Goal: Task Accomplishment & Management: Manage account settings

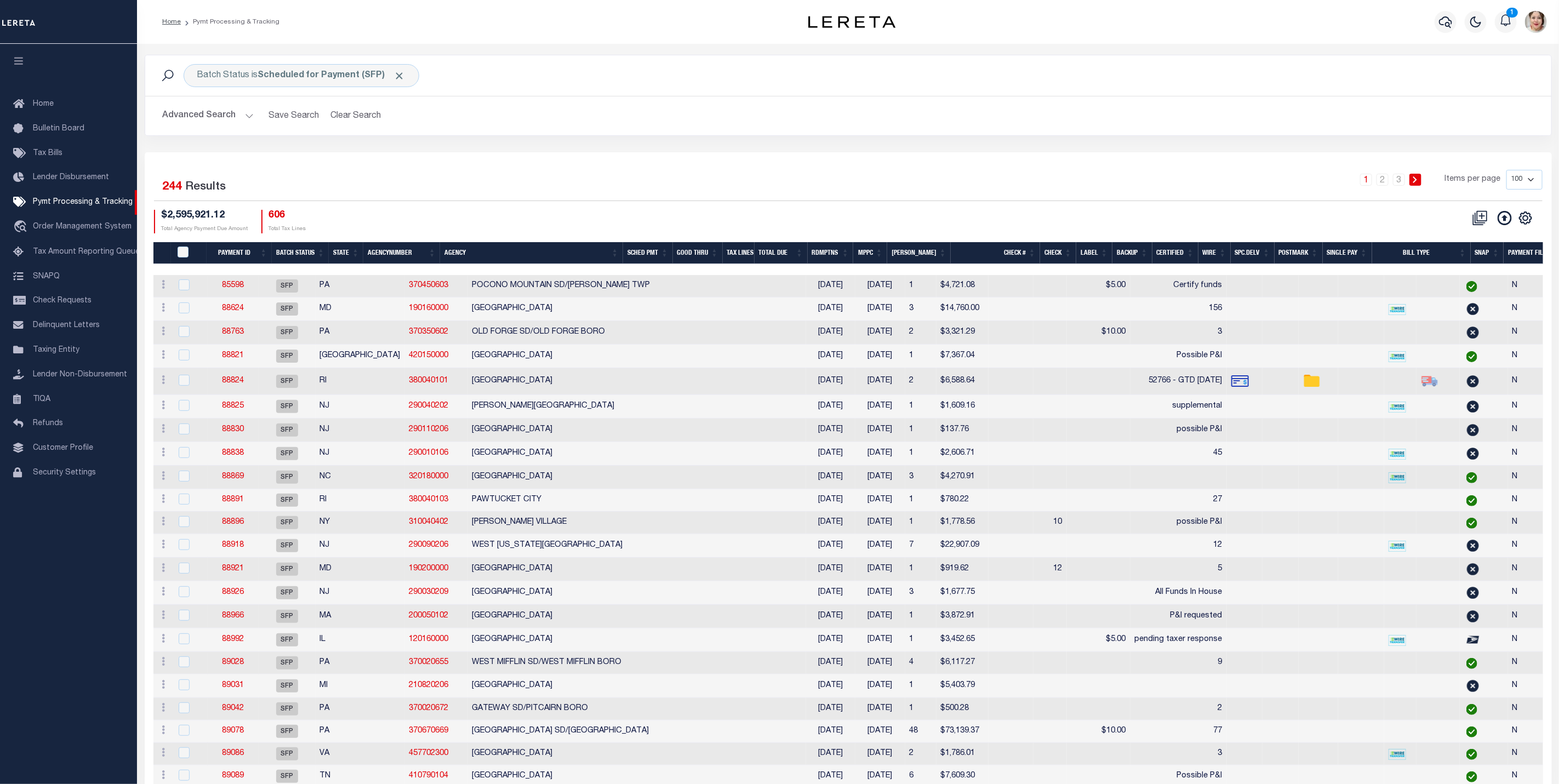
click at [707, 253] on th "Good Thru" at bounding box center [697, 253] width 50 height 22
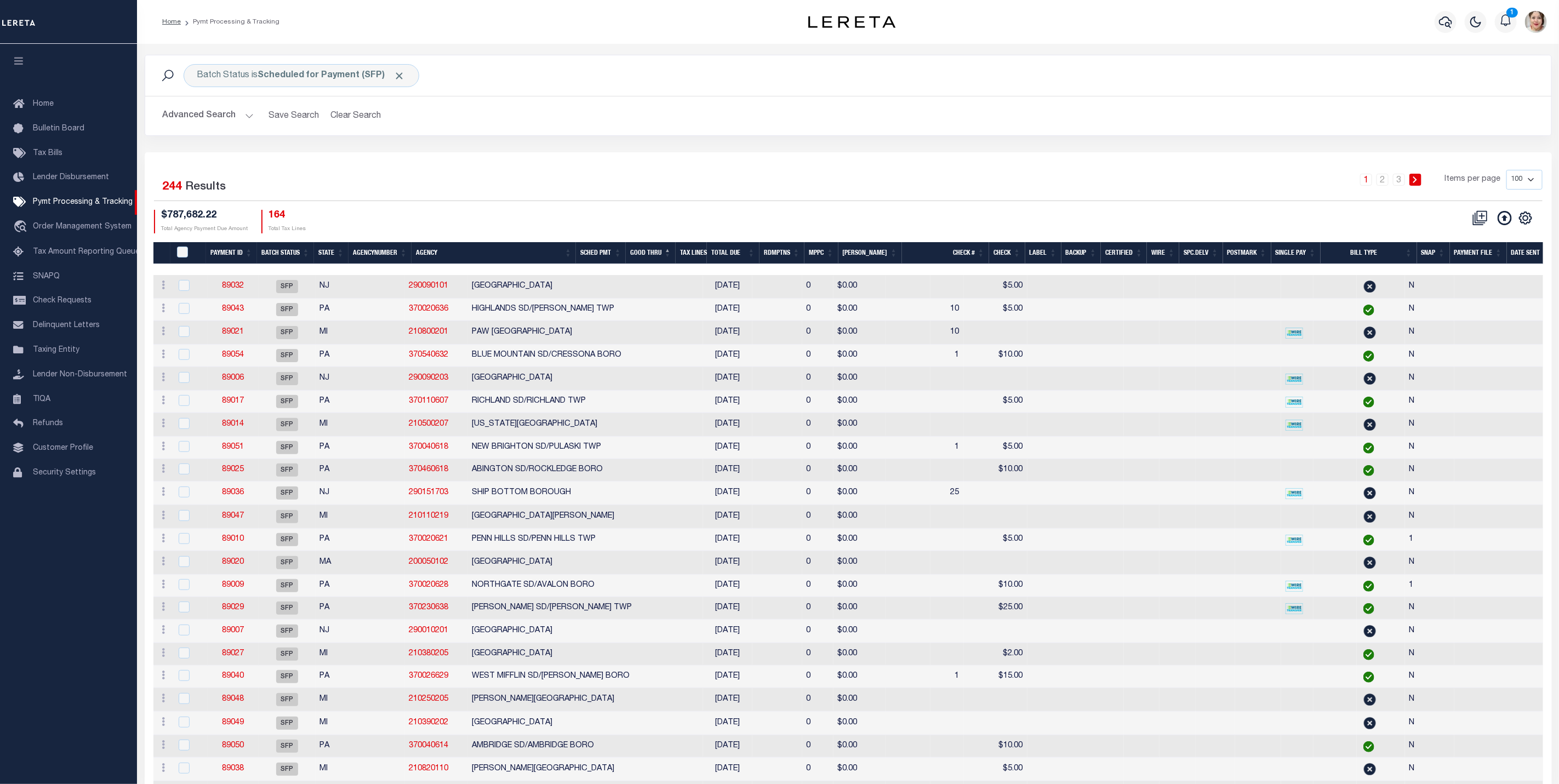
click at [191, 116] on button "Advanced Search" at bounding box center [208, 115] width 91 height 21
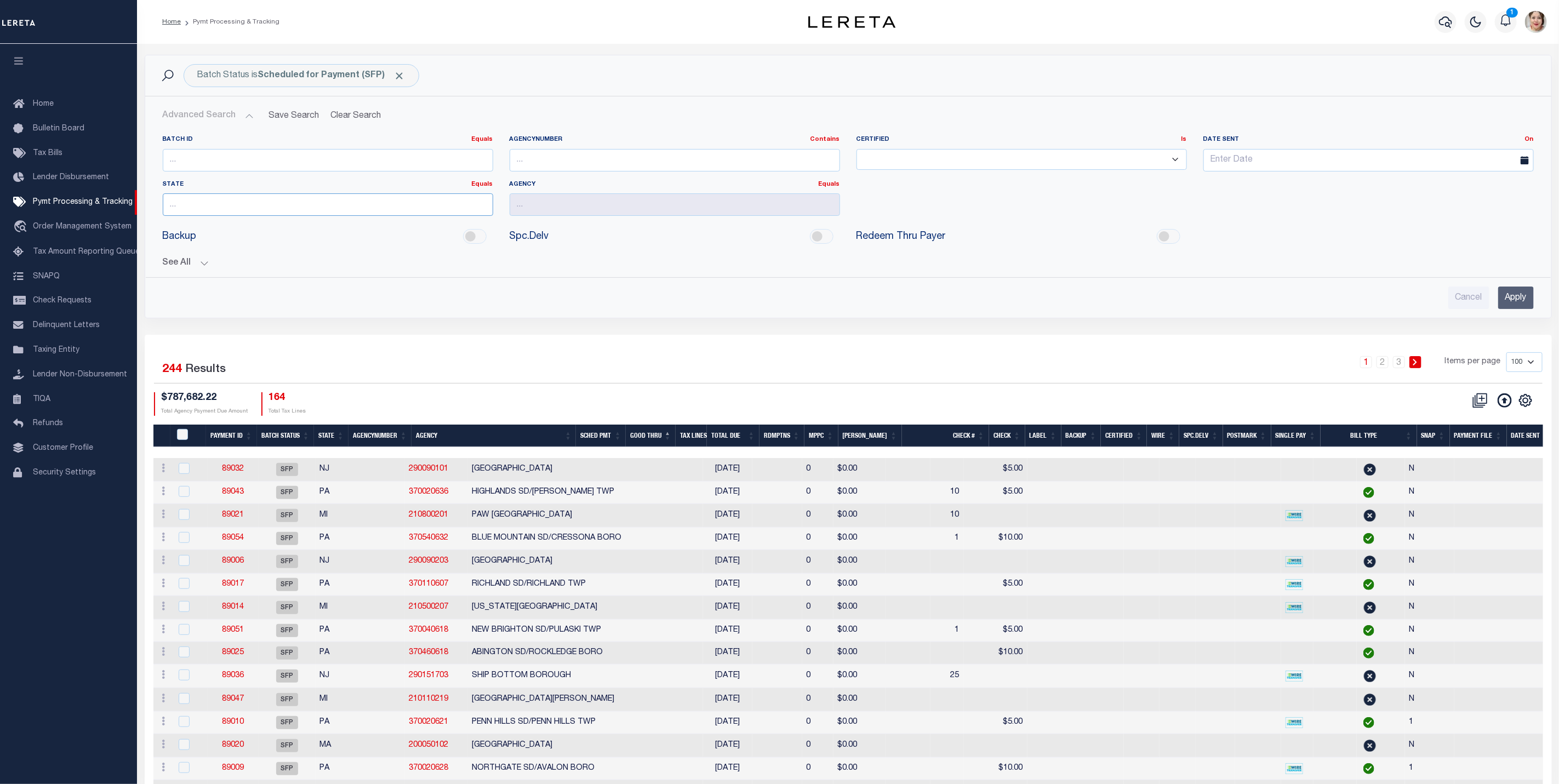
click at [220, 206] on input "text" at bounding box center [328, 204] width 330 height 22
click at [192, 225] on div "MI" at bounding box center [328, 228] width 329 height 18
type input "MI"
click at [1532, 304] on input "Apply" at bounding box center [1515, 298] width 35 height 22
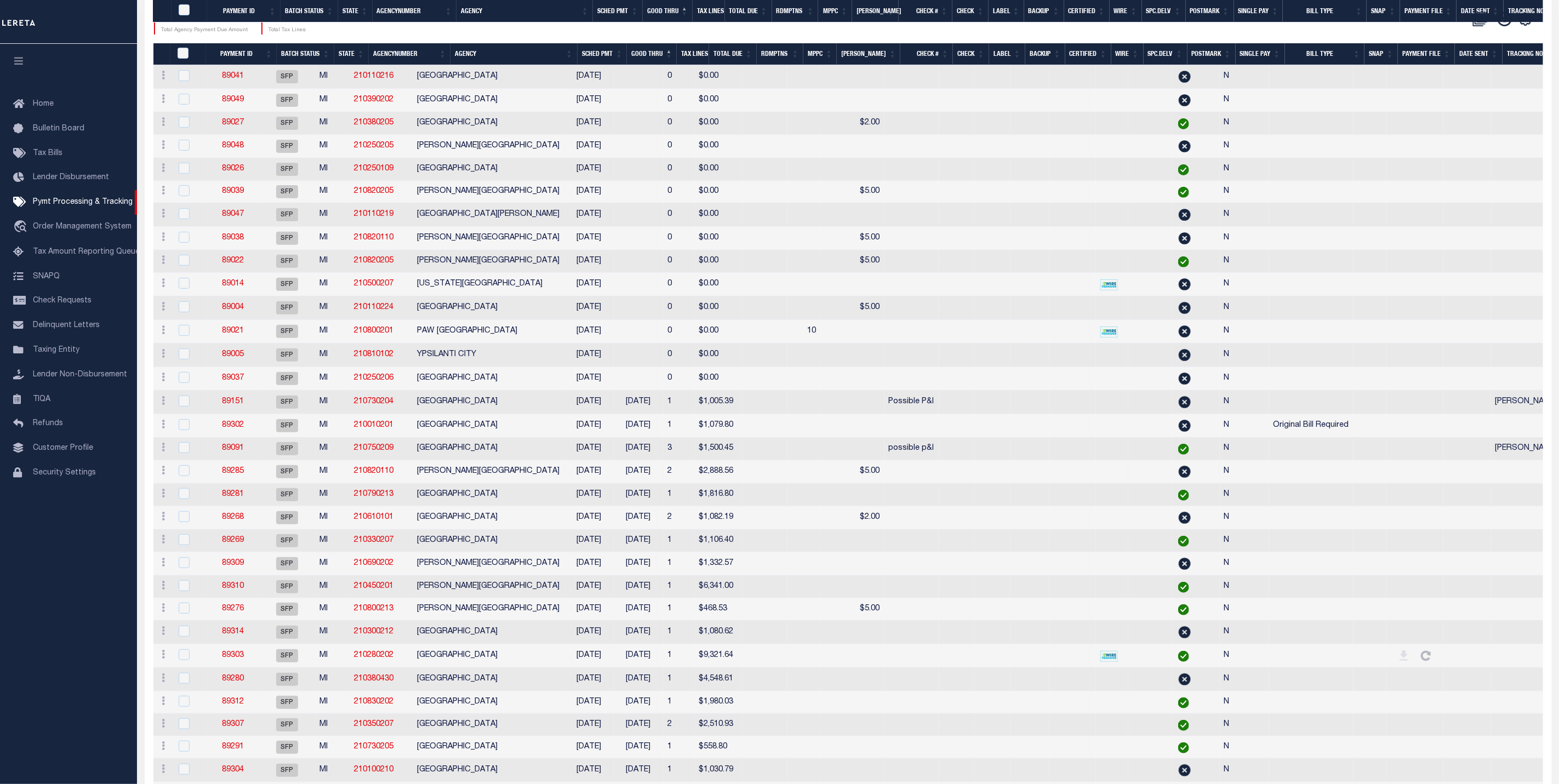
scroll to position [88, 0]
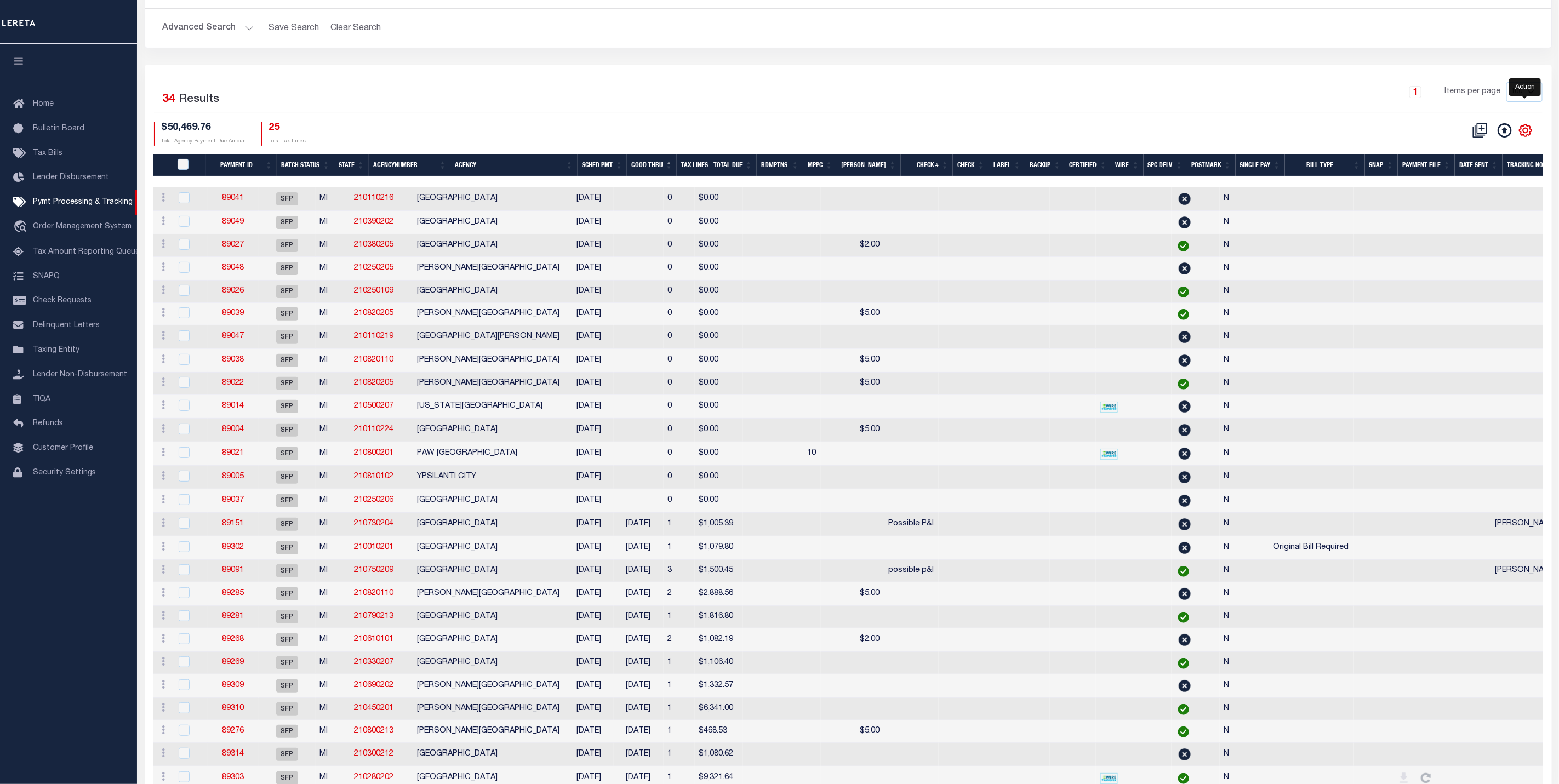
click at [1526, 134] on icon "" at bounding box center [1525, 130] width 14 height 14
click at [179, 168] on input "PayeePmtBatchStatus" at bounding box center [183, 164] width 11 height 11
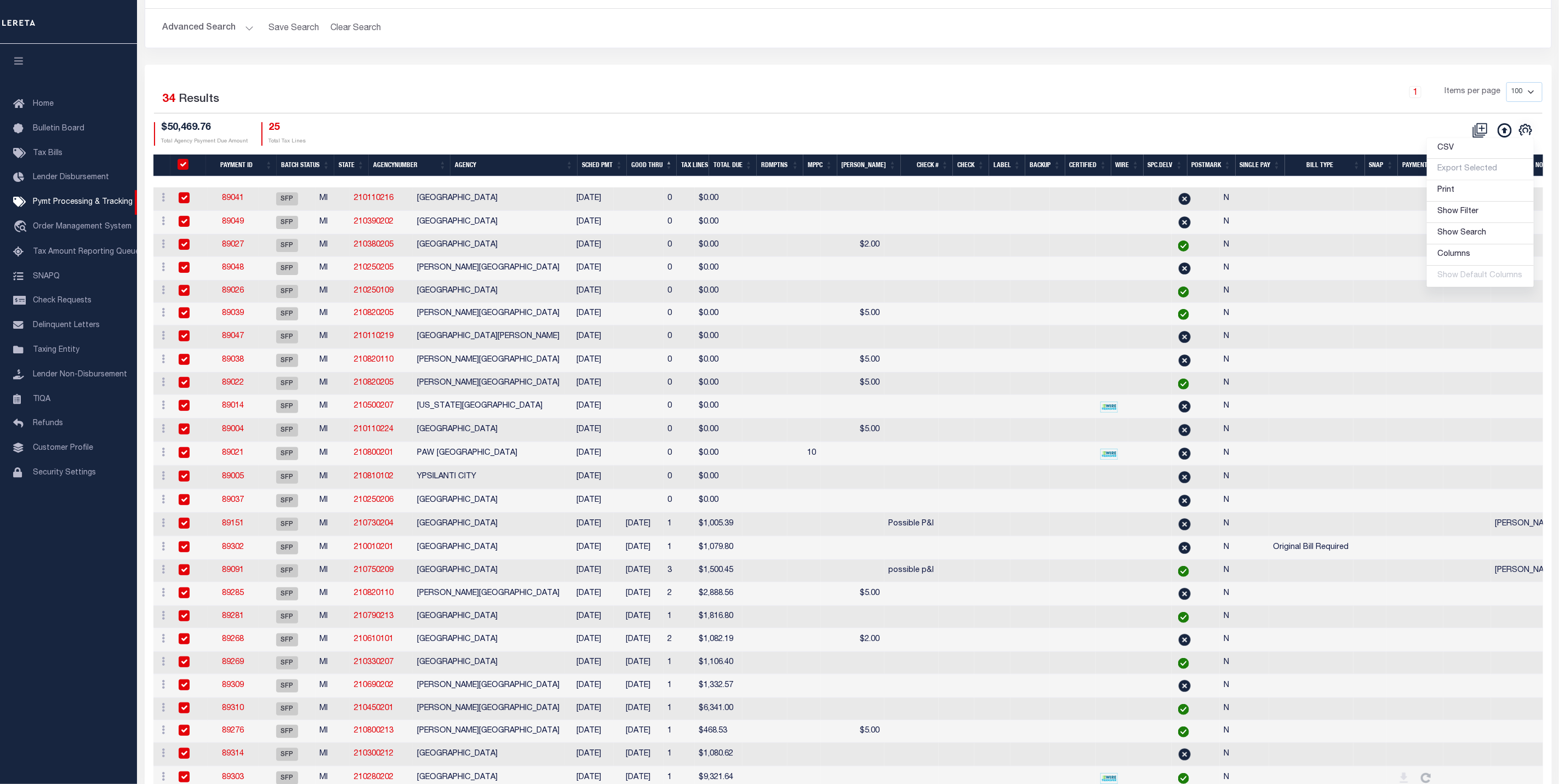
checkbox input "true"
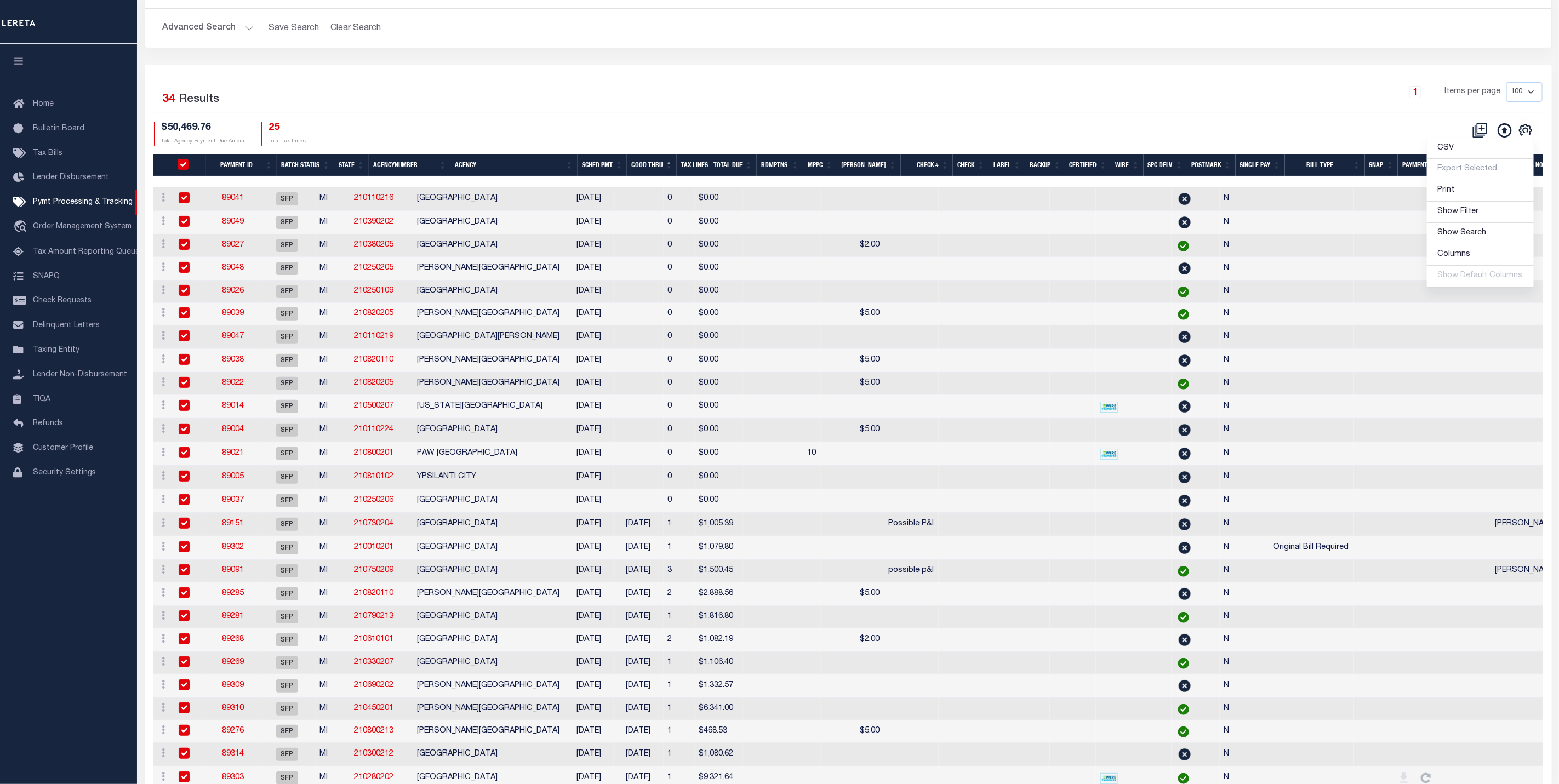
checkbox input "true"
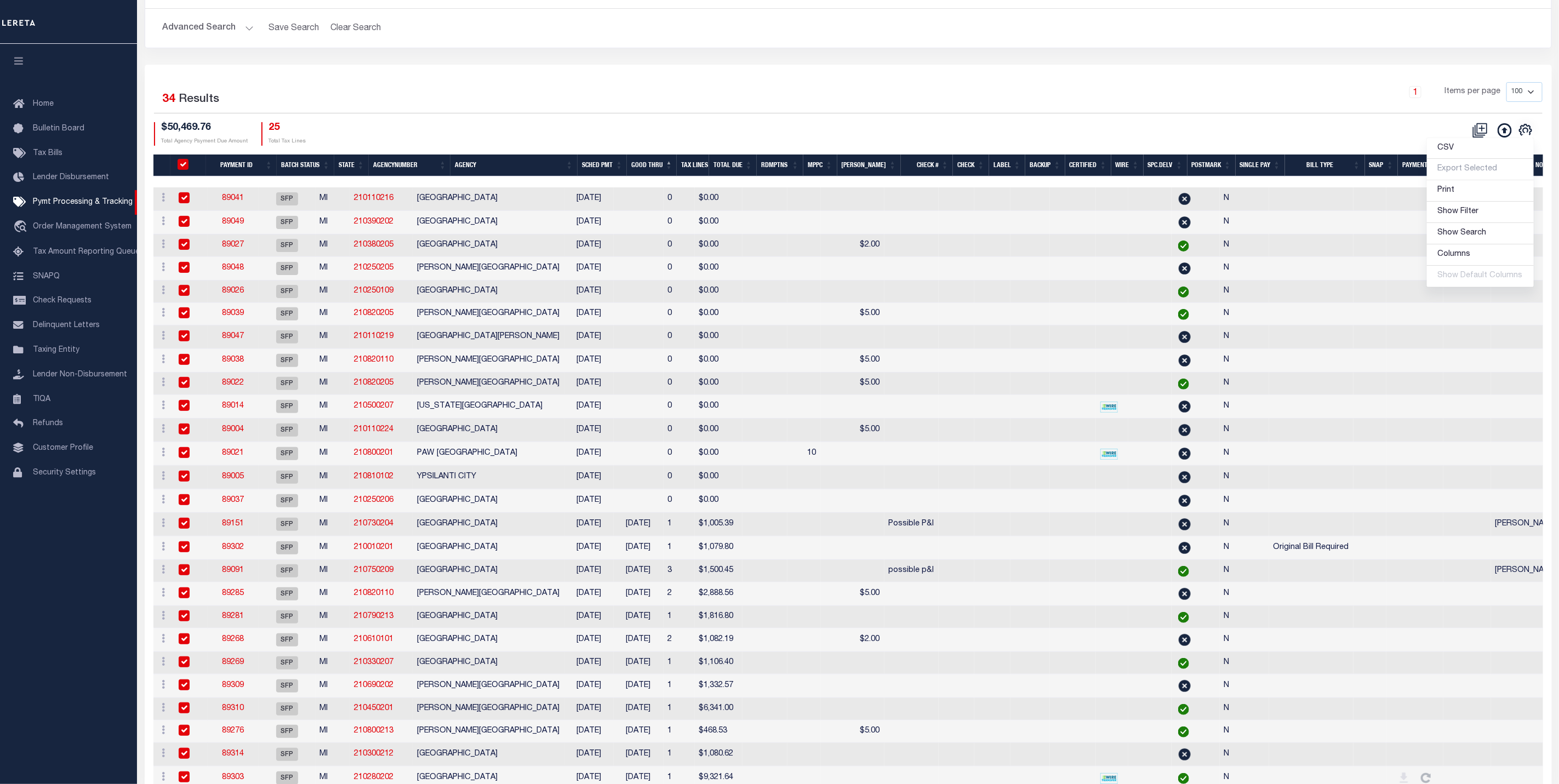
checkbox input "true"
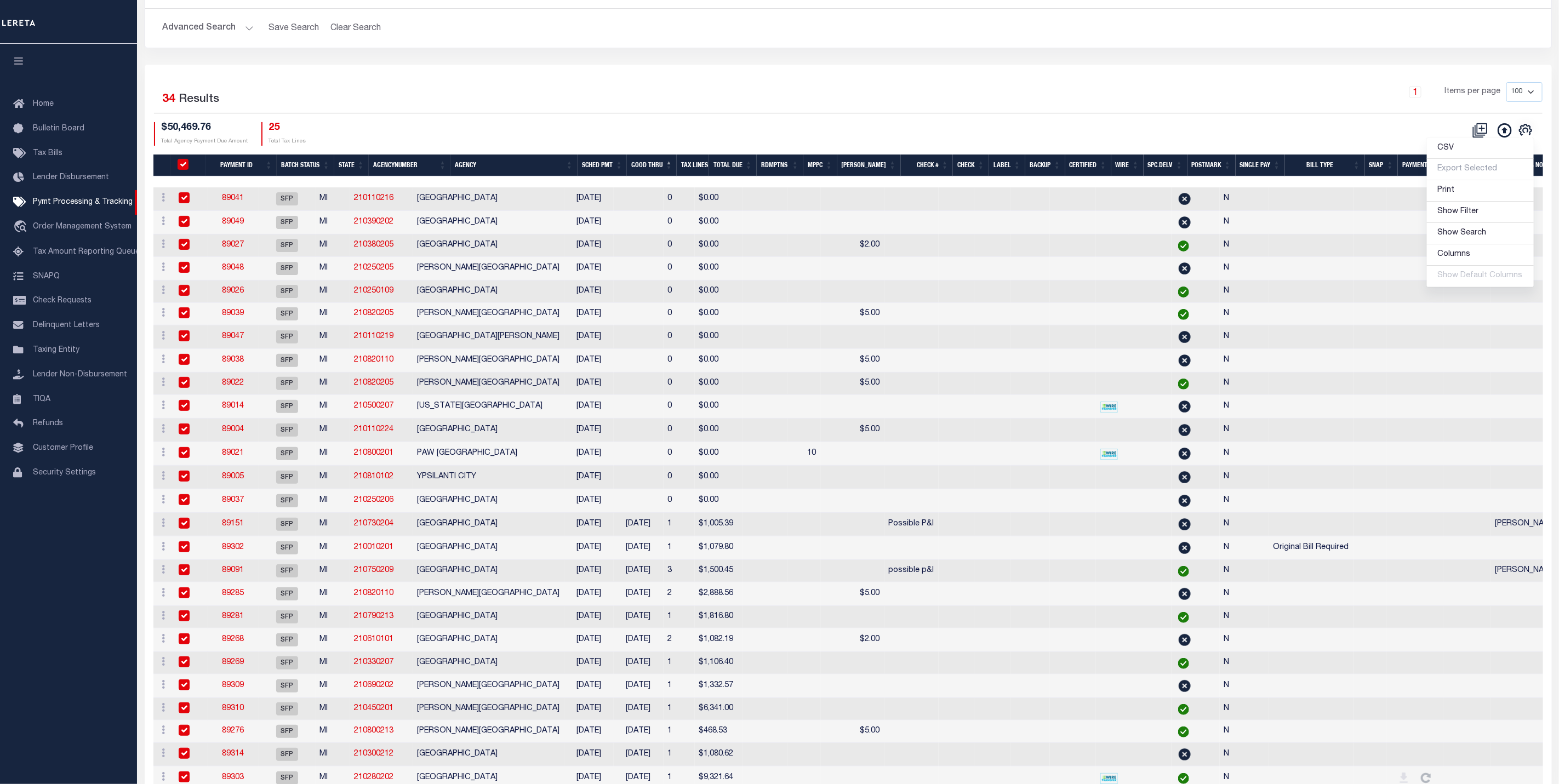
checkbox input "true"
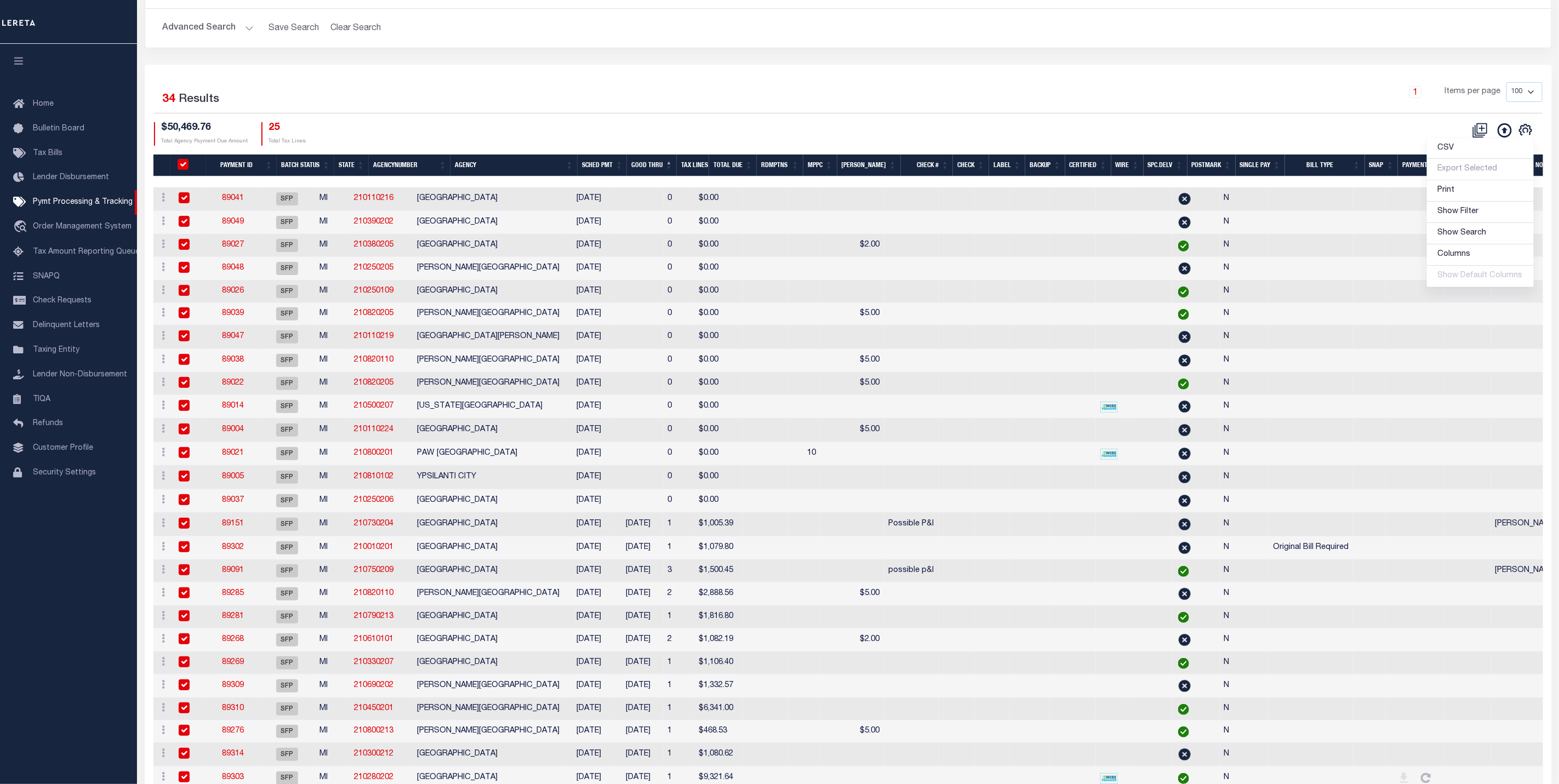
checkbox input "true"
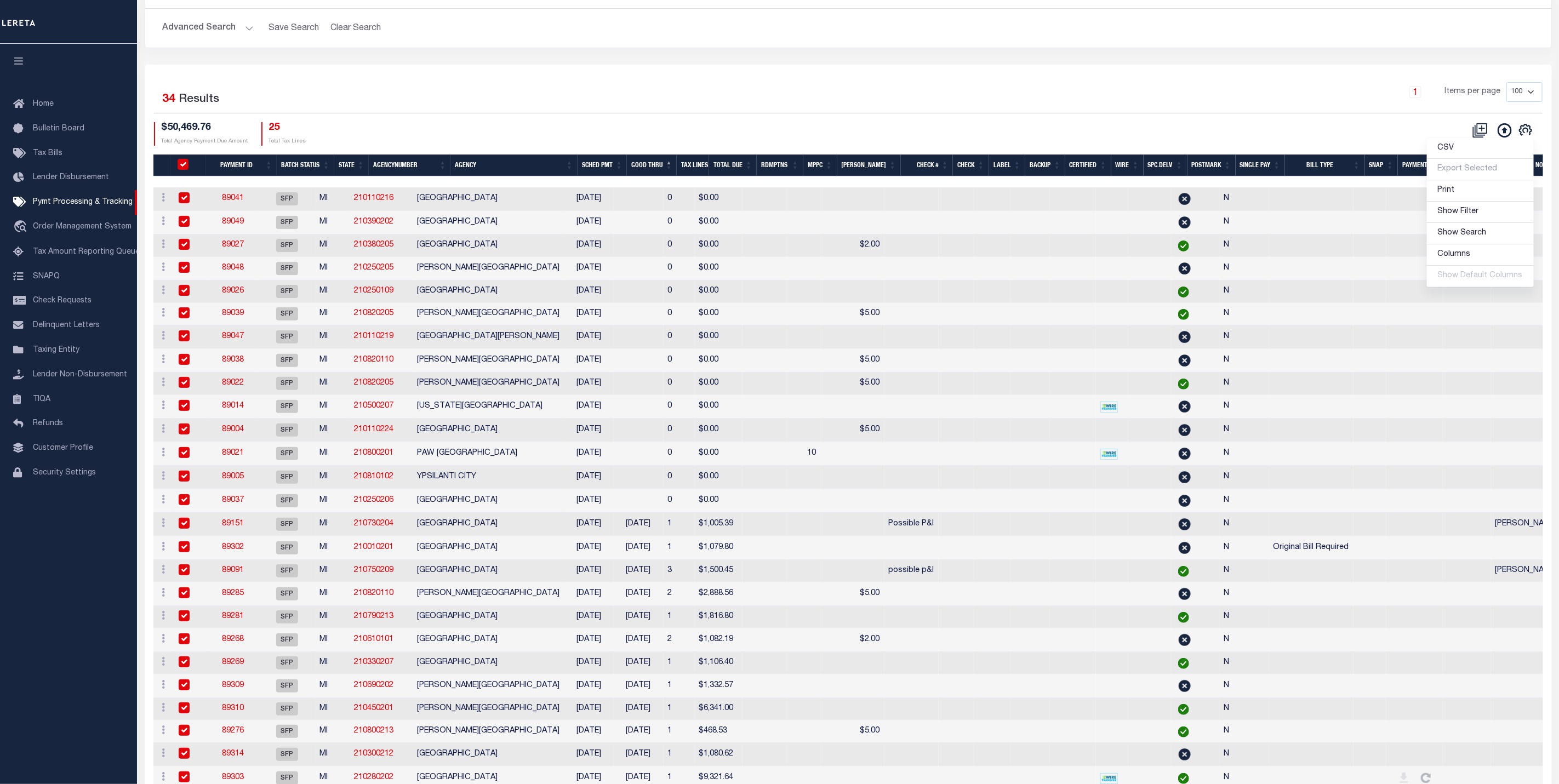
checkbox input "true"
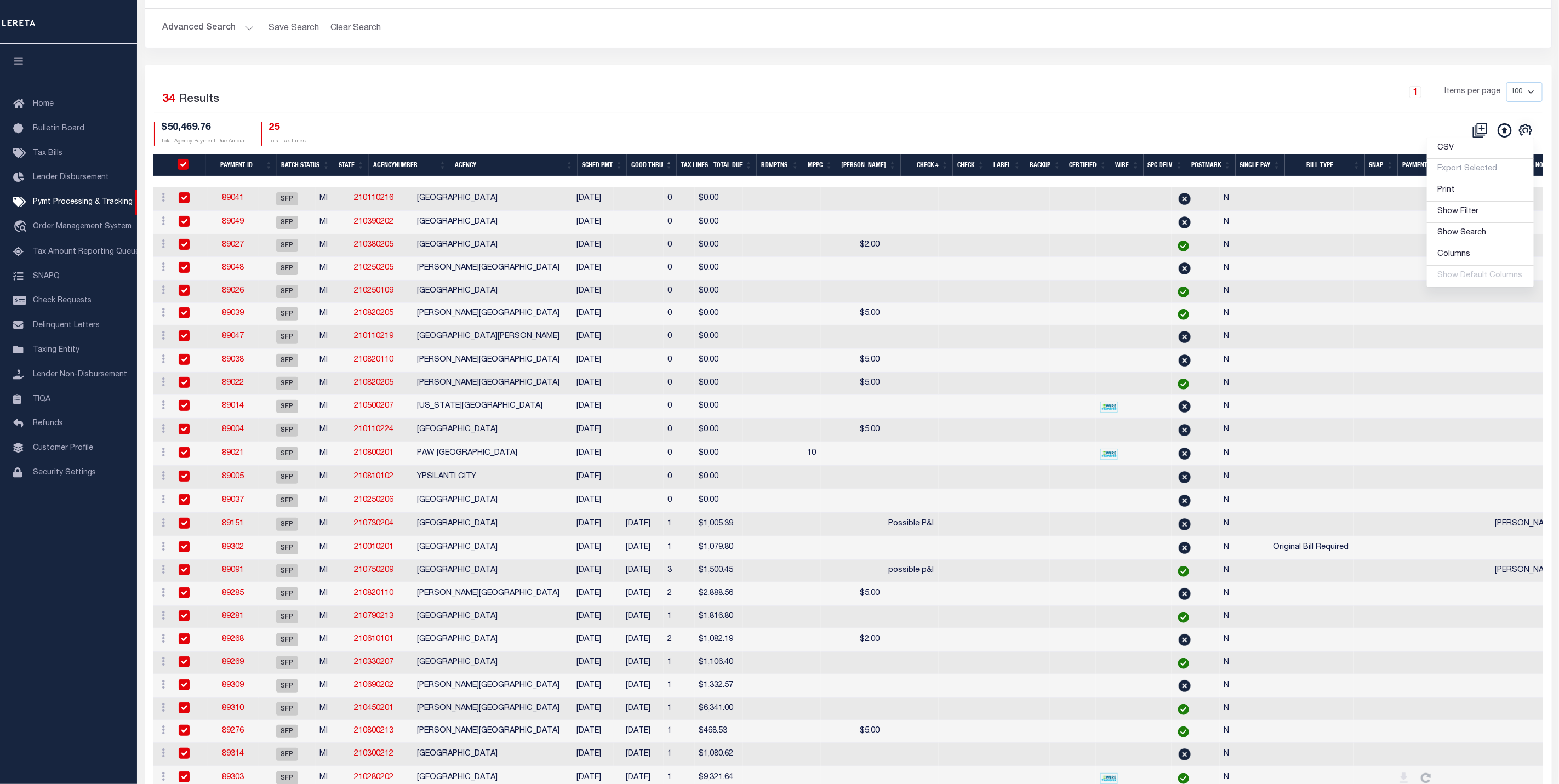
checkbox input "true"
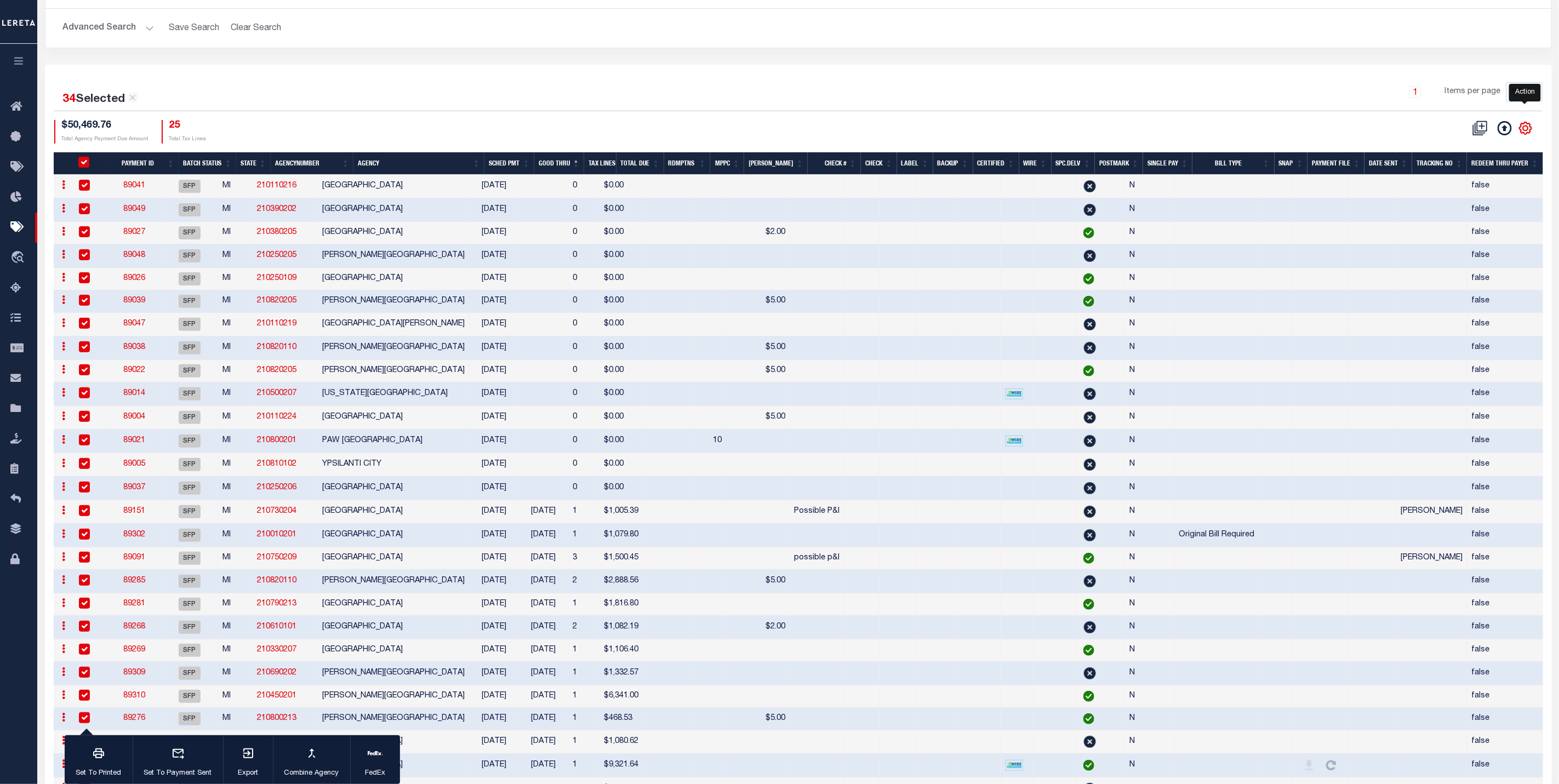
click at [1519, 132] on icon "" at bounding box center [1525, 128] width 14 height 14
click at [1472, 171] on span "Export Selected" at bounding box center [1468, 167] width 60 height 7
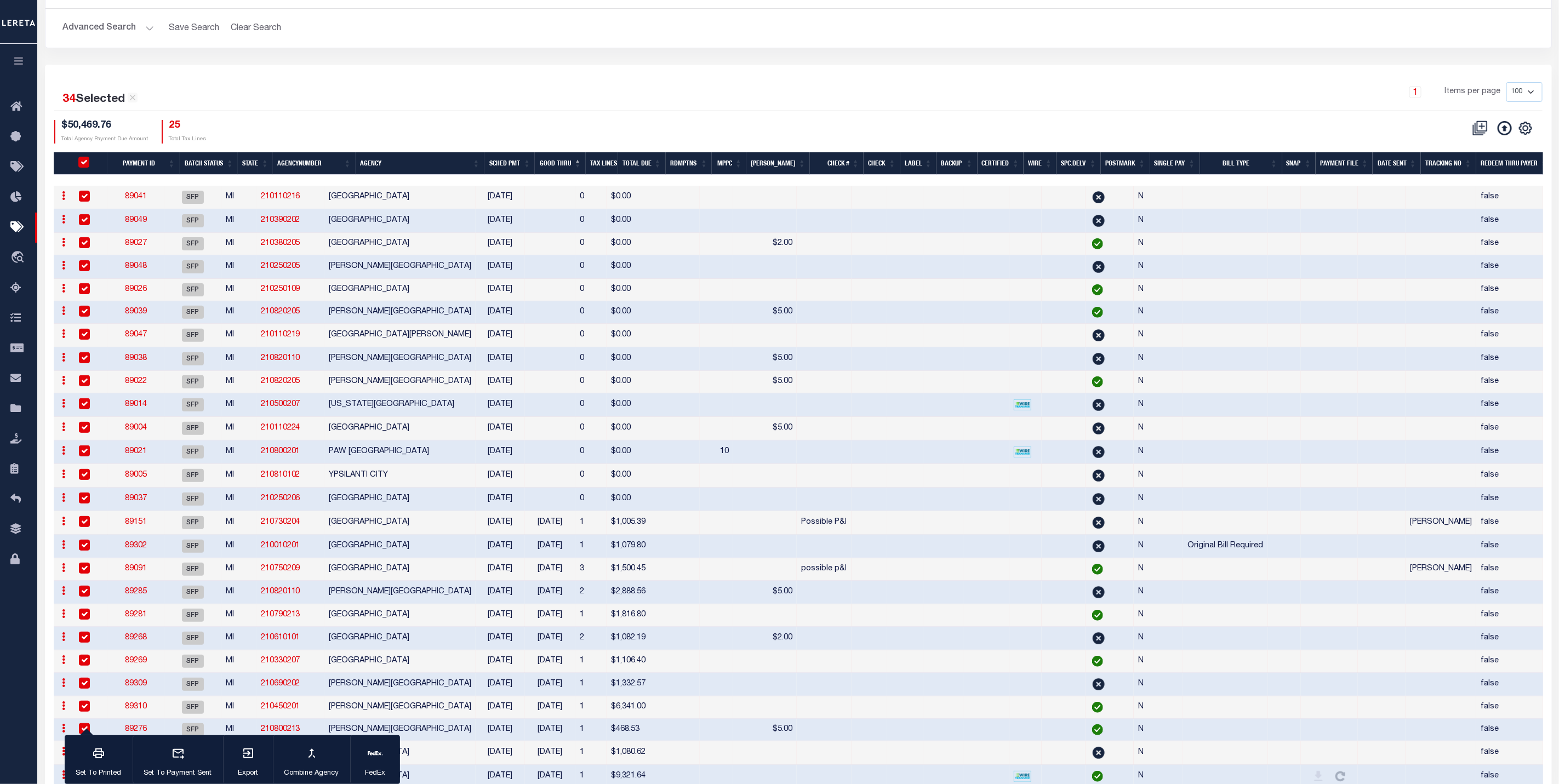
click at [24, 61] on icon "button" at bounding box center [18, 61] width 12 height 10
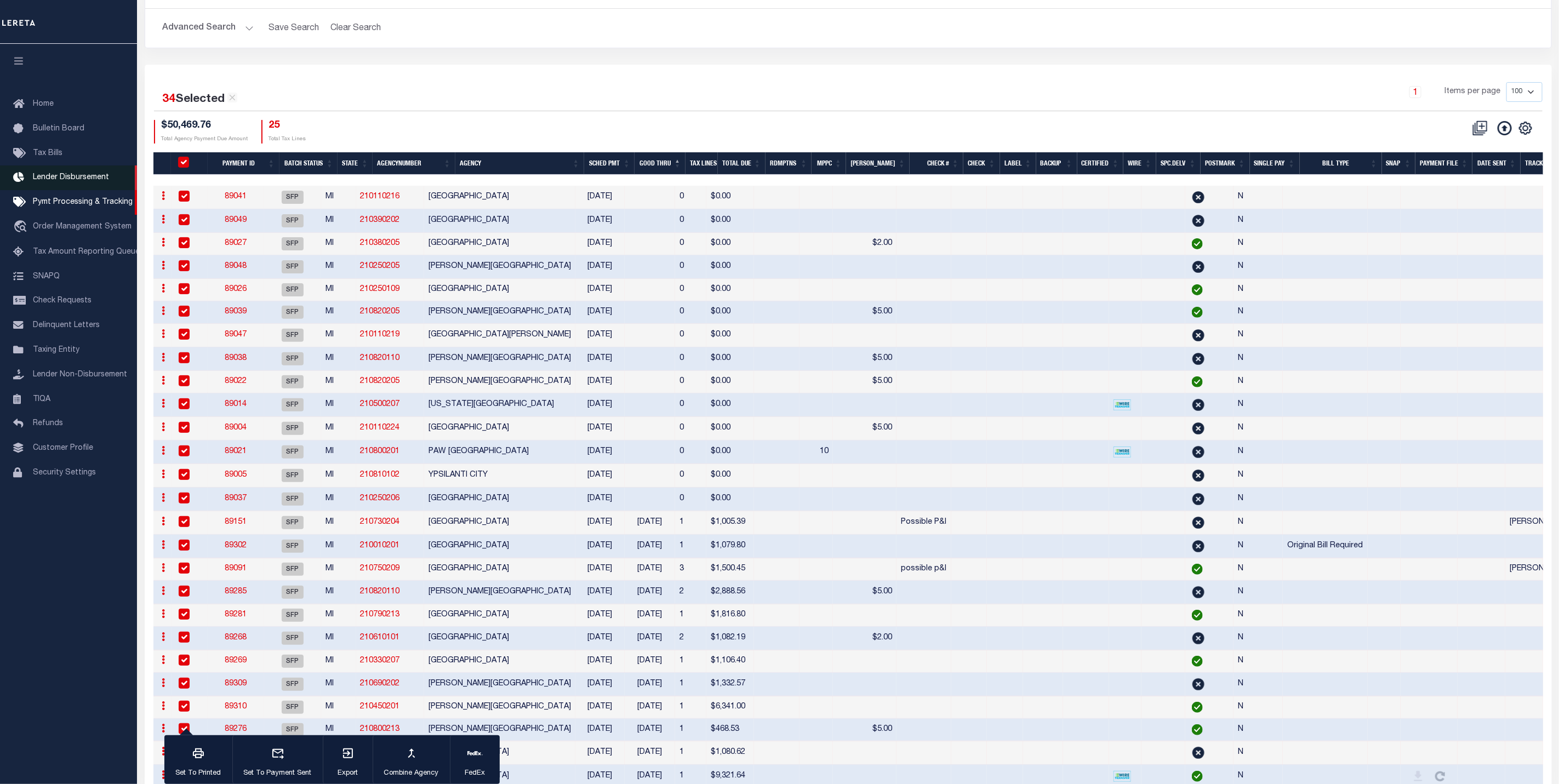
click at [72, 181] on span "Lender Disbursement" at bounding box center [71, 177] width 76 height 7
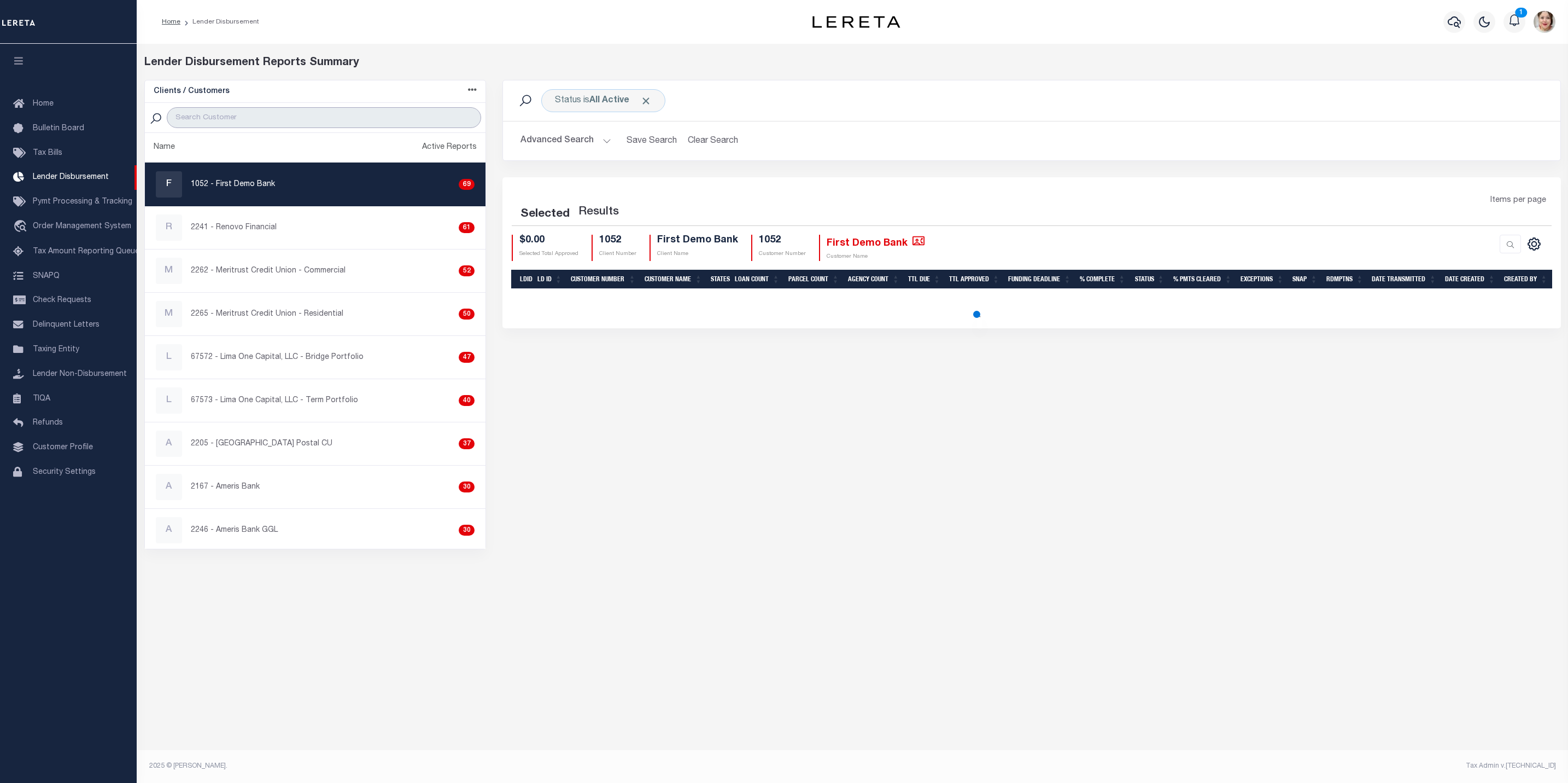
click at [328, 118] on input "search" at bounding box center [324, 118] width 314 height 21
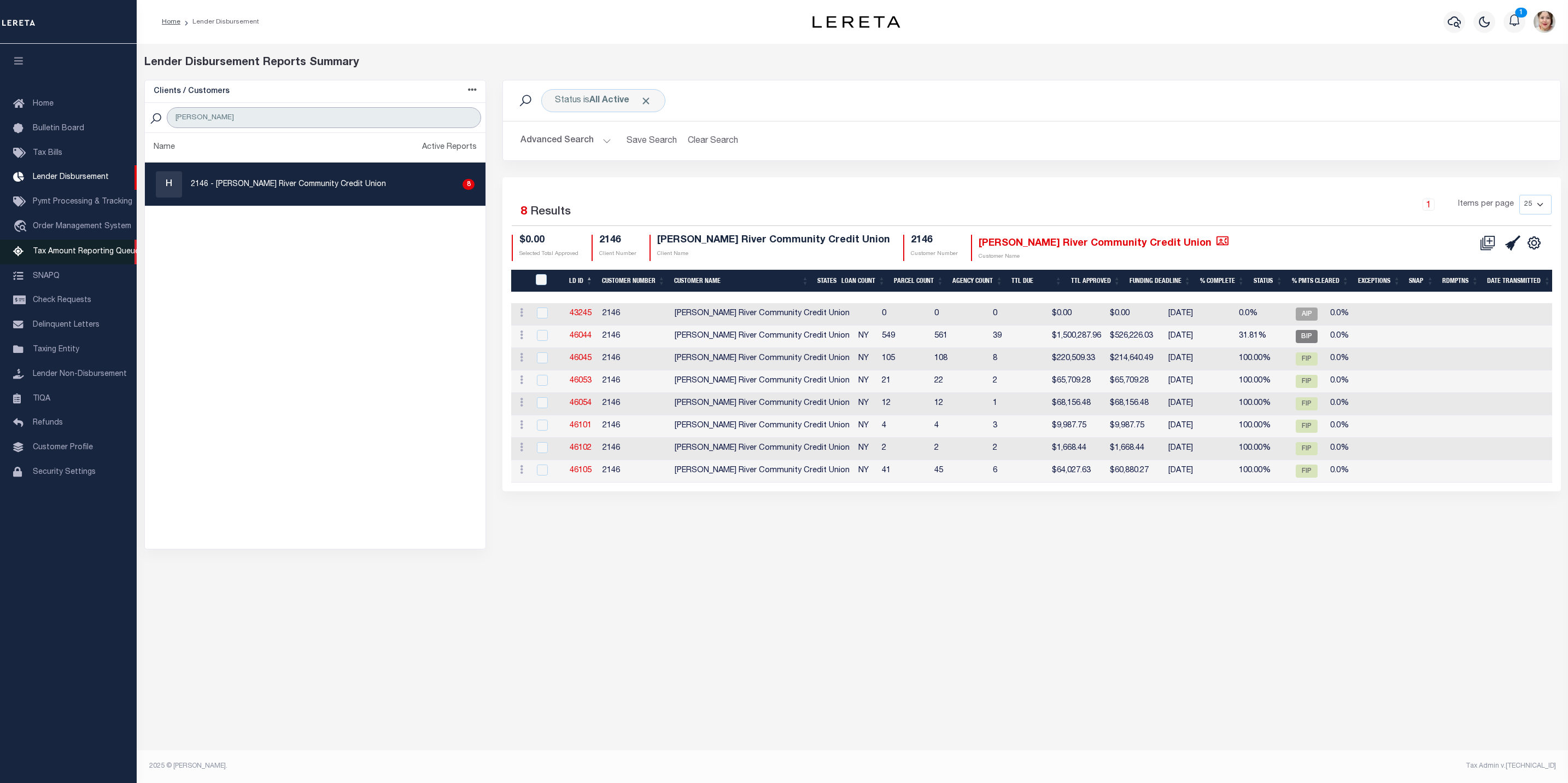
type input "hudson"
click at [38, 104] on span "Home" at bounding box center [43, 103] width 21 height 7
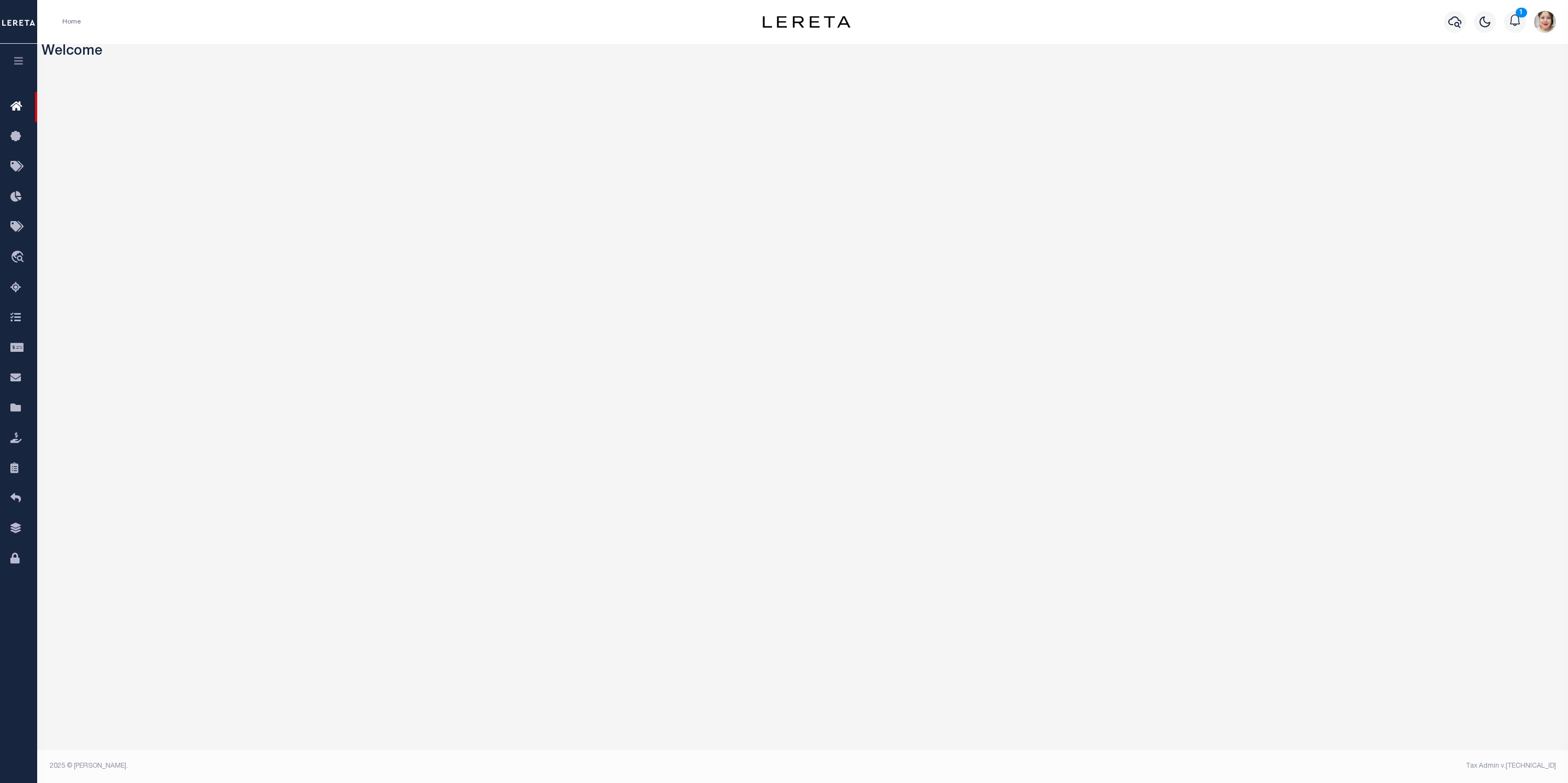
click at [25, 64] on button "button" at bounding box center [18, 62] width 37 height 37
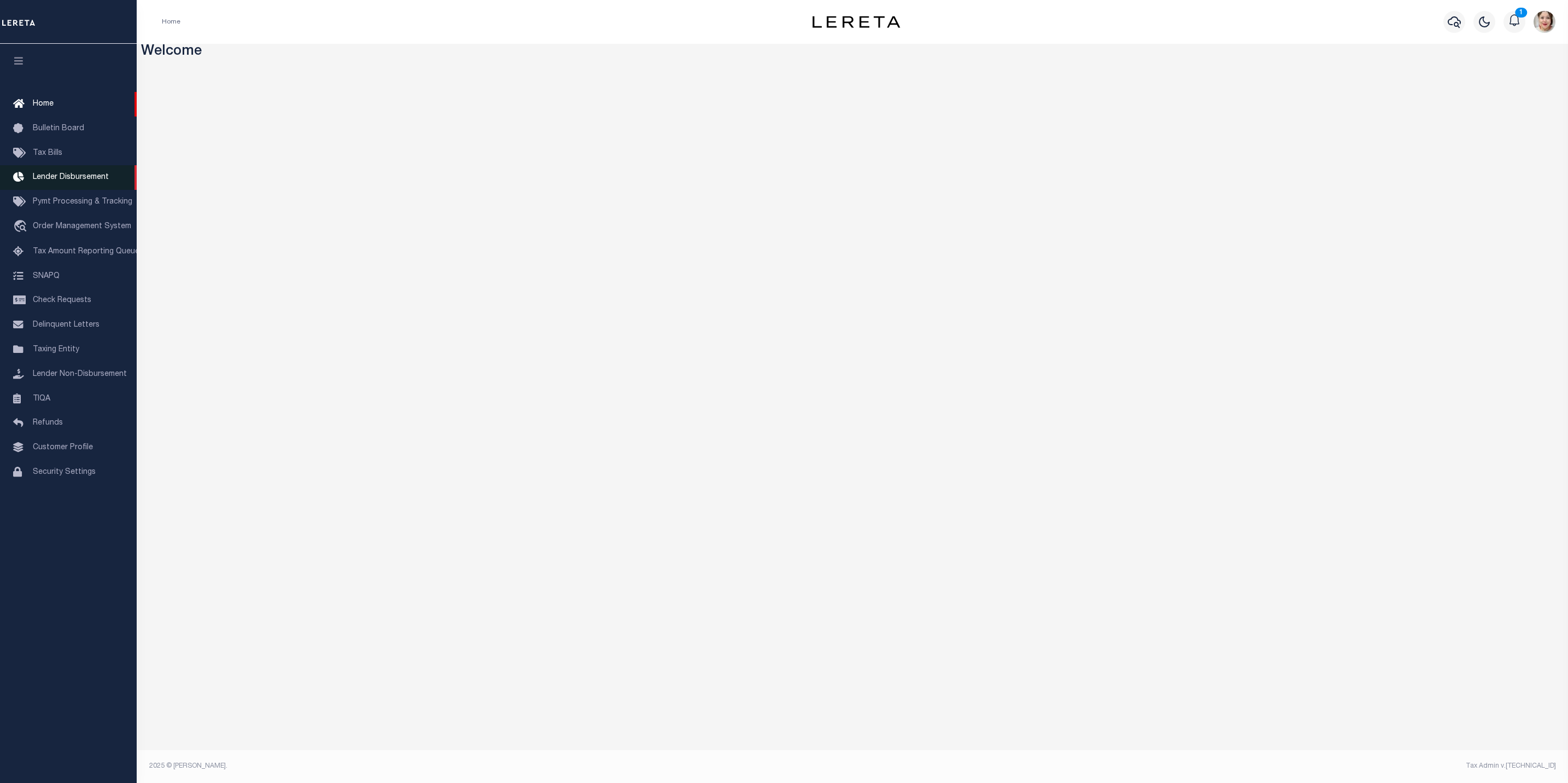
click at [71, 181] on span "Lender Disbursement" at bounding box center [71, 177] width 76 height 7
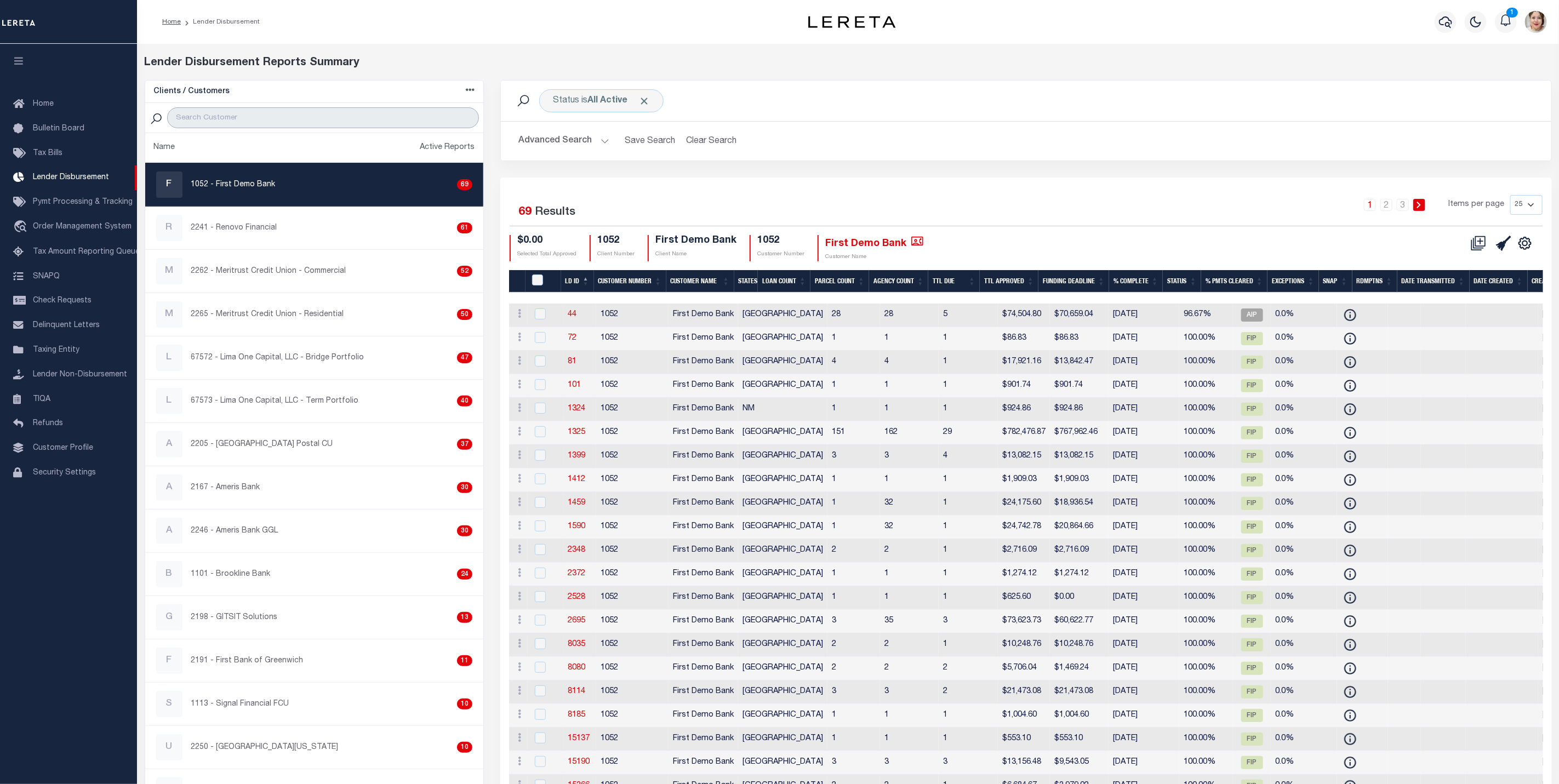
click at [239, 119] on input "search" at bounding box center [323, 118] width 312 height 21
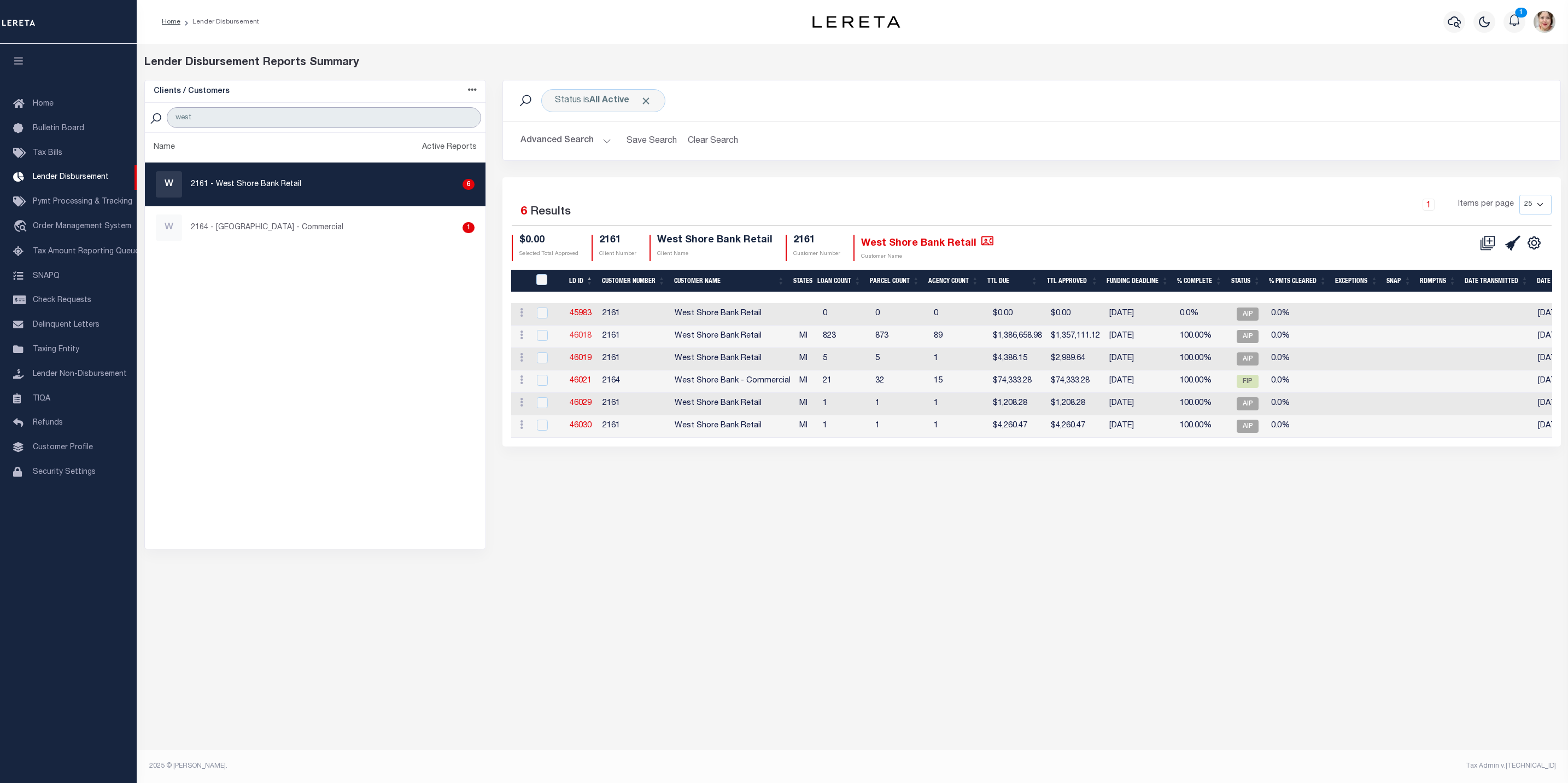
type input "west"
click at [581, 338] on link "46018" at bounding box center [581, 335] width 22 height 7
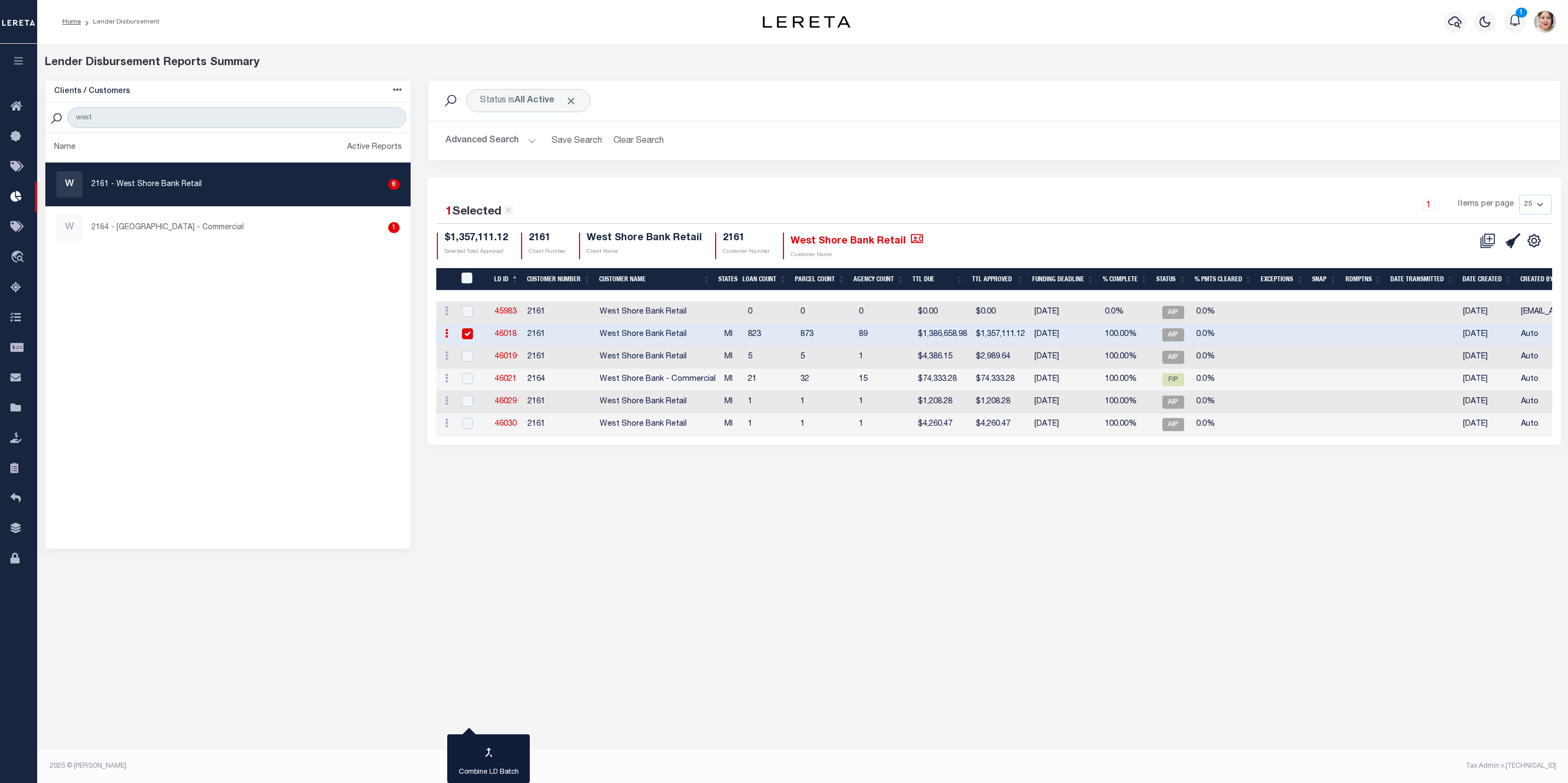
checkbox input "true"
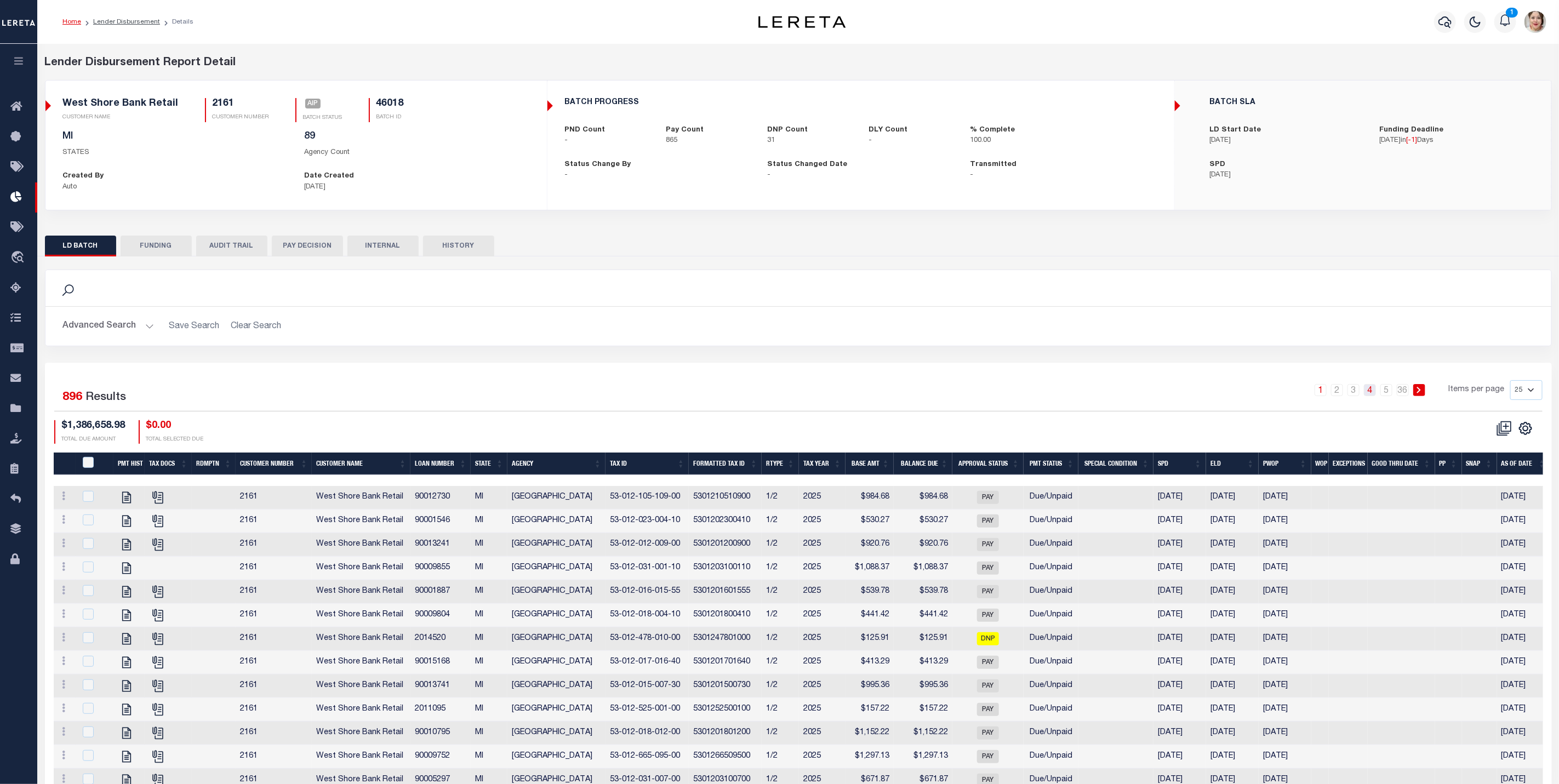
click at [1370, 393] on link "4" at bounding box center [1370, 390] width 12 height 12
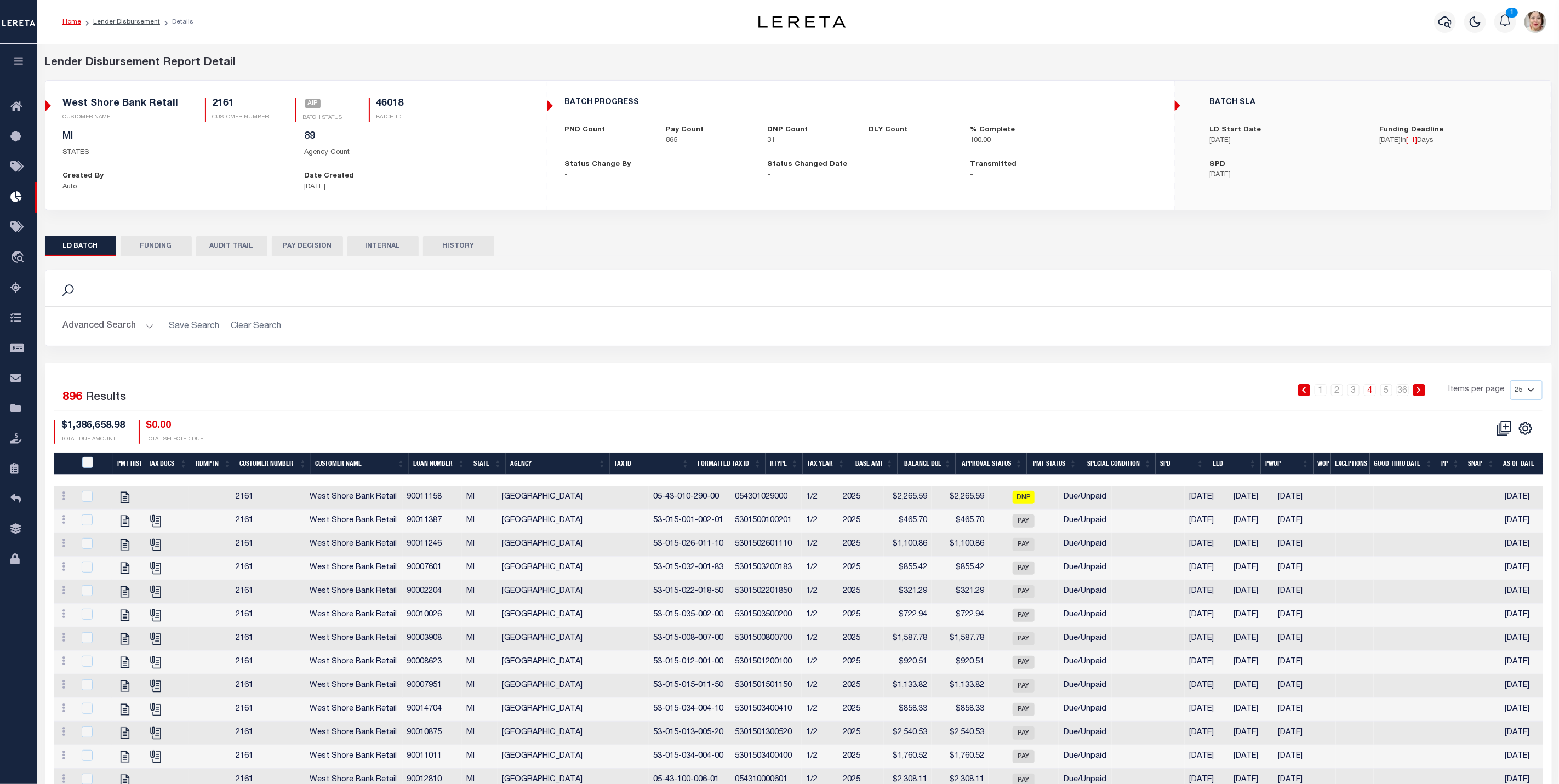
click at [23, 57] on icon "button" at bounding box center [18, 61] width 12 height 10
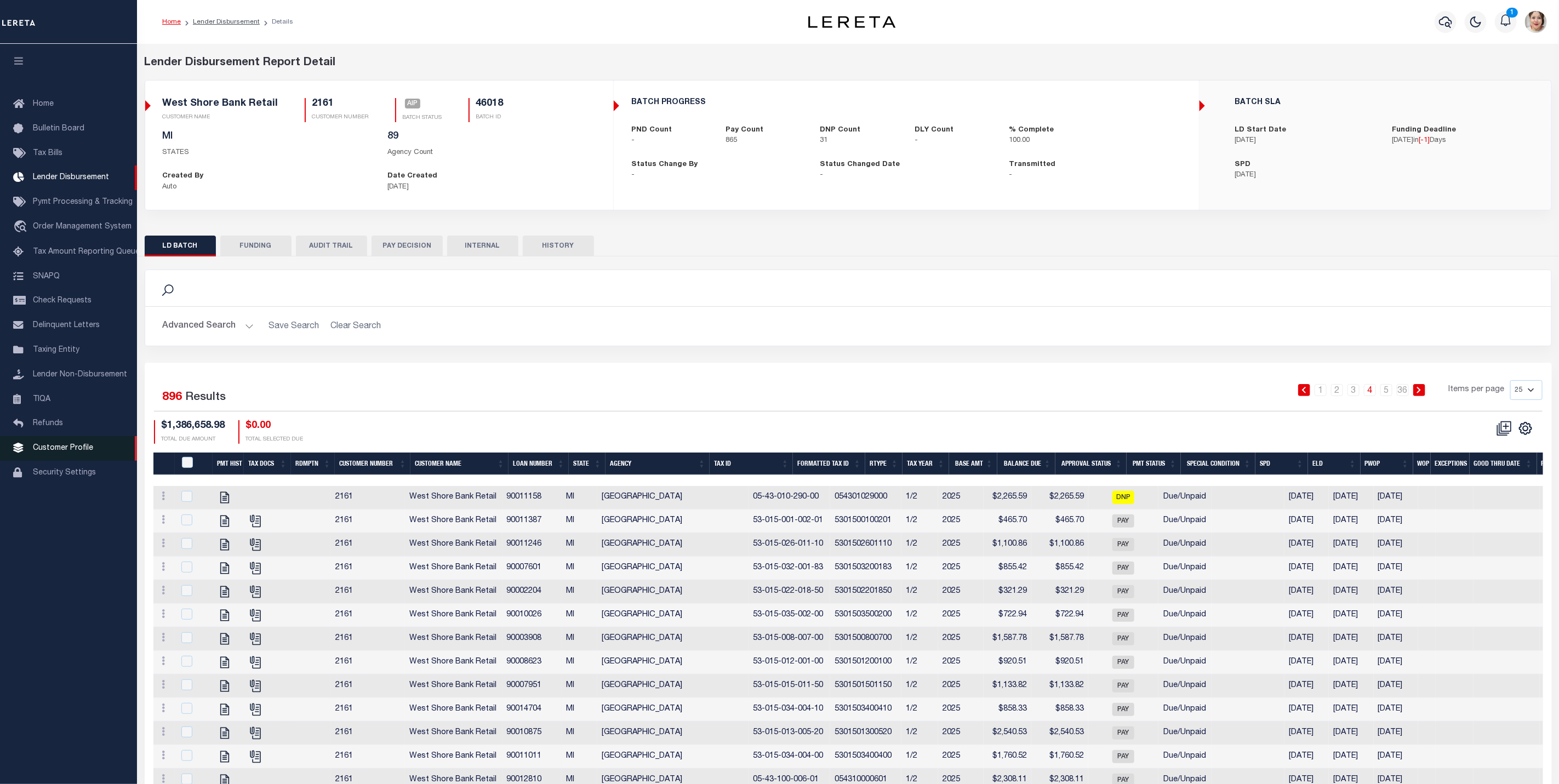
click at [74, 443] on link "Customer Profile" at bounding box center [68, 448] width 137 height 25
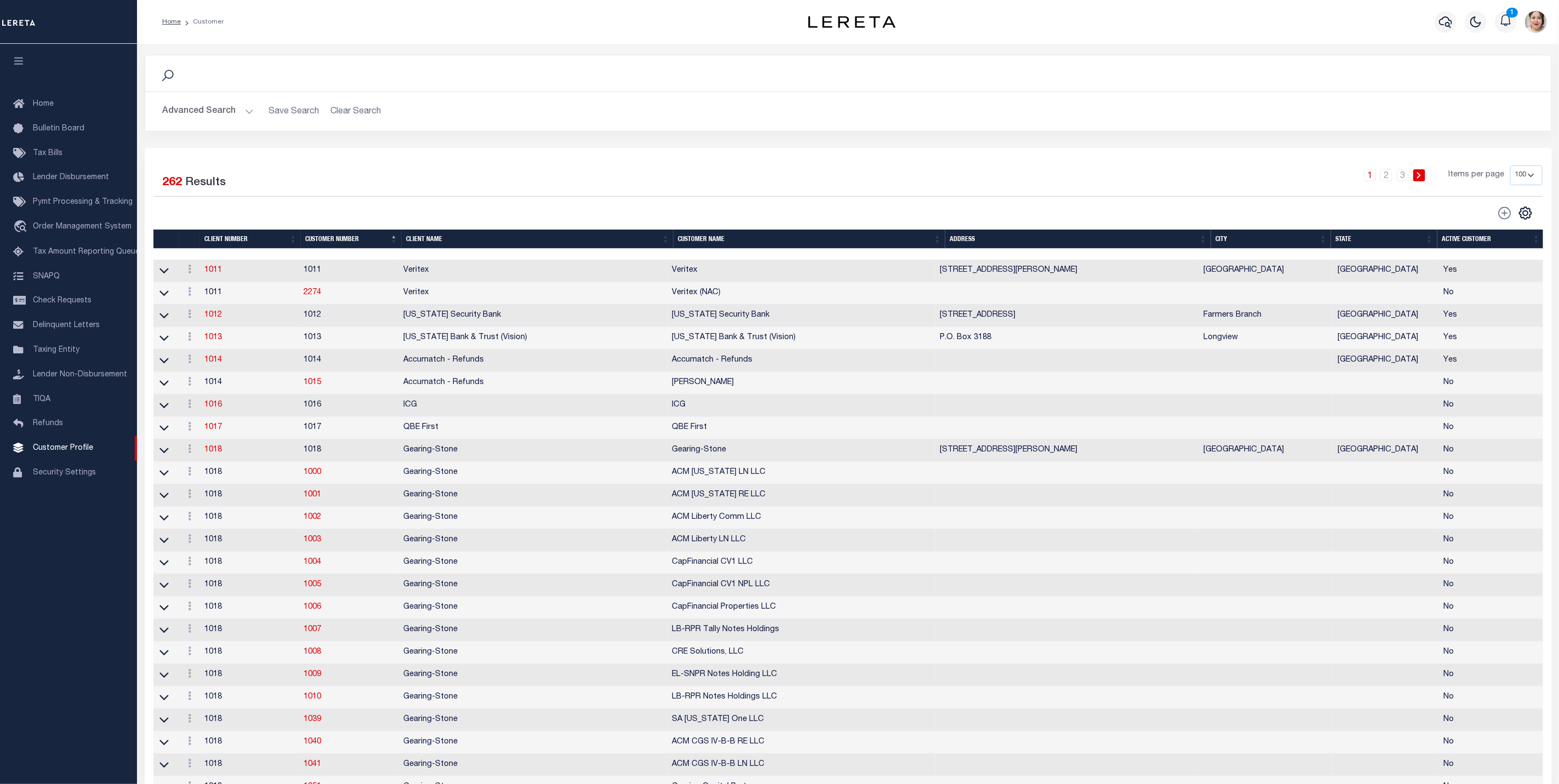
click at [204, 109] on button "Advanced Search" at bounding box center [208, 111] width 91 height 21
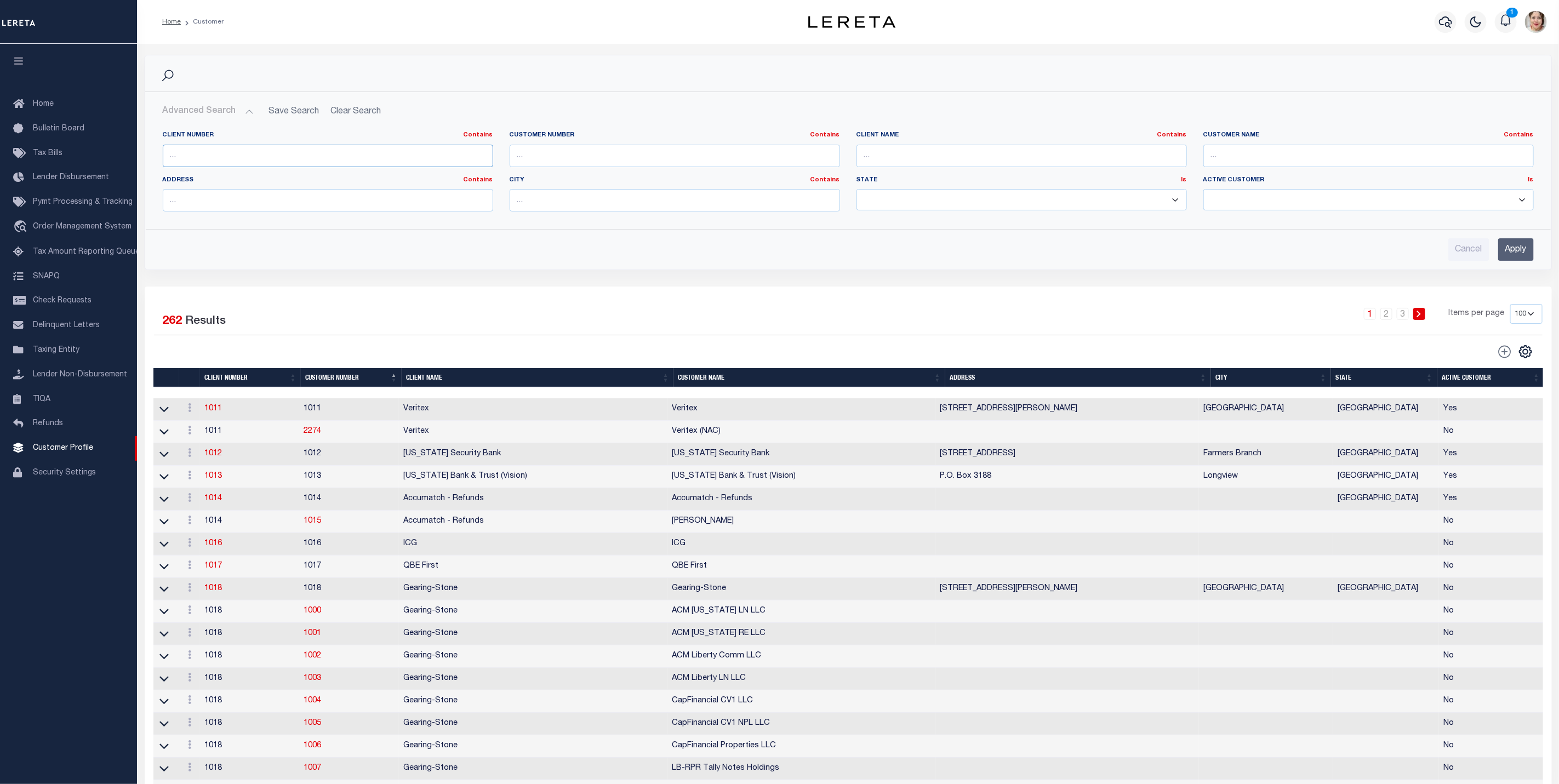
click at [206, 153] on input "text" at bounding box center [328, 155] width 330 height 22
click at [536, 160] on input "text" at bounding box center [675, 155] width 330 height 22
click at [939, 156] on input "text" at bounding box center [1021, 155] width 330 height 22
type input "west shore"
click at [1519, 250] on input "Apply" at bounding box center [1515, 249] width 35 height 22
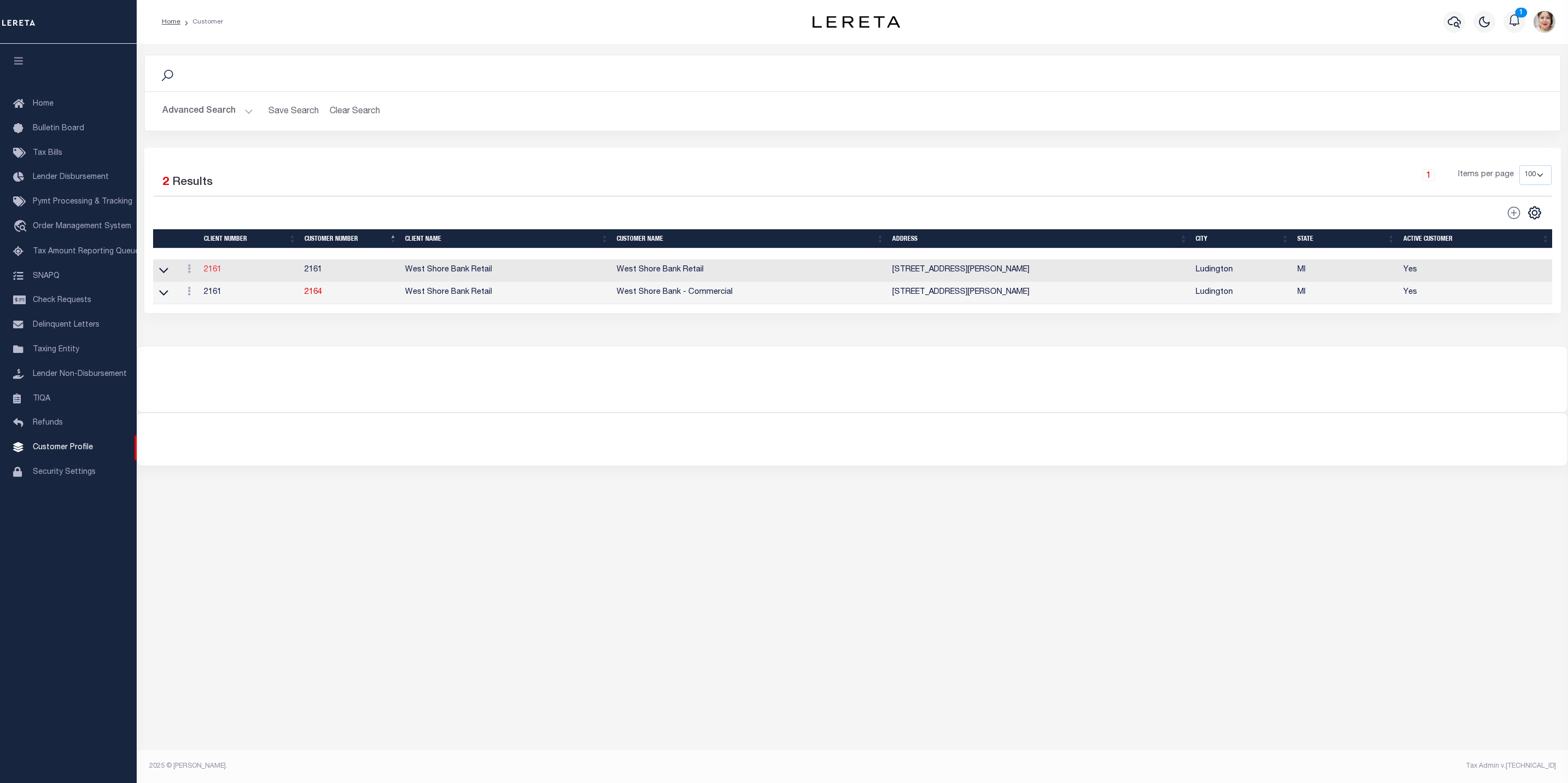
click at [212, 271] on link "2161" at bounding box center [213, 269] width 18 height 7
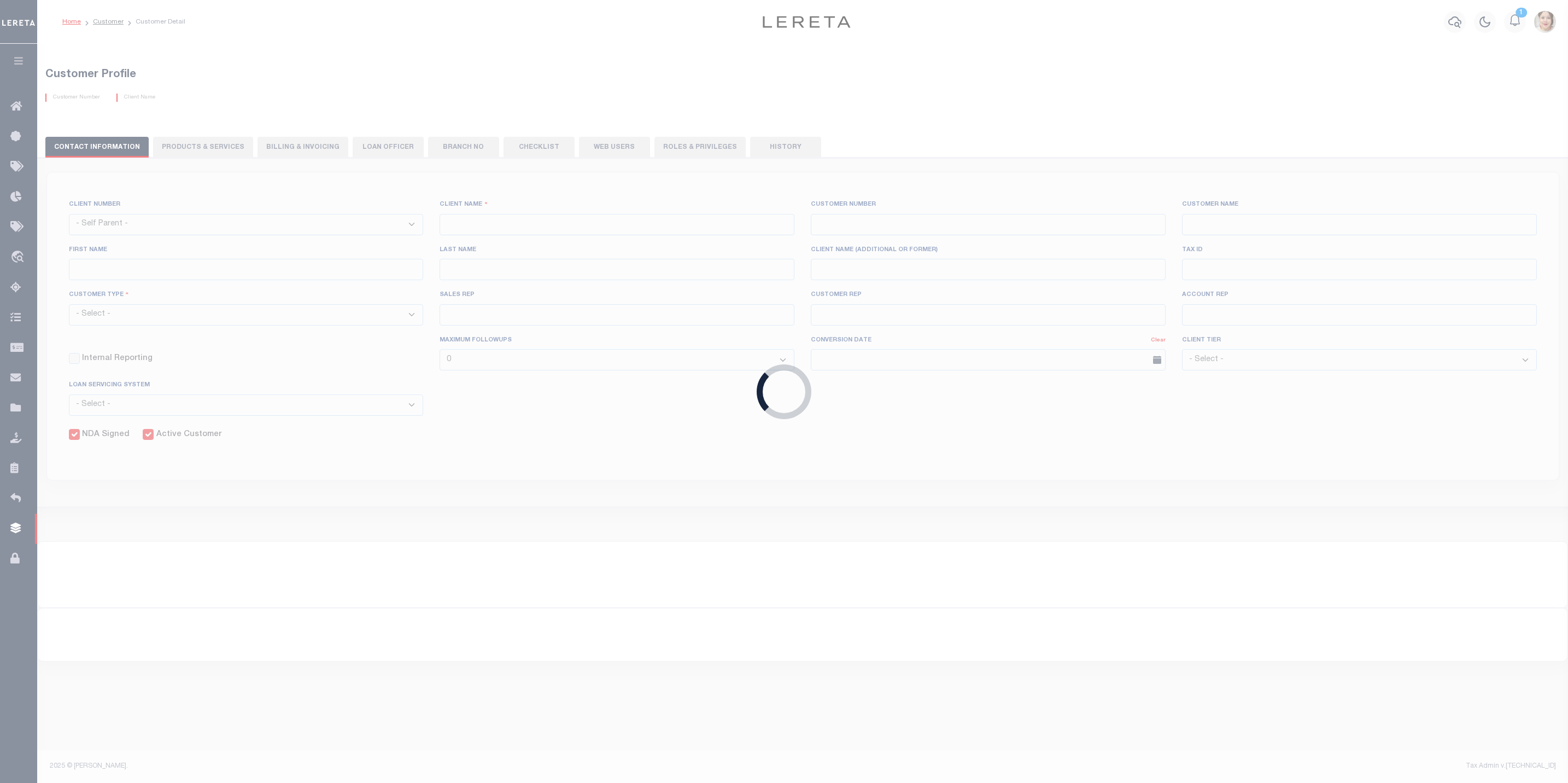
select select
type input "West Shore Bank Retail"
type input "2161"
type input "West Shore Bank Retail"
type input "Laurie"
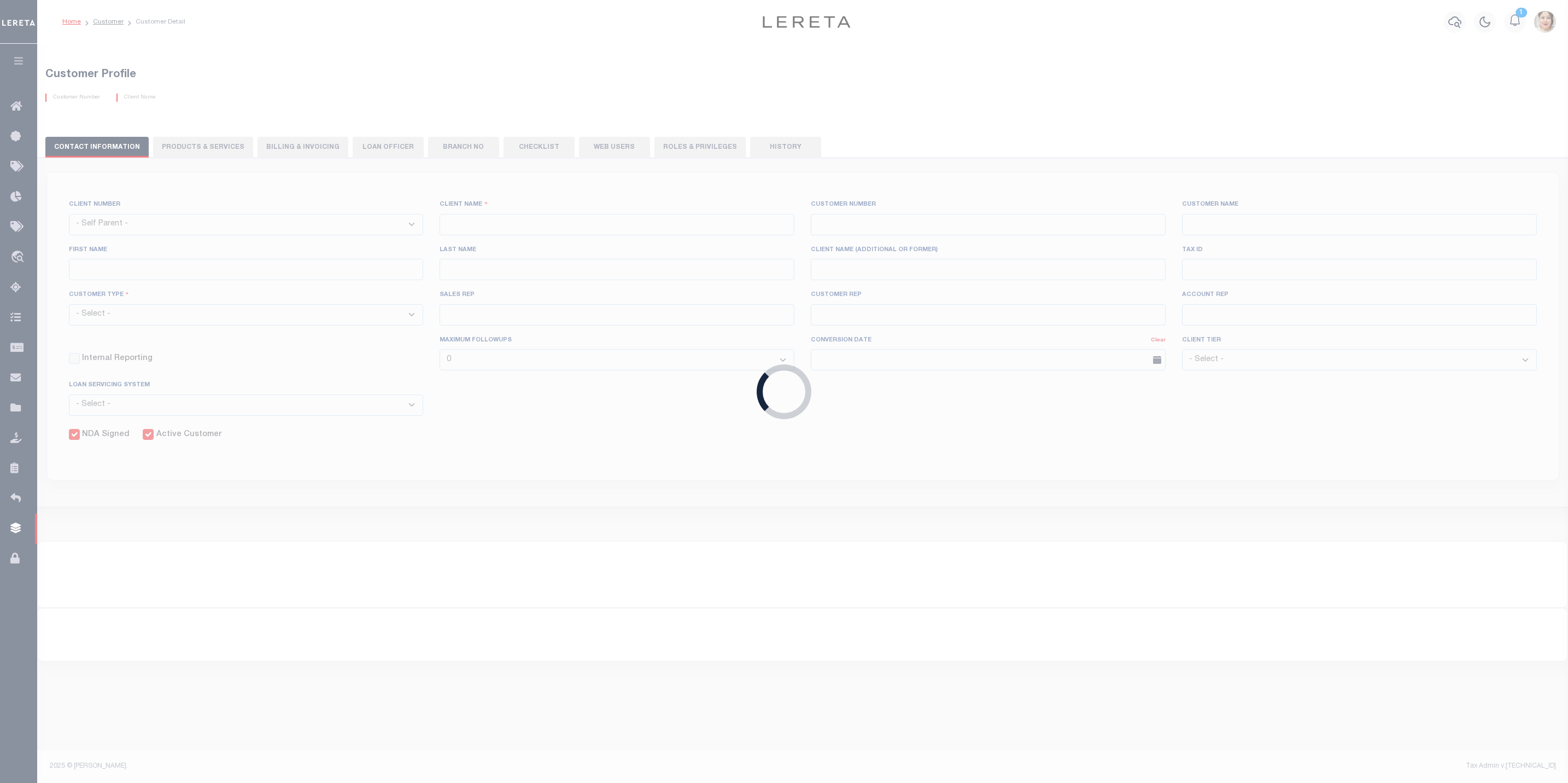
type input "Cozart"
select select "Residential"
type input "Briza Alvarado"
type input "Paula Kitchens"
type input "Tony Targhetta"
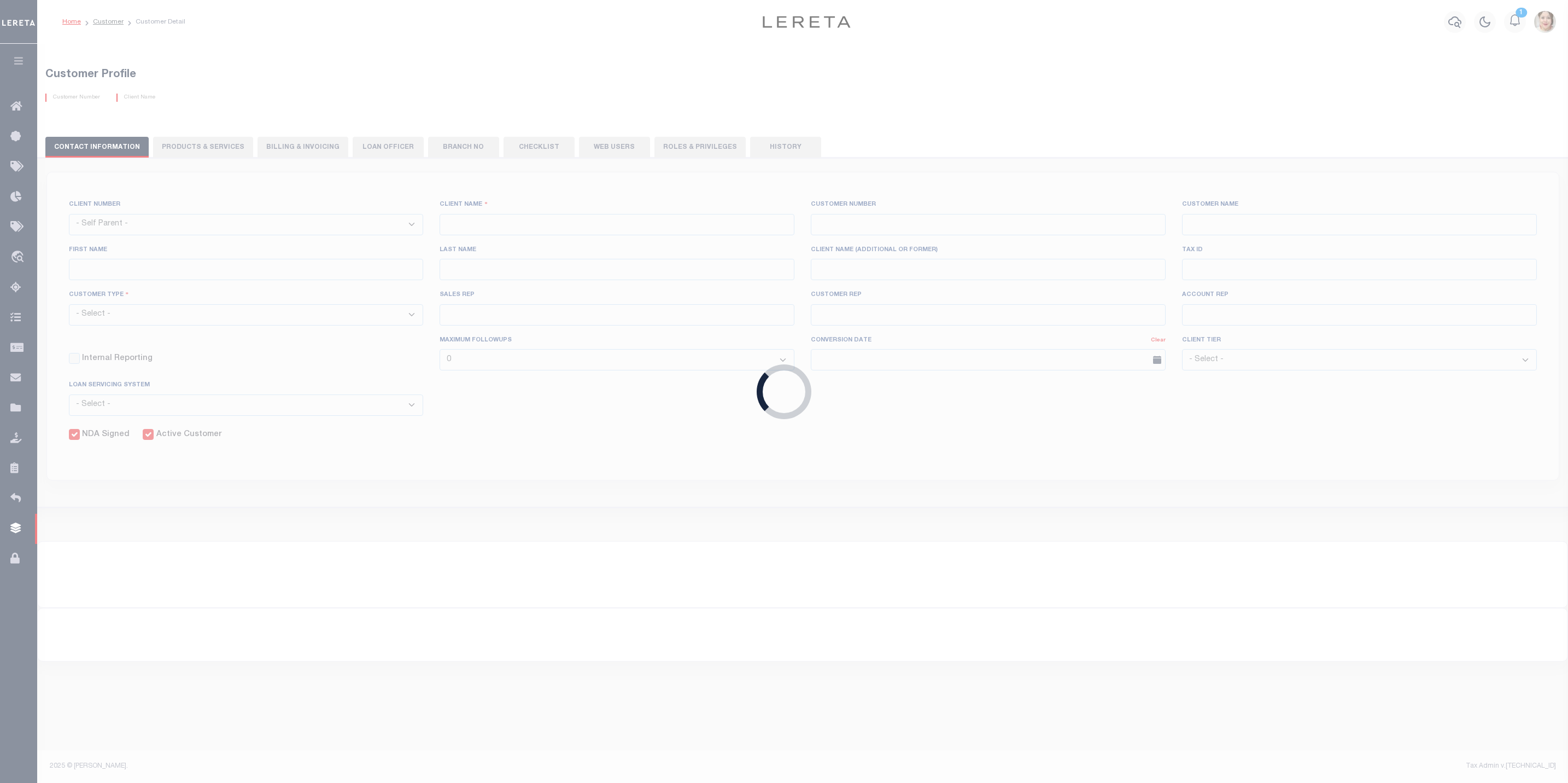
select select "JHS"
checkbox input "true"
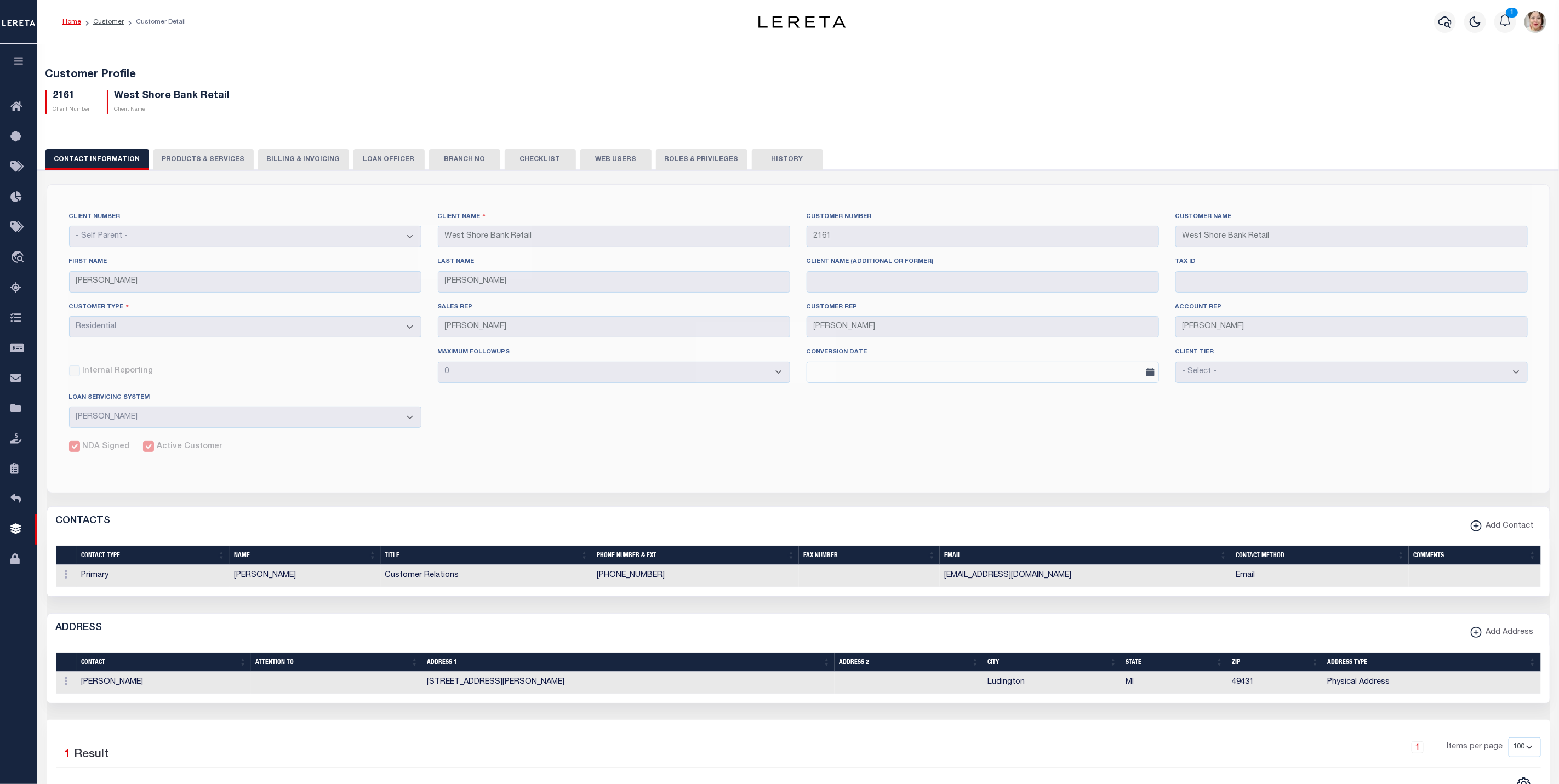
click at [362, 158] on button "LOAN OFFICER" at bounding box center [389, 159] width 72 height 21
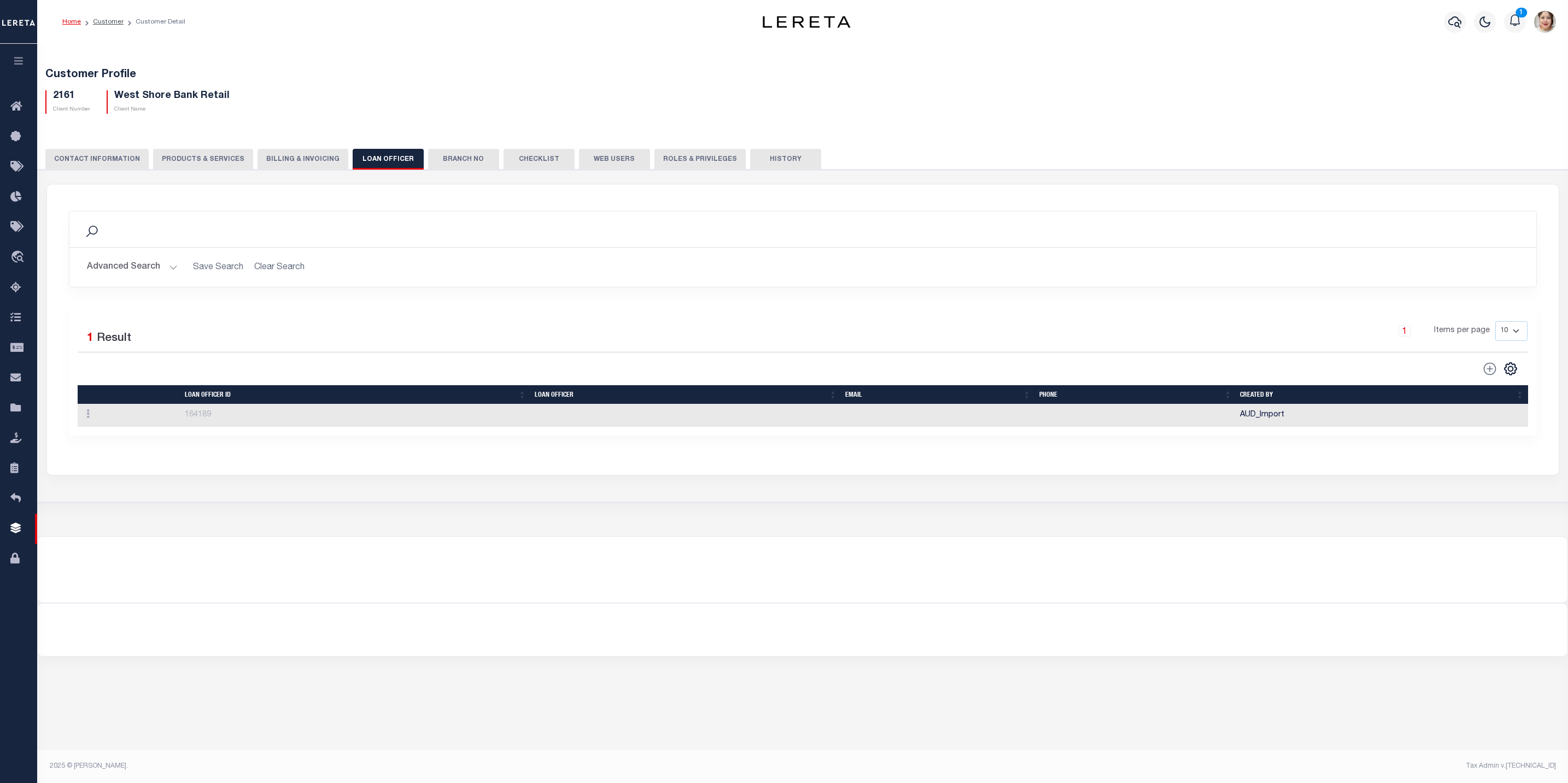
click at [207, 158] on button "PRODUCTS & SERVICES" at bounding box center [203, 159] width 100 height 21
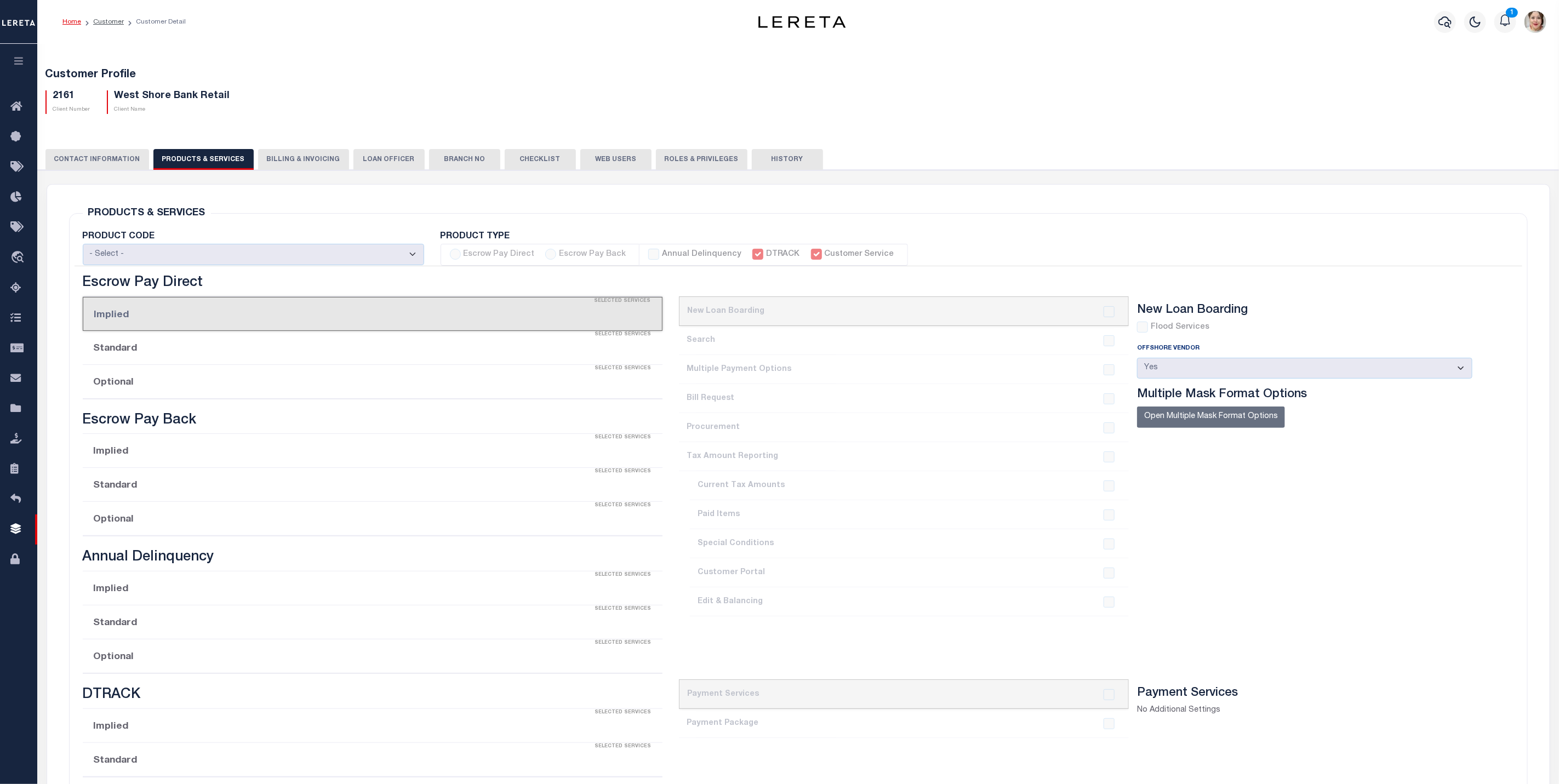
select select "STX"
radio input "true"
checkbox input "true"
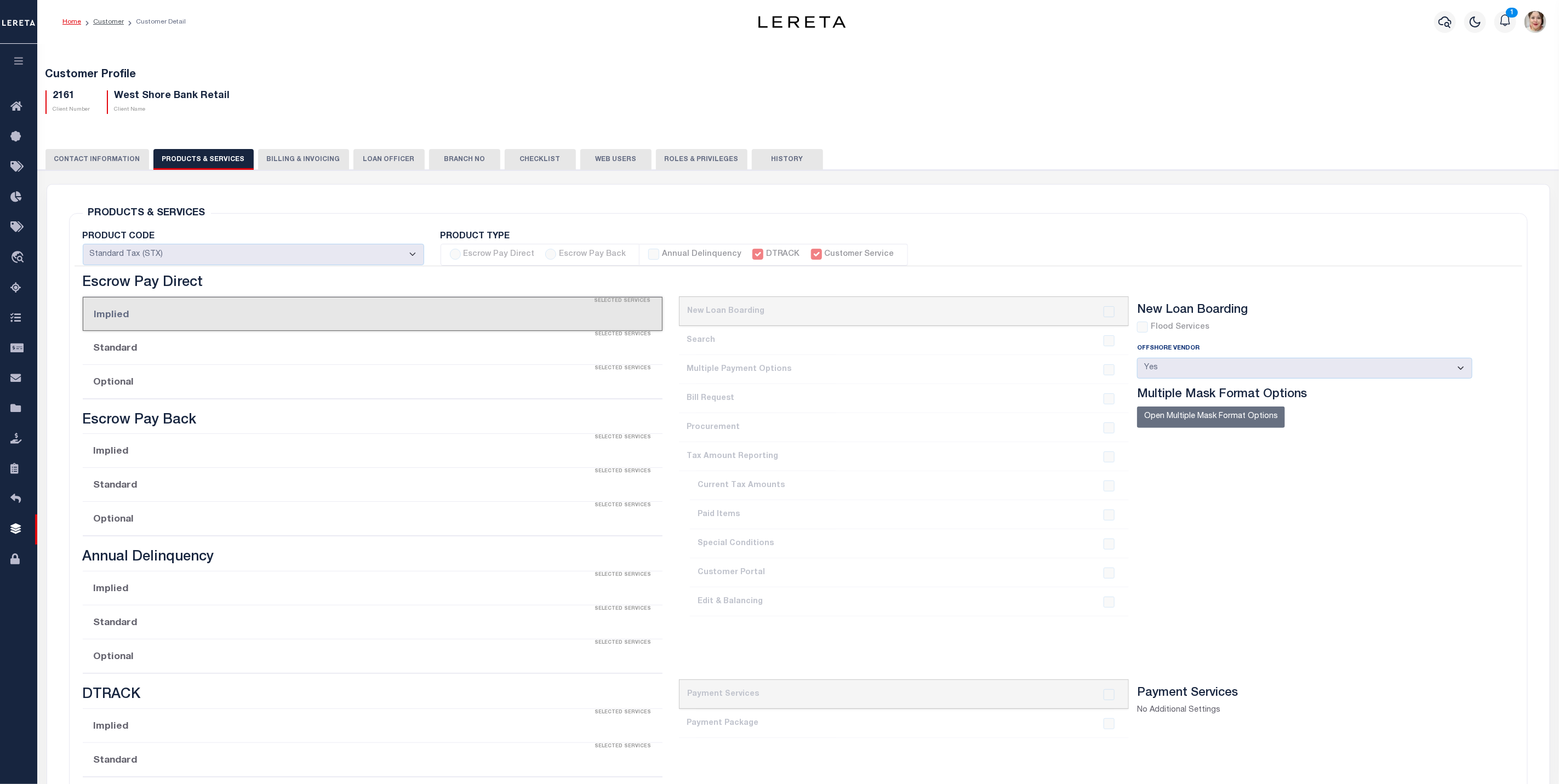
checkbox input "true"
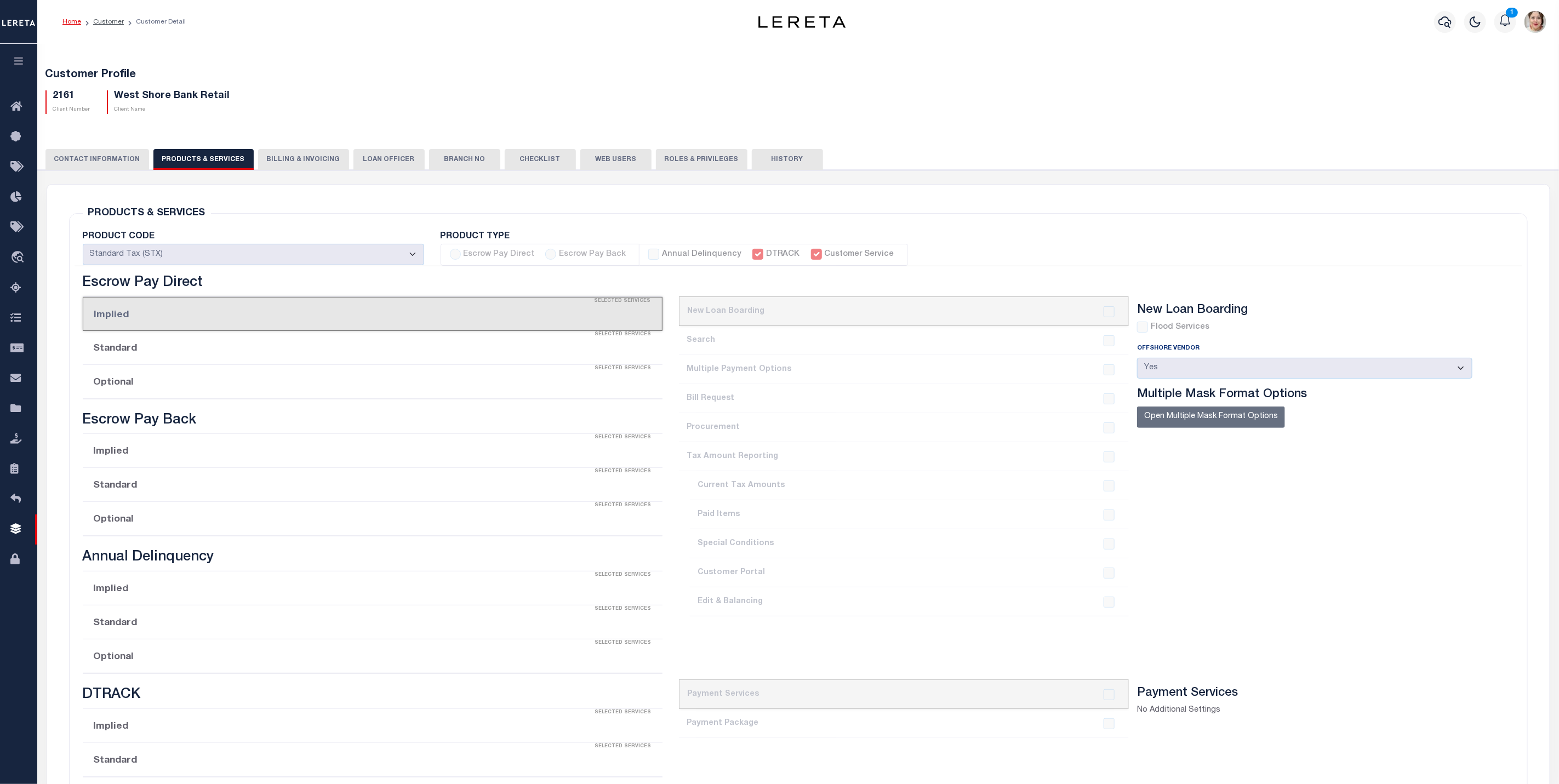
checkbox input "true"
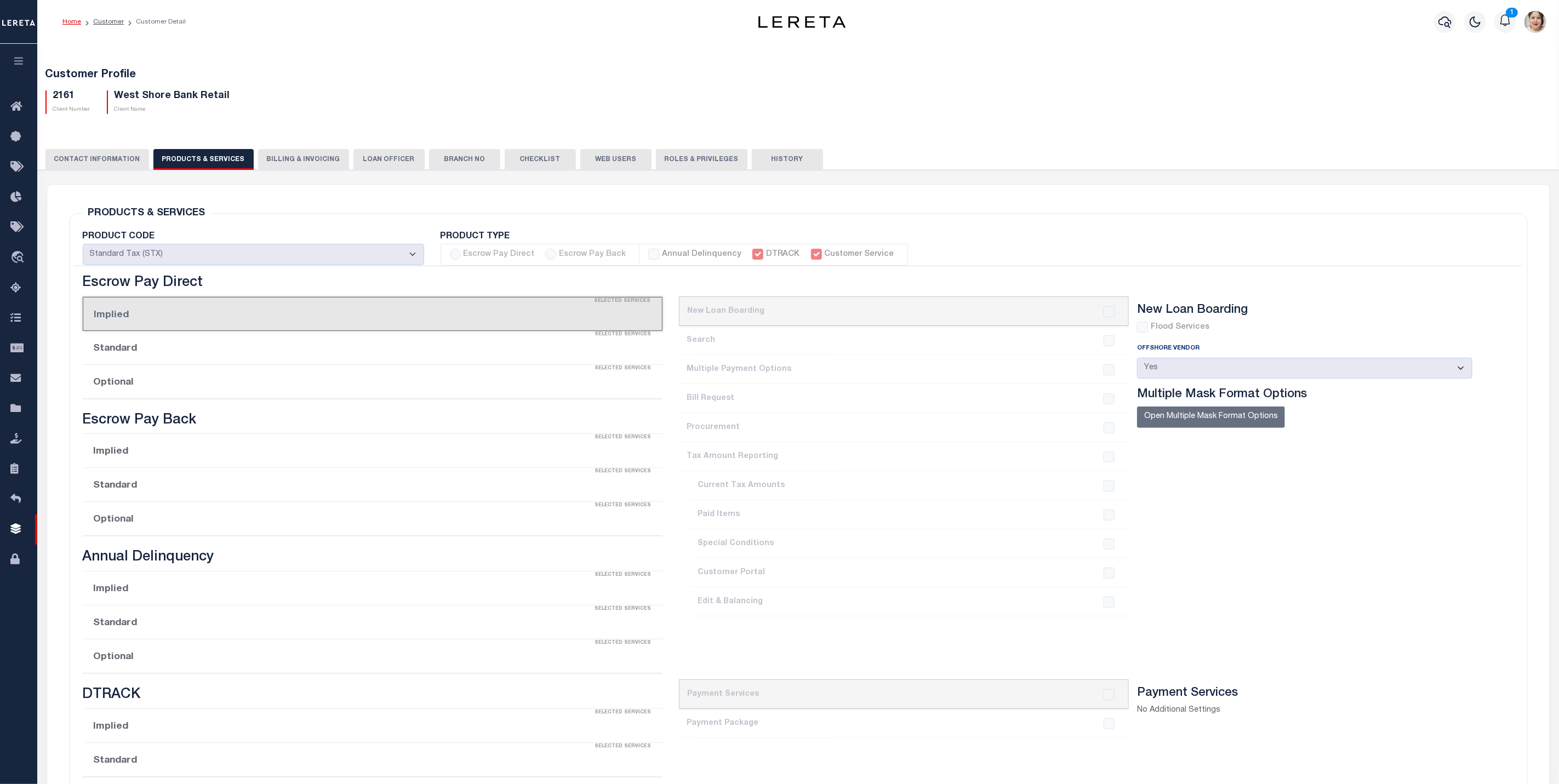
checkbox input "true"
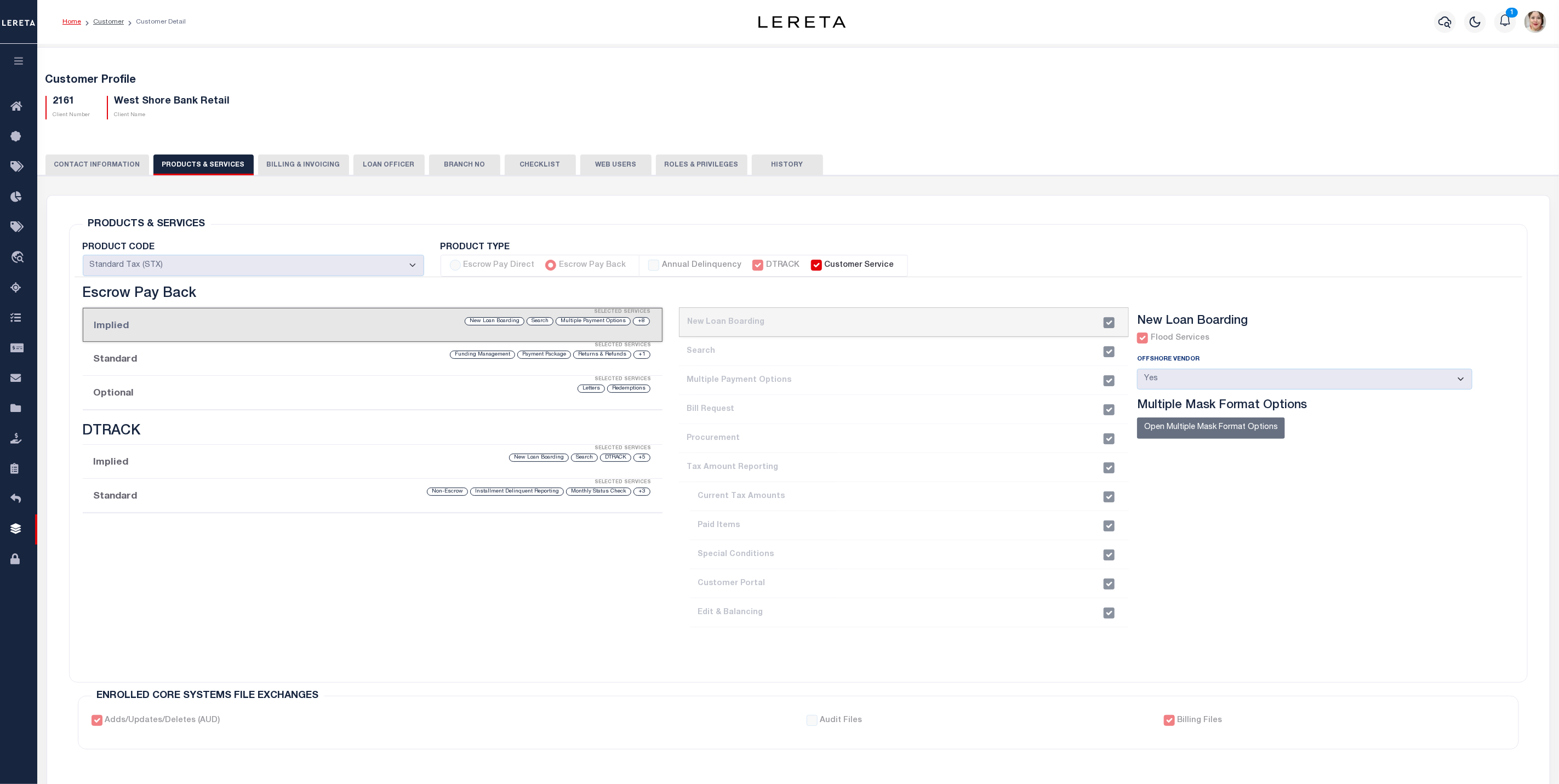
click at [114, 163] on button "CONTACT INFORMATION" at bounding box center [97, 165] width 104 height 21
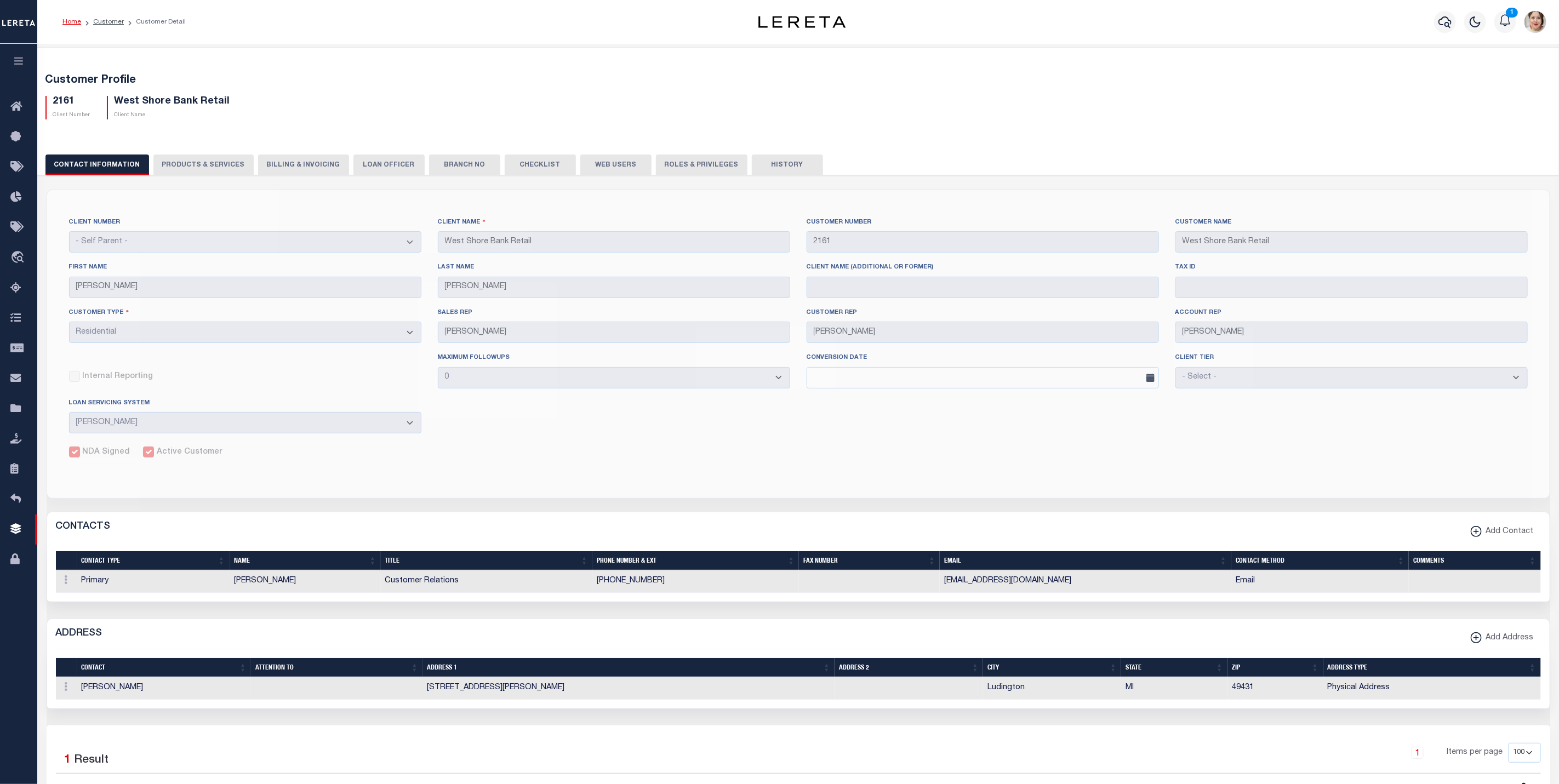
click at [1173, 426] on div "CLIENT NUMBER - Self Parent - 1011 1012 1013 1014 1016 1017 1018 1019 1035 1036…" at bounding box center [798, 533] width 1503 height 689
click at [17, 61] on icon "button" at bounding box center [18, 61] width 12 height 10
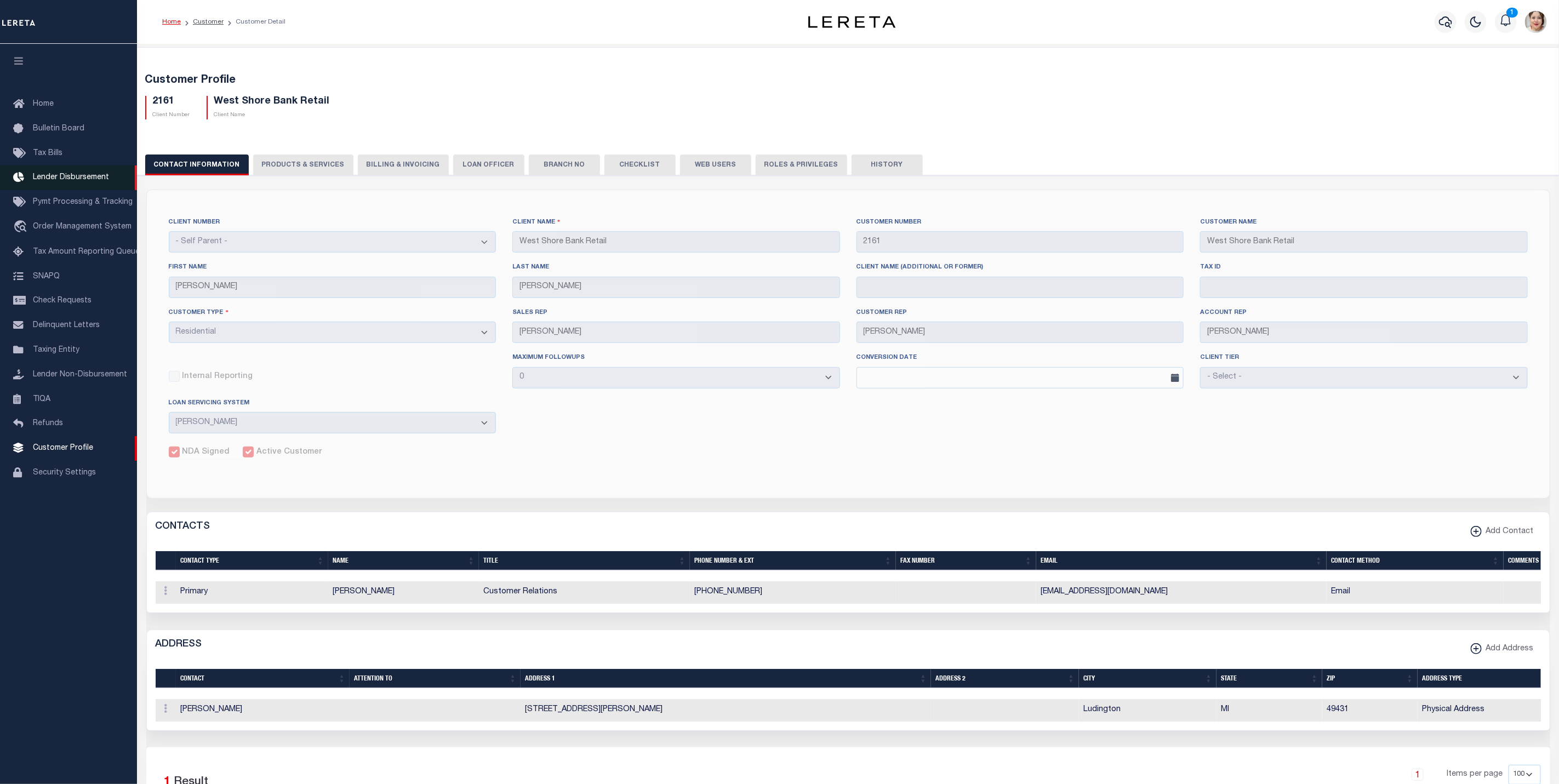
click at [63, 178] on span "Lender Disbursement" at bounding box center [71, 177] width 76 height 7
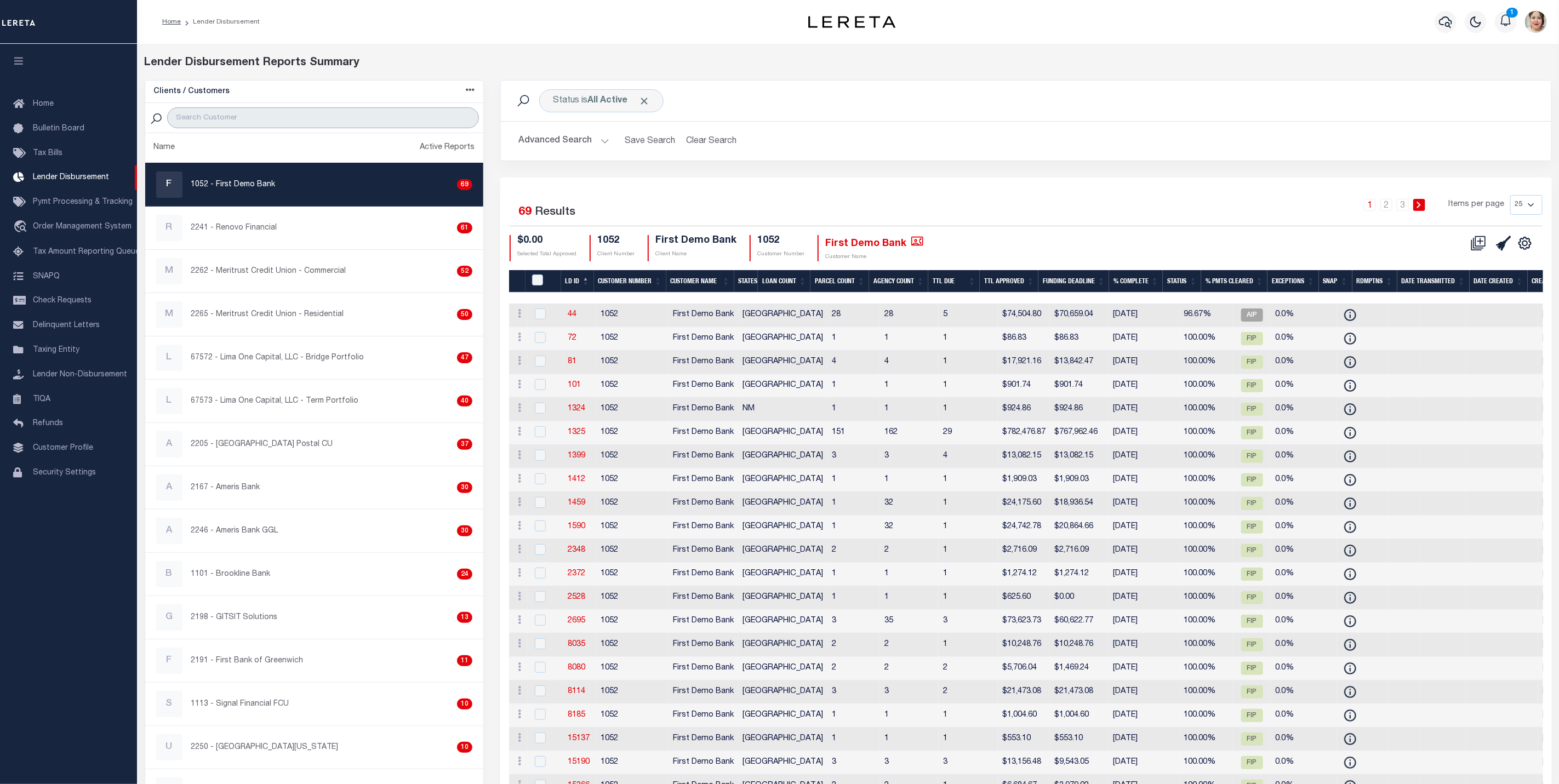
click at [270, 116] on input "search" at bounding box center [323, 118] width 312 height 21
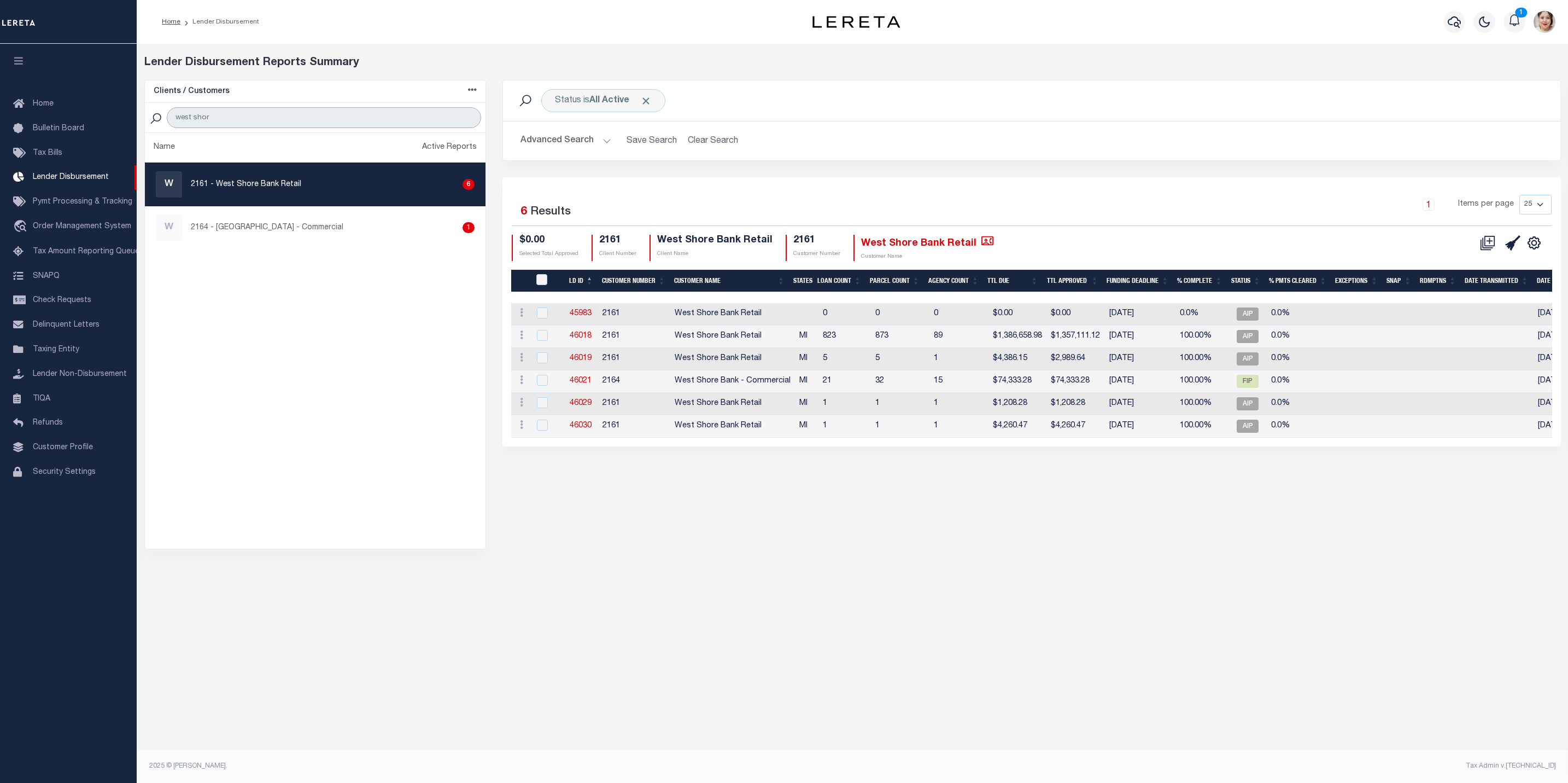
type input "west shor"
click at [889, 569] on div "Lender Disbursement Reports Summary Clients / Customers Customers asc Customers…" at bounding box center [852, 319] width 1431 height 552
click at [579, 333] on link "46018" at bounding box center [581, 335] width 22 height 7
checkbox input "true"
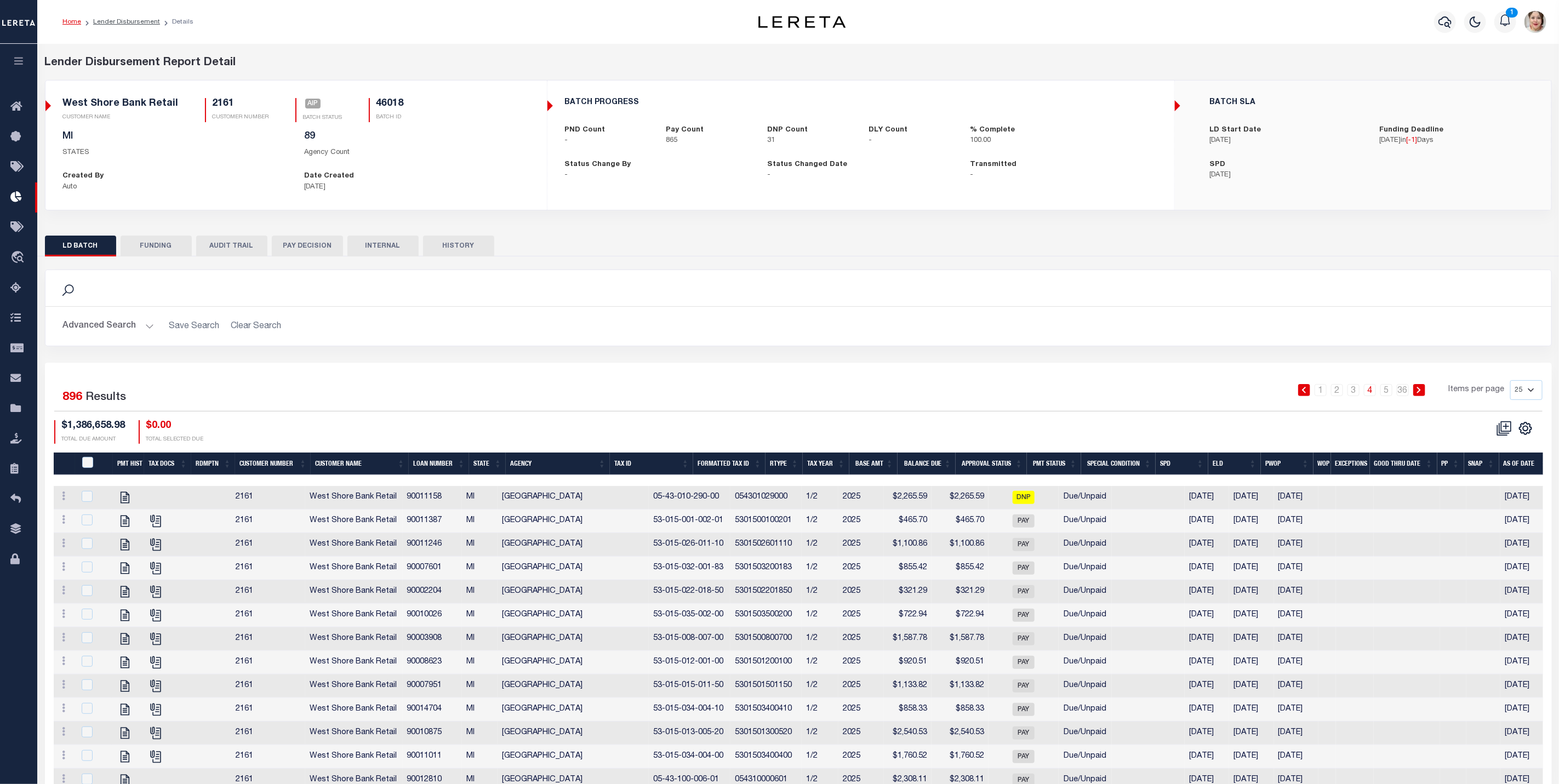
click at [1519, 398] on select "25 50 100 200" at bounding box center [1526, 390] width 32 height 20
select select "200"
click at [1510, 383] on select "25 50 100 200" at bounding box center [1526, 390] width 32 height 20
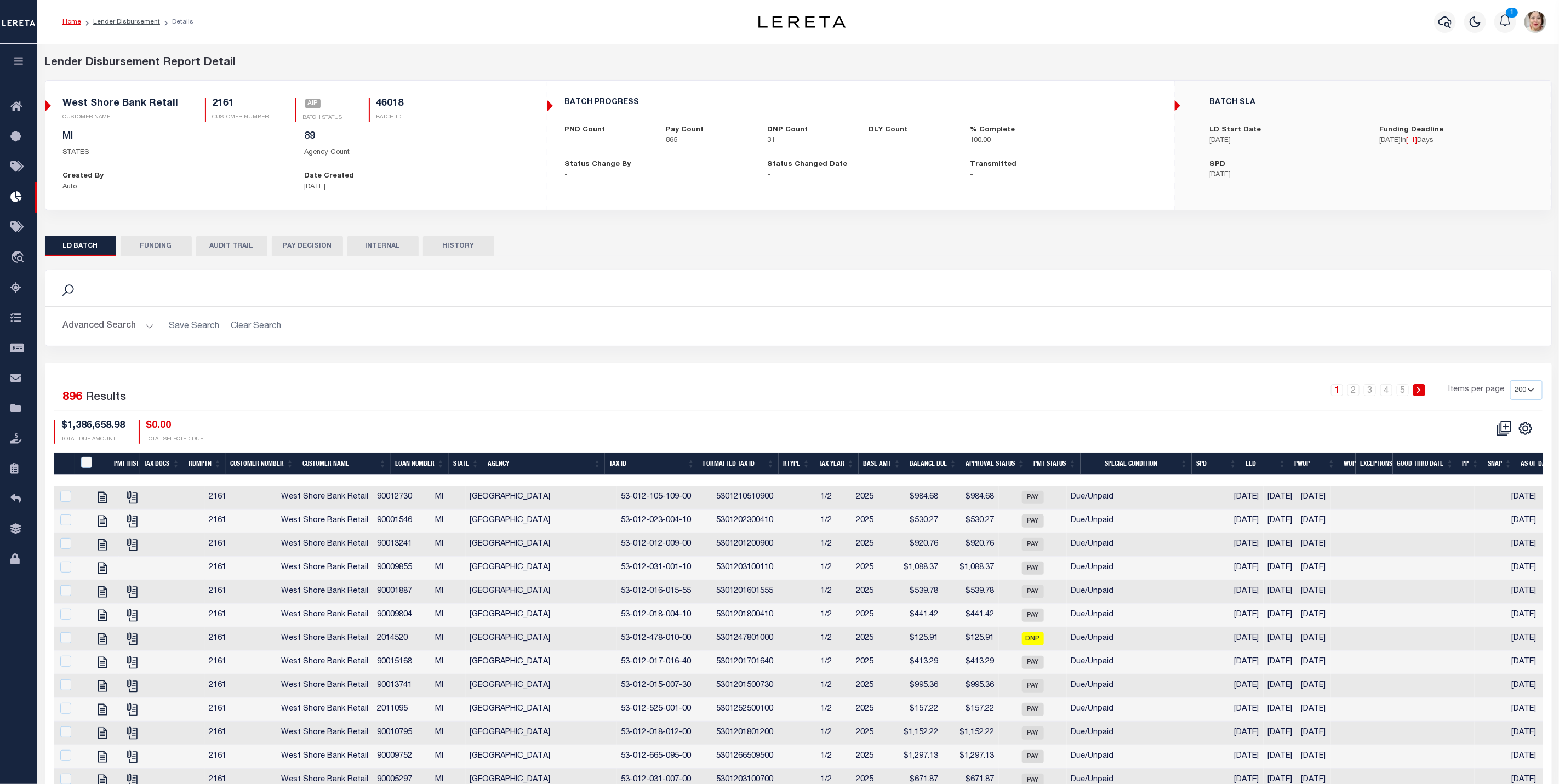
scroll to position [0, 24]
click at [64, 464] on input "PayeePmtBatchStatus" at bounding box center [63, 462] width 11 height 11
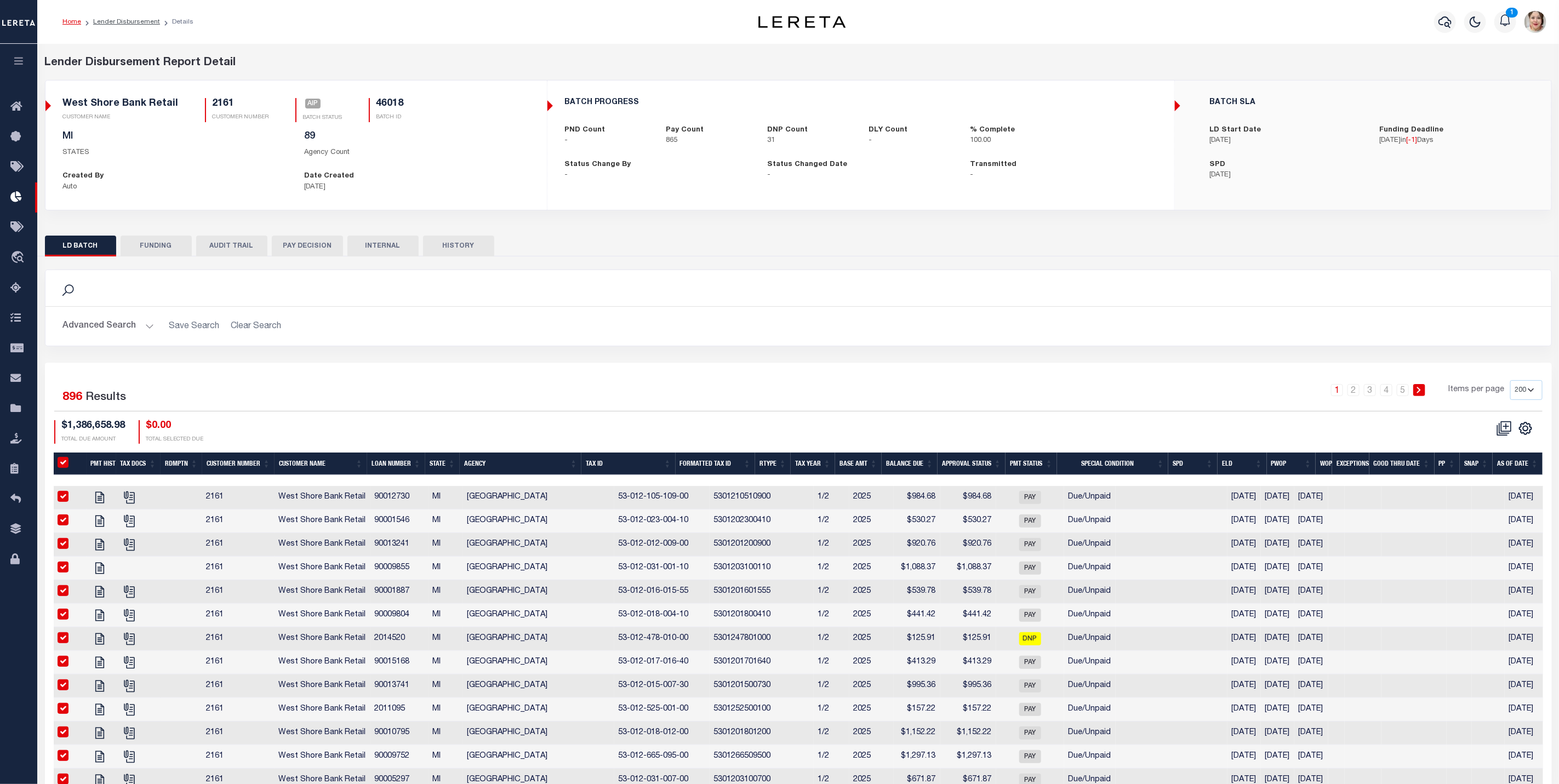
checkbox input "true"
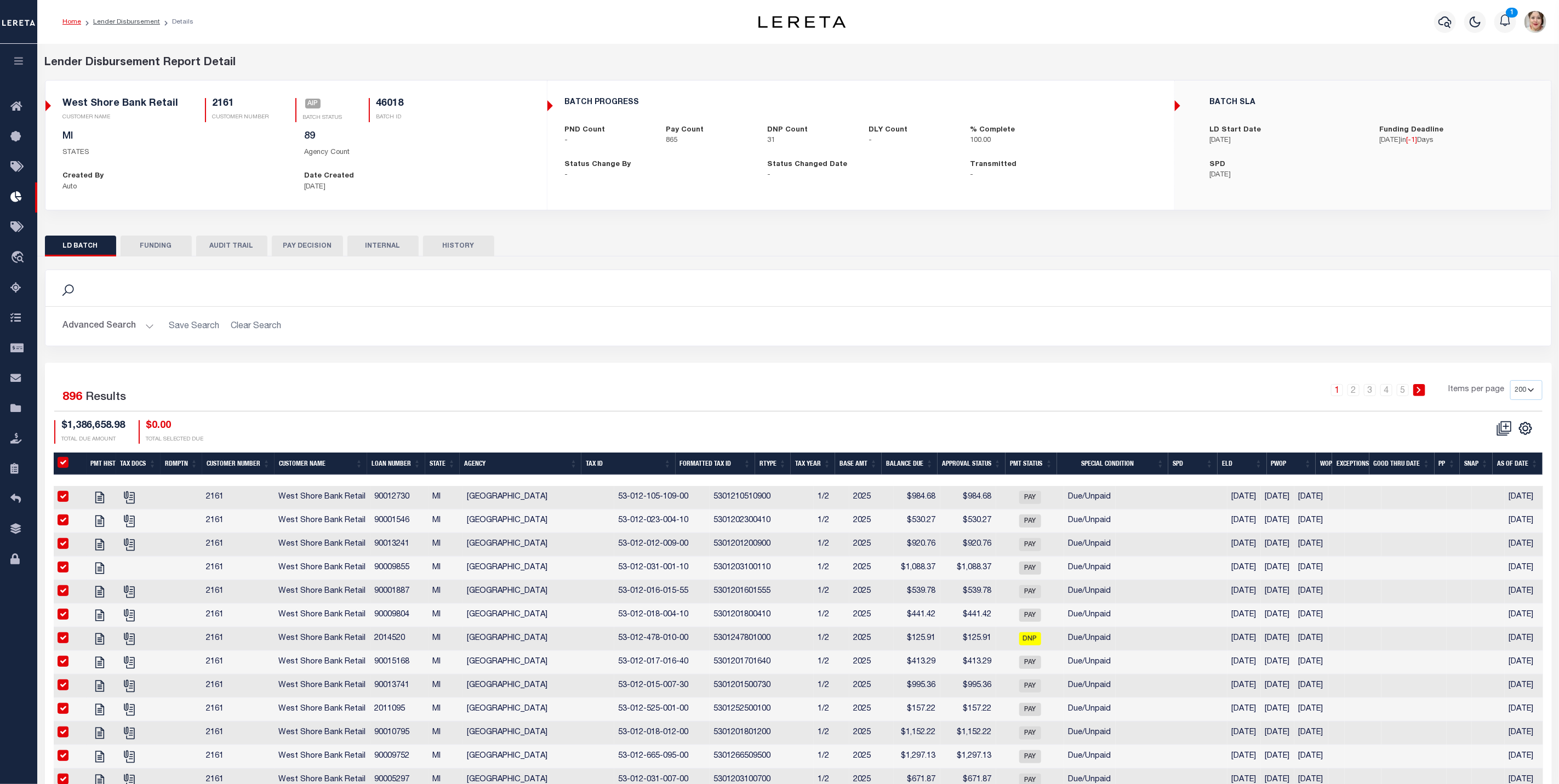
checkbox input "true"
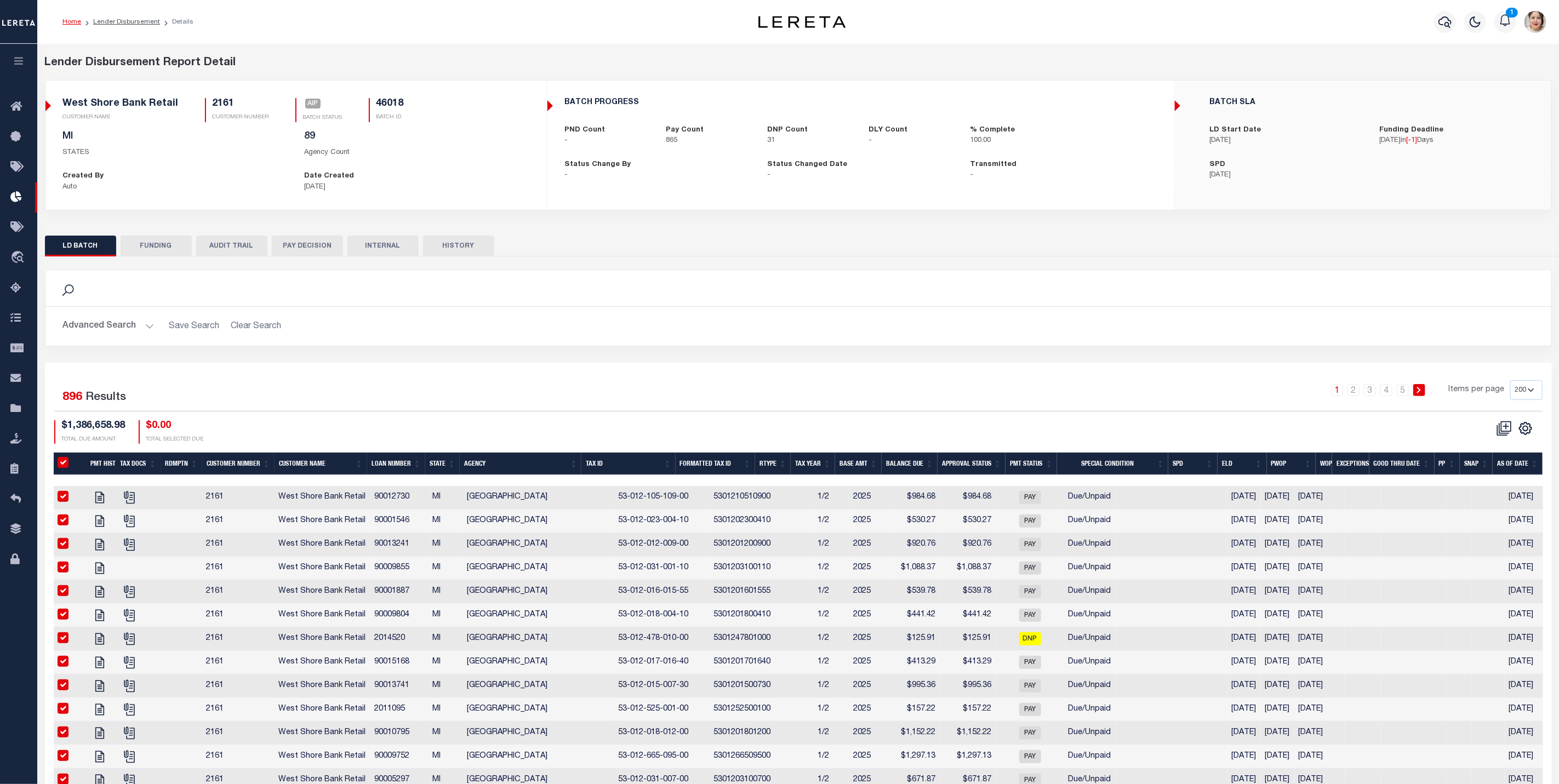
checkbox input "true"
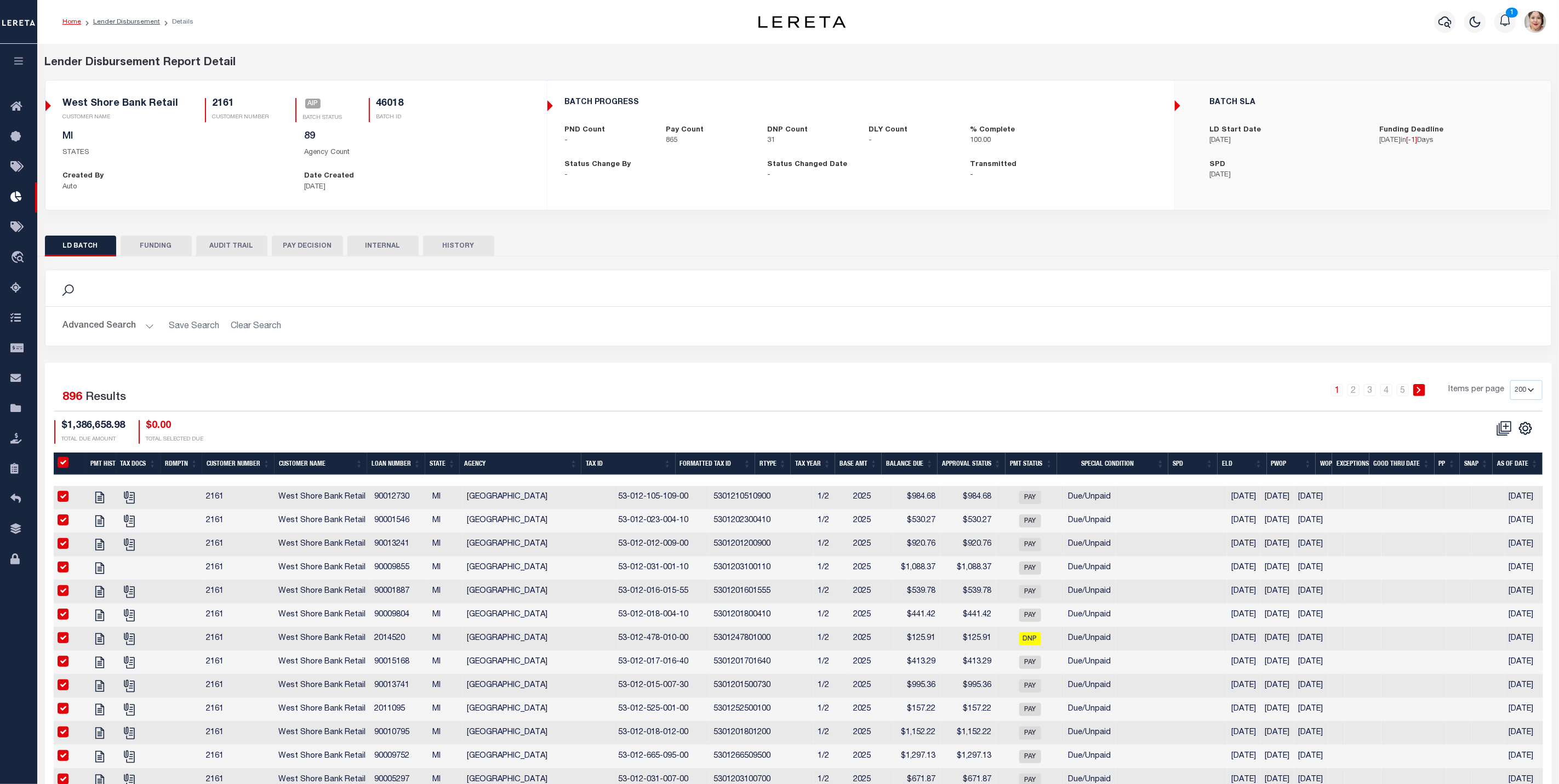
checkbox input "true"
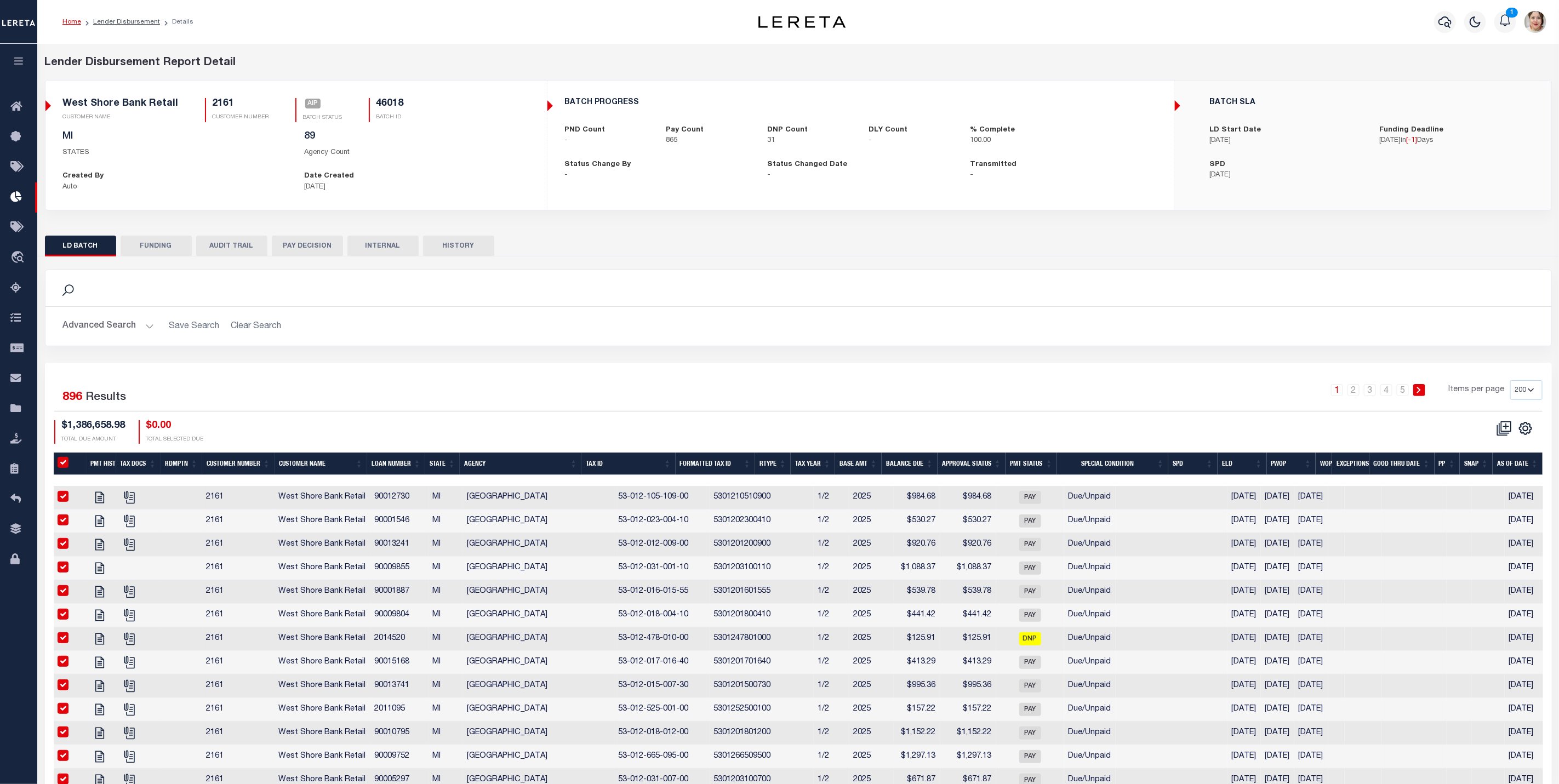
checkbox input "true"
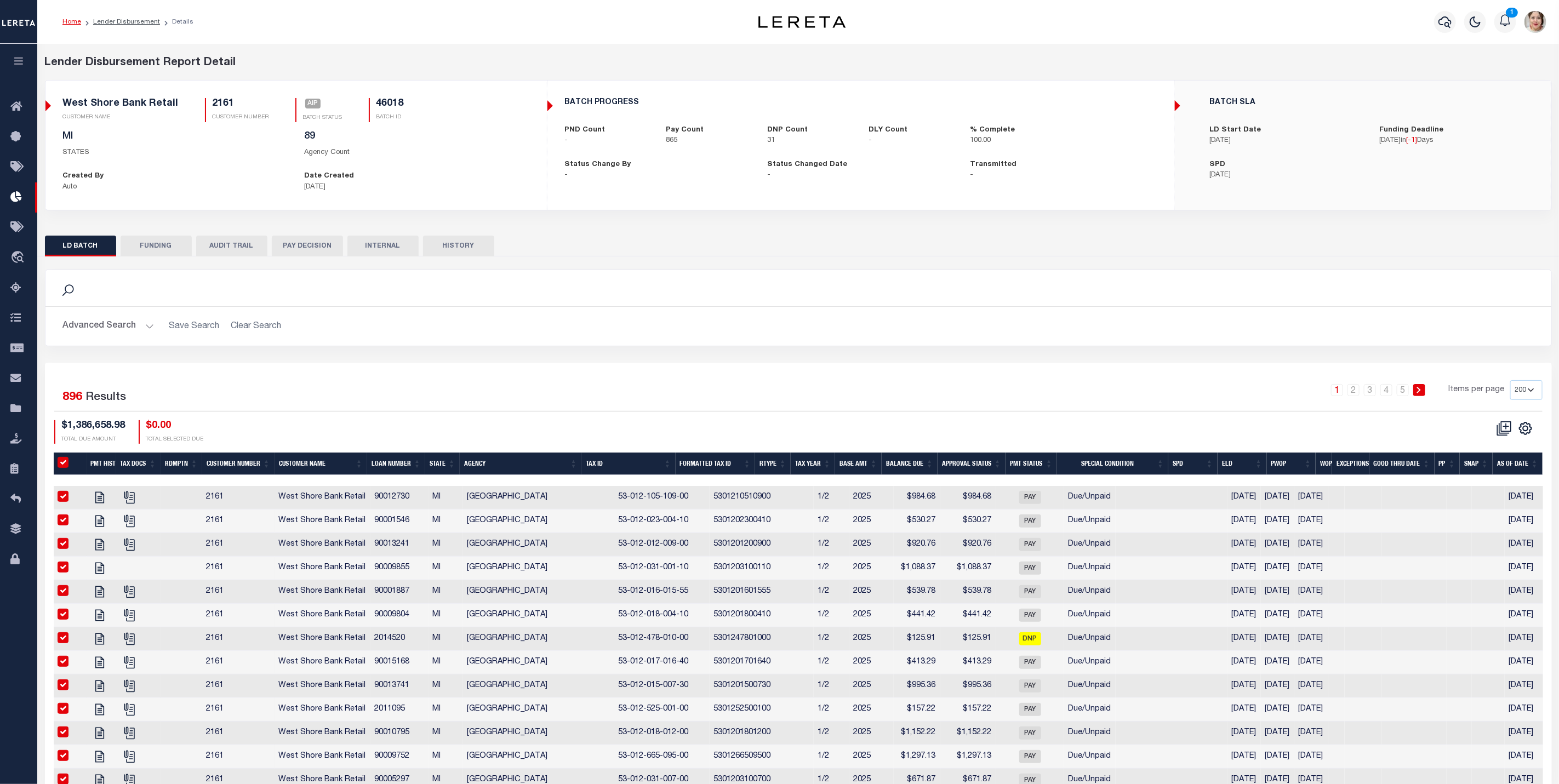
checkbox input "true"
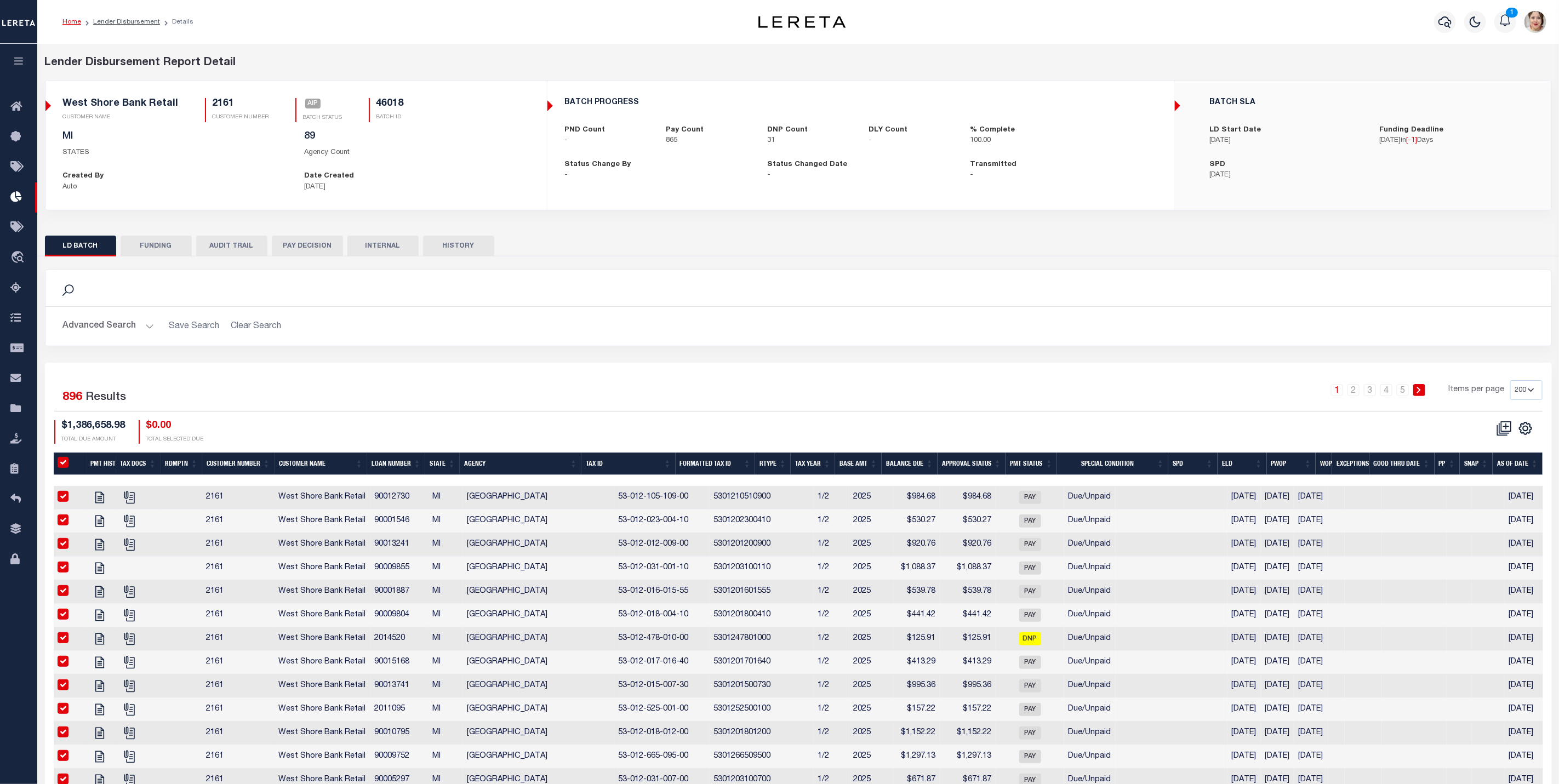
checkbox input "true"
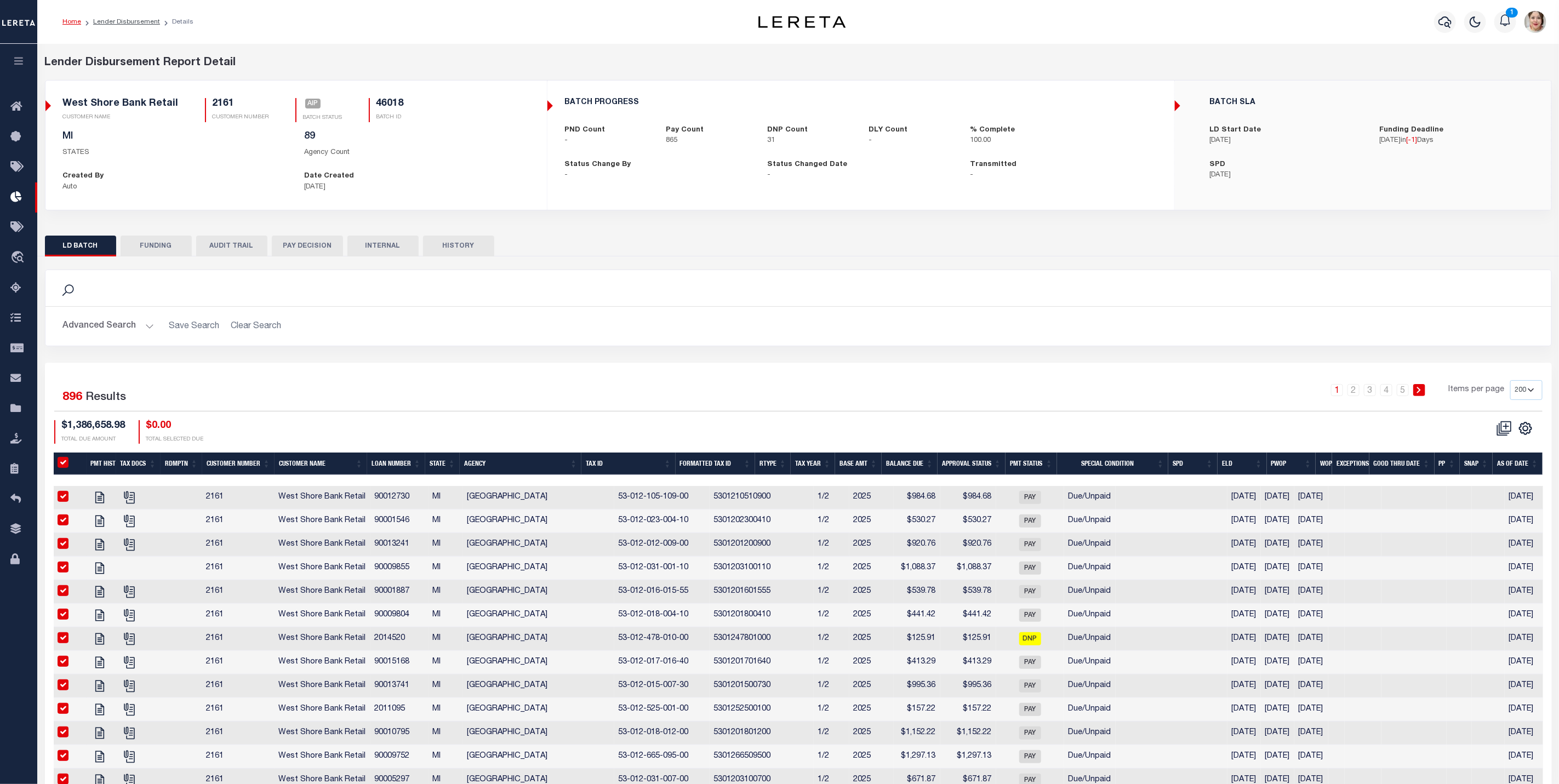
checkbox input "true"
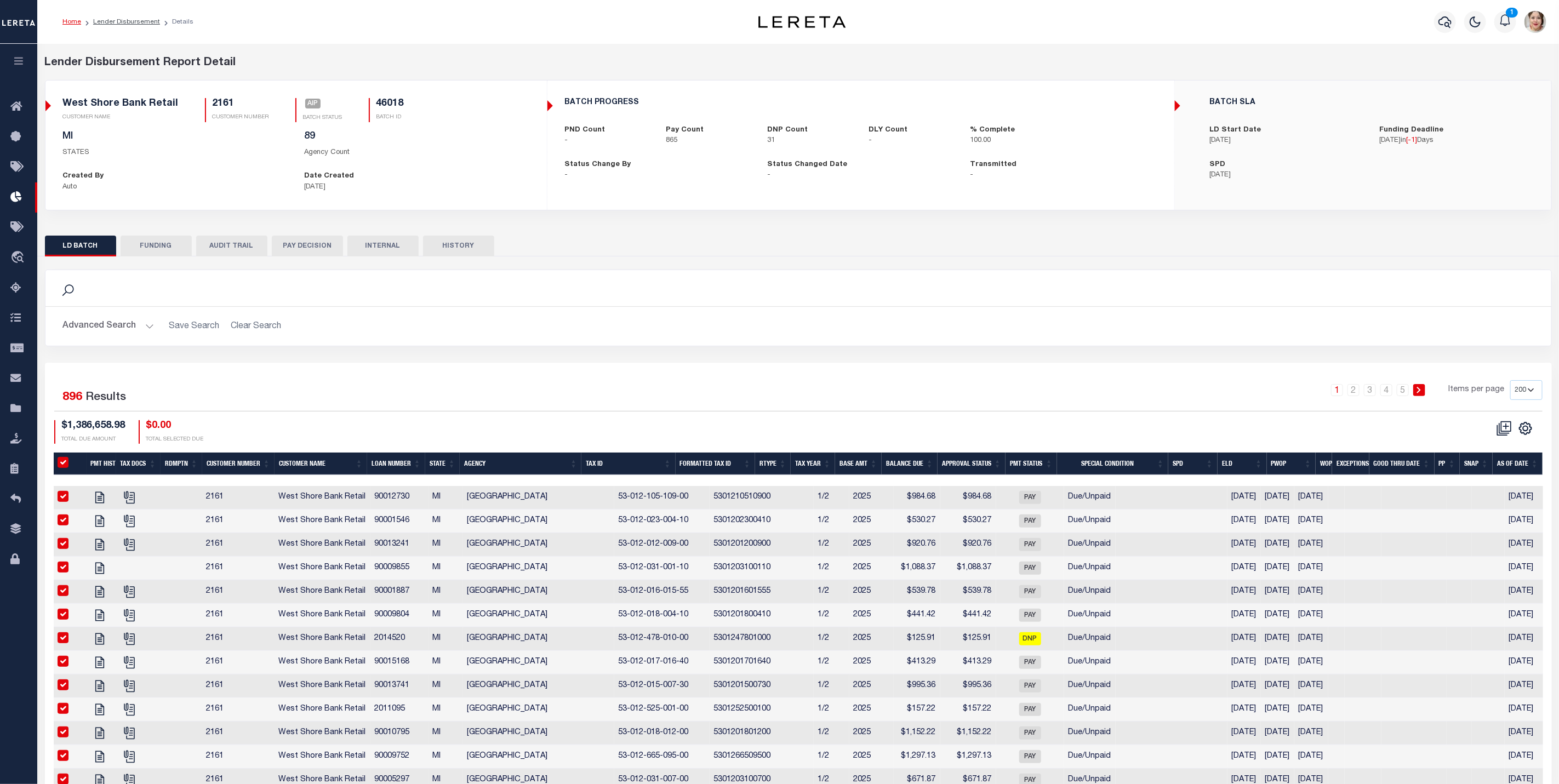
checkbox input "true"
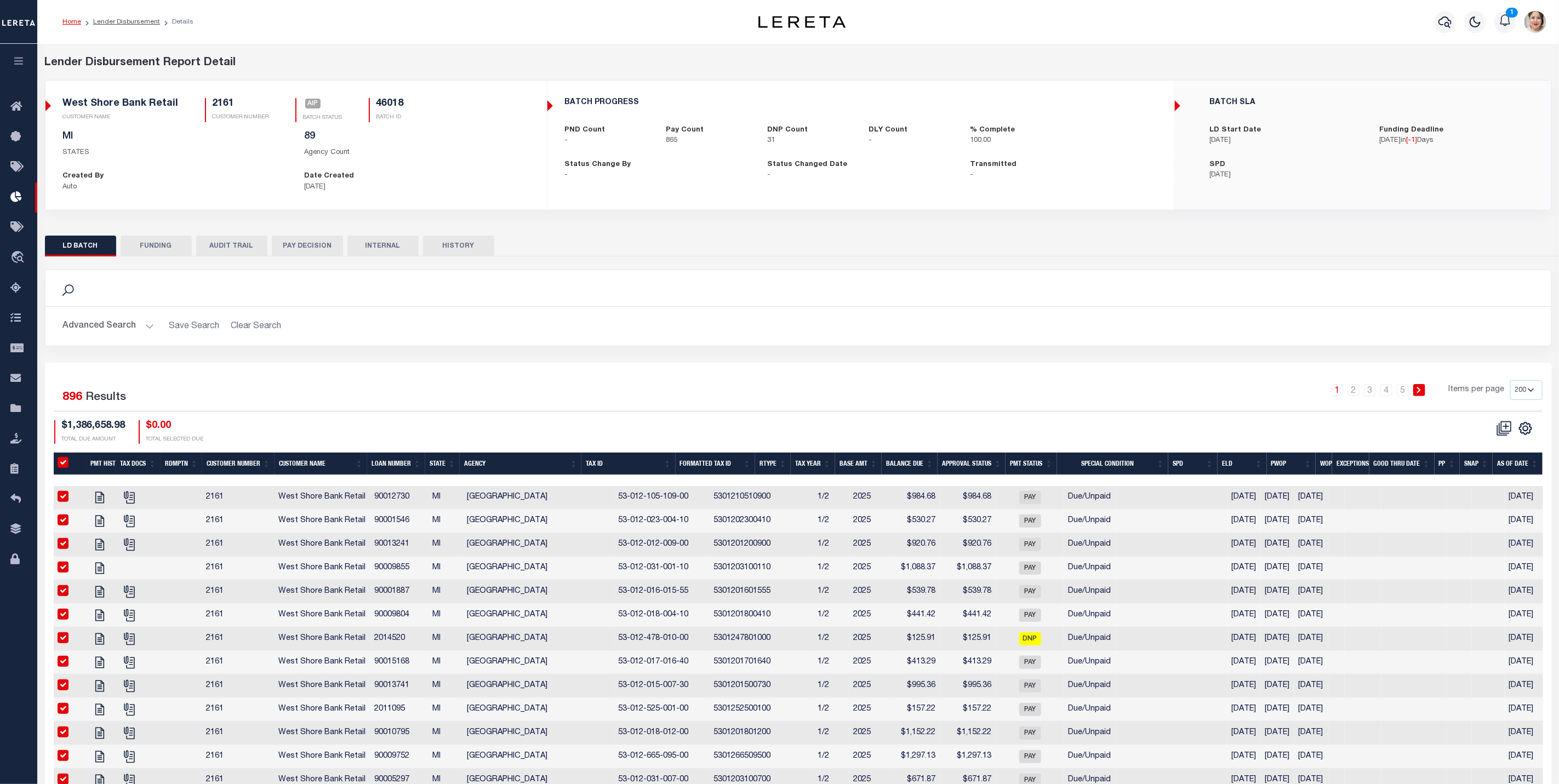
checkbox input "true"
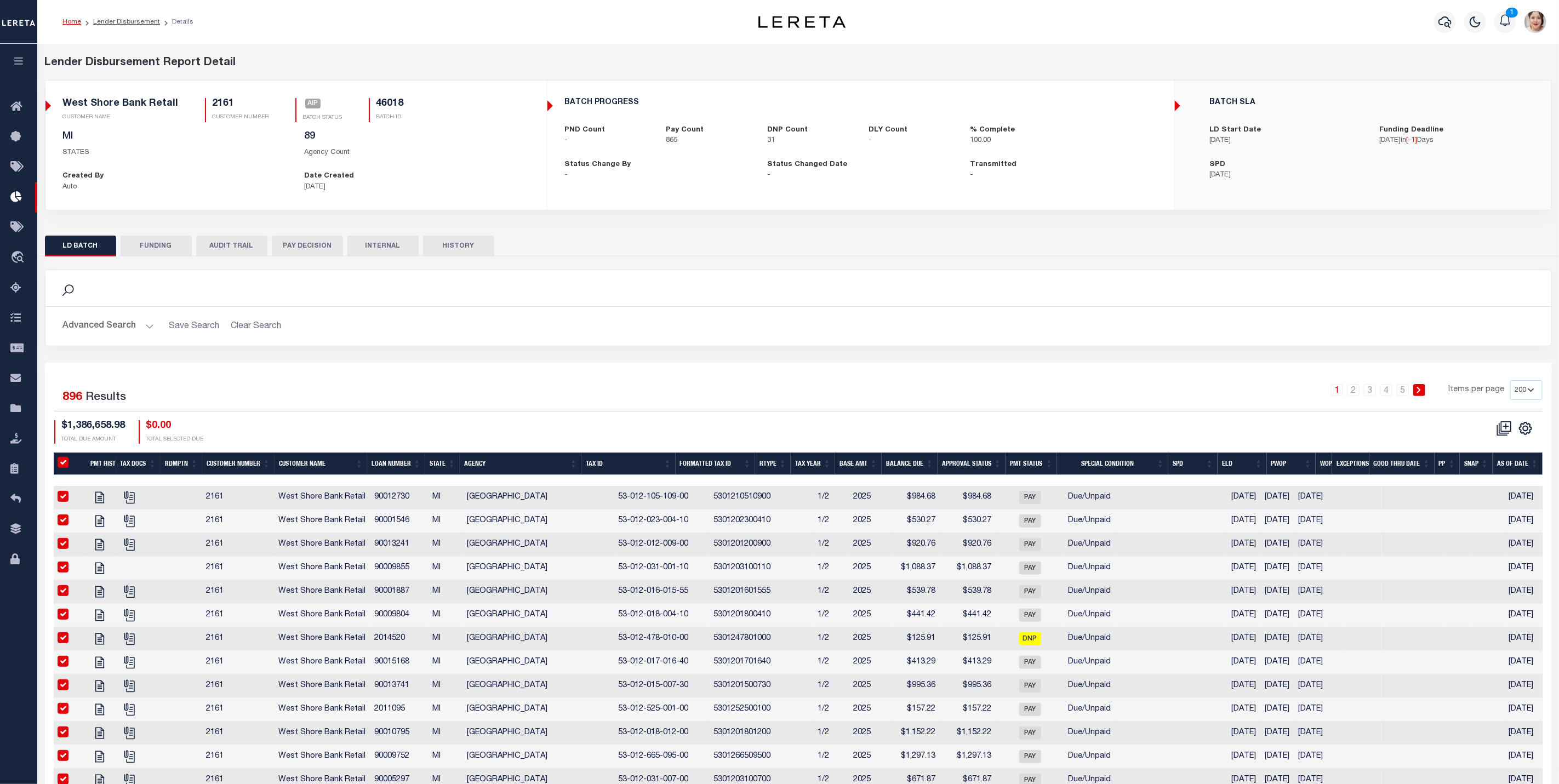
checkbox input "true"
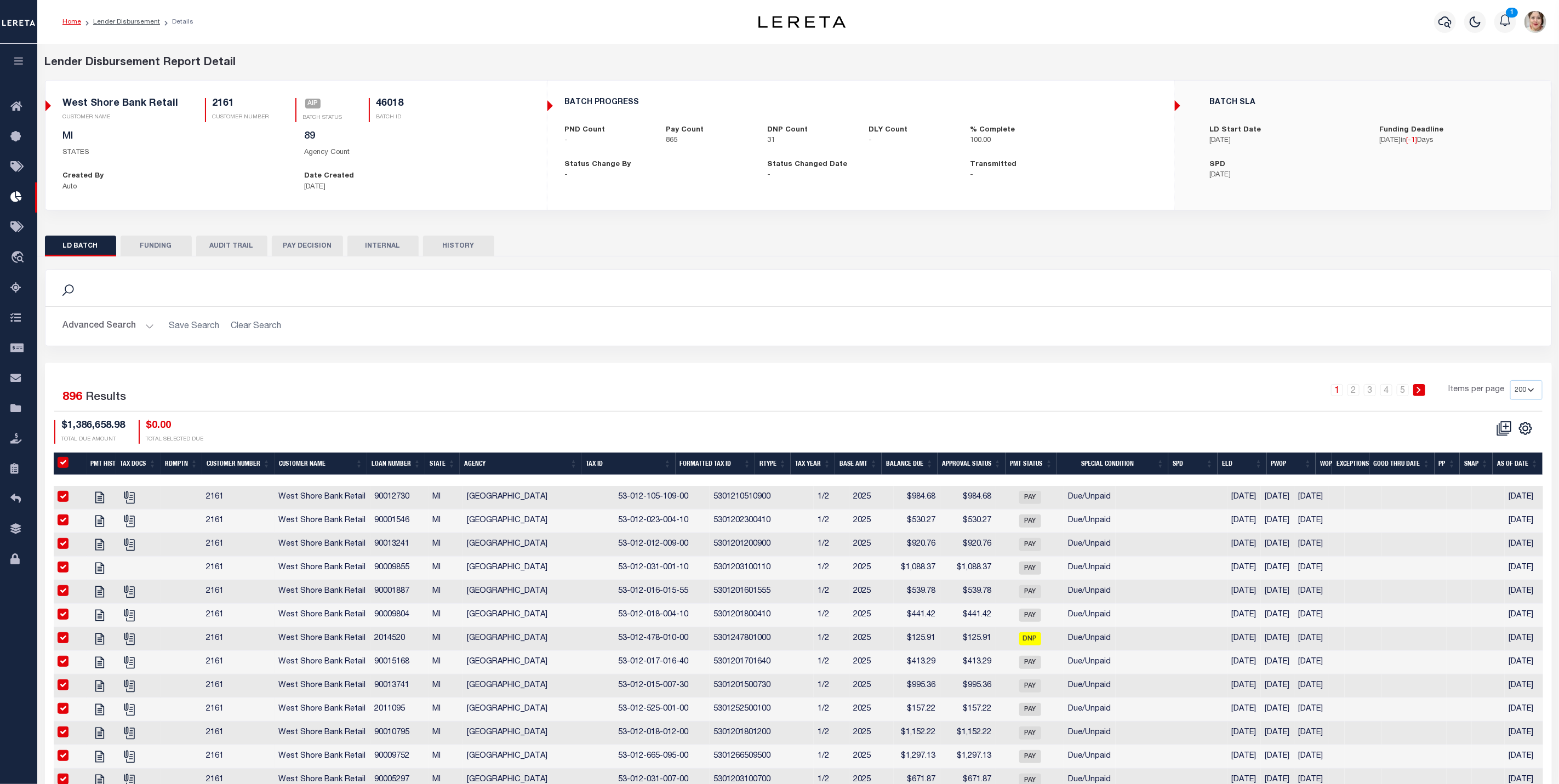
checkbox input "true"
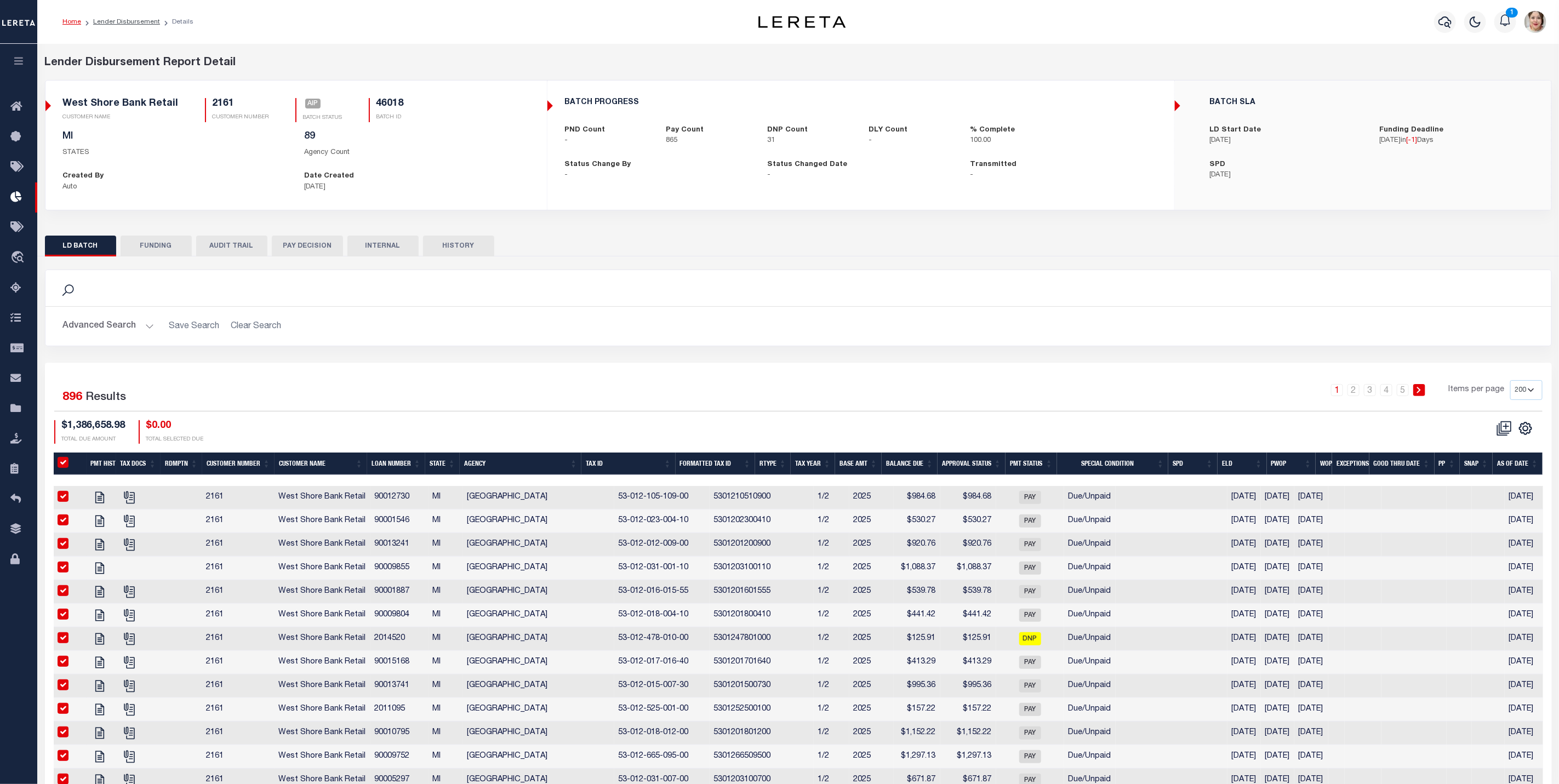
checkbox input "true"
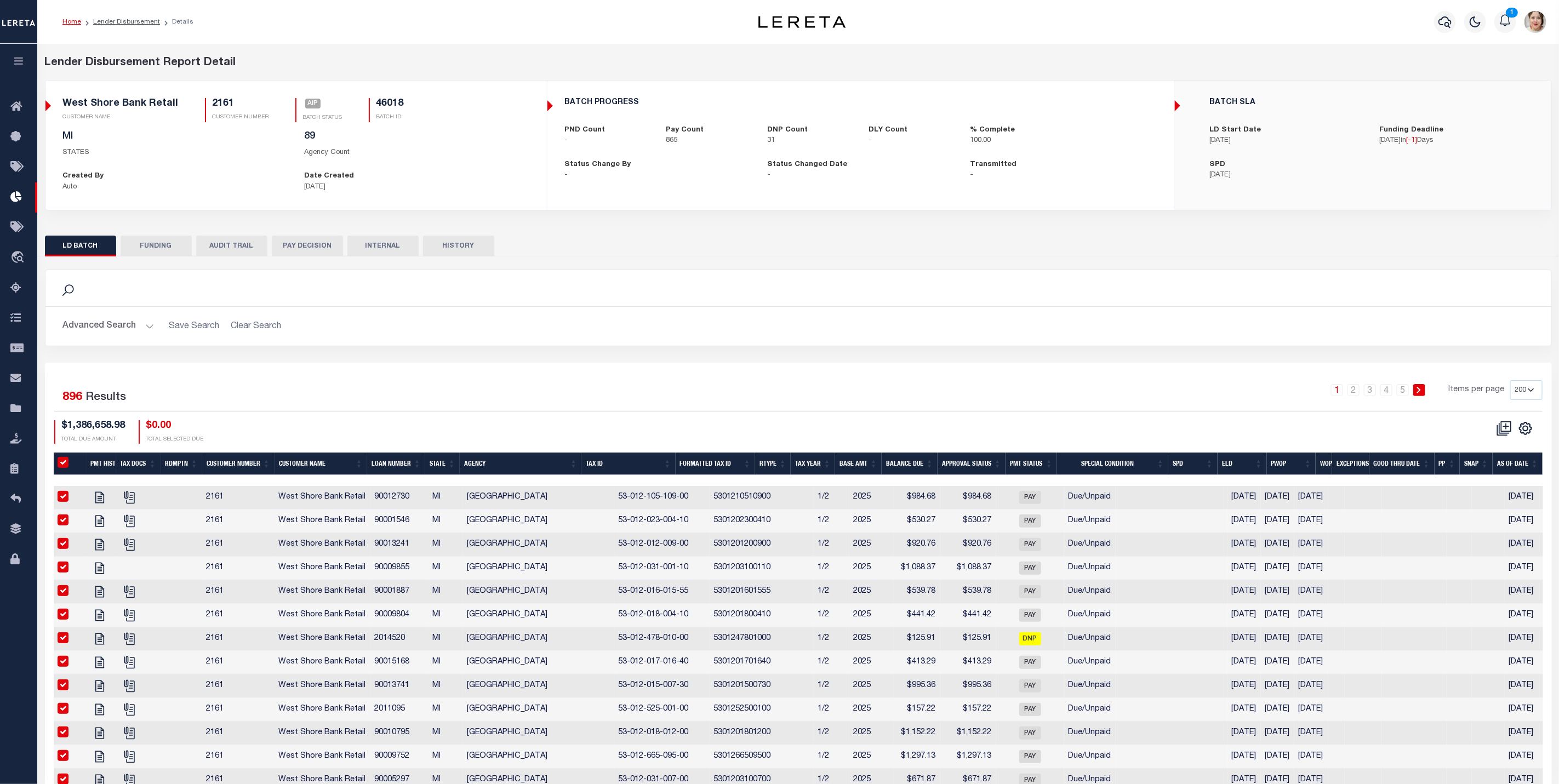
checkbox input "true"
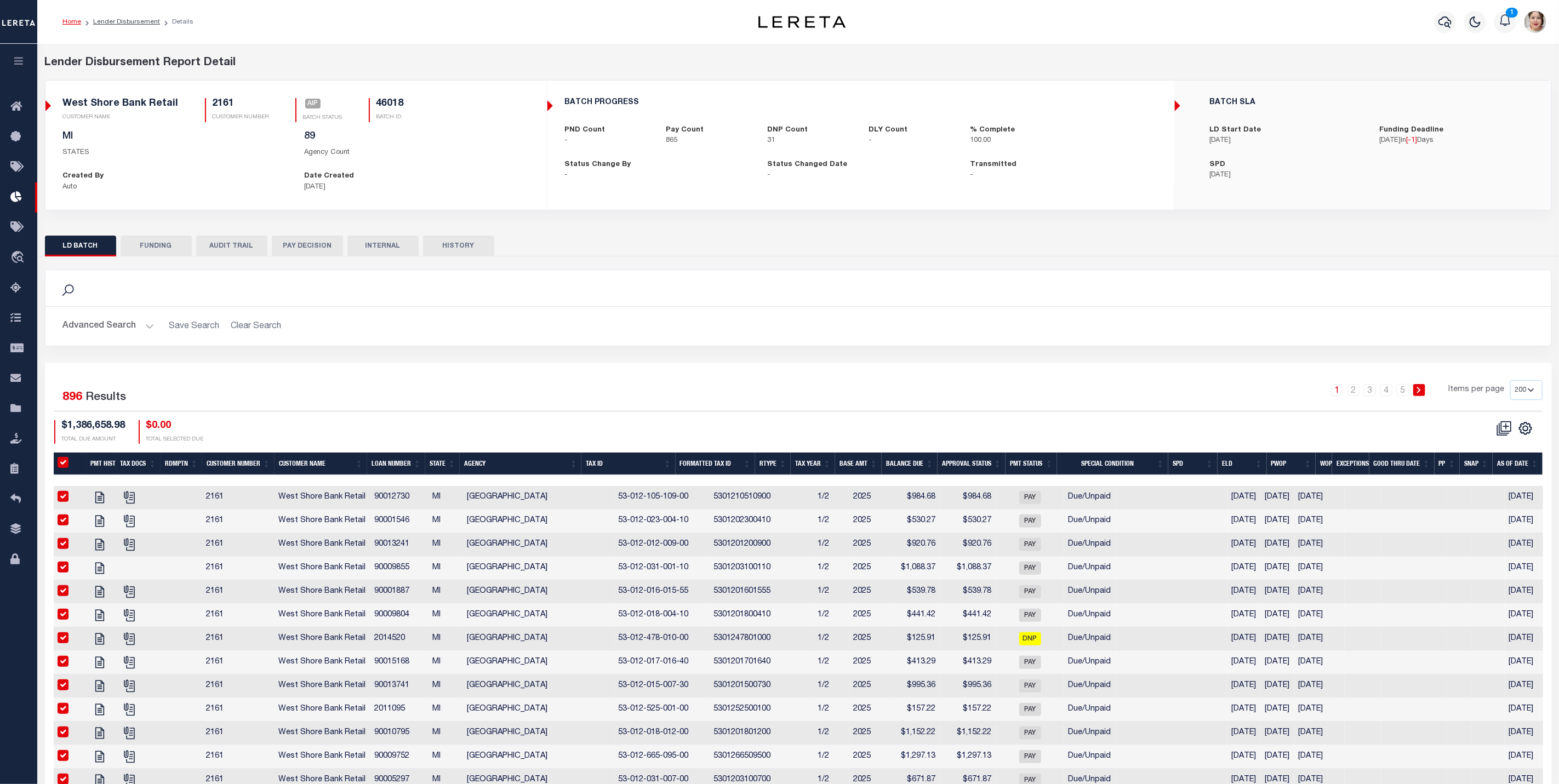
checkbox input "true"
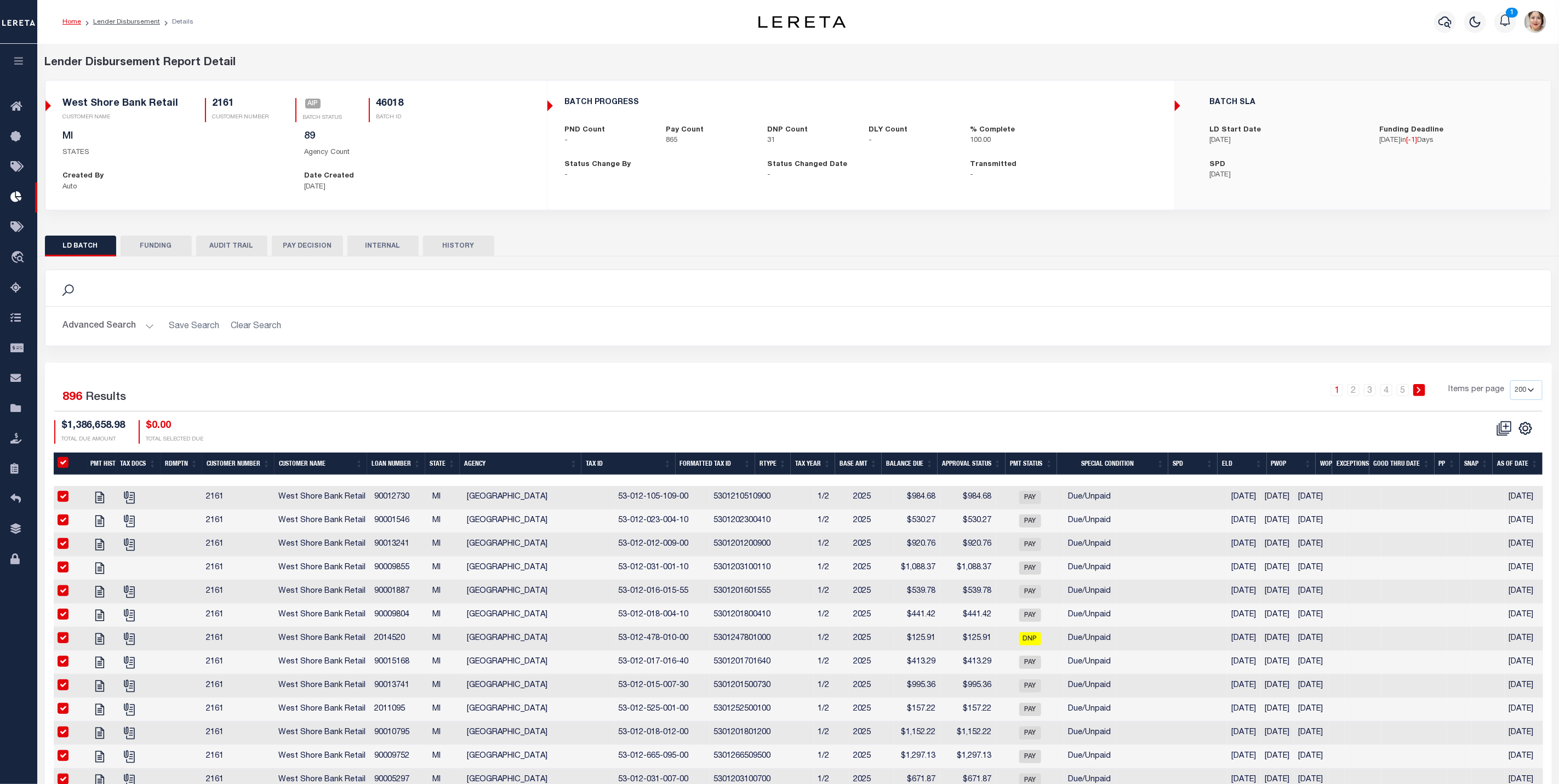
checkbox input "true"
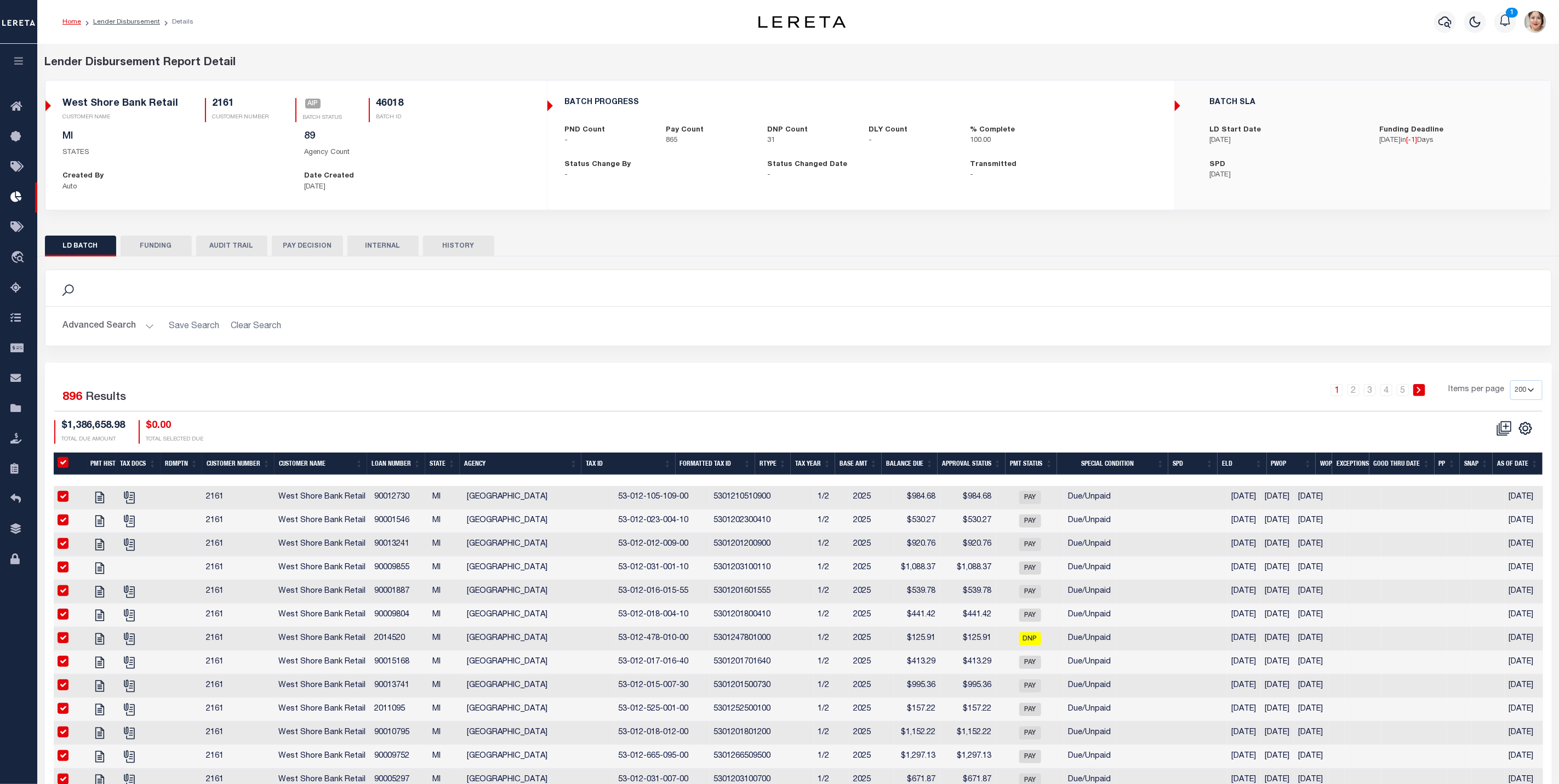
checkbox input "true"
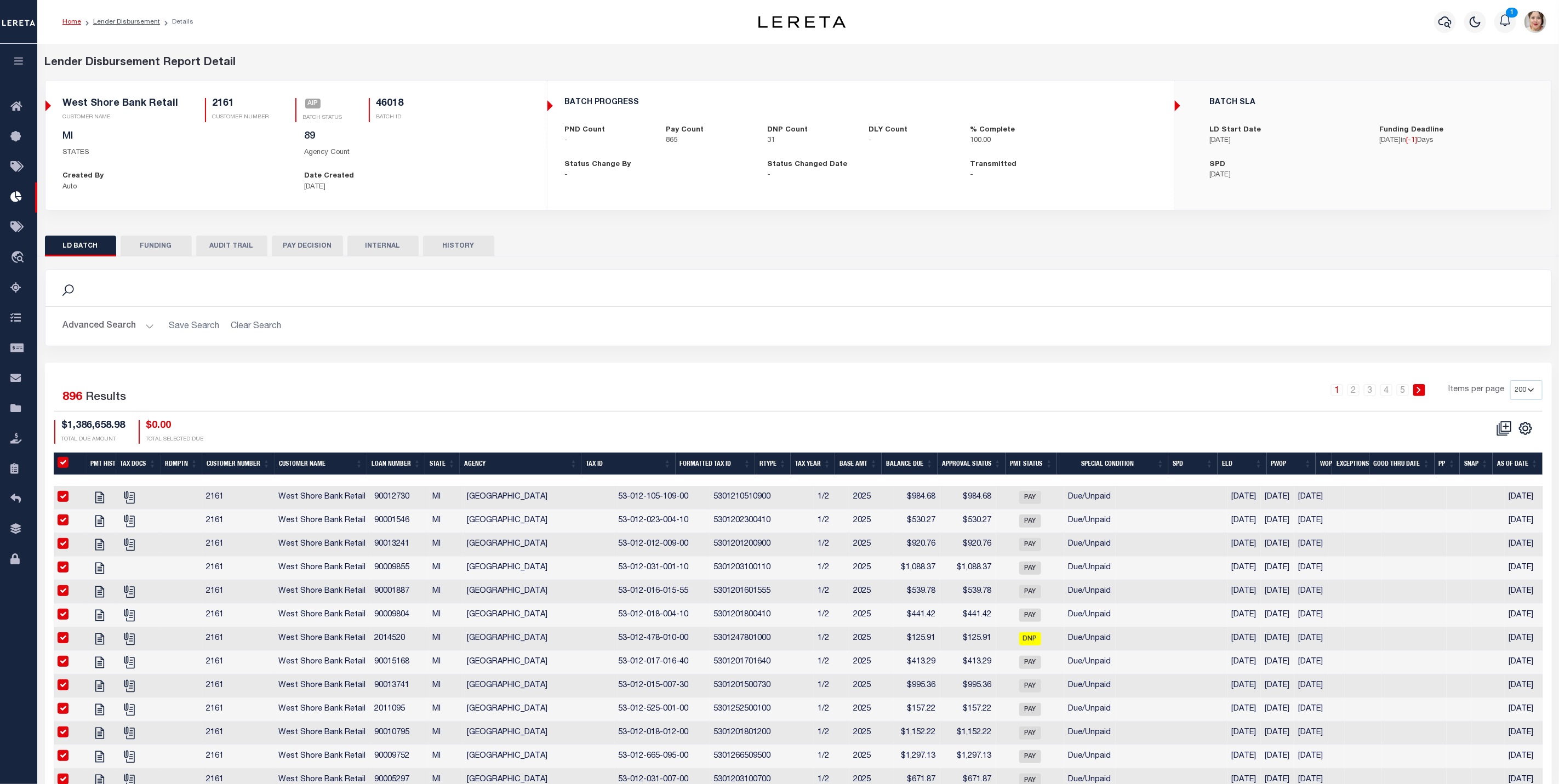
checkbox input "true"
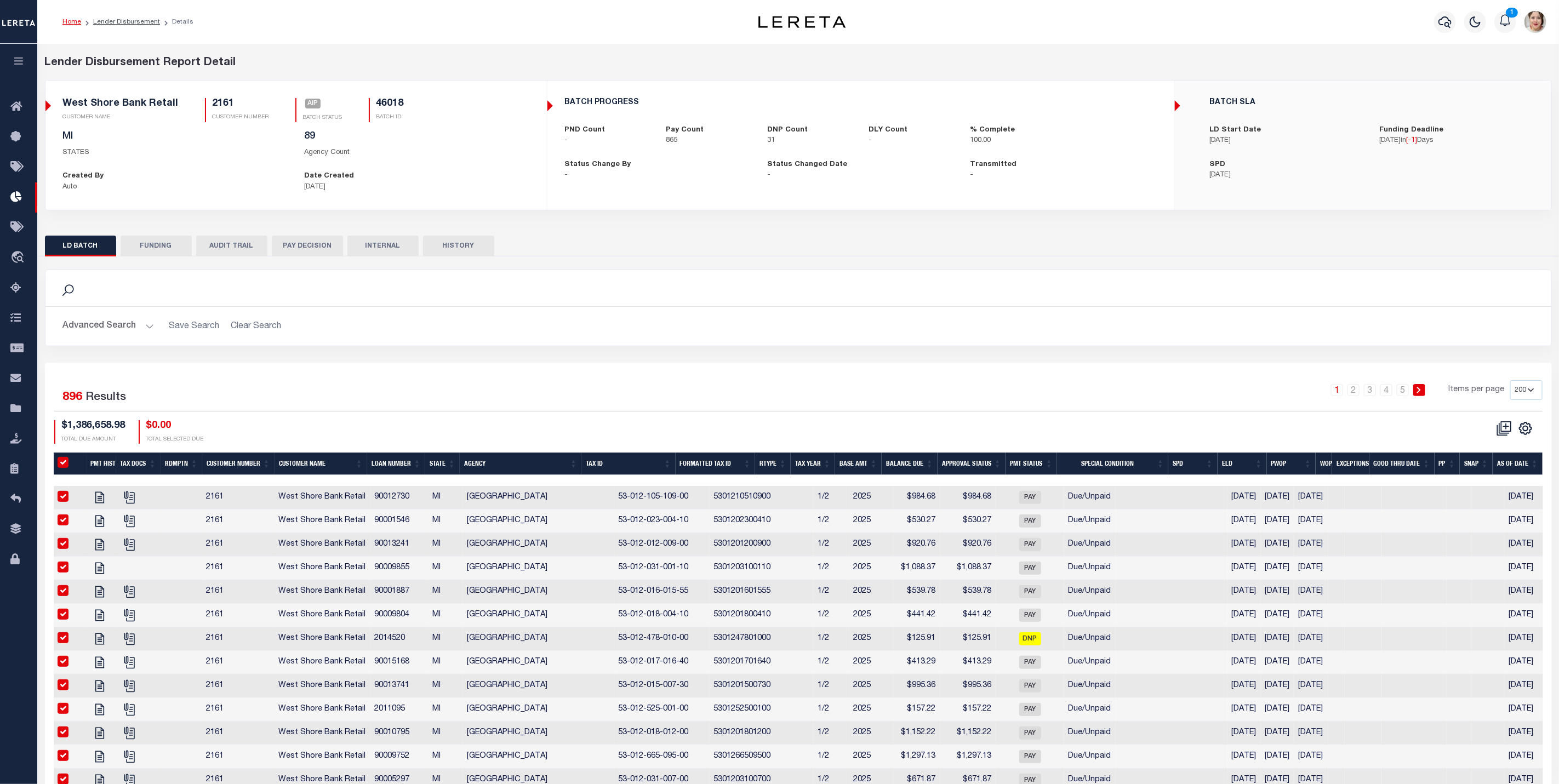
checkbox input "true"
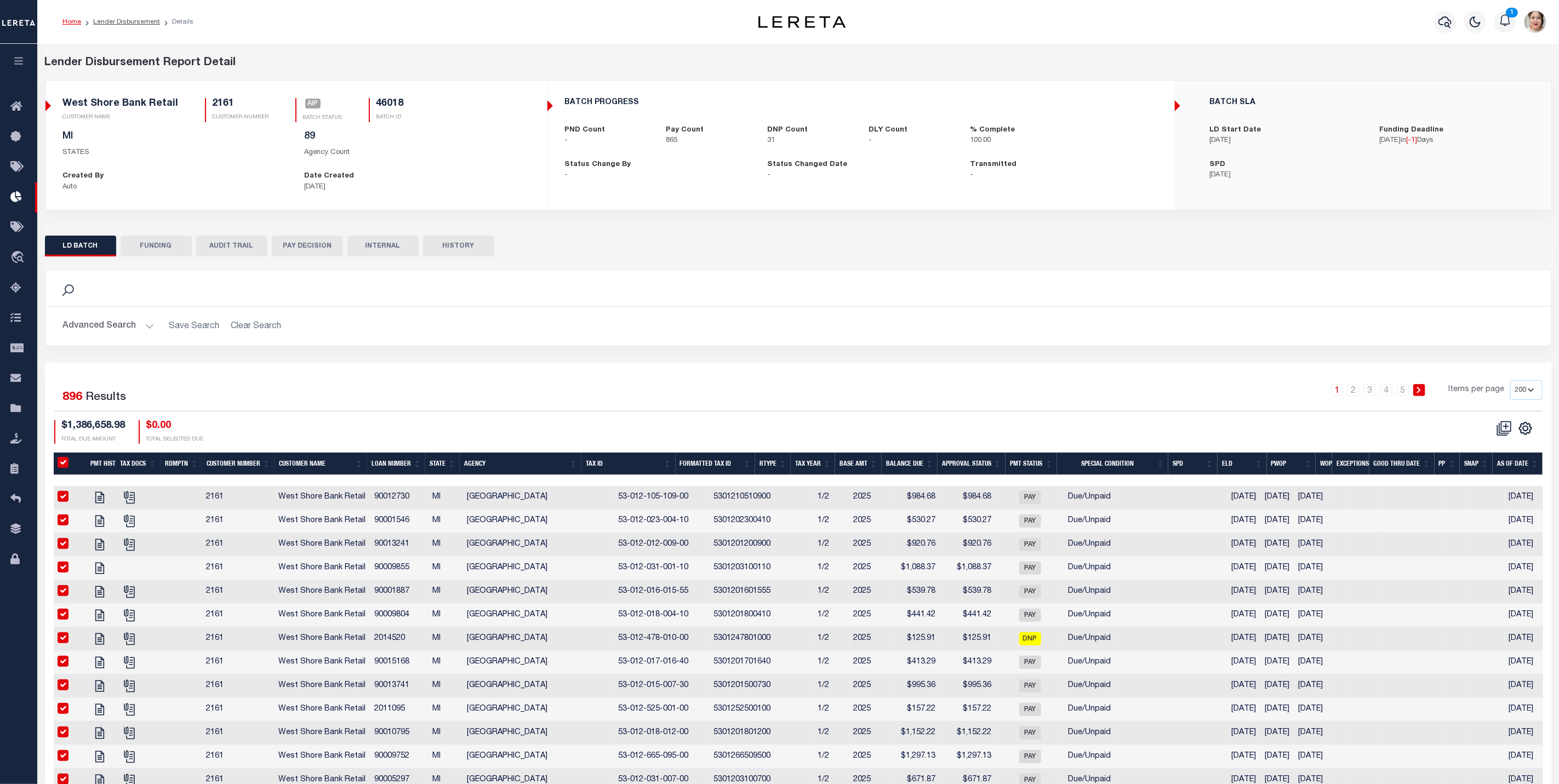
checkbox input "true"
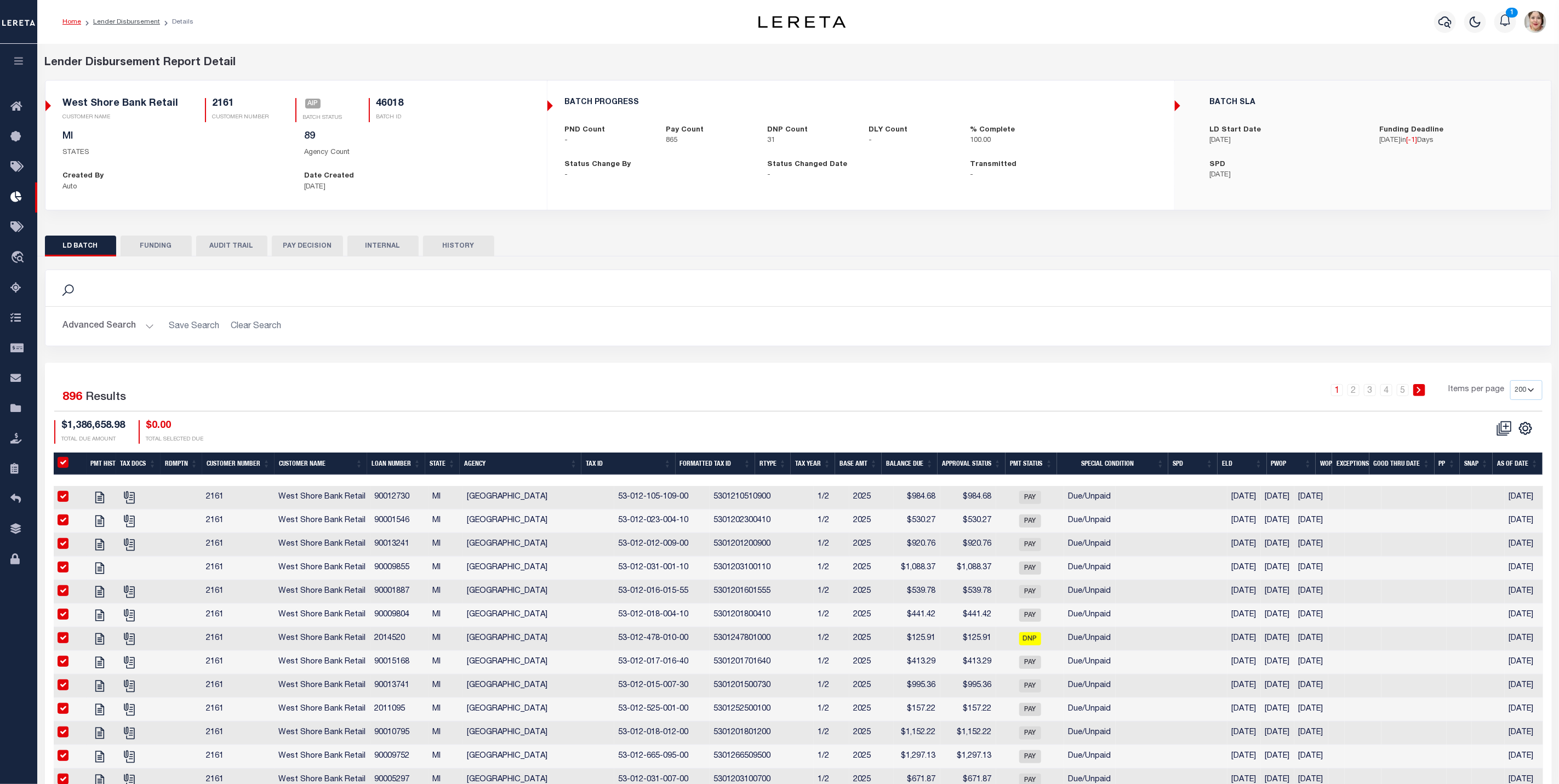
checkbox input "true"
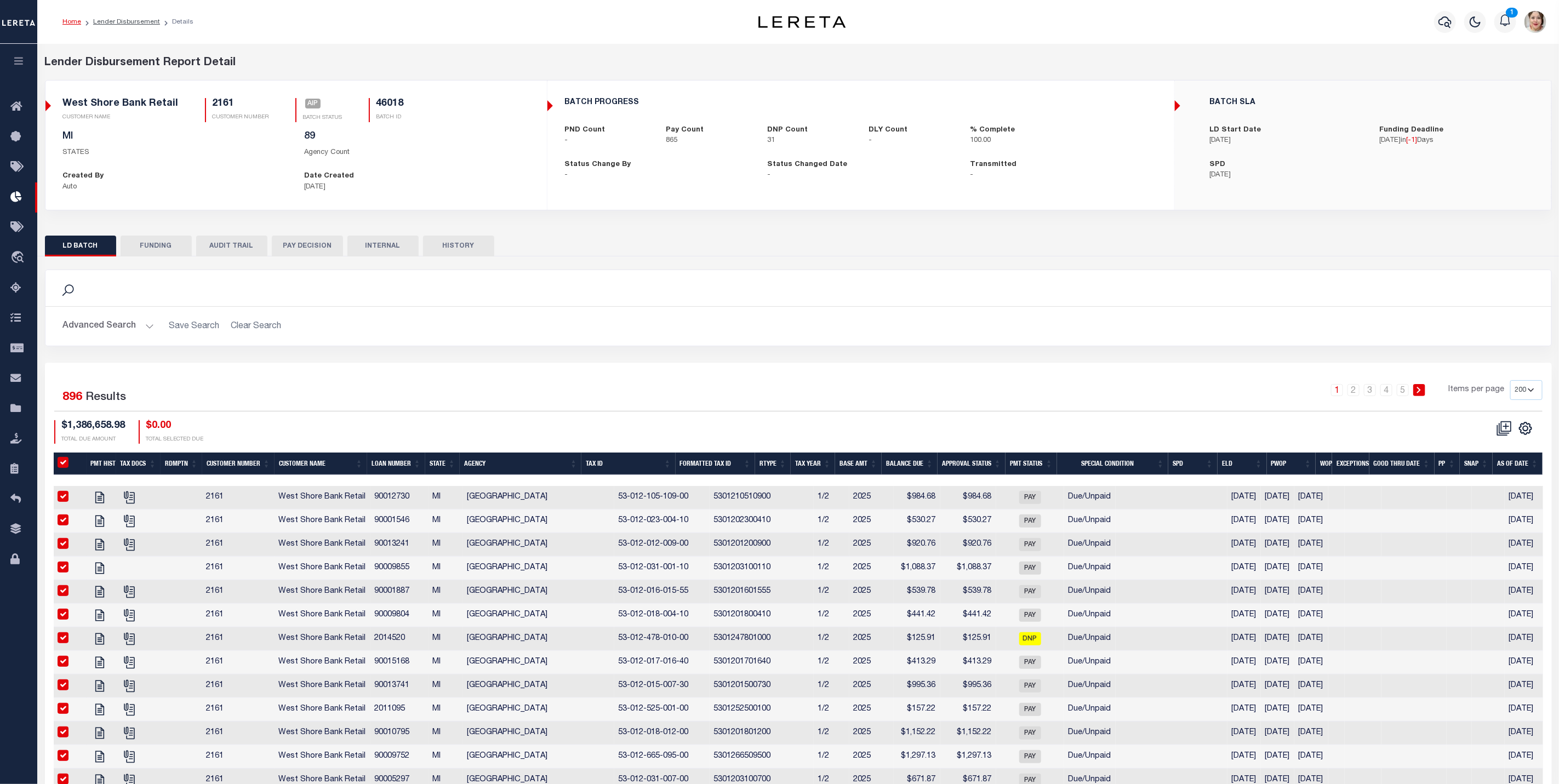
checkbox input "true"
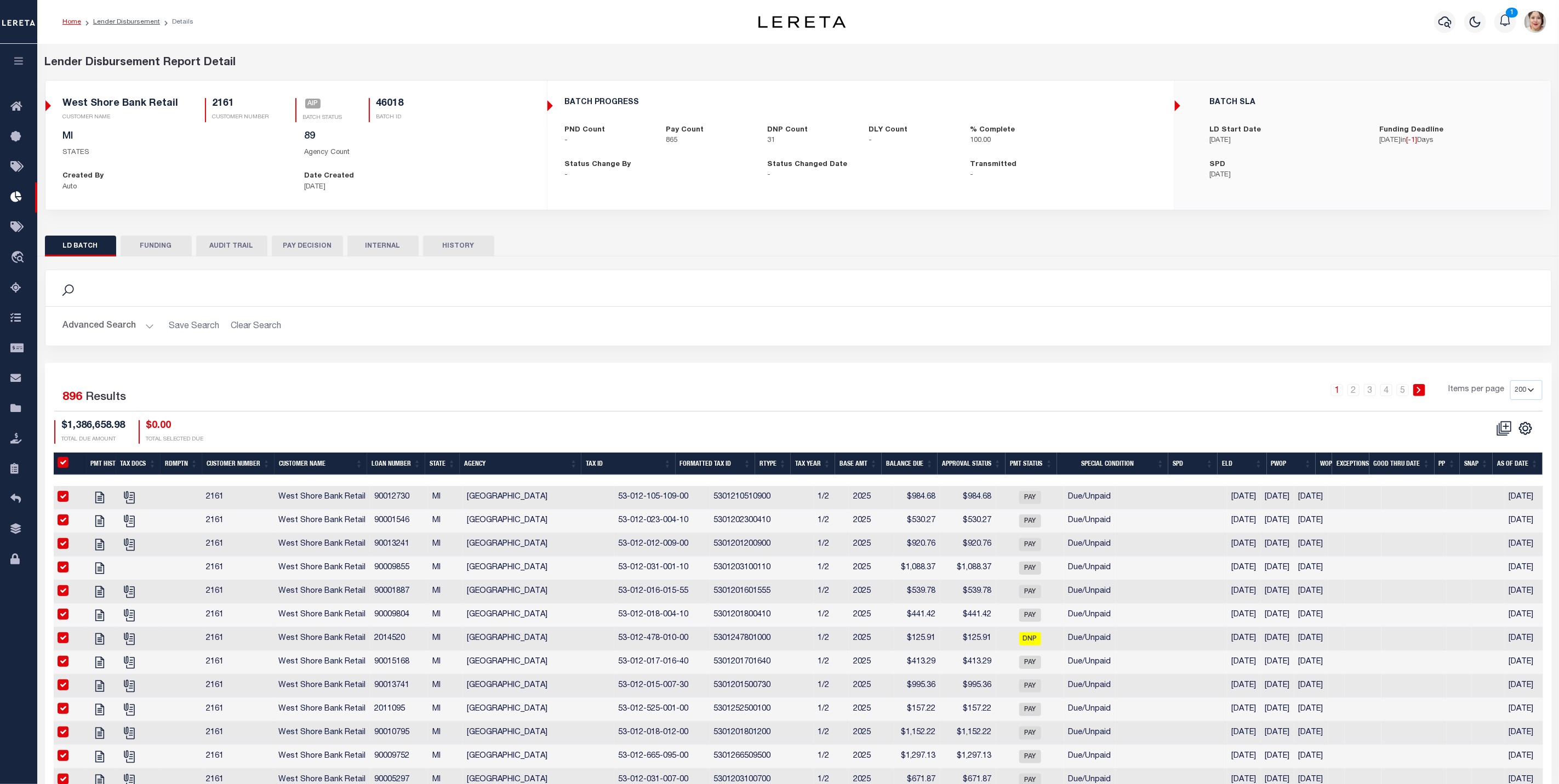
checkbox input "true"
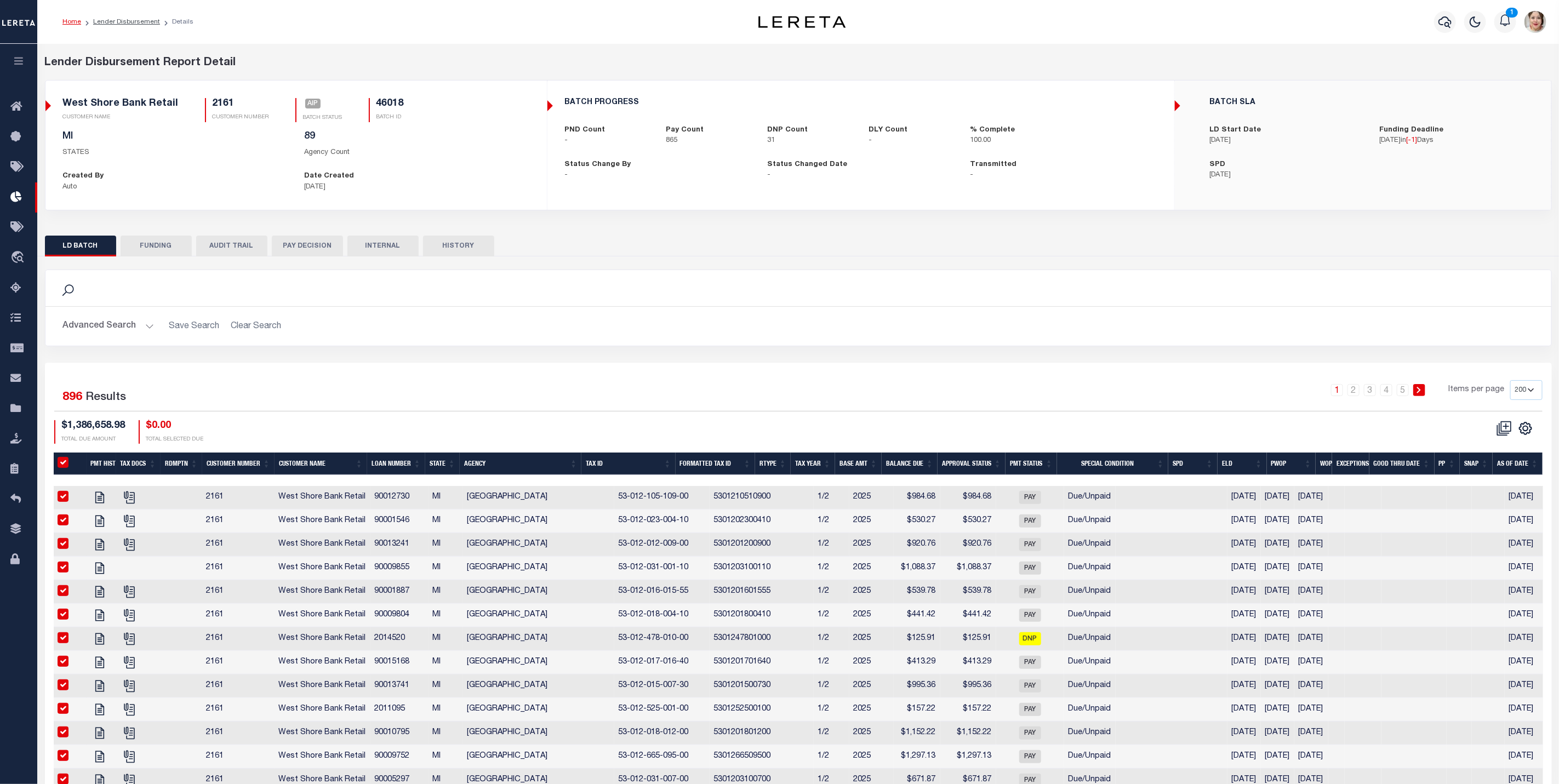
checkbox input "true"
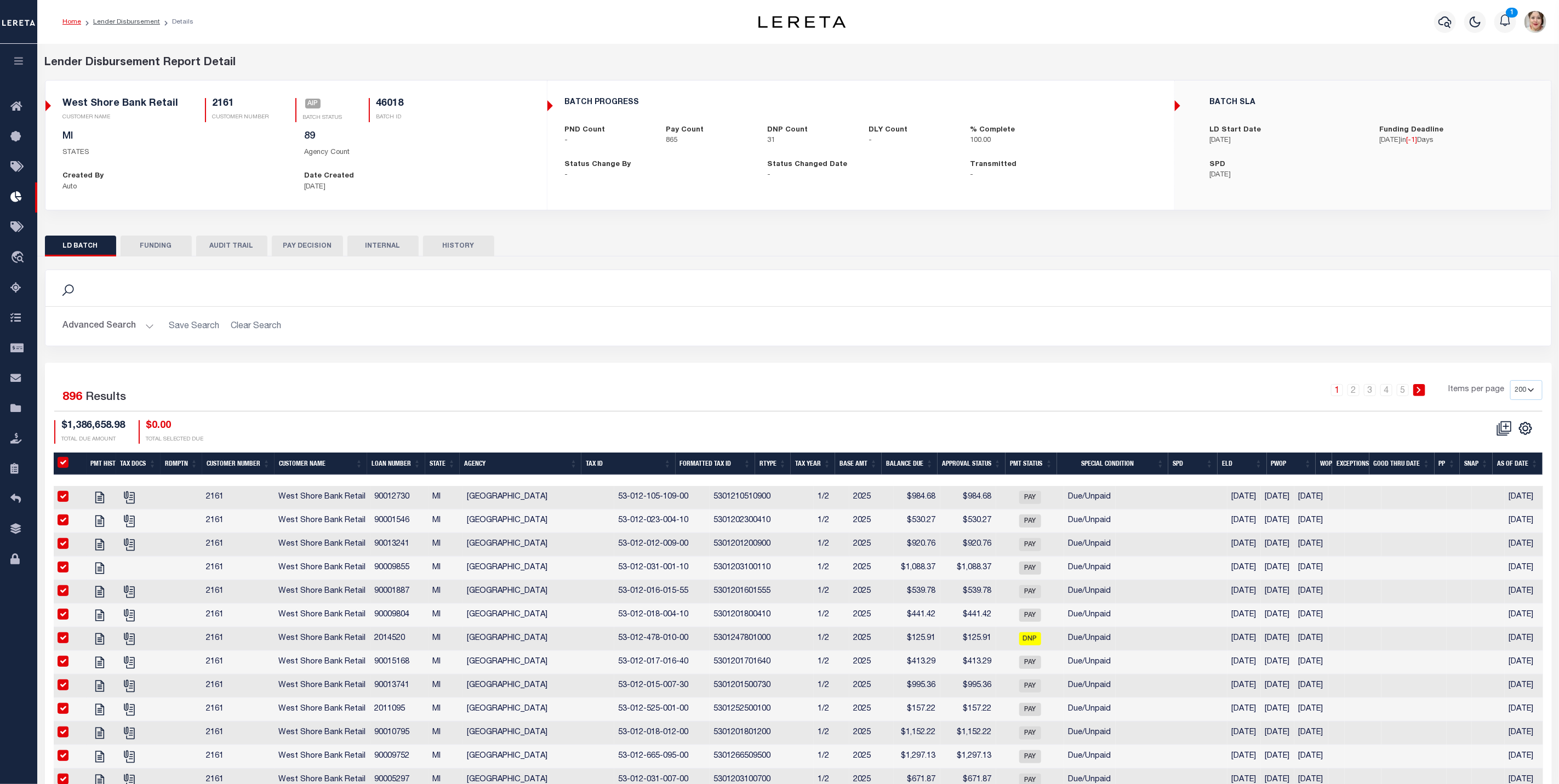
checkbox input "true"
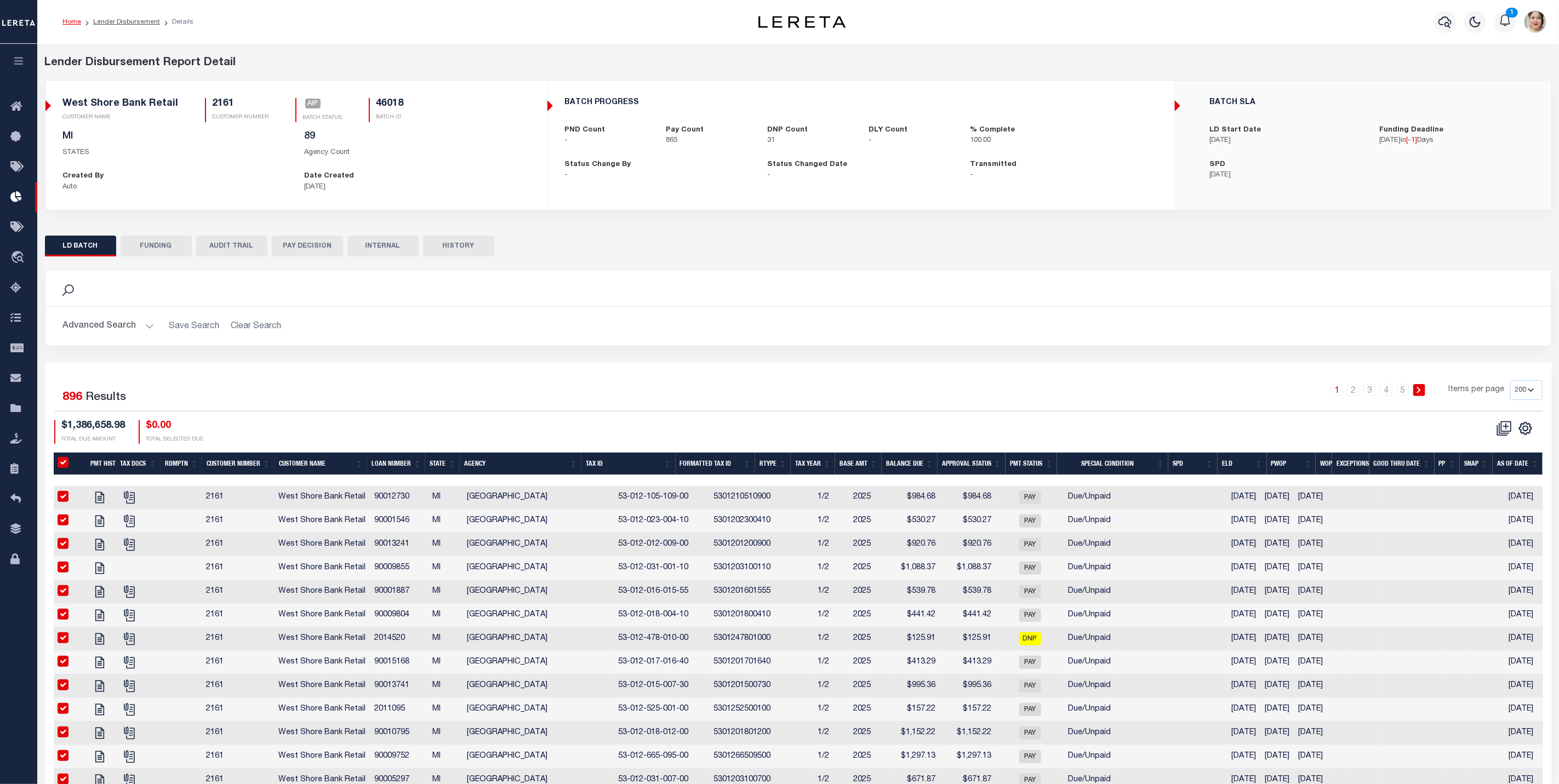
checkbox input "true"
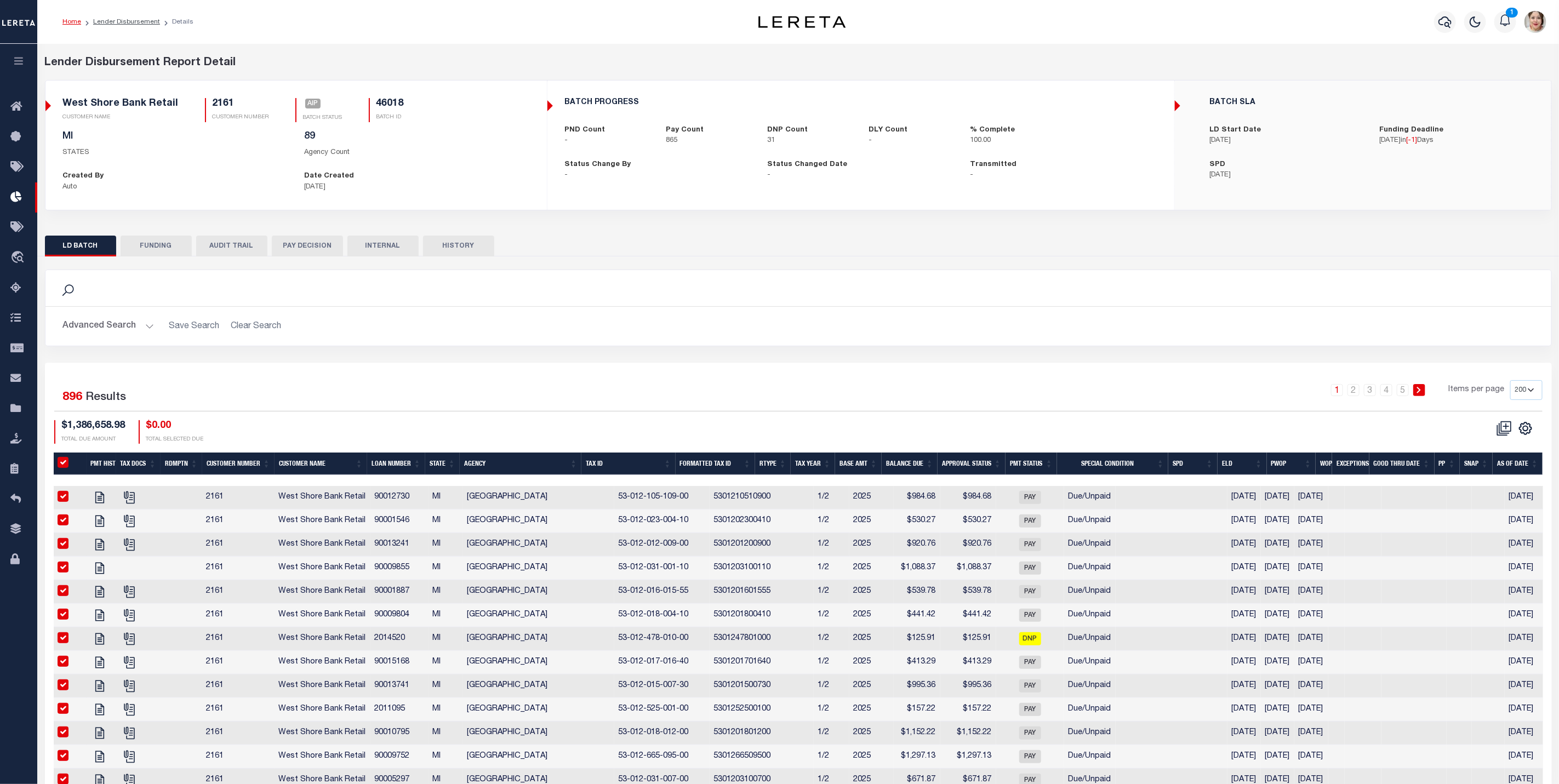
checkbox input "true"
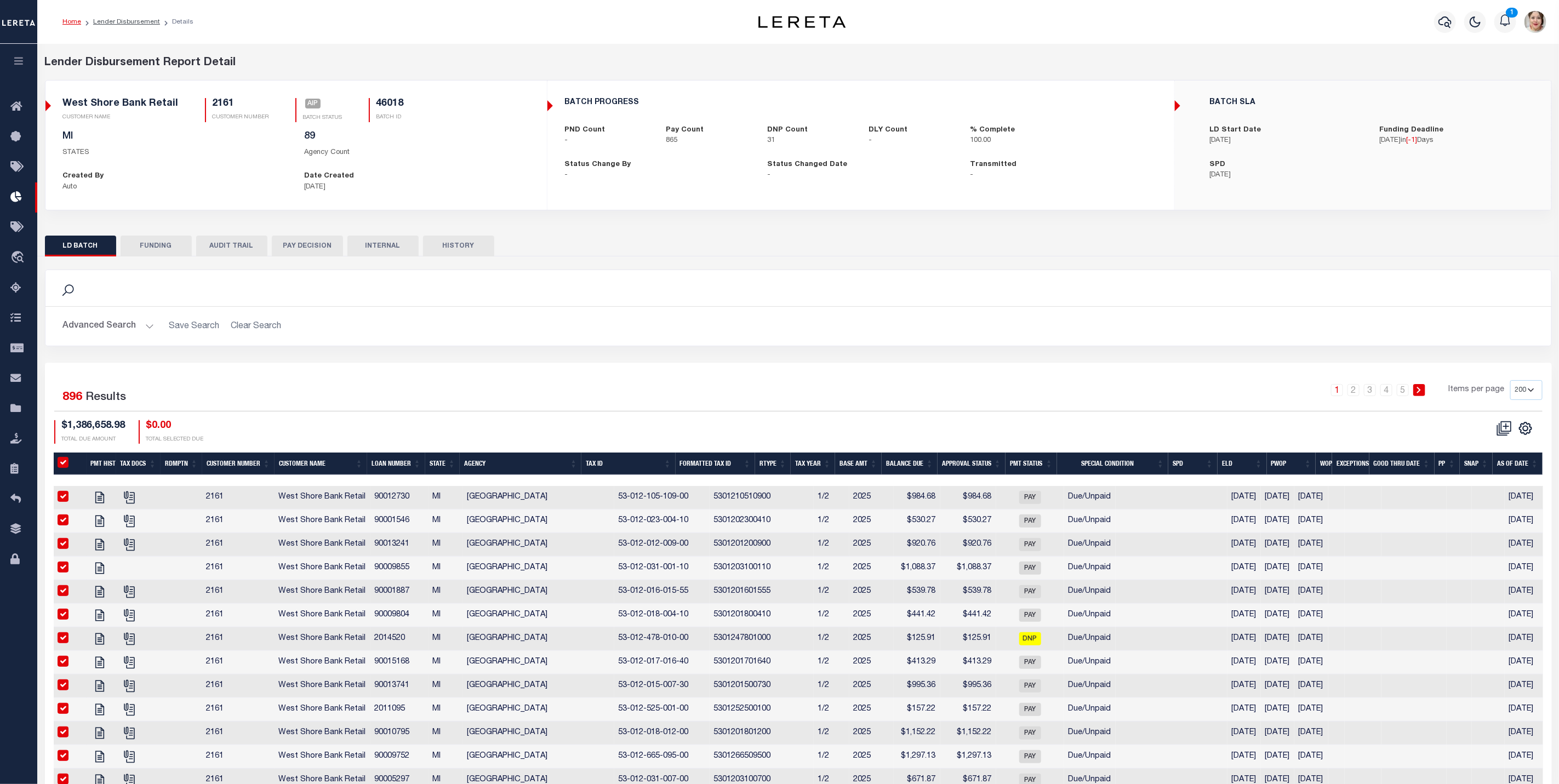
checkbox input "true"
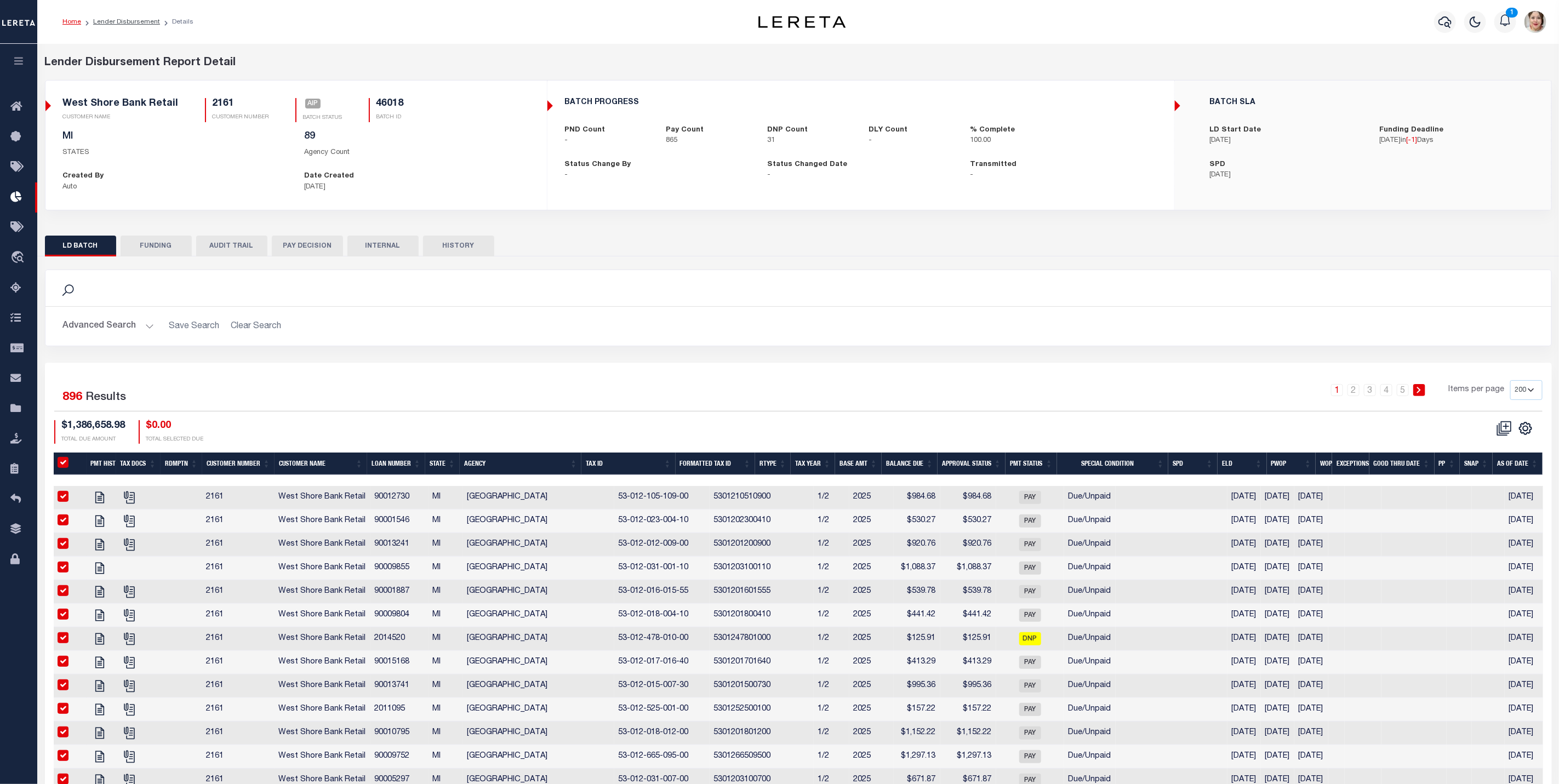
checkbox input "true"
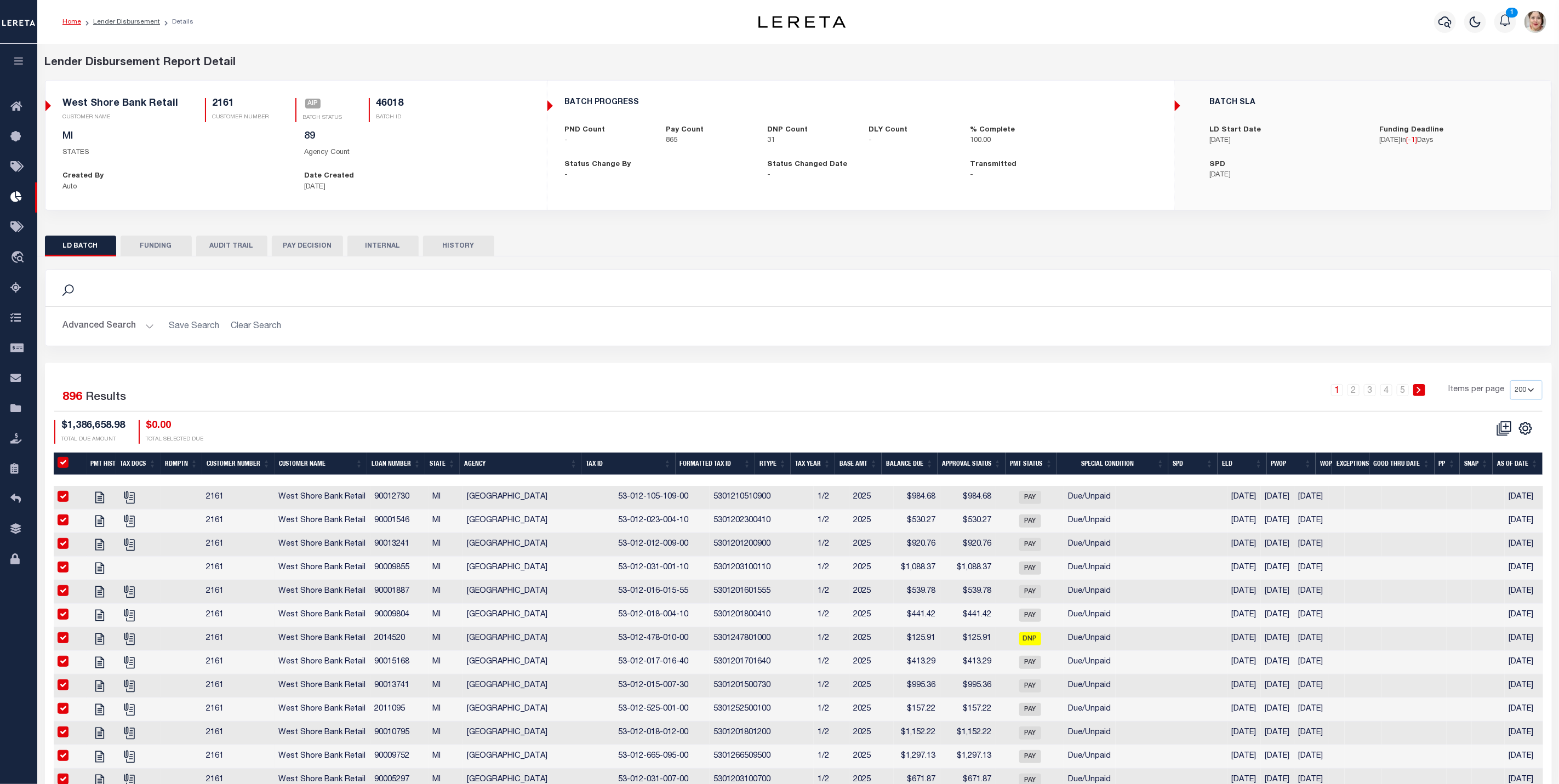
checkbox input "true"
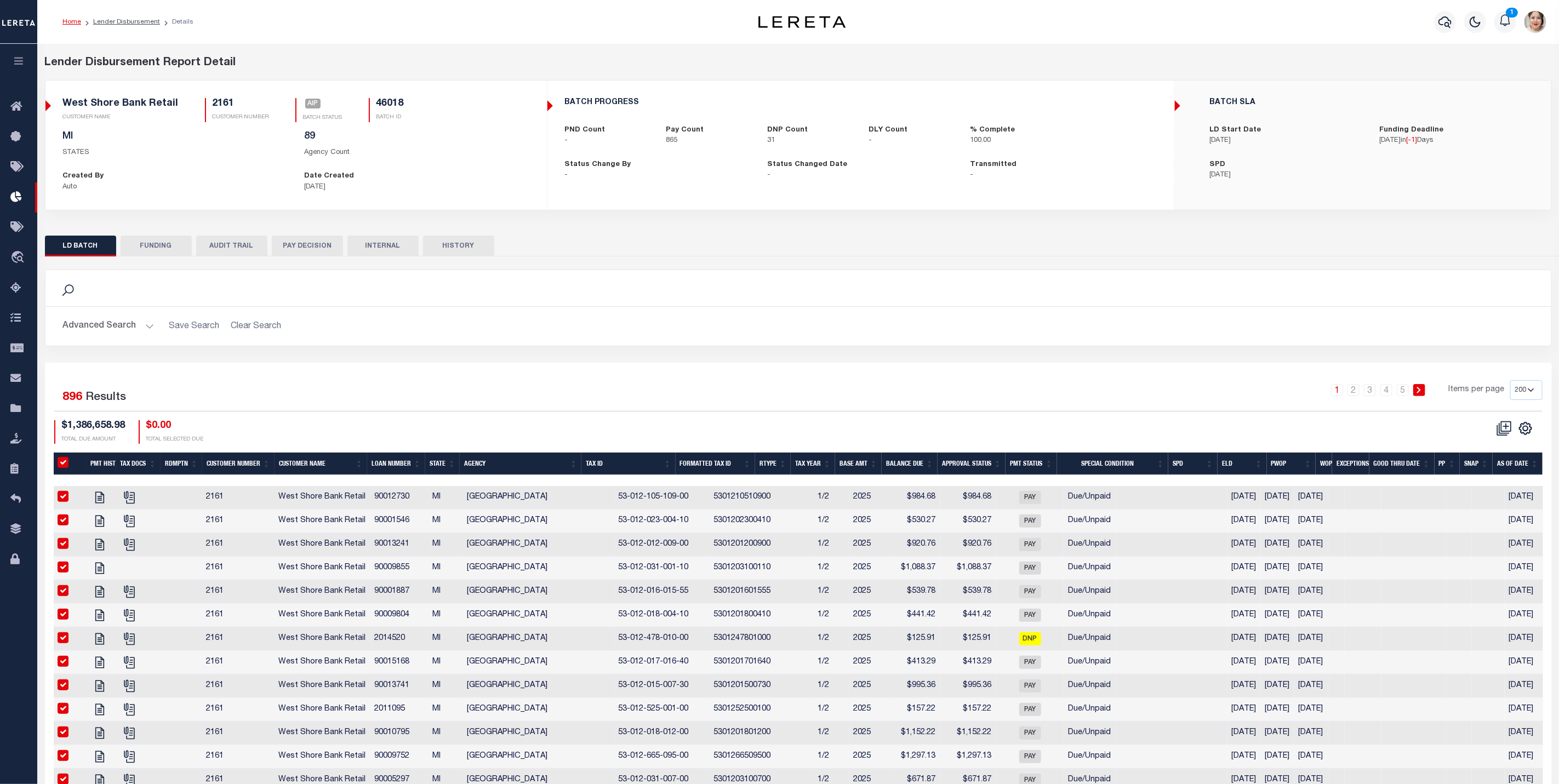
checkbox input "true"
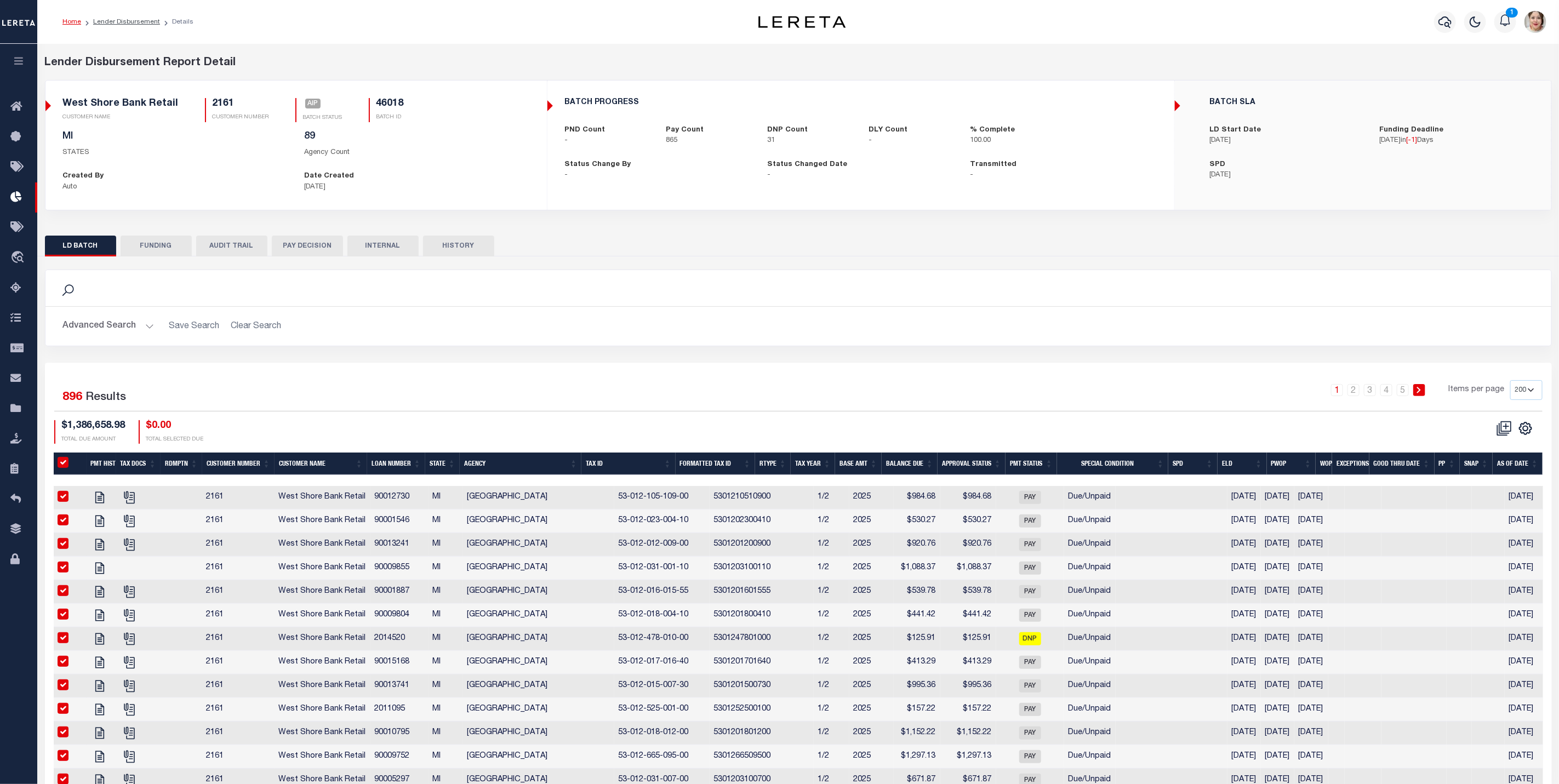
checkbox input "true"
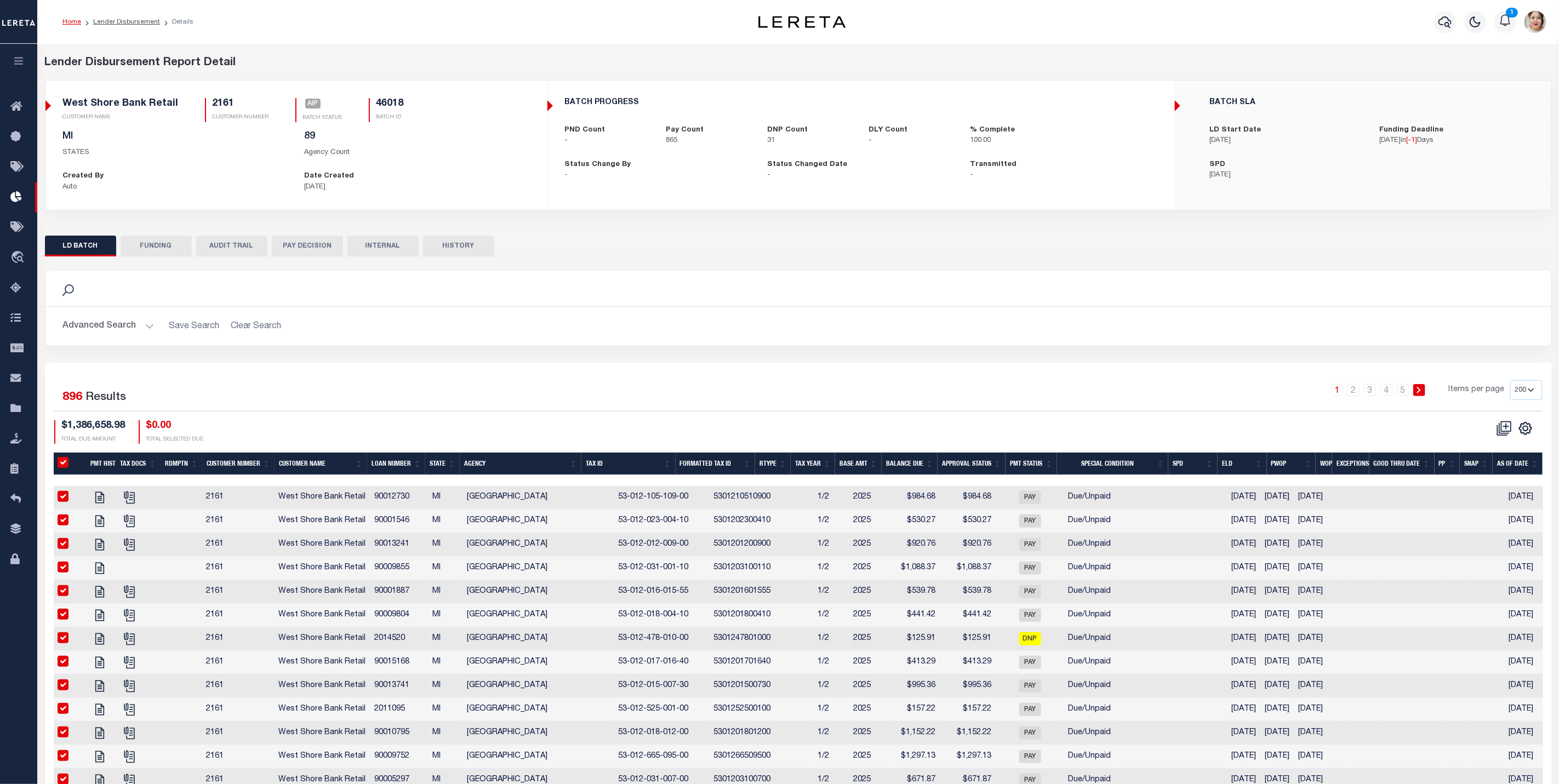
checkbox input "true"
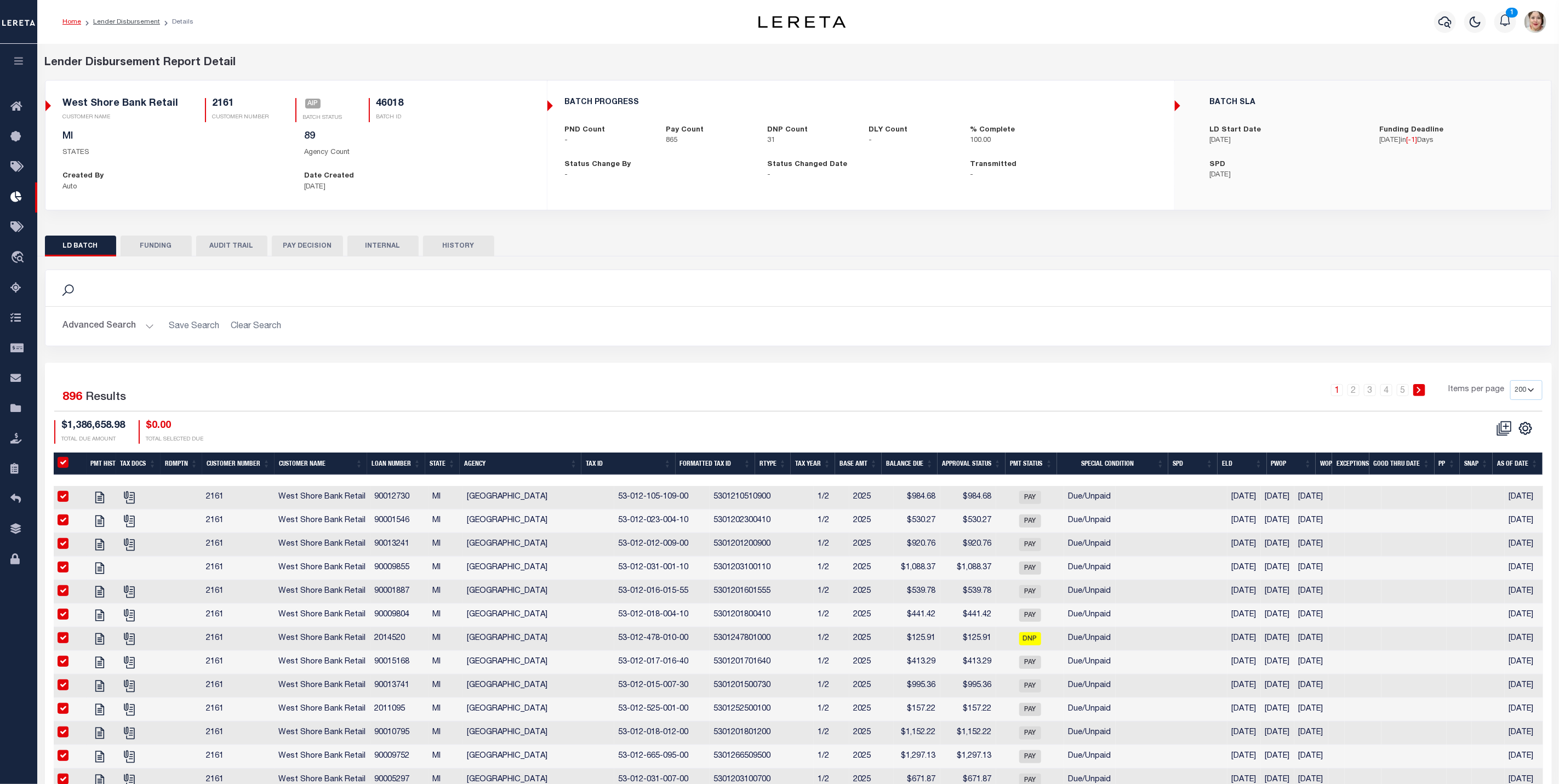
checkbox input "true"
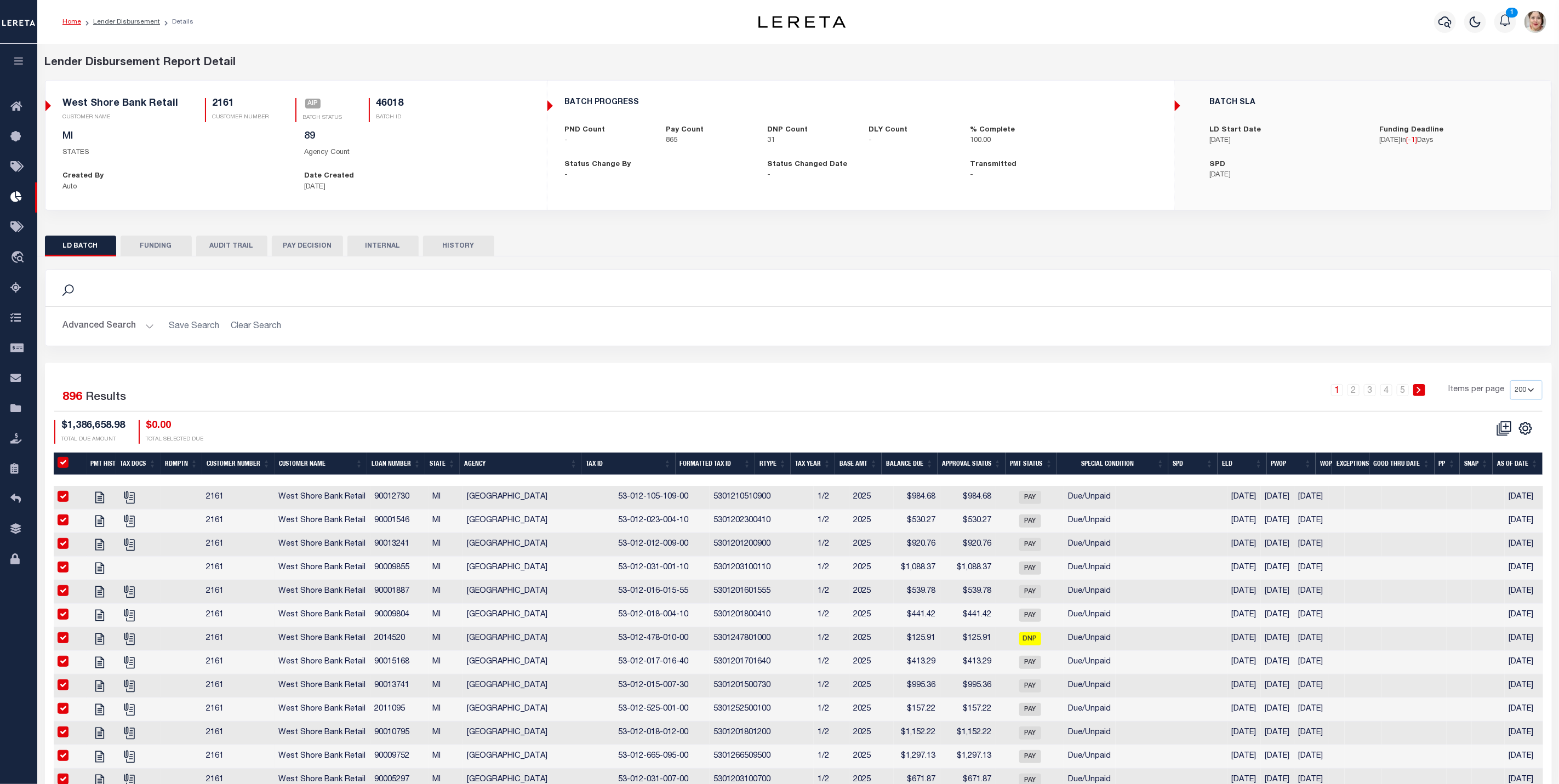
checkbox input "true"
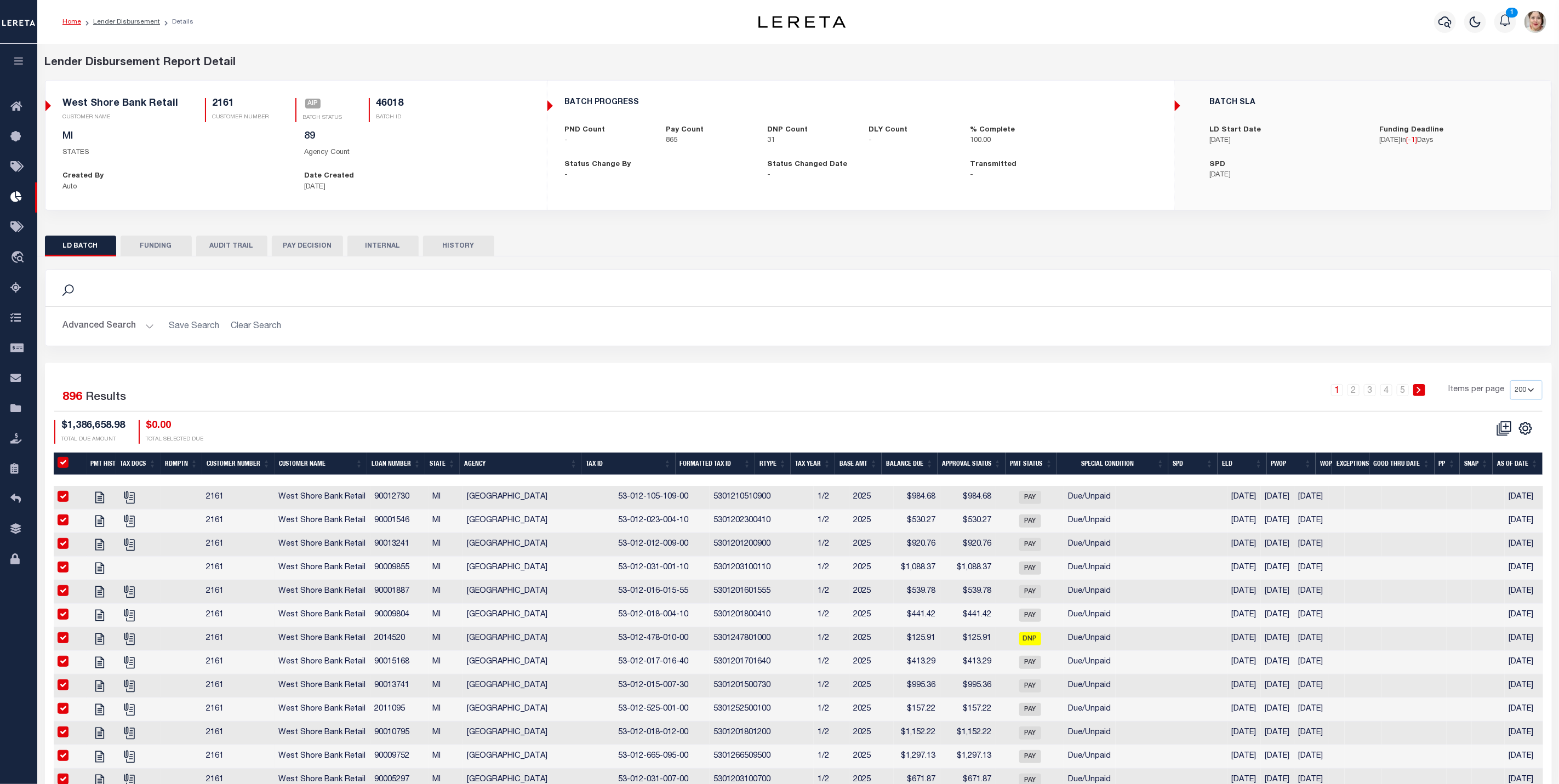
checkbox input "true"
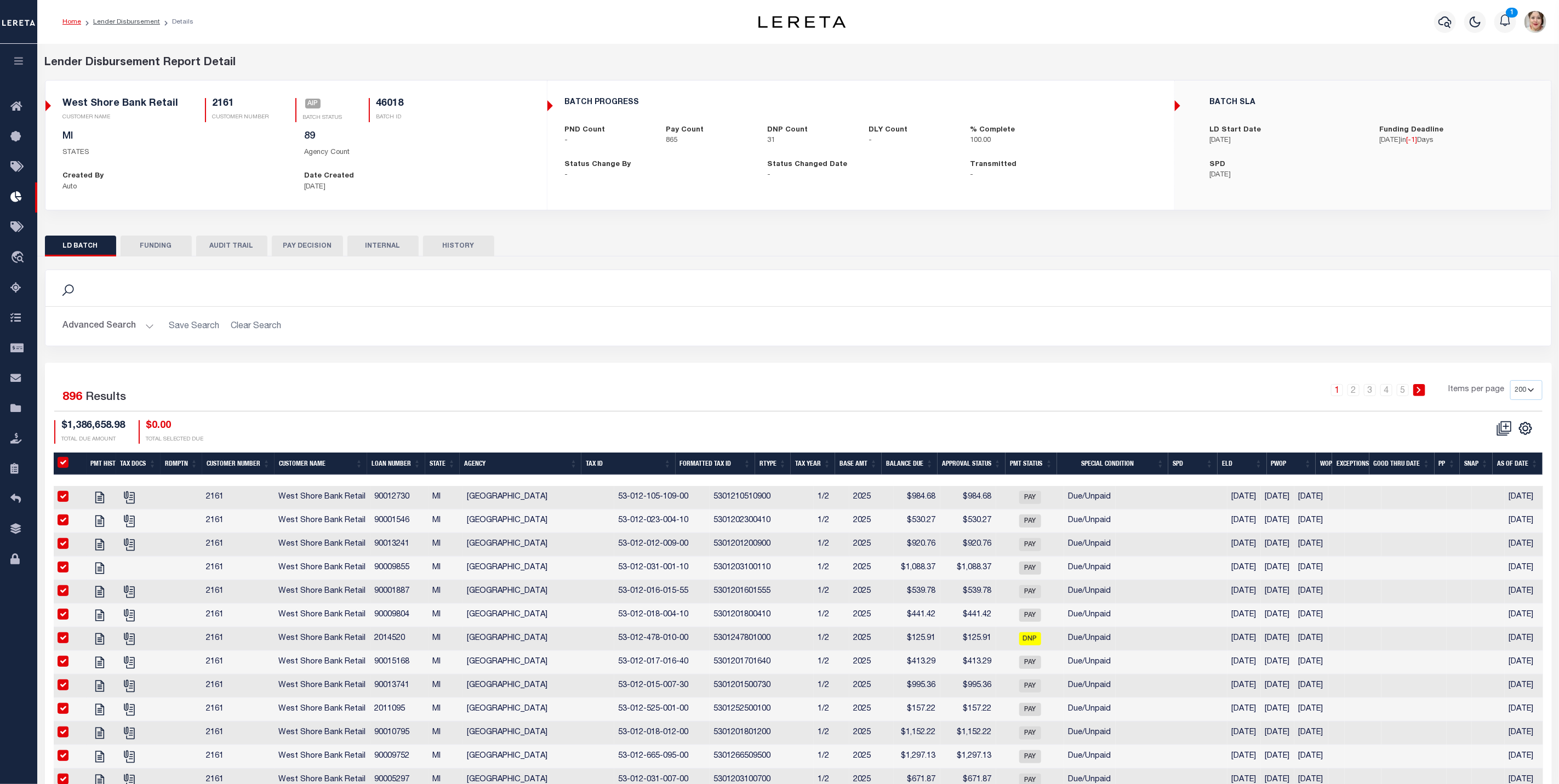
checkbox input "true"
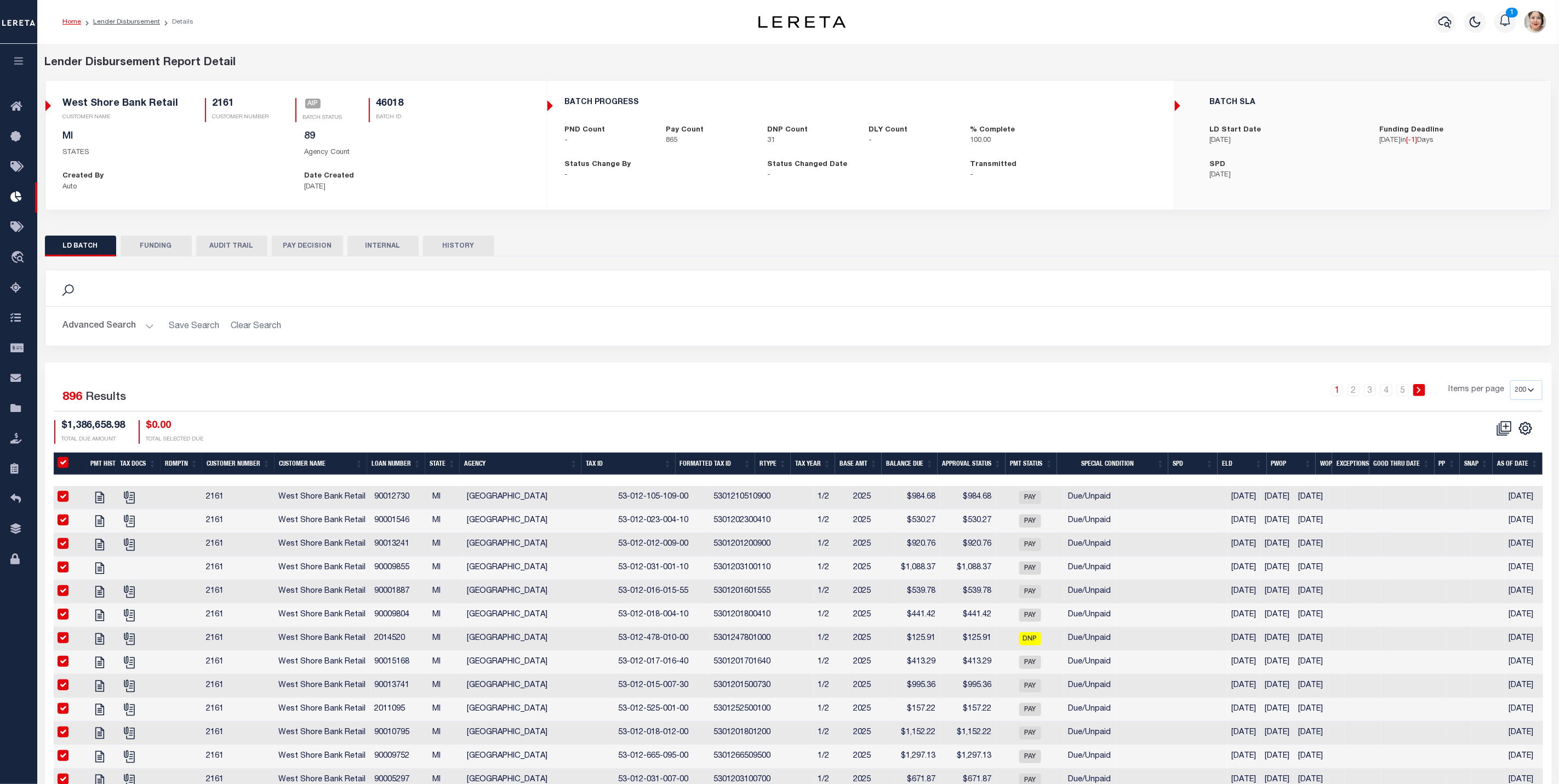
checkbox input "true"
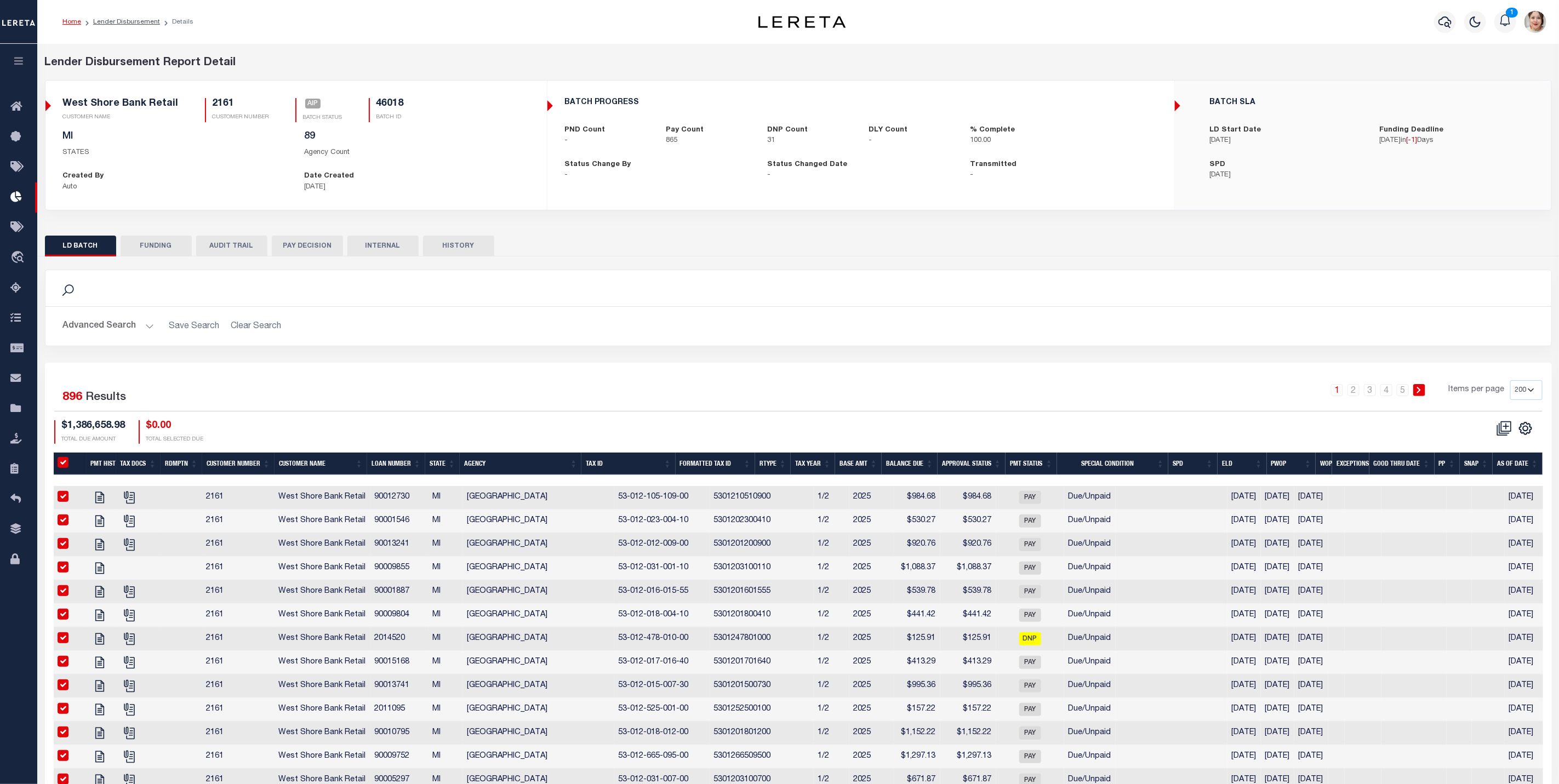
checkbox input "true"
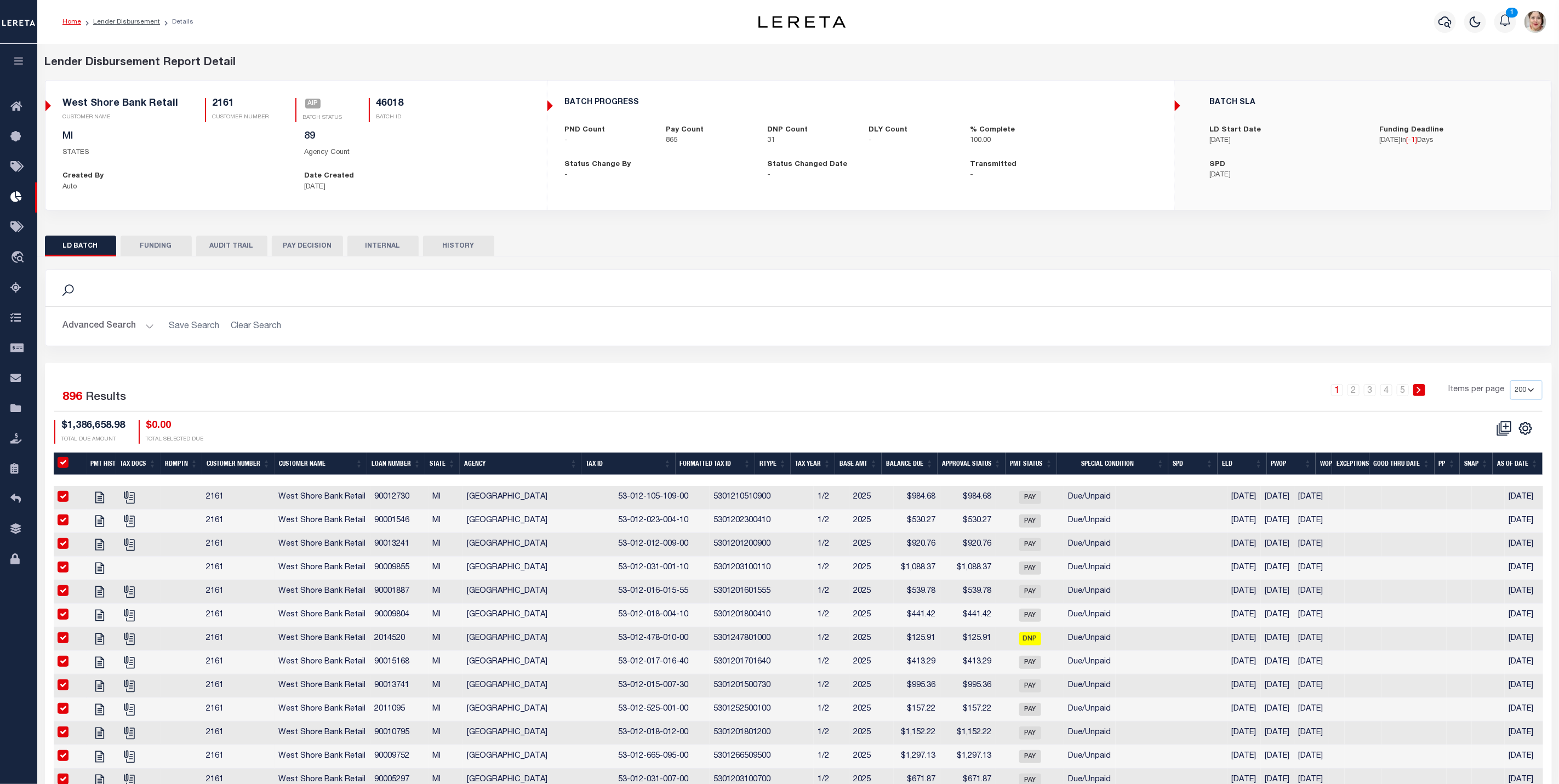
checkbox input "true"
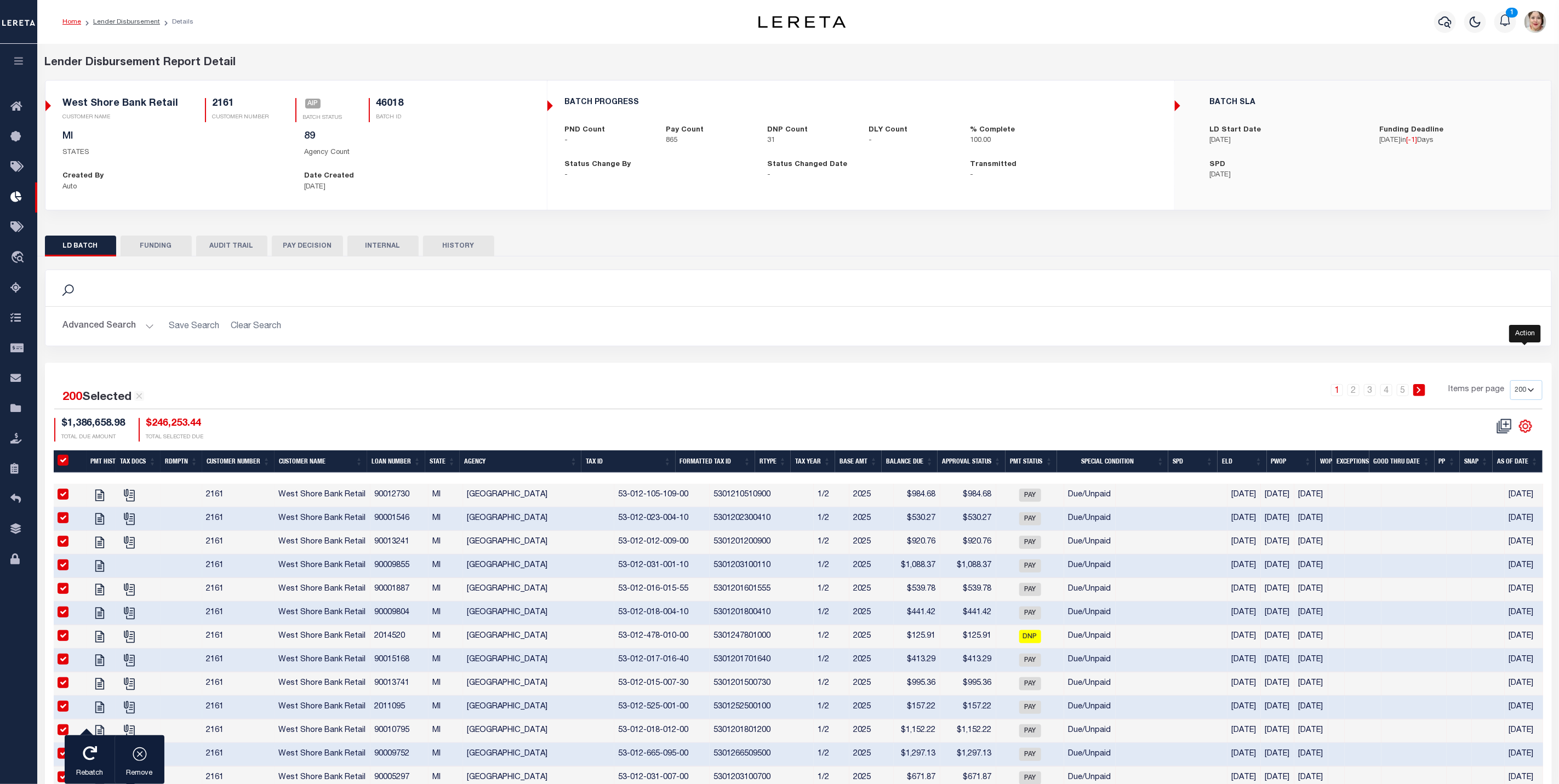
click at [1524, 429] on icon "" at bounding box center [1525, 426] width 14 height 14
click at [1475, 469] on span "Export Selected" at bounding box center [1468, 465] width 60 height 7
click at [22, 222] on icon at bounding box center [19, 228] width 18 height 14
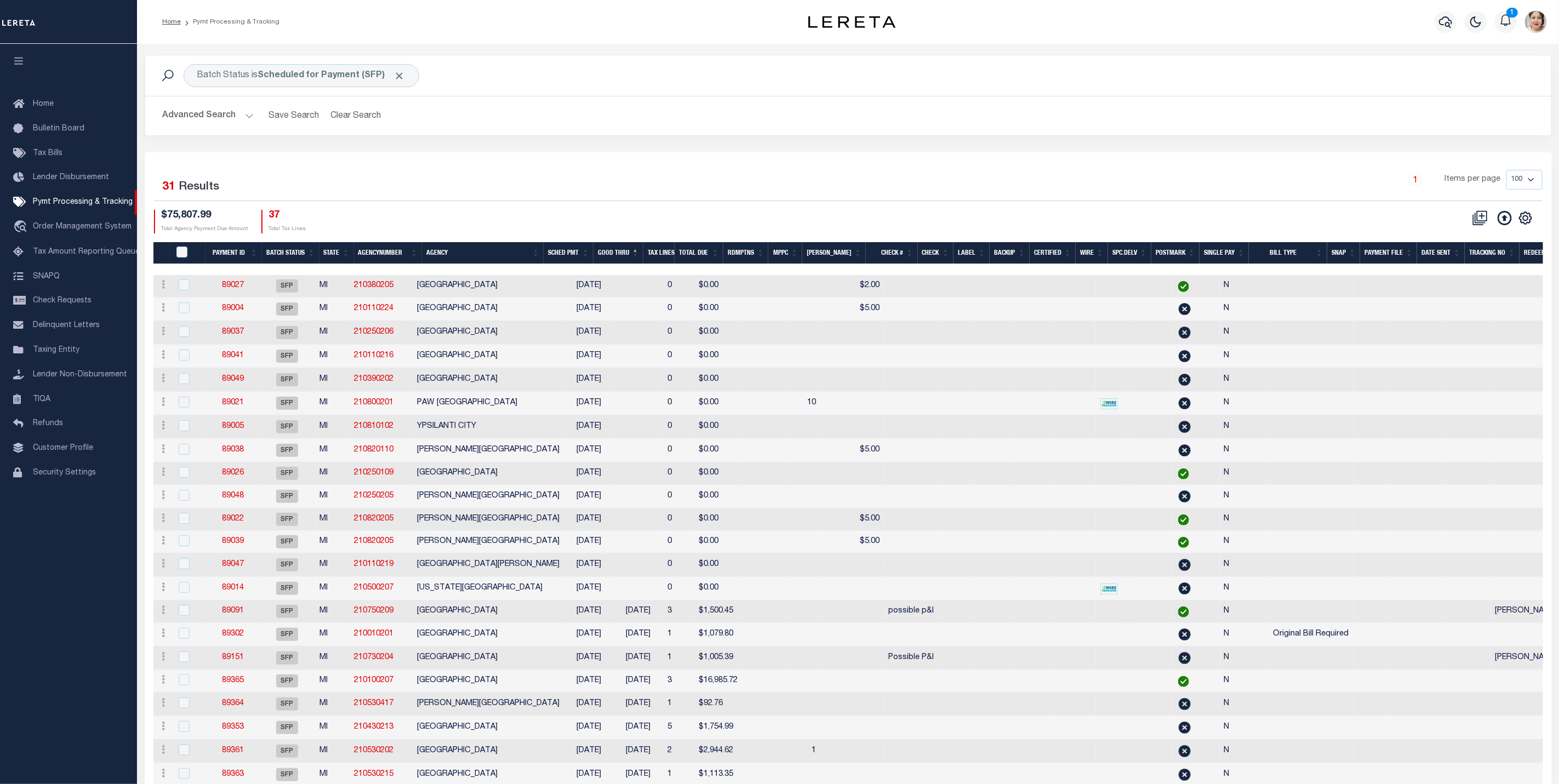
click at [214, 116] on button "Advanced Search" at bounding box center [208, 115] width 91 height 21
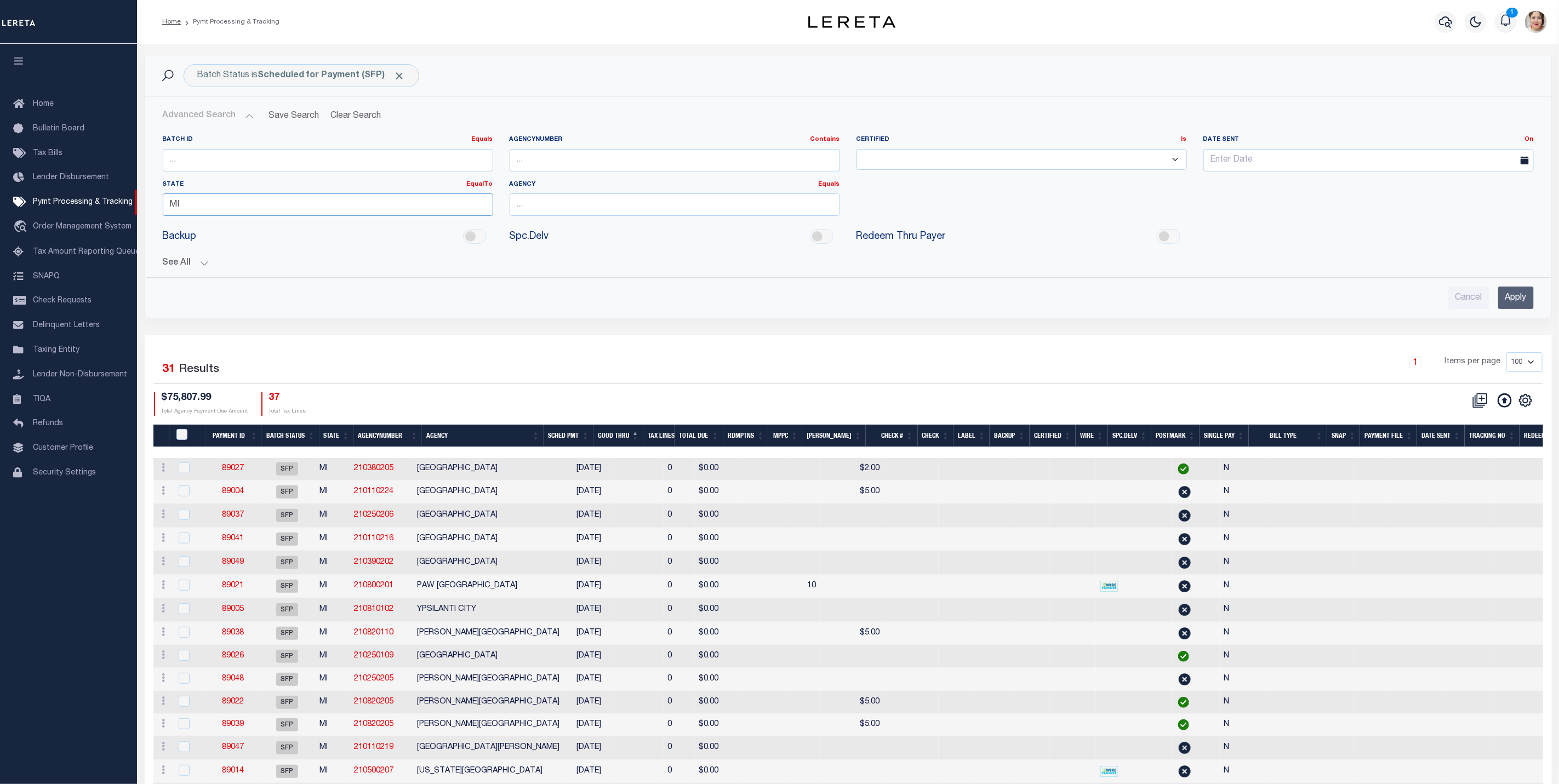
drag, startPoint x: 222, startPoint y: 207, endPoint x: 164, endPoint y: 206, distance: 58.0
click at [164, 206] on input "MI" at bounding box center [328, 204] width 330 height 22
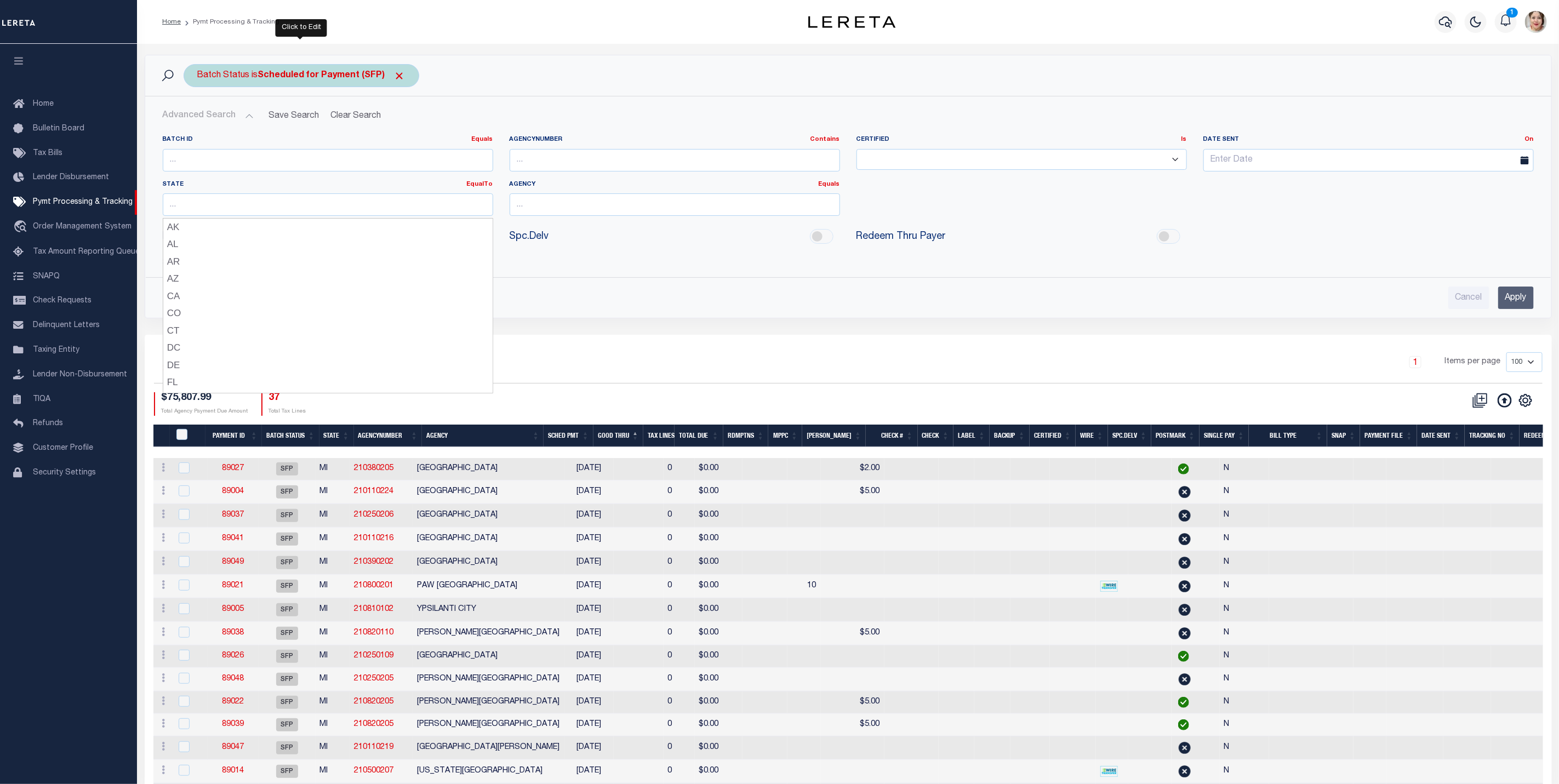
click at [315, 78] on b "Scheduled for Payment (SFP)" at bounding box center [332, 76] width 147 height 9
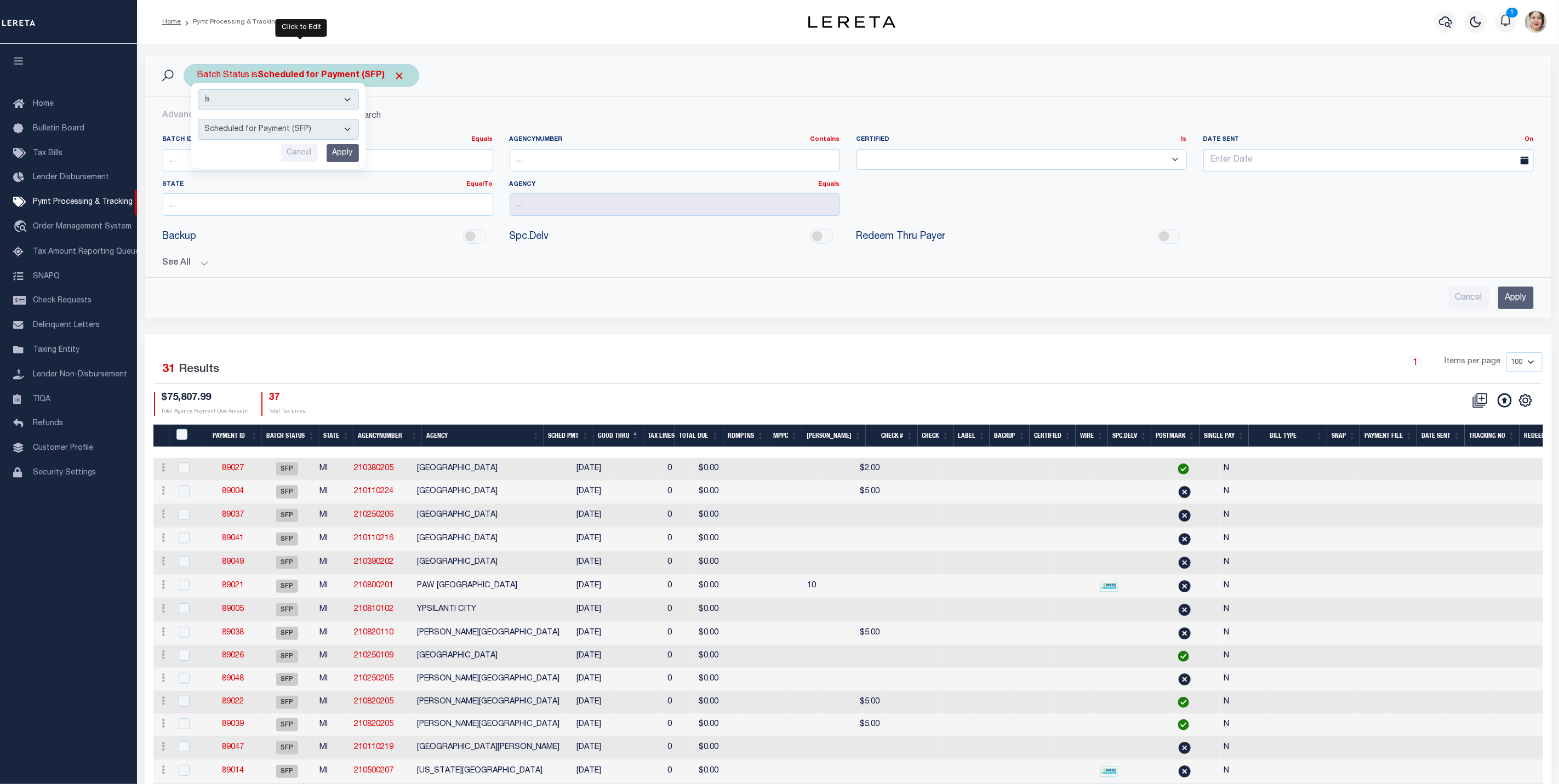
click at [319, 130] on select "Awaiting Funds (AWF) Cleared and Complete (CAC) New Check Needed (NCN) Payment …" at bounding box center [278, 129] width 161 height 21
select select "RFW"
click at [198, 120] on select "Awaiting Funds (AWF) Cleared and Complete (CAC) New Check Needed (NCN) Payment …" at bounding box center [278, 129] width 161 height 21
click at [345, 160] on input "Apply" at bounding box center [342, 153] width 32 height 18
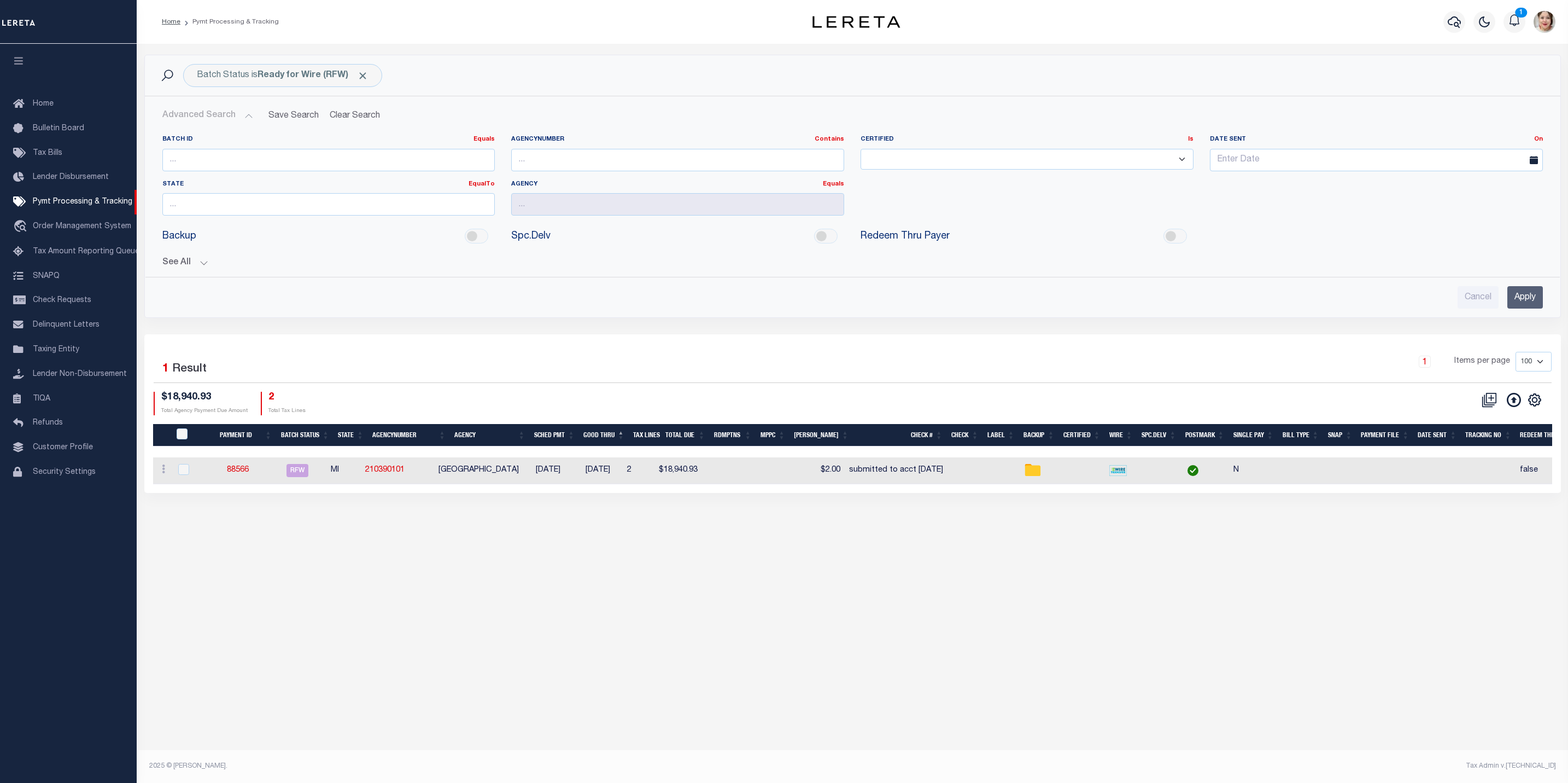
click at [180, 263] on button "See All" at bounding box center [853, 263] width 1380 height 10
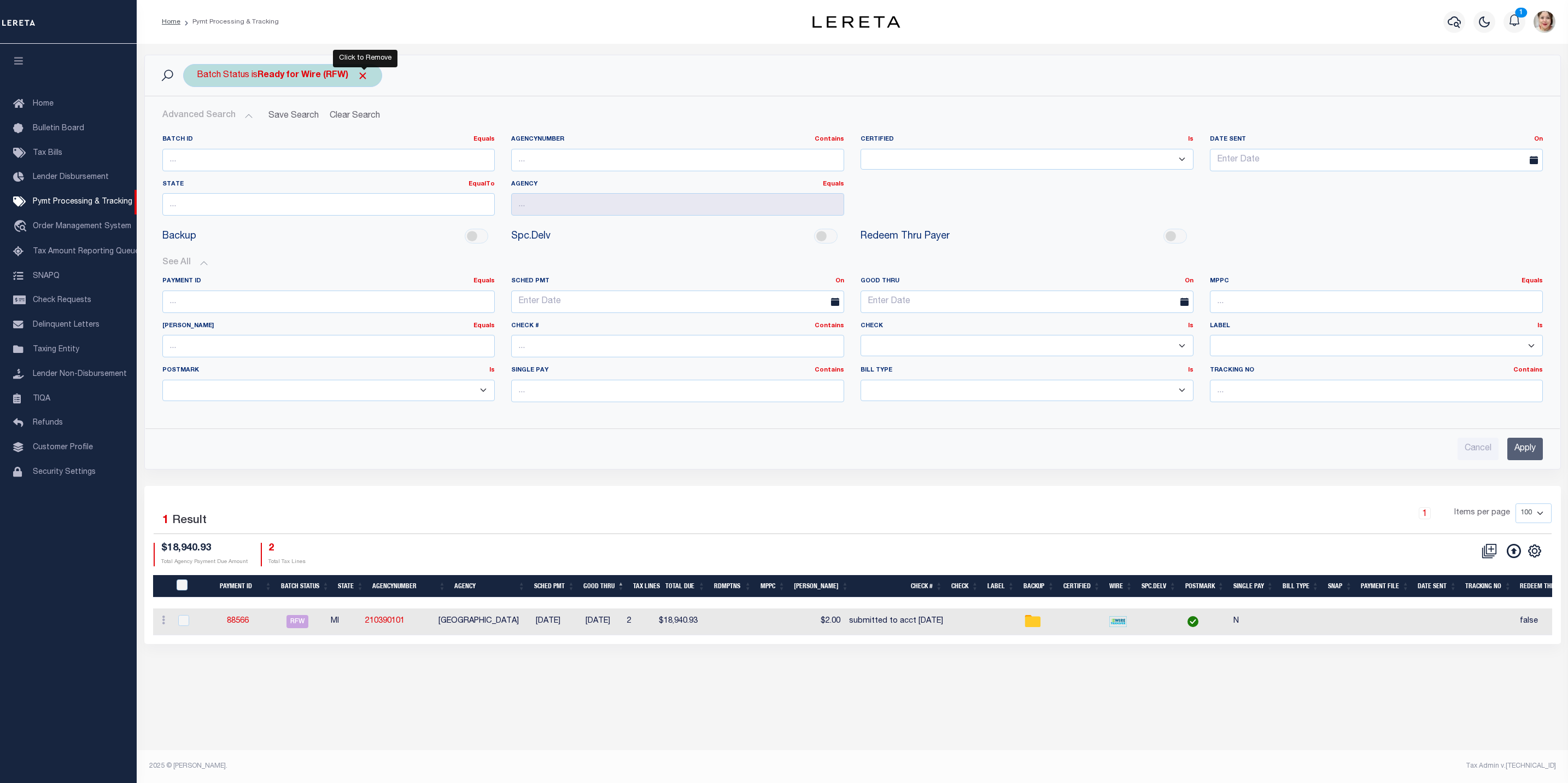
click at [362, 76] on span "Click to Remove" at bounding box center [362, 76] width 12 height 12
click at [273, 161] on input "number" at bounding box center [329, 160] width 333 height 22
type input "88878"
click at [1521, 454] on input "Apply" at bounding box center [1525, 448] width 35 height 22
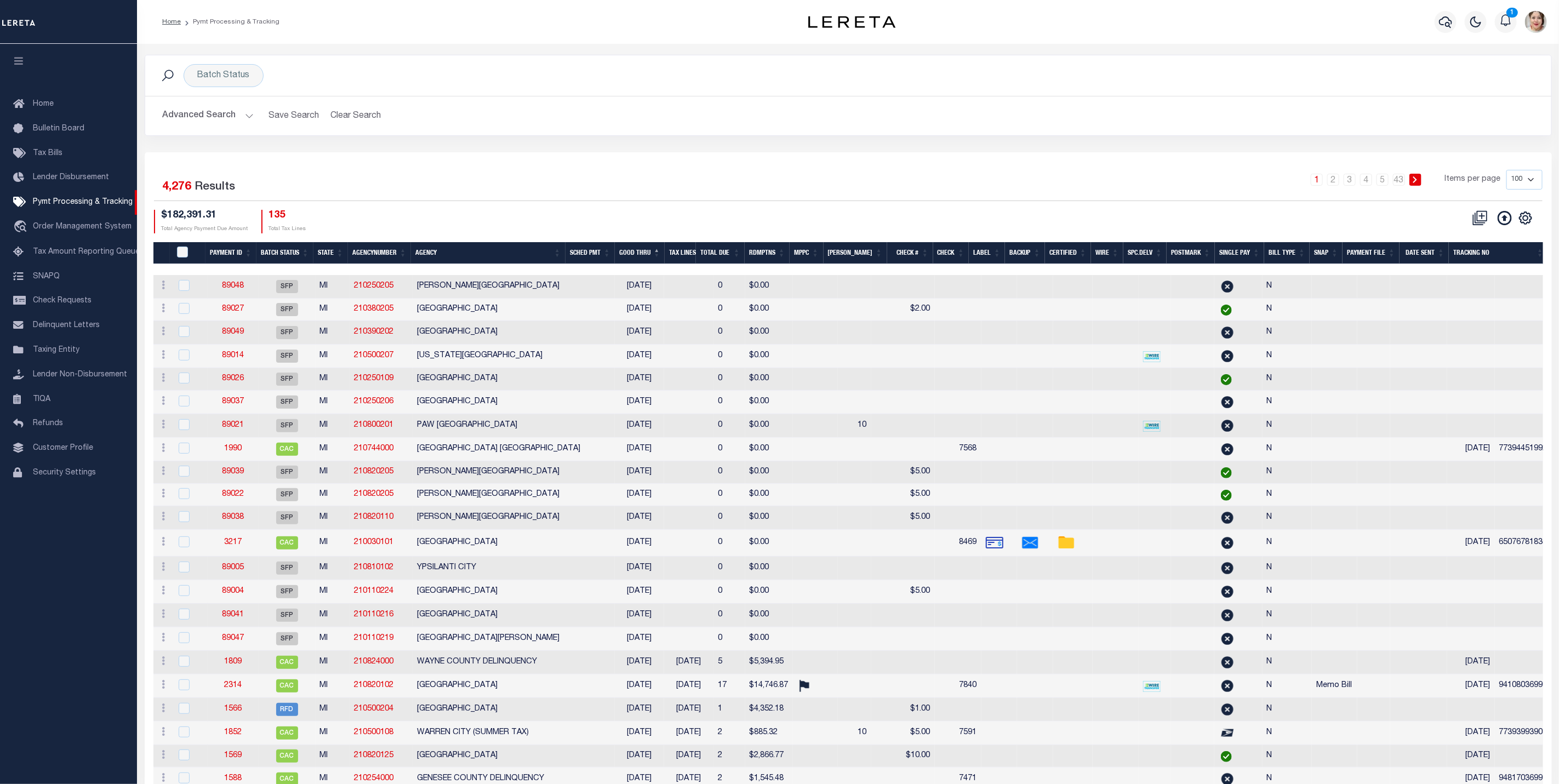
click at [224, 110] on button "Advanced Search" at bounding box center [208, 115] width 91 height 21
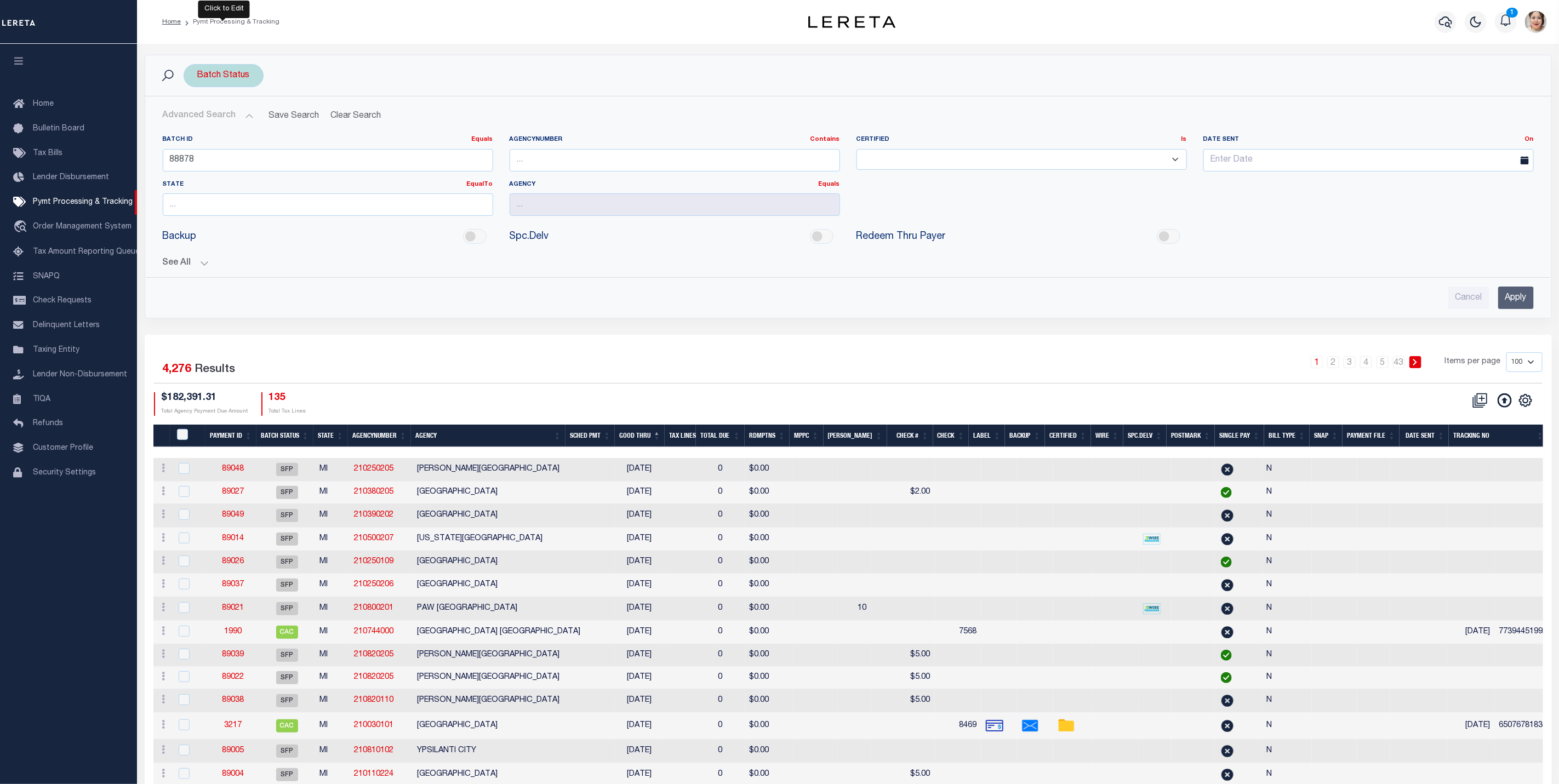
click at [222, 76] on div "Batch Status" at bounding box center [223, 76] width 80 height 23
click at [508, 82] on div "Batch Status Is Contains Awaiting Funds (AWF) Cleared and Complete (CAC) New Ch…" at bounding box center [848, 76] width 1389 height 23
click at [1524, 300] on input "Apply" at bounding box center [1515, 298] width 35 height 22
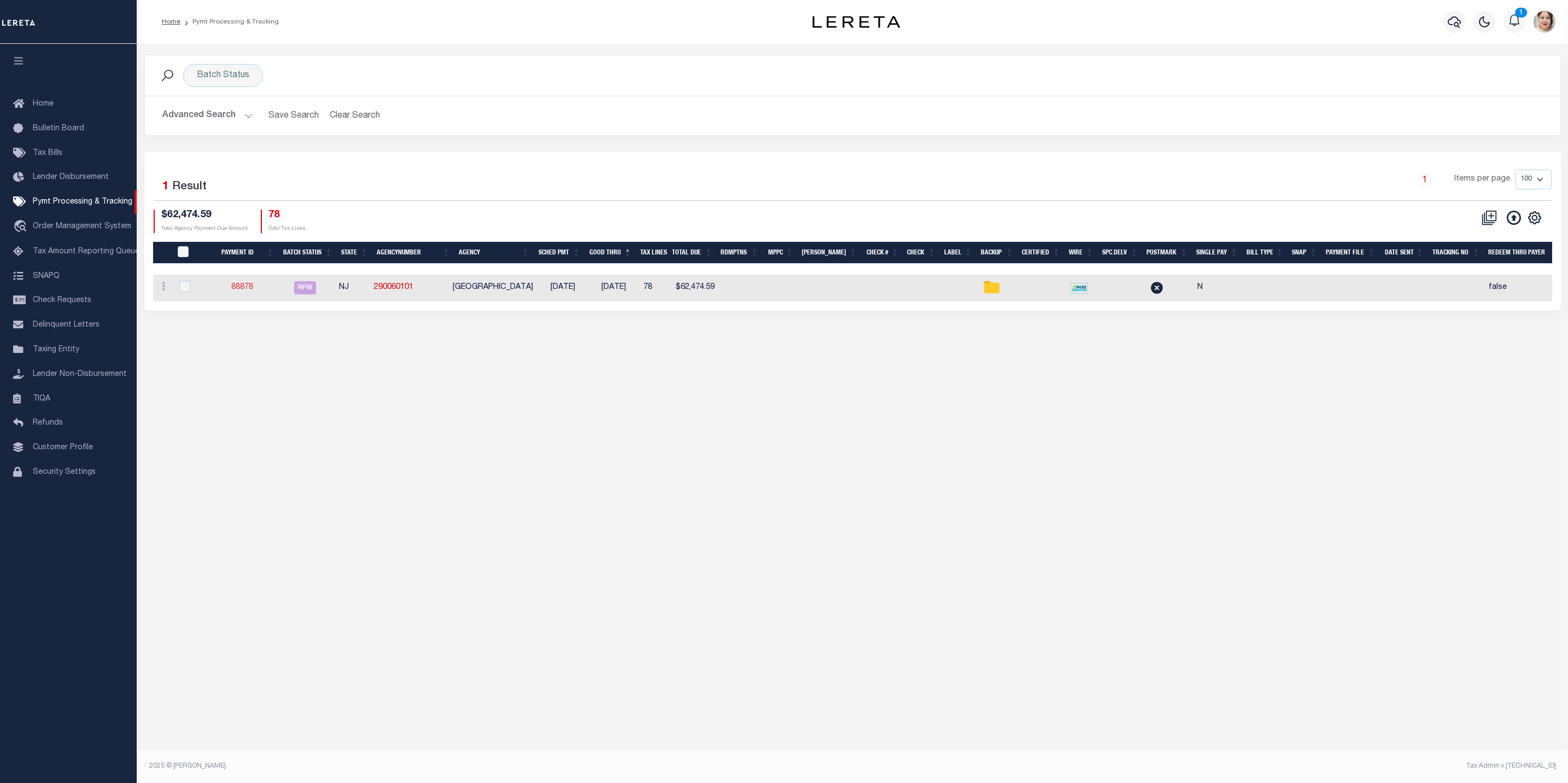
click at [251, 290] on link "88878" at bounding box center [242, 287] width 22 height 7
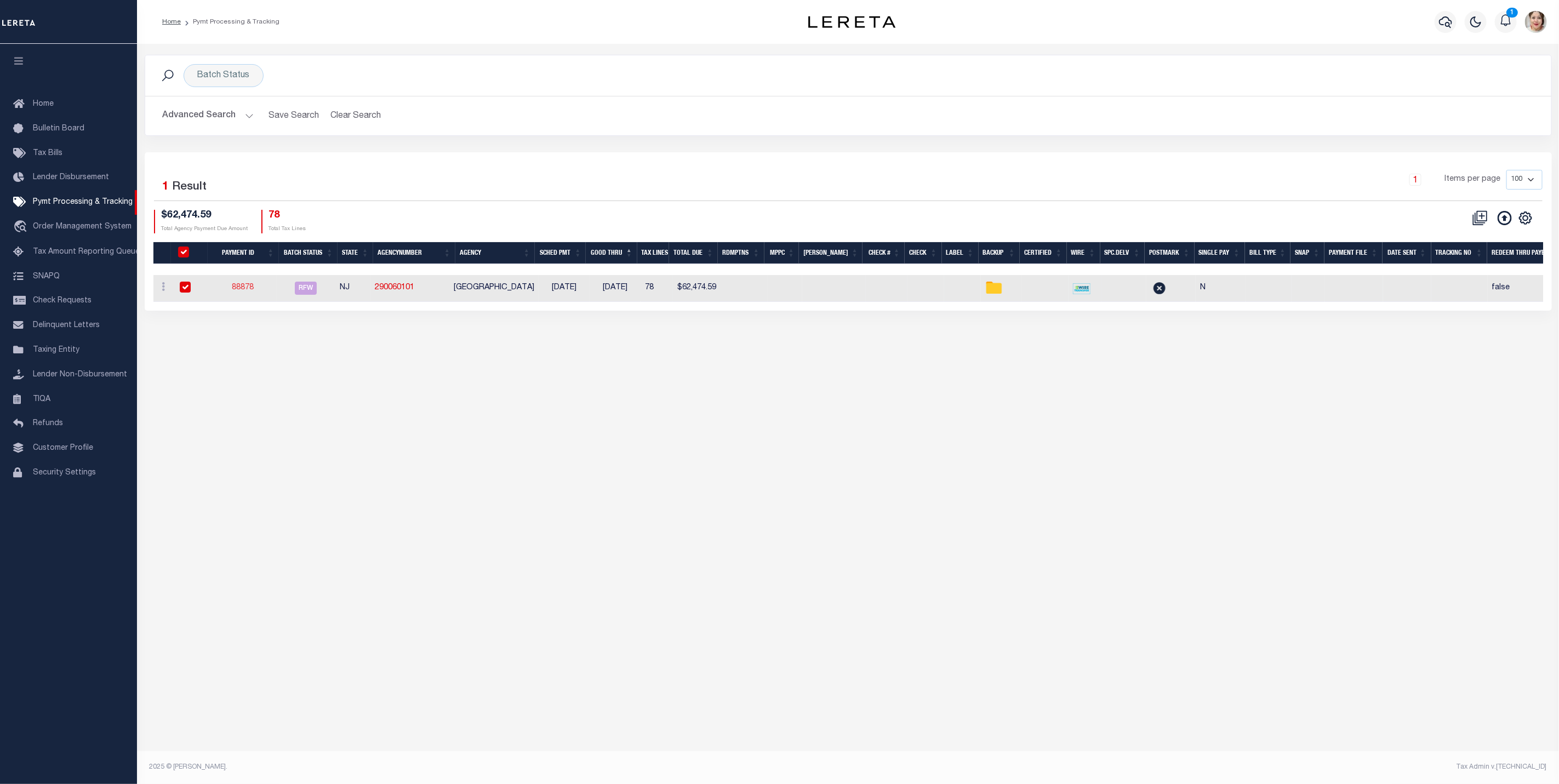
select select "RFW"
type input "[DATE]"
type input "$62,474.59"
select select "TRA"
select select "[PERSON_NAME]"
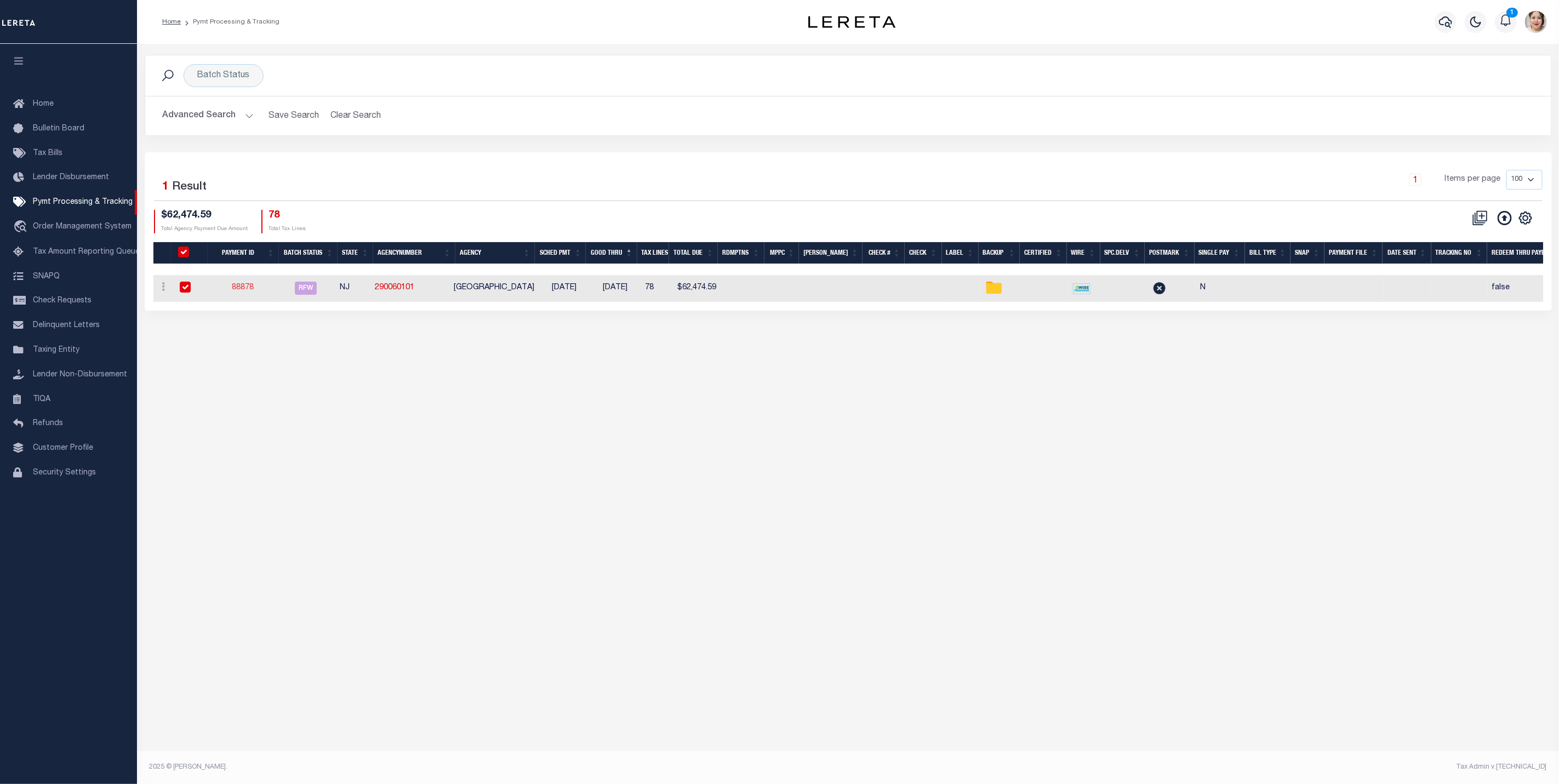
checkbox input "true"
type input "N"
radio input "true"
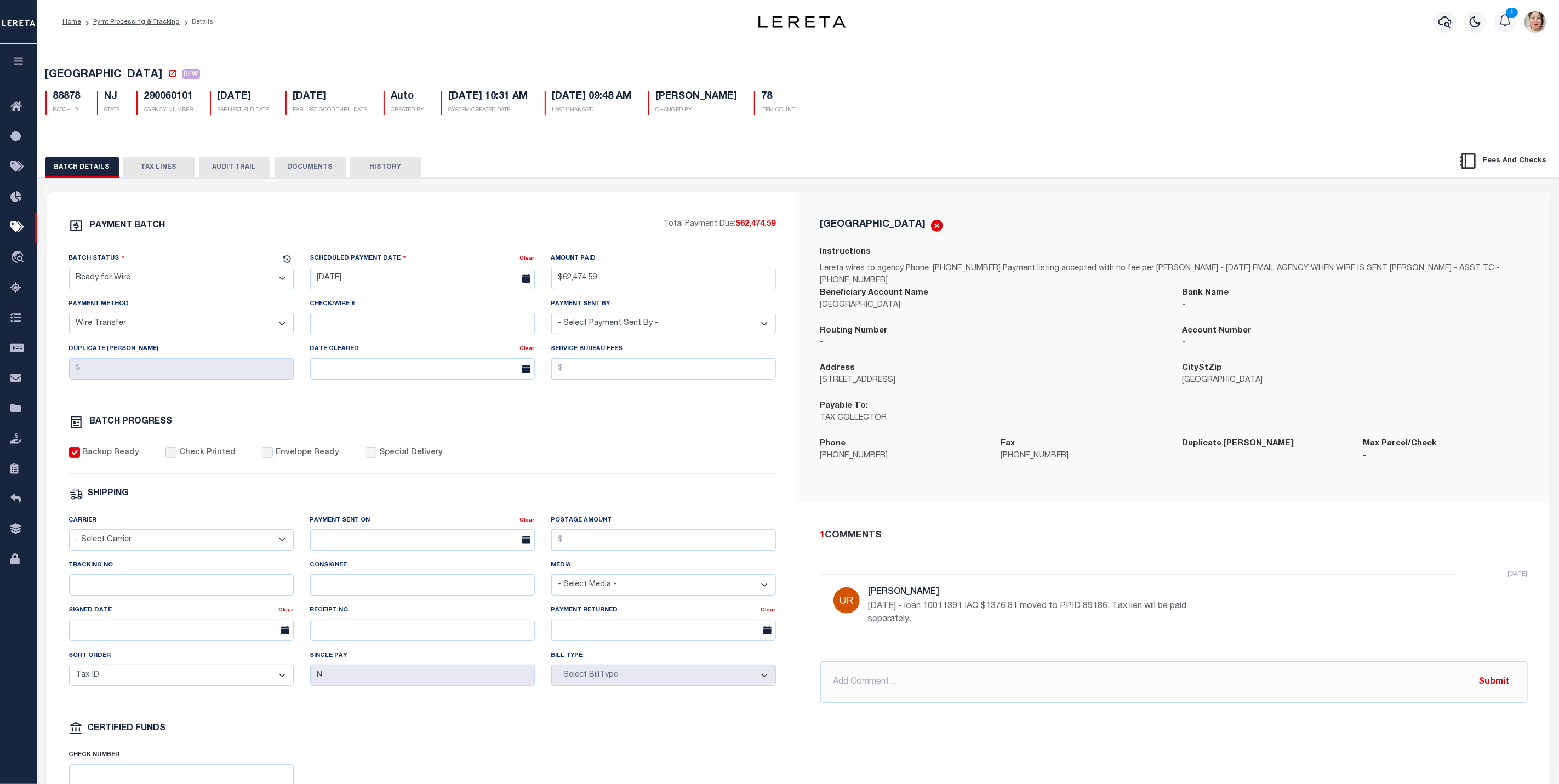
click at [300, 169] on button "DOCUMENTS" at bounding box center [310, 167] width 72 height 21
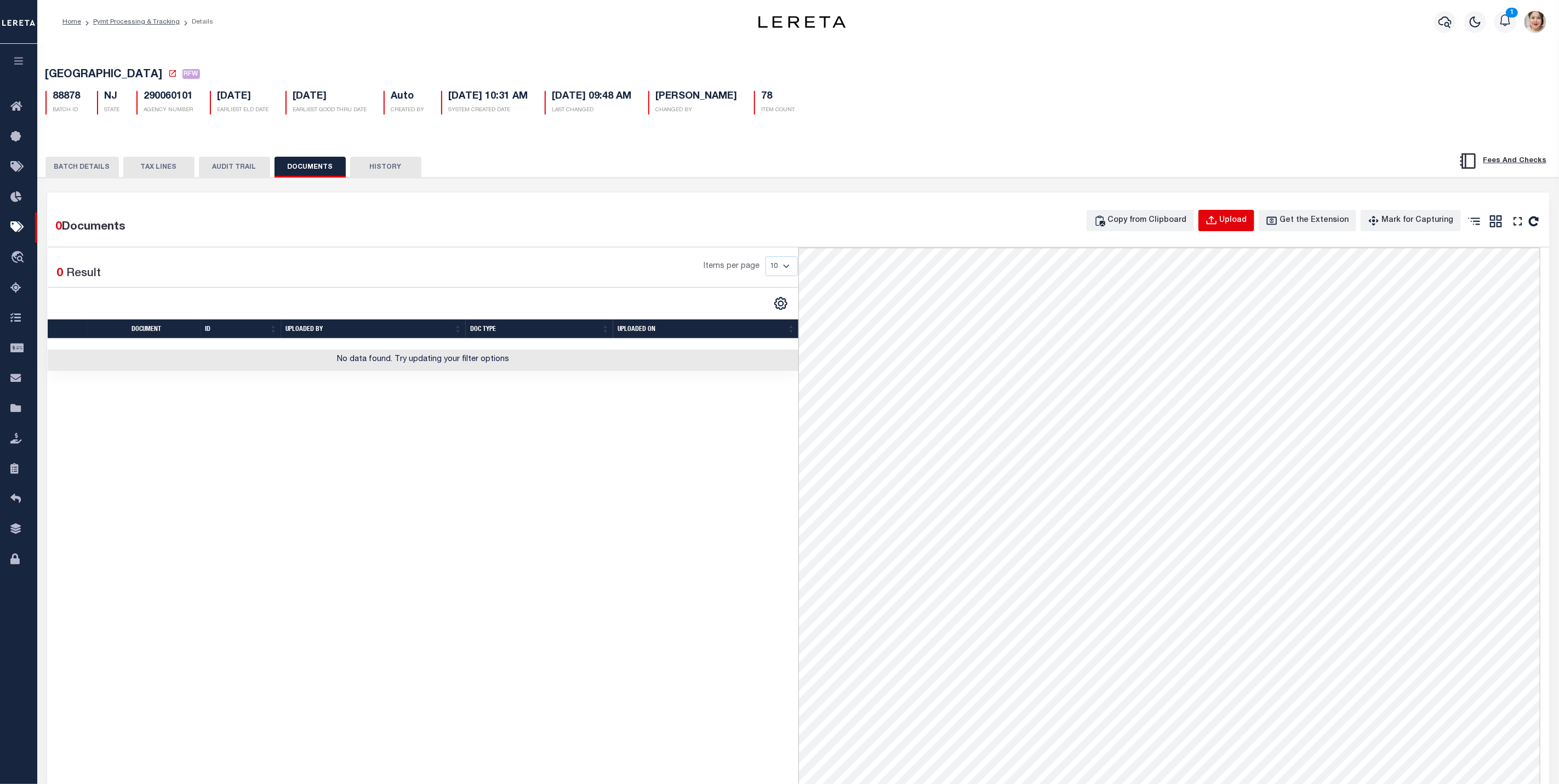
click at [1239, 225] on div "Upload" at bounding box center [1233, 221] width 27 height 12
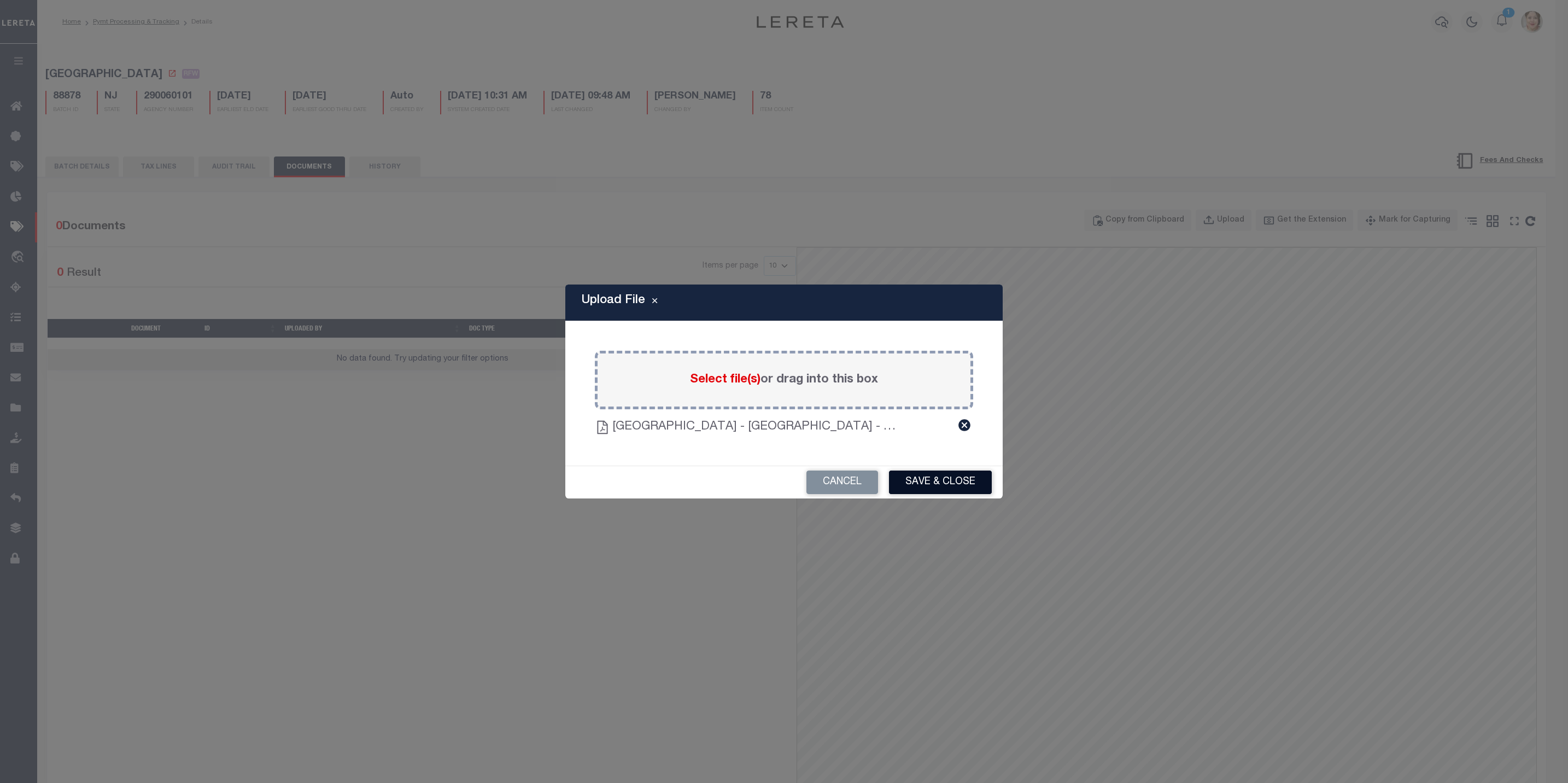
click at [929, 482] on button "Save & Close" at bounding box center [940, 482] width 103 height 24
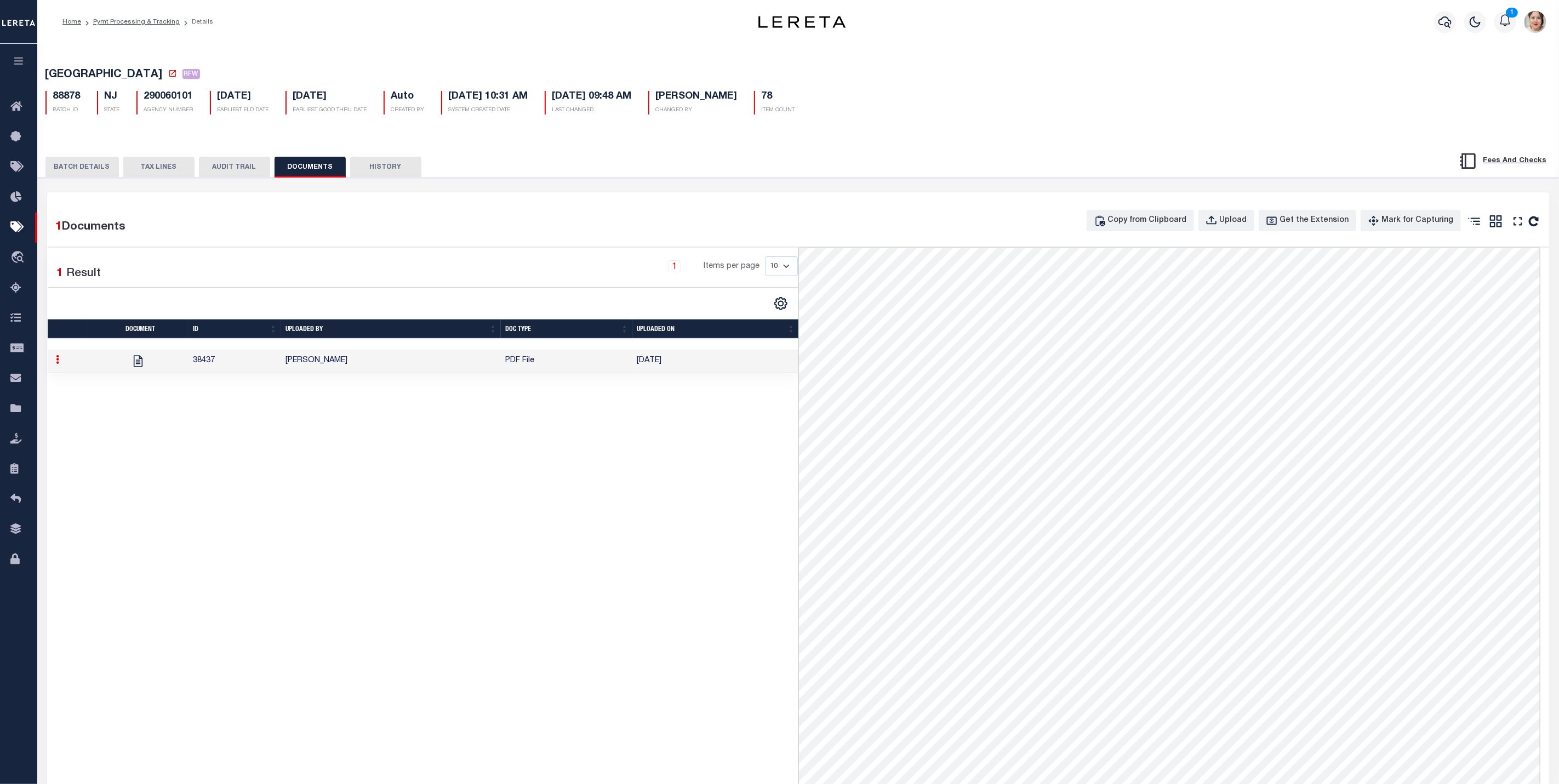
click at [566, 544] on div "1 Selected 1 Result 1 Items per page 10 25 50 100" at bounding box center [423, 625] width 751 height 756
click at [96, 163] on button "BATCH DETAILS" at bounding box center [82, 167] width 74 height 21
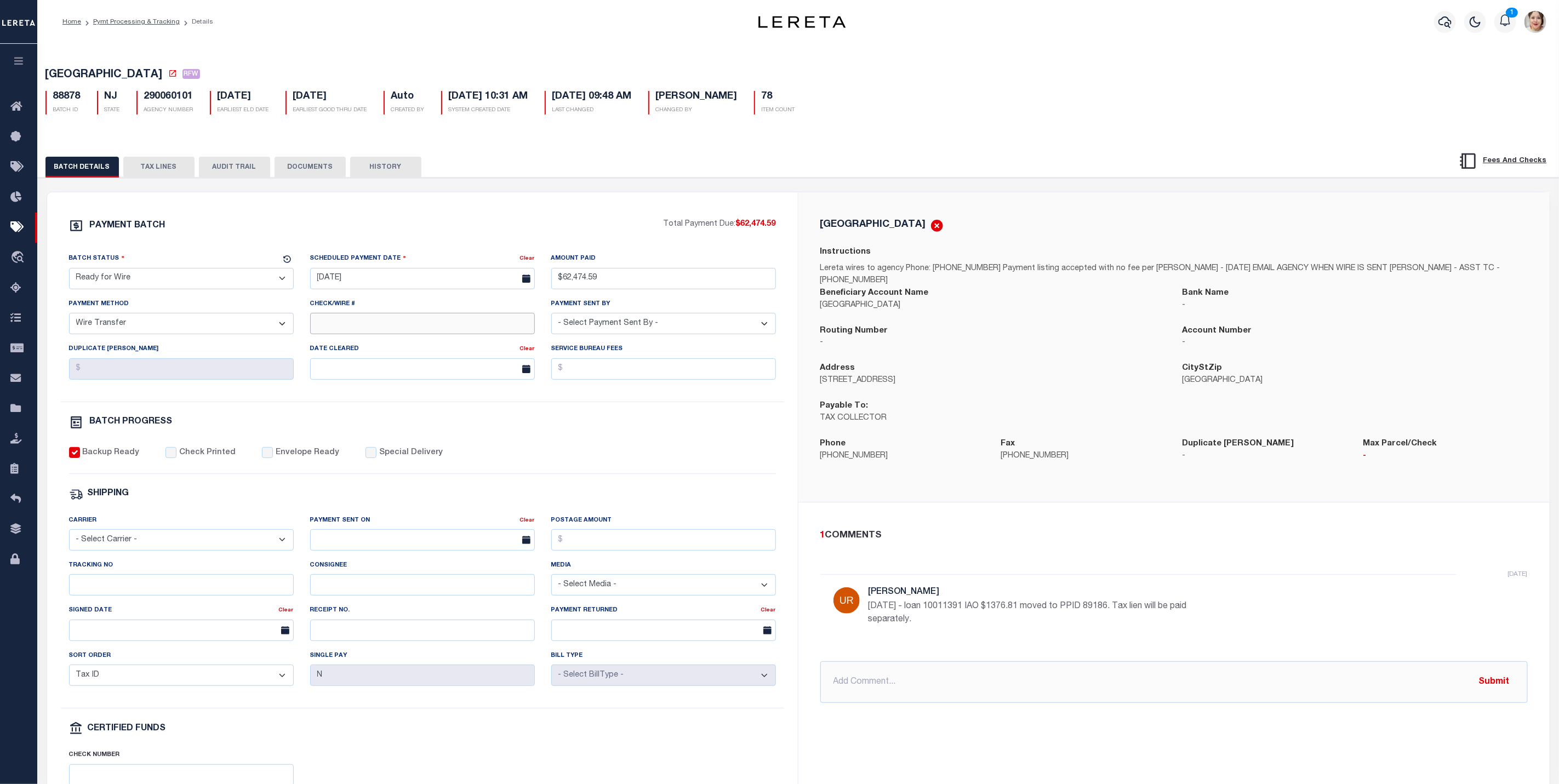
click at [390, 328] on input "Check/Wire #" at bounding box center [422, 323] width 225 height 21
type input "Submitted to Acct [DATE]"
click at [1195, 510] on div "1 COMMENTS 2 days ago Urbina, Matthew 9/9/25 - loan 10011391 IAO $1376.81 moved…" at bounding box center [1174, 616] width 751 height 228
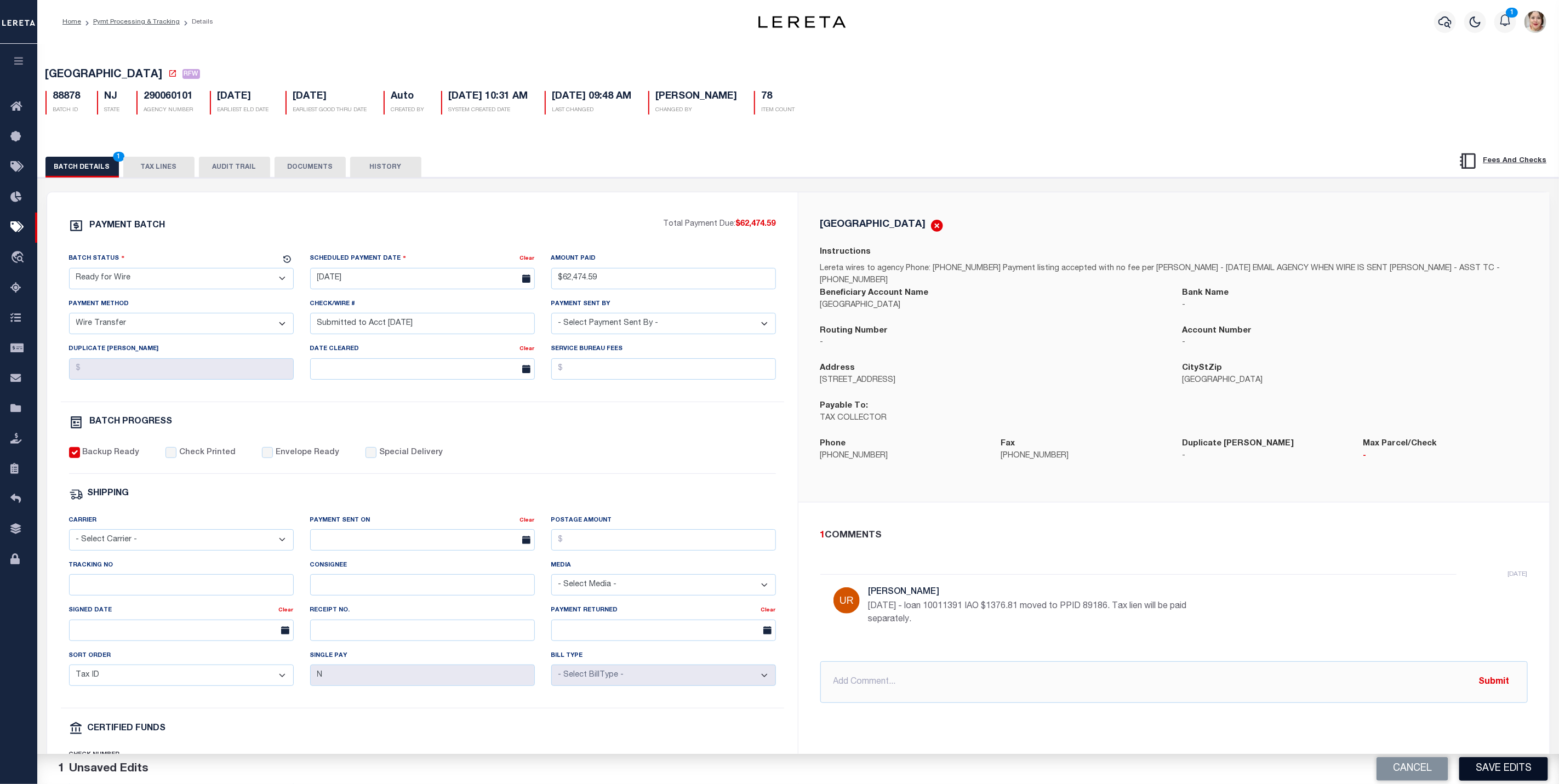
click at [1489, 769] on button "Save Edits" at bounding box center [1503, 768] width 89 height 24
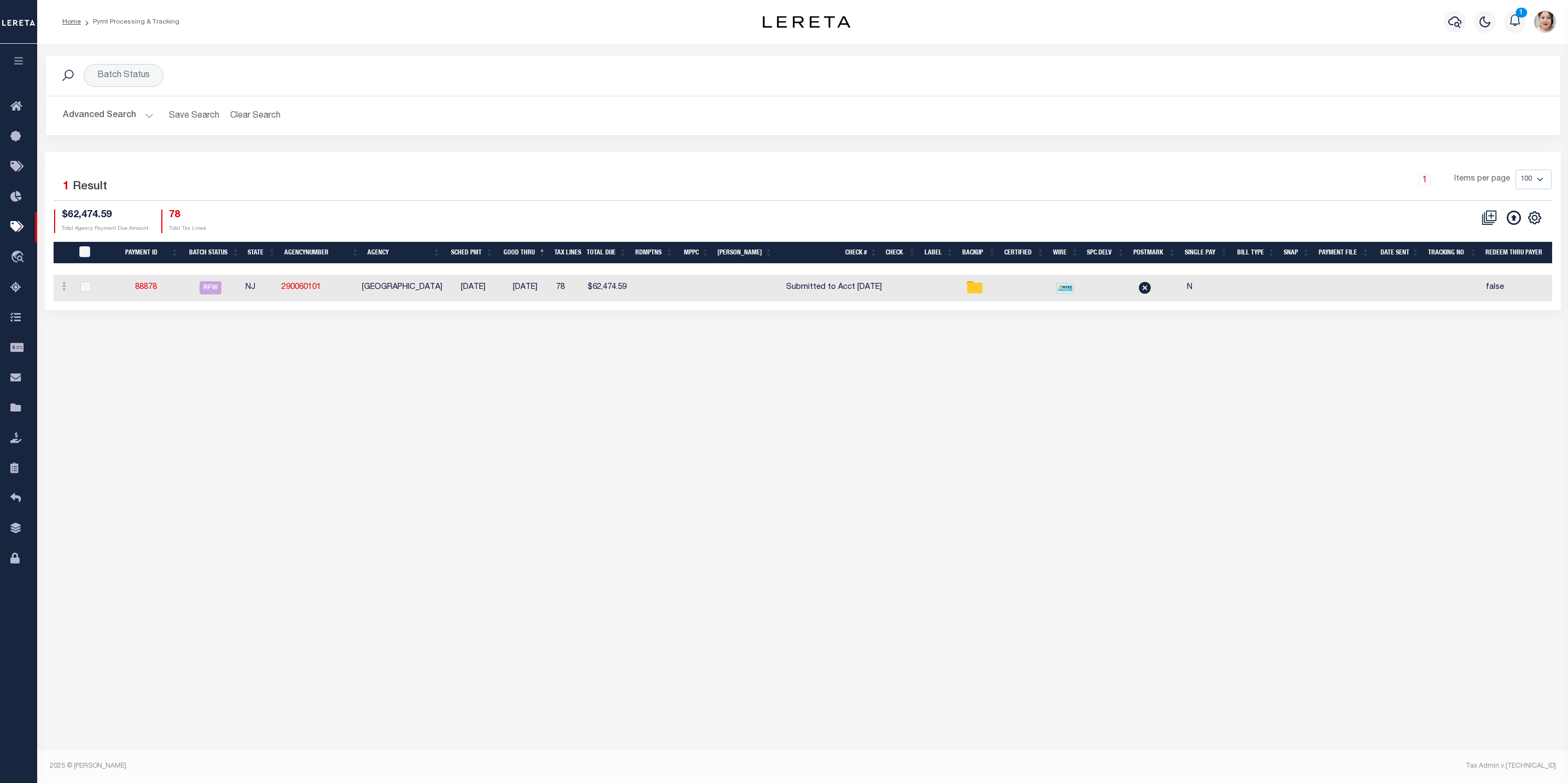
click at [99, 120] on button "Advanced Search" at bounding box center [107, 115] width 90 height 21
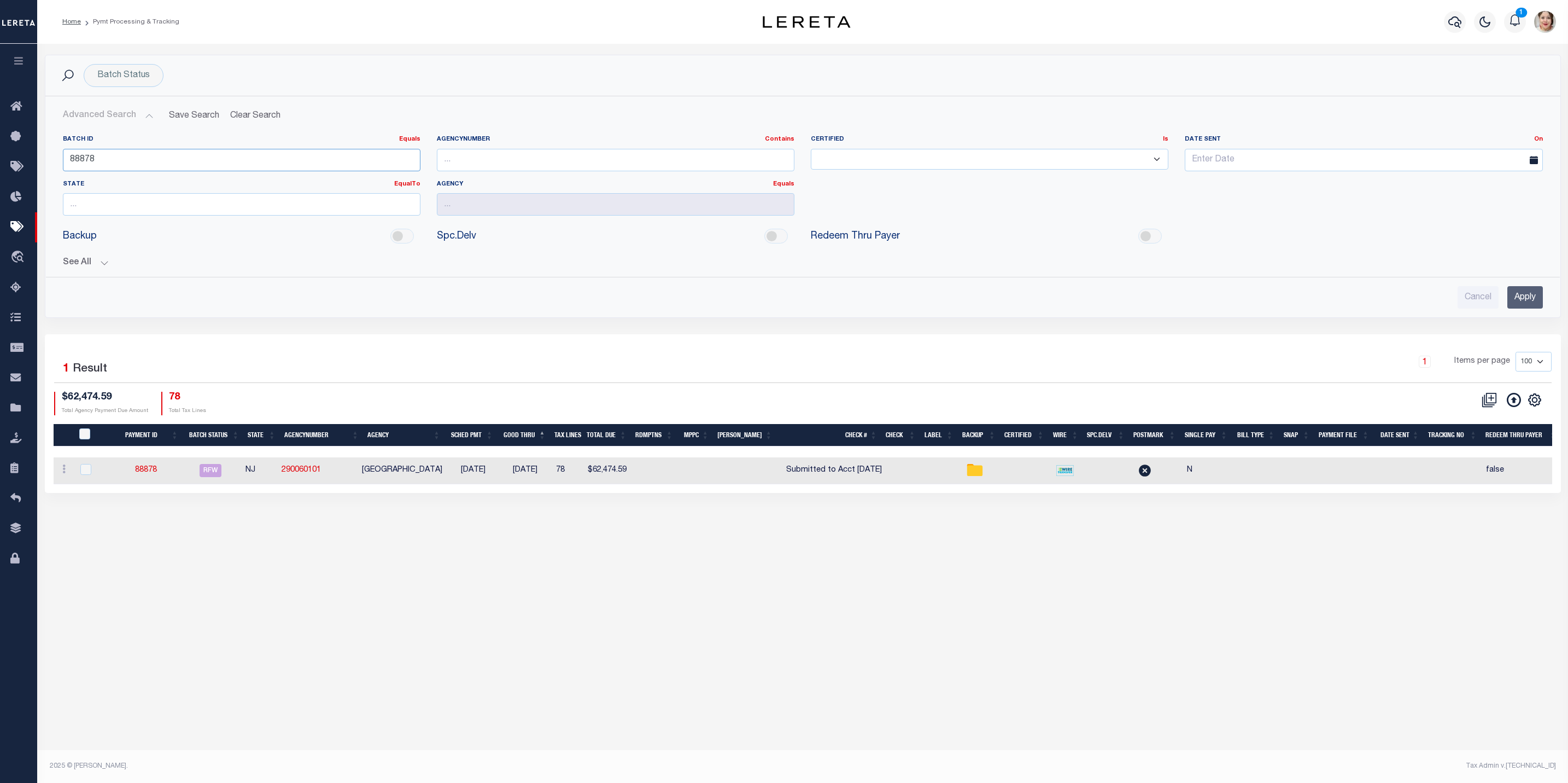
drag, startPoint x: 130, startPoint y: 166, endPoint x: 89, endPoint y: 161, distance: 41.3
click at [60, 160] on div "Batch ID Equals Equals Is Not Equal To Is Greater Than Is Less Than 88878" at bounding box center [241, 158] width 374 height 45
type input "89068"
click at [1525, 304] on input "Apply" at bounding box center [1525, 297] width 35 height 22
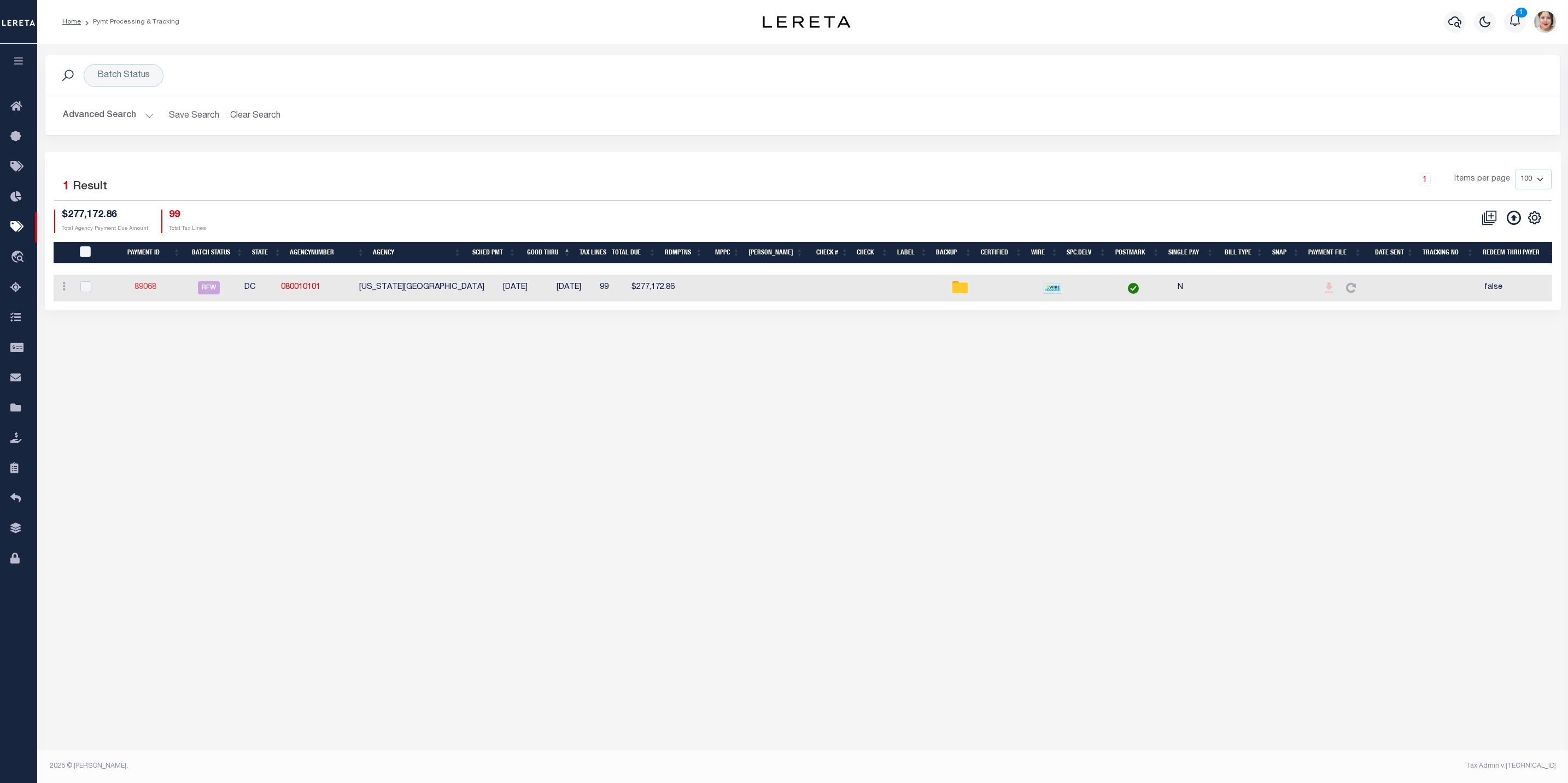
click at [153, 286] on link "89068" at bounding box center [146, 287] width 22 height 7
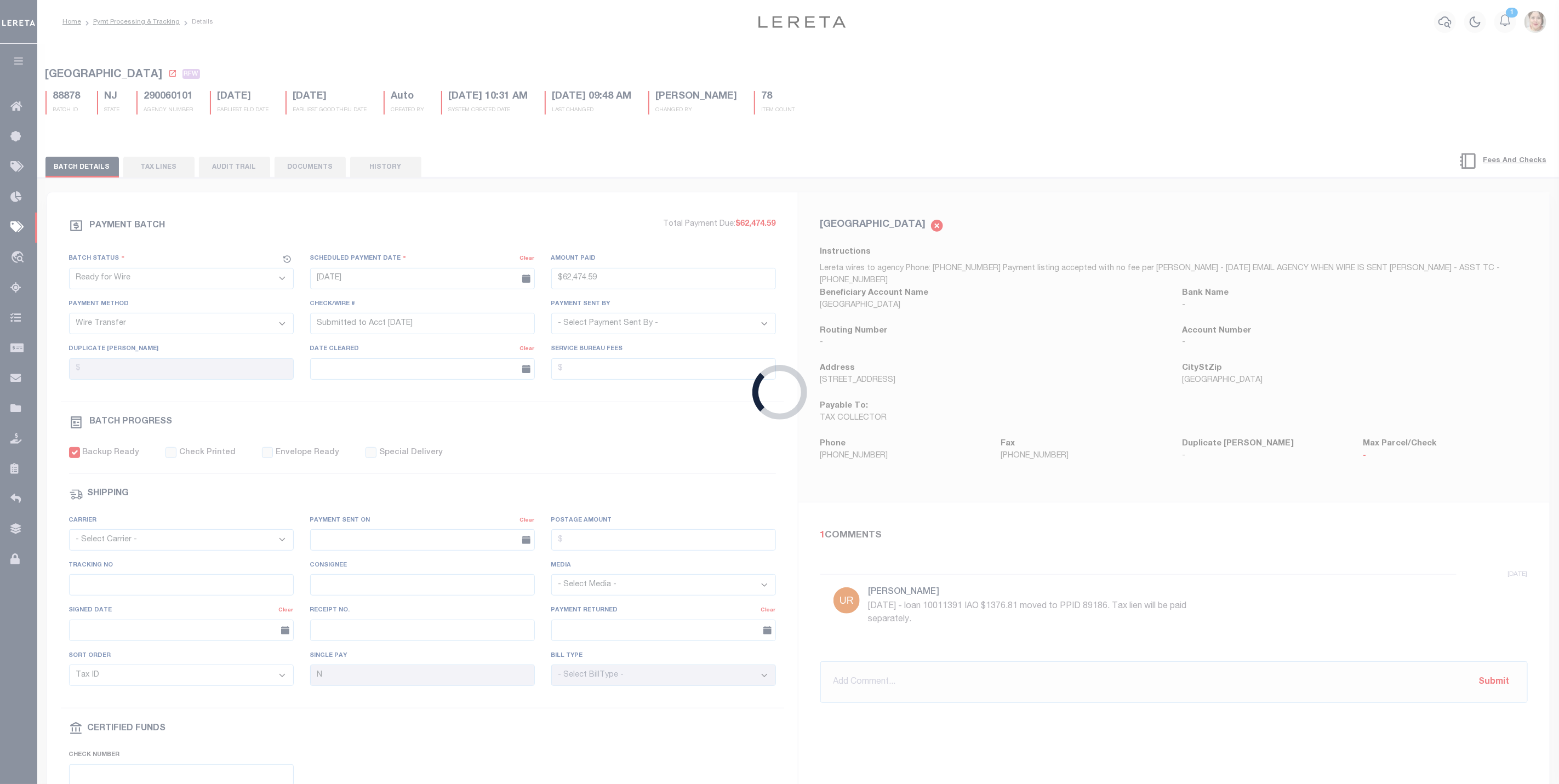
type input "$277,172.86"
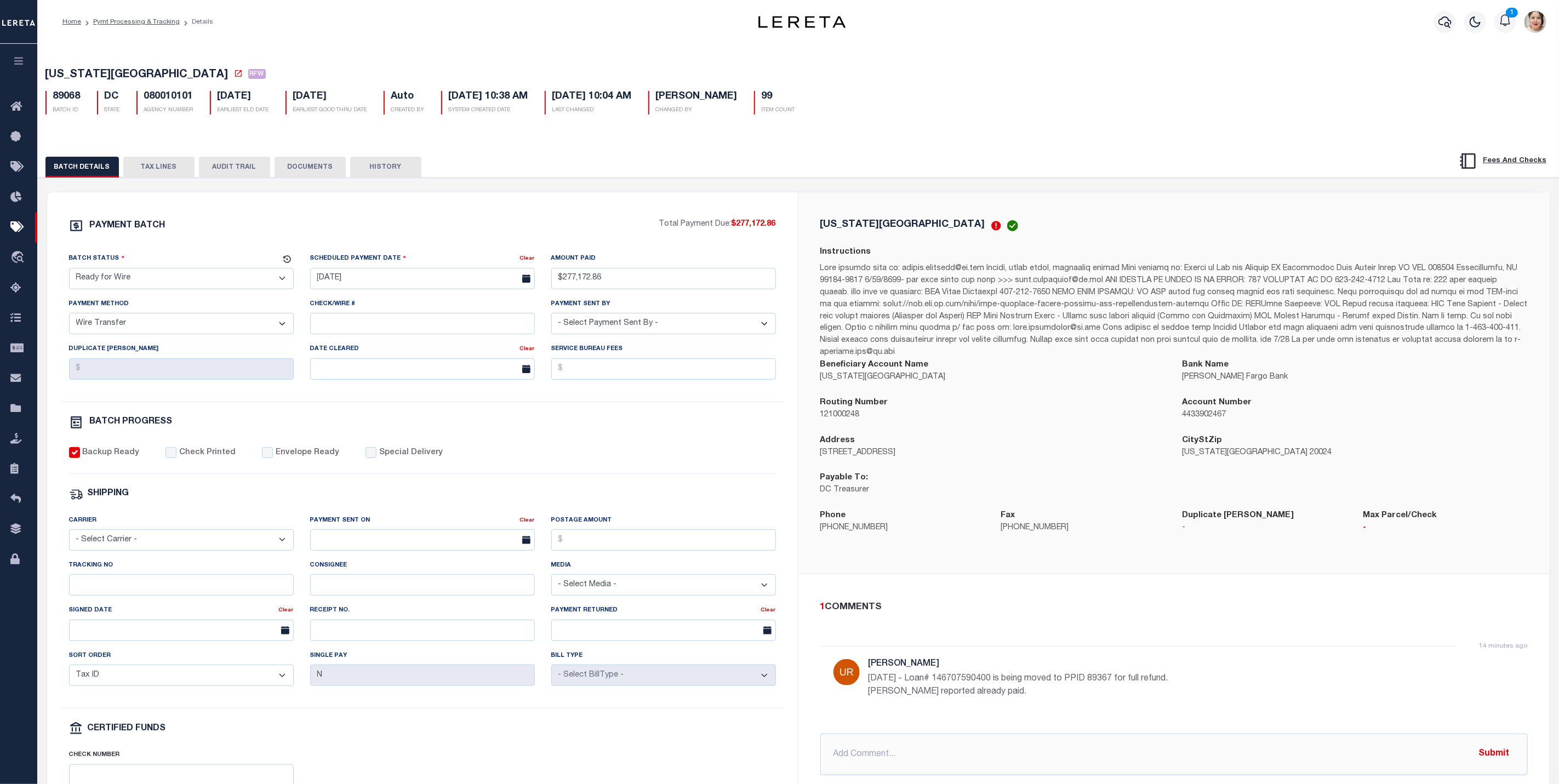
click at [313, 161] on button "DOCUMENTS" at bounding box center [310, 167] width 72 height 21
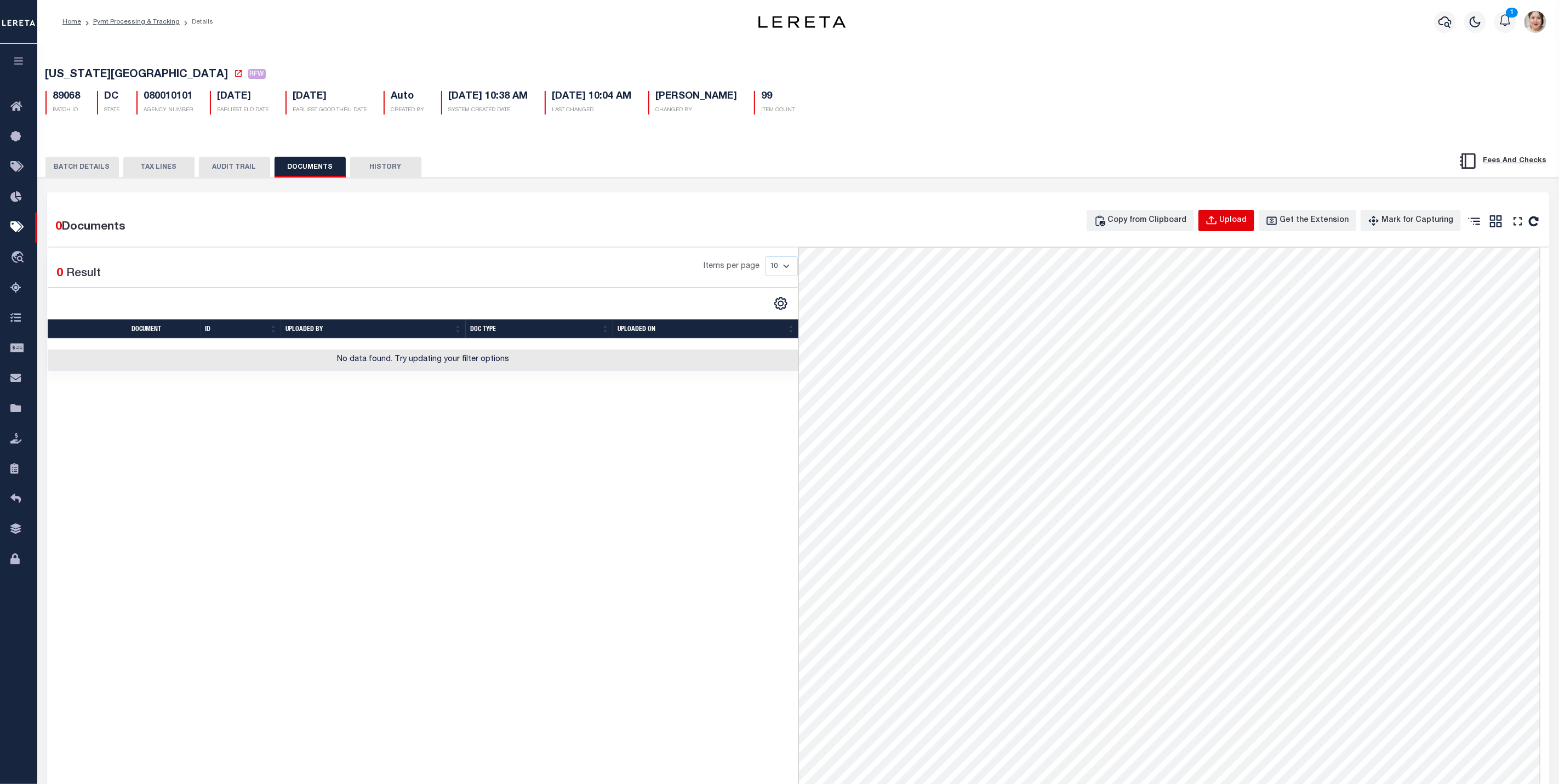
click at [1254, 229] on button "Upload" at bounding box center [1226, 220] width 56 height 21
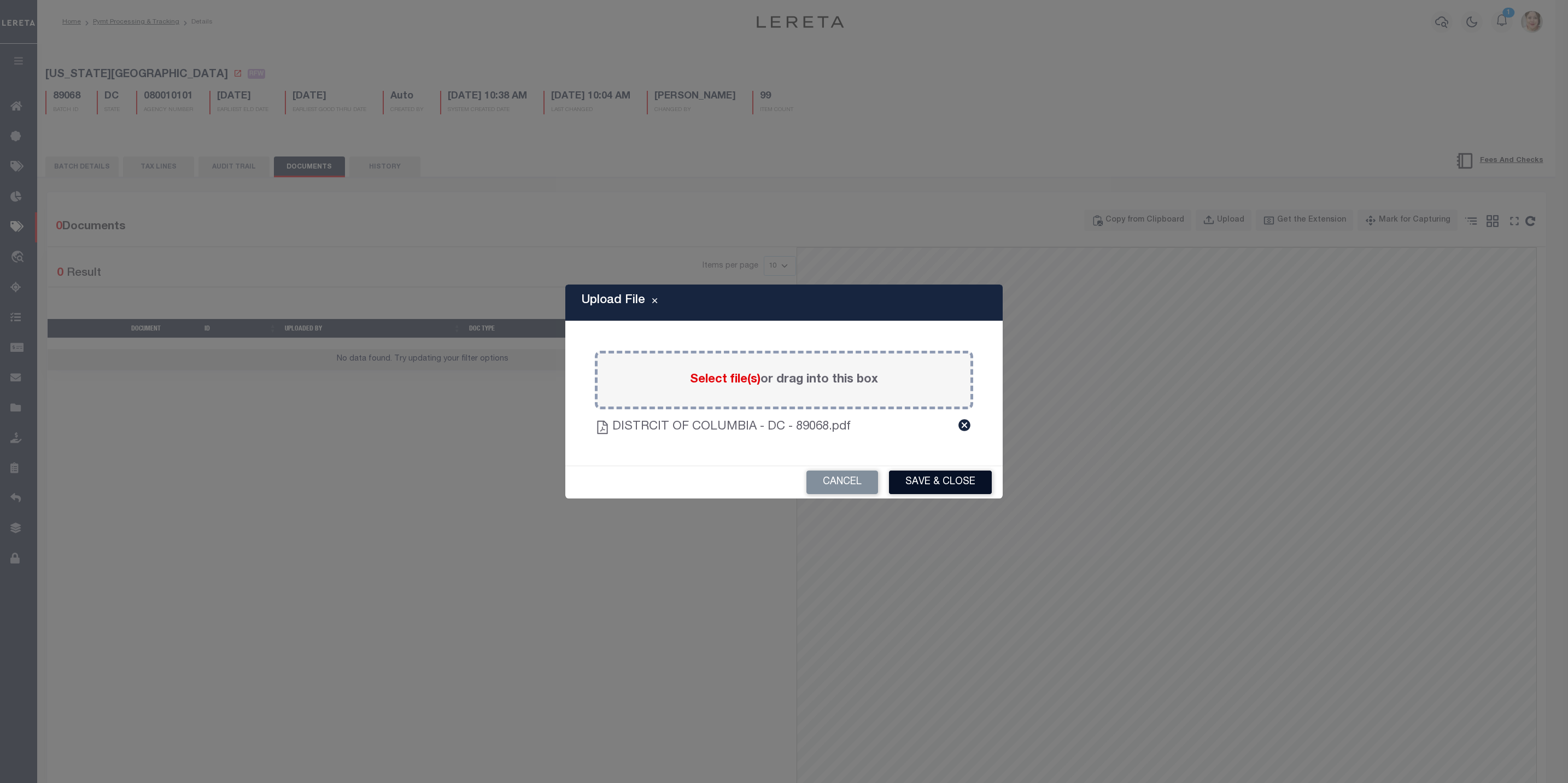
click at [944, 486] on button "Save & Close" at bounding box center [940, 482] width 103 height 24
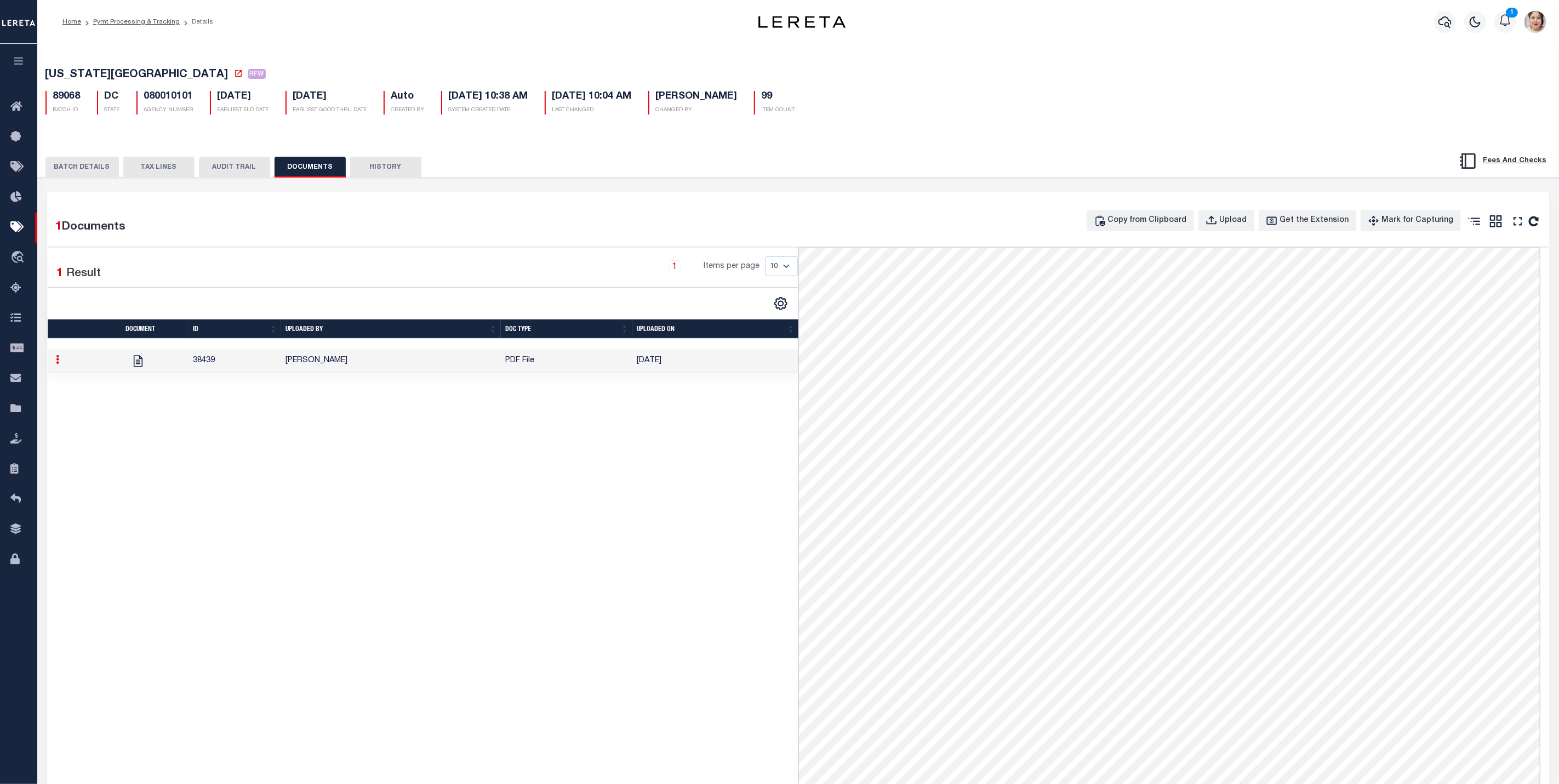
click at [454, 582] on div "1 Selected 1 Result 1 Items per page 10 25 50 100" at bounding box center [423, 625] width 751 height 756
click at [95, 168] on button "BATCH DETAILS" at bounding box center [82, 167] width 74 height 21
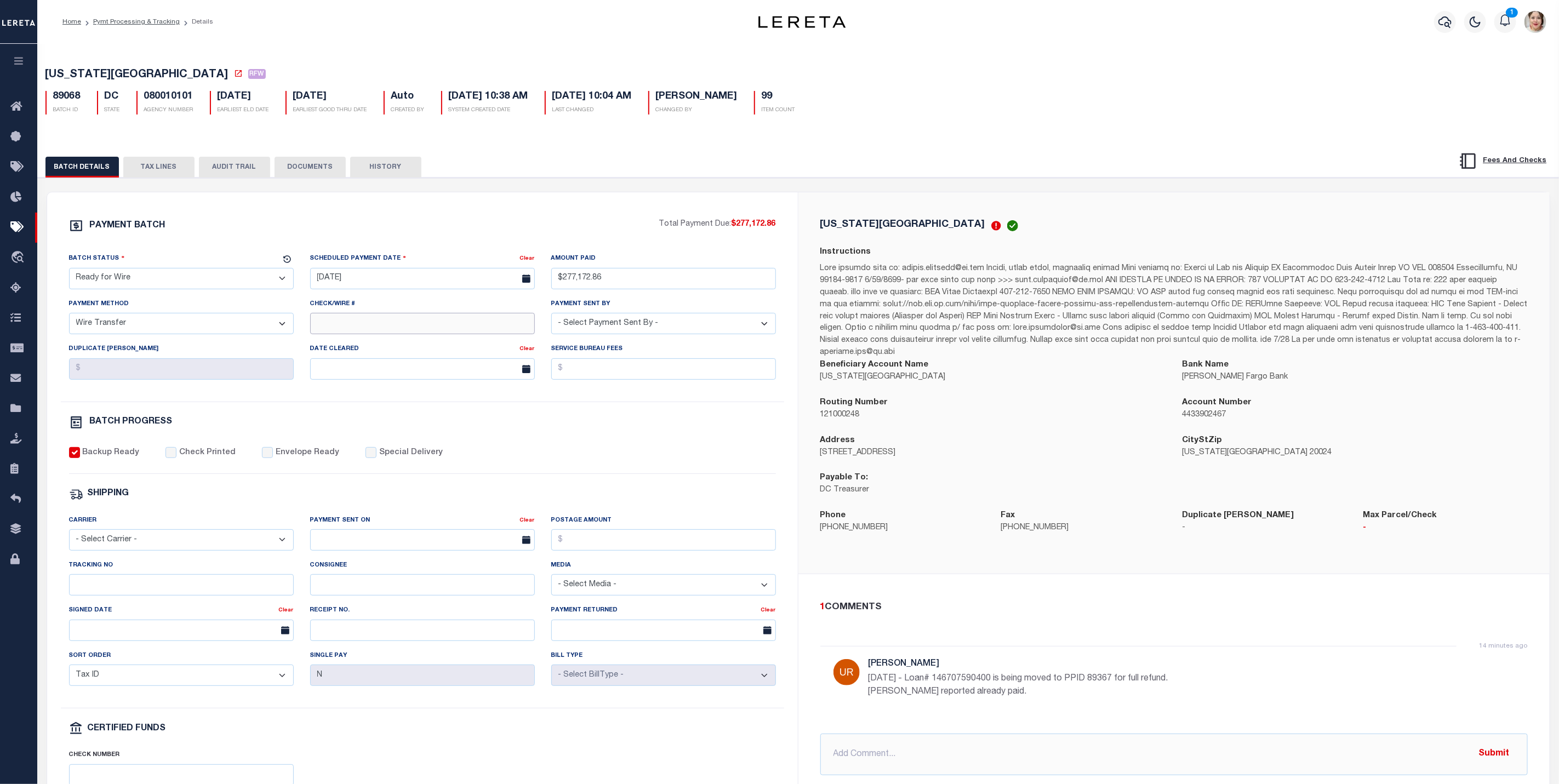
click at [400, 332] on input "Check/Wire #" at bounding box center [422, 323] width 225 height 21
type input "Submitted to Acct [DATE]"
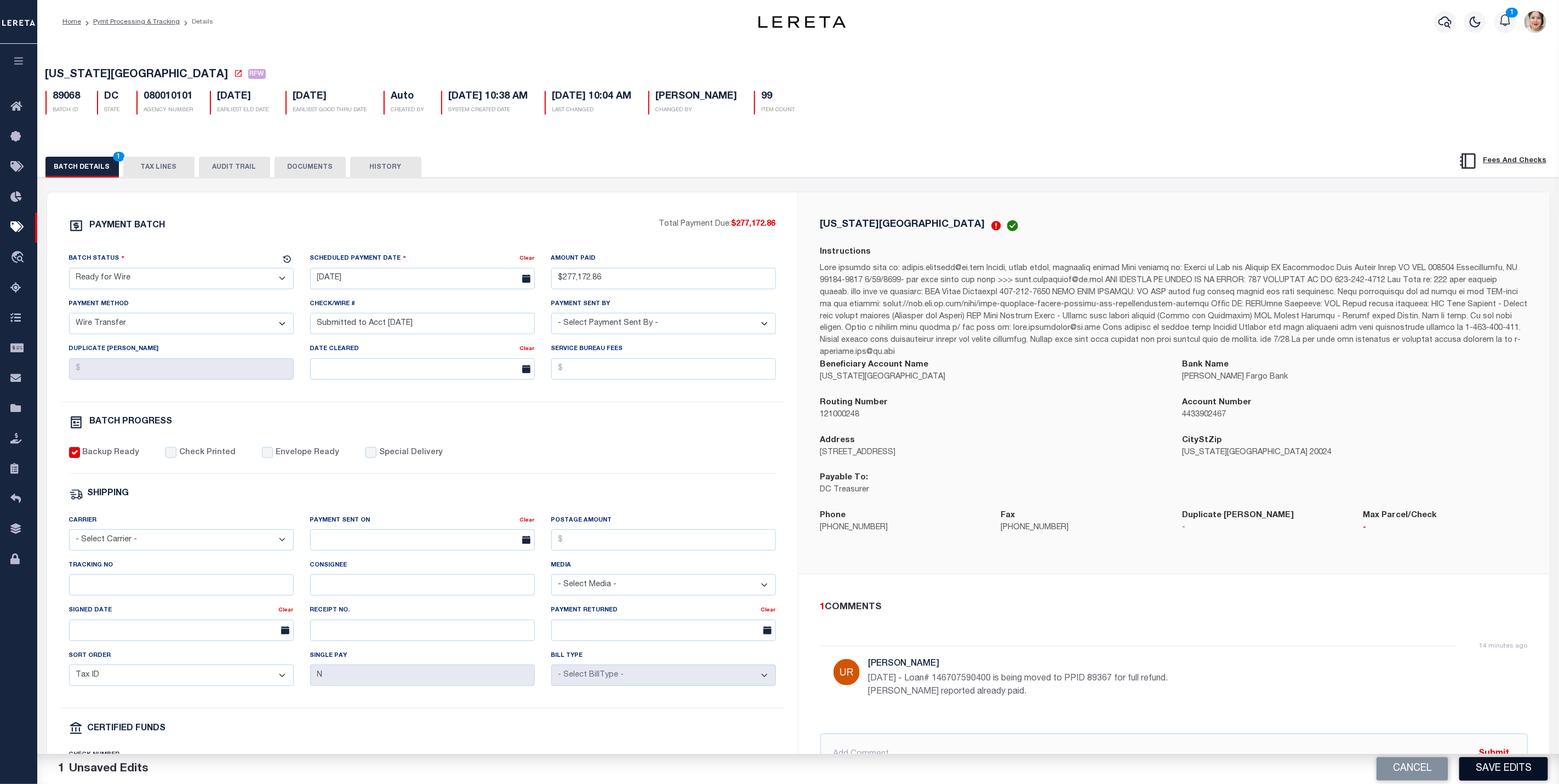
click at [1504, 769] on button "Save Edits" at bounding box center [1503, 768] width 89 height 24
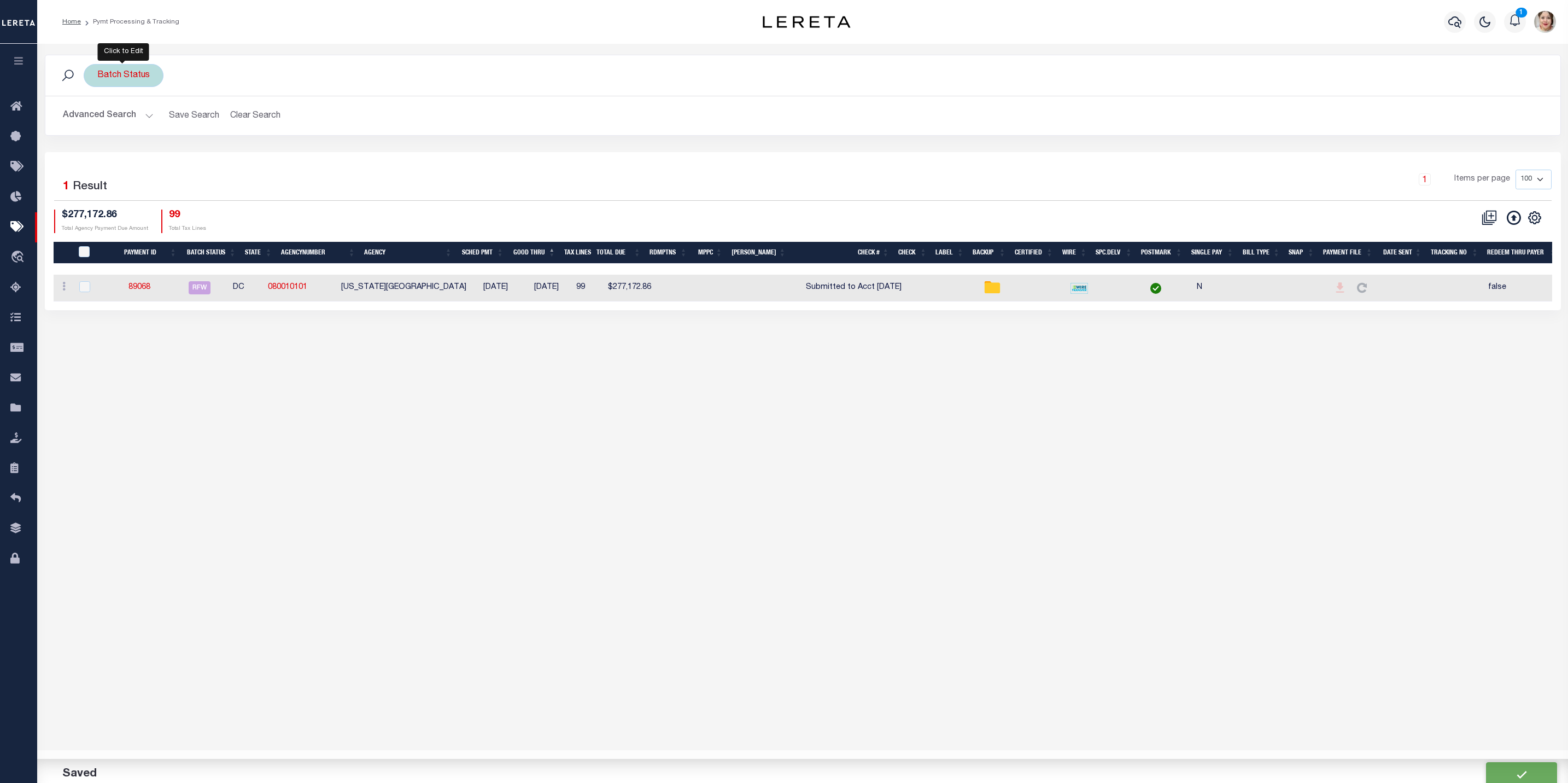
click at [133, 74] on div "Batch Status Is Contains Awaiting Funds (AWF) Cleared and Complete (CAC) New Ch…" at bounding box center [123, 76] width 80 height 23
click at [141, 135] on select "Awaiting Funds (AWF) Cleared and Complete (CAC) New Check Needed (NCN) Payment …" at bounding box center [178, 129] width 160 height 21
select select "RFW"
click at [98, 120] on select "Awaiting Funds (AWF) Cleared and Complete (CAC) New Check Needed (NCN) Payment …" at bounding box center [178, 129] width 160 height 21
click at [241, 159] on input "Apply" at bounding box center [242, 152] width 32 height 18
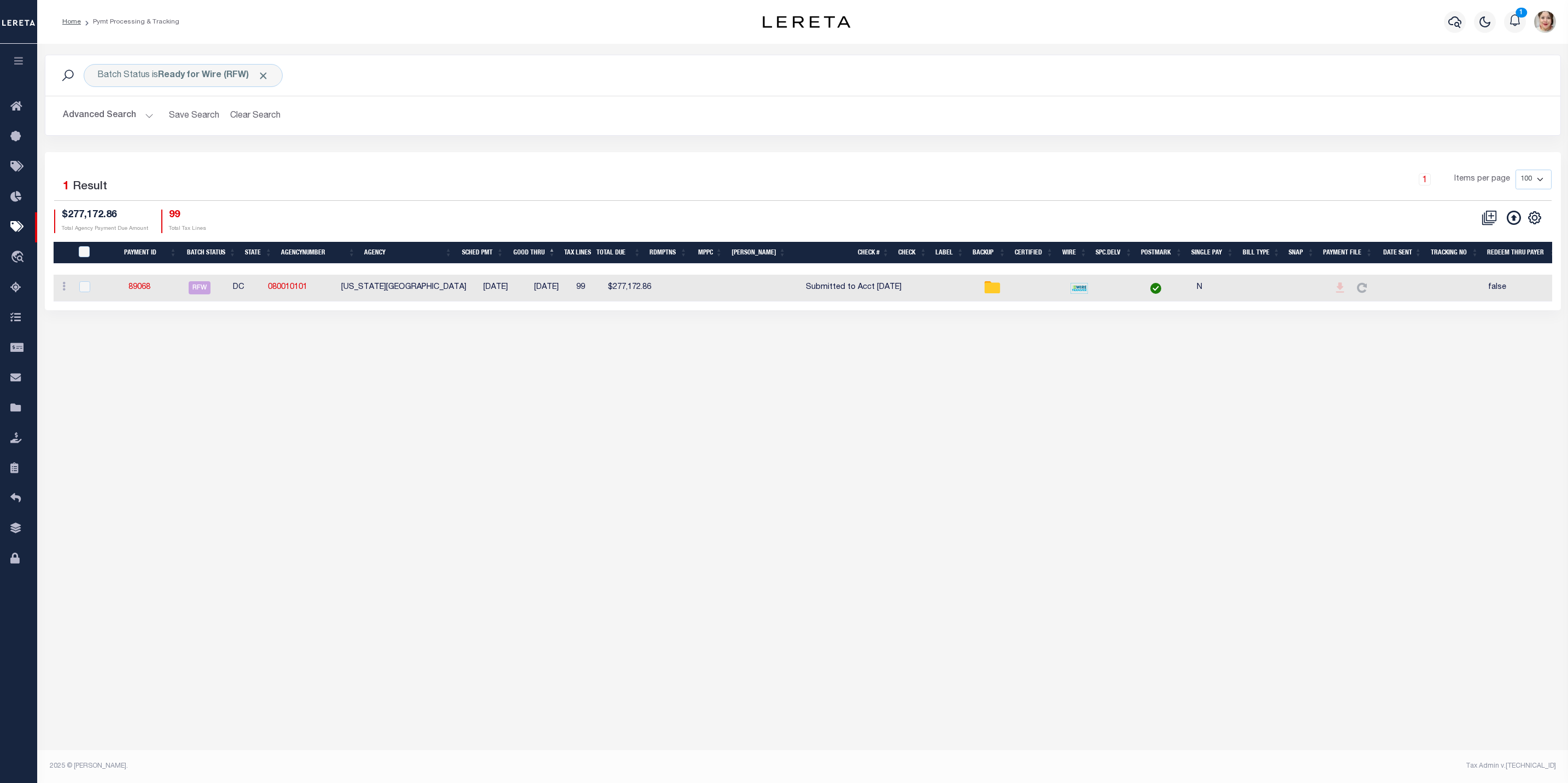
click at [110, 113] on button "Advanced Search" at bounding box center [107, 115] width 90 height 21
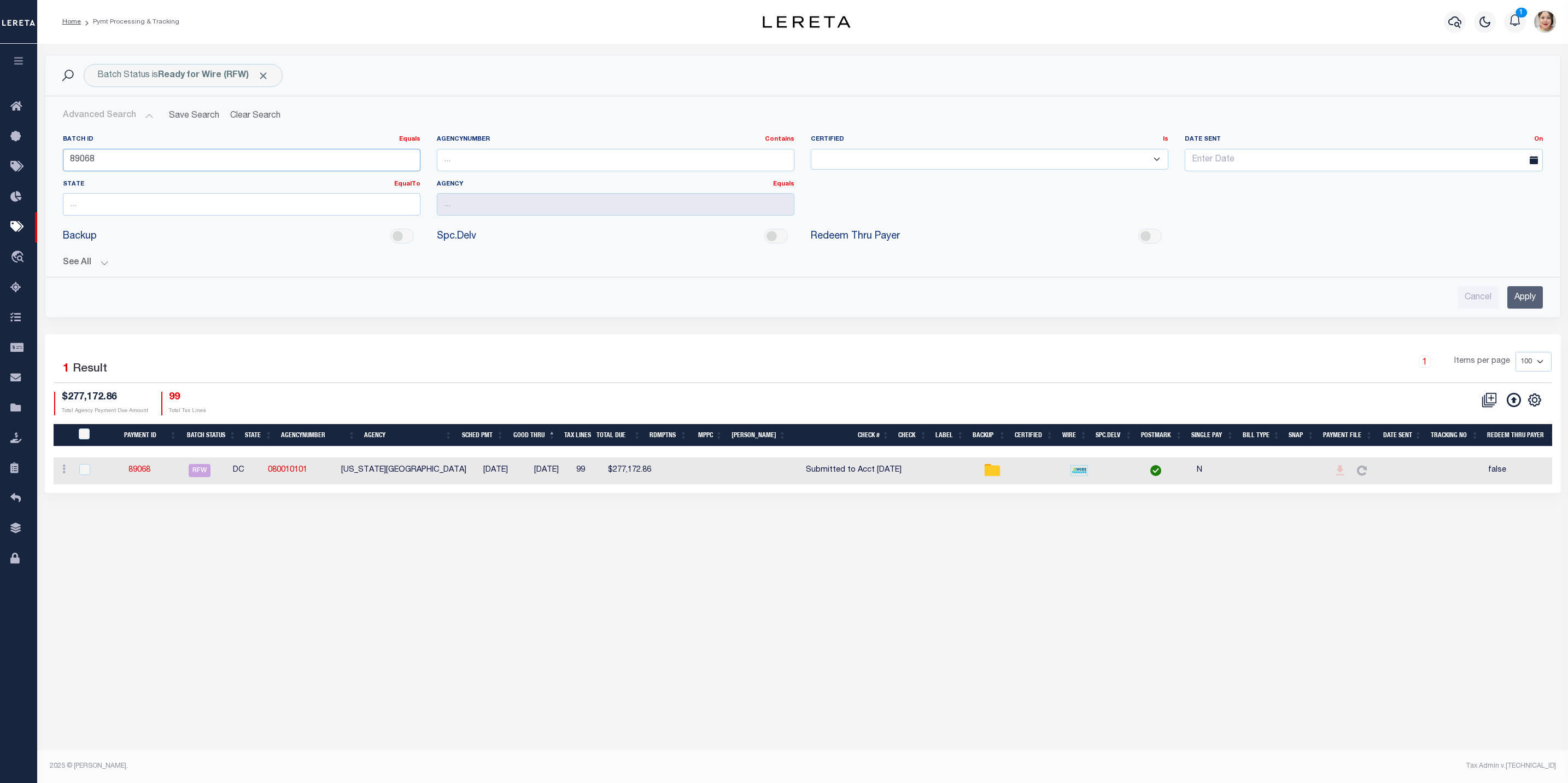
drag, startPoint x: 113, startPoint y: 163, endPoint x: 51, endPoint y: 160, distance: 62.1
click at [51, 160] on div "Batch ID Equals Equals Is Not Equal To Is Greater Than Is Less Than 89068 Agenc…" at bounding box center [803, 197] width 1514 height 141
click at [1514, 297] on input "Apply" at bounding box center [1525, 297] width 35 height 22
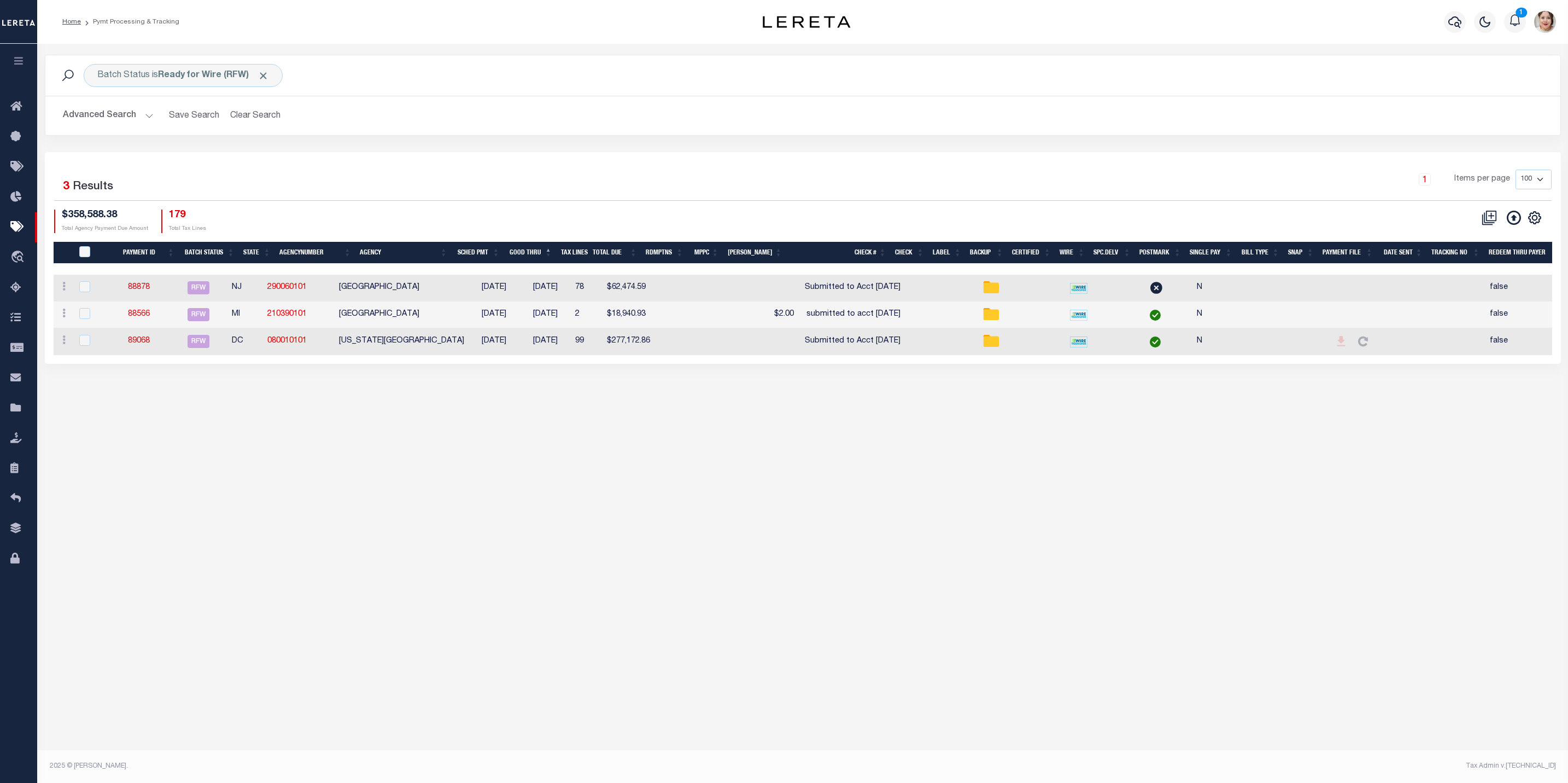
click at [814, 504] on div "Batch Status is Ready for Wire (RFW) Search Advanced Search Save Search Clear S…" at bounding box center [802, 396] width 1531 height 705
click at [866, 583] on div "Batch Status is Ready for Wire (RFW) Search Advanced Search Save Search Clear S…" at bounding box center [802, 396] width 1531 height 705
click at [145, 318] on link "88566" at bounding box center [139, 314] width 22 height 7
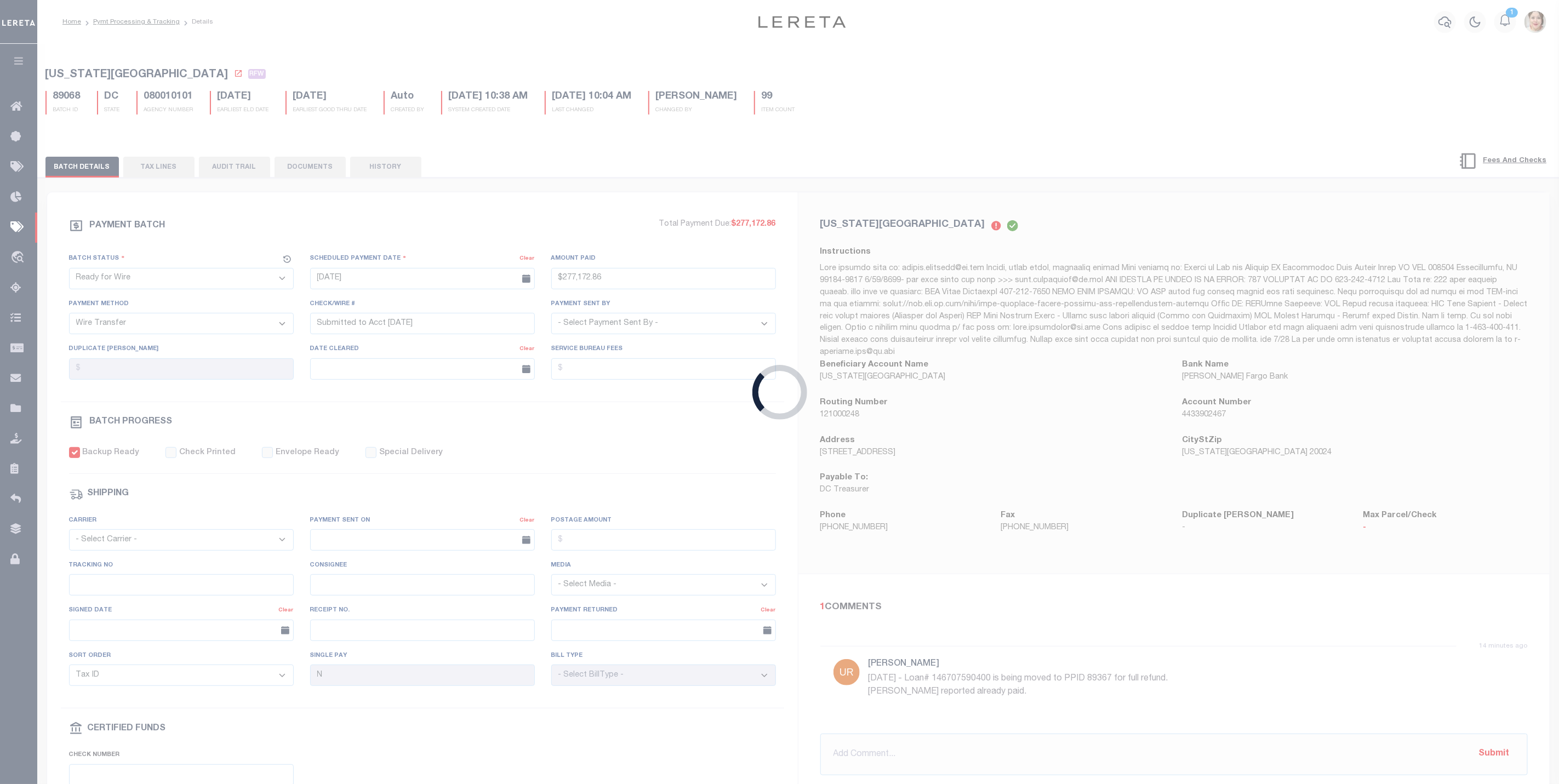
type input "[DATE]"
type input "$18,940.93"
type input "submitted to acct 9/10/25"
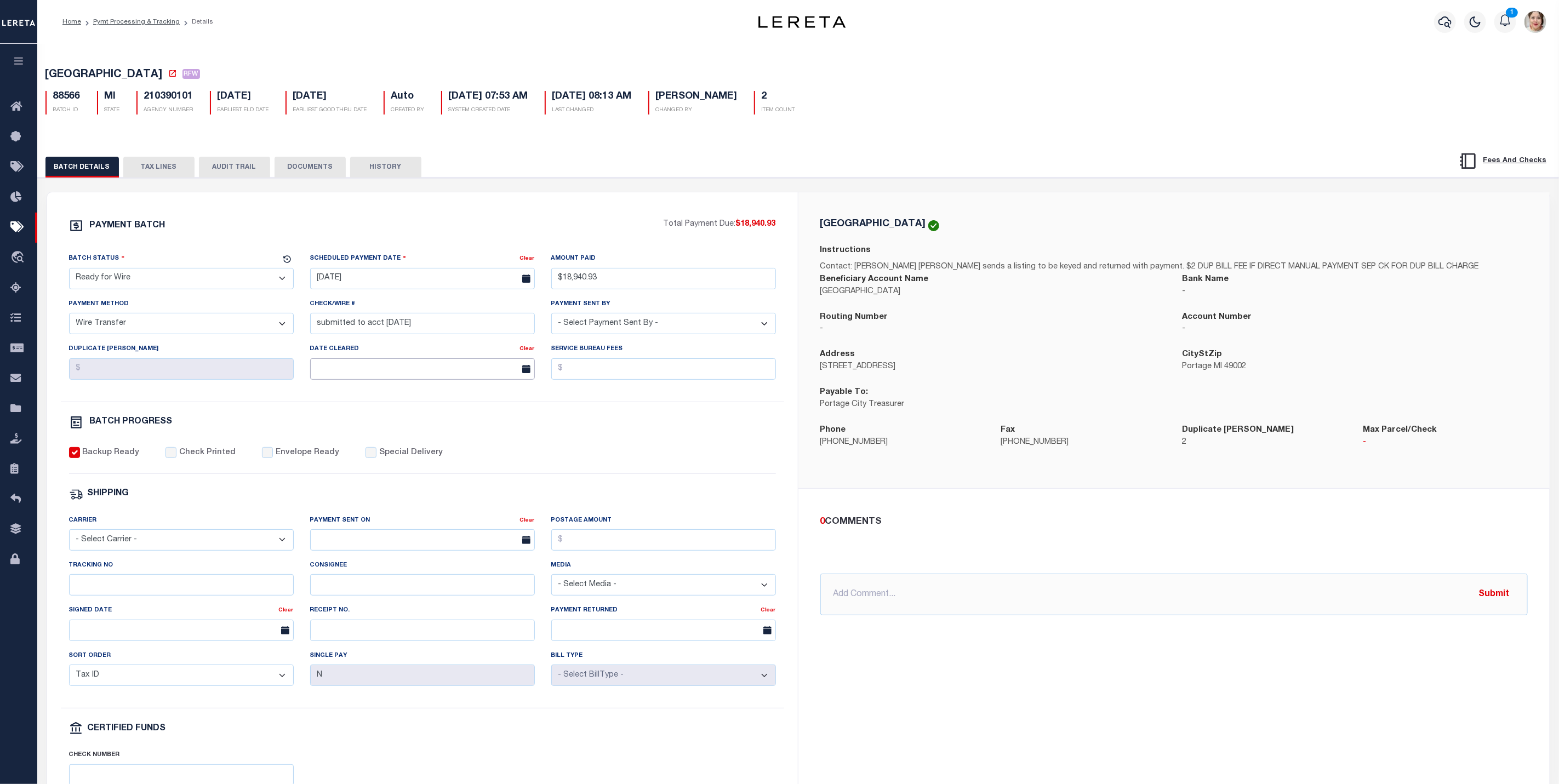
click at [360, 365] on input "text" at bounding box center [422, 369] width 225 height 21
click at [399, 460] on span "10" at bounding box center [394, 456] width 21 height 21
type input "[DATE]"
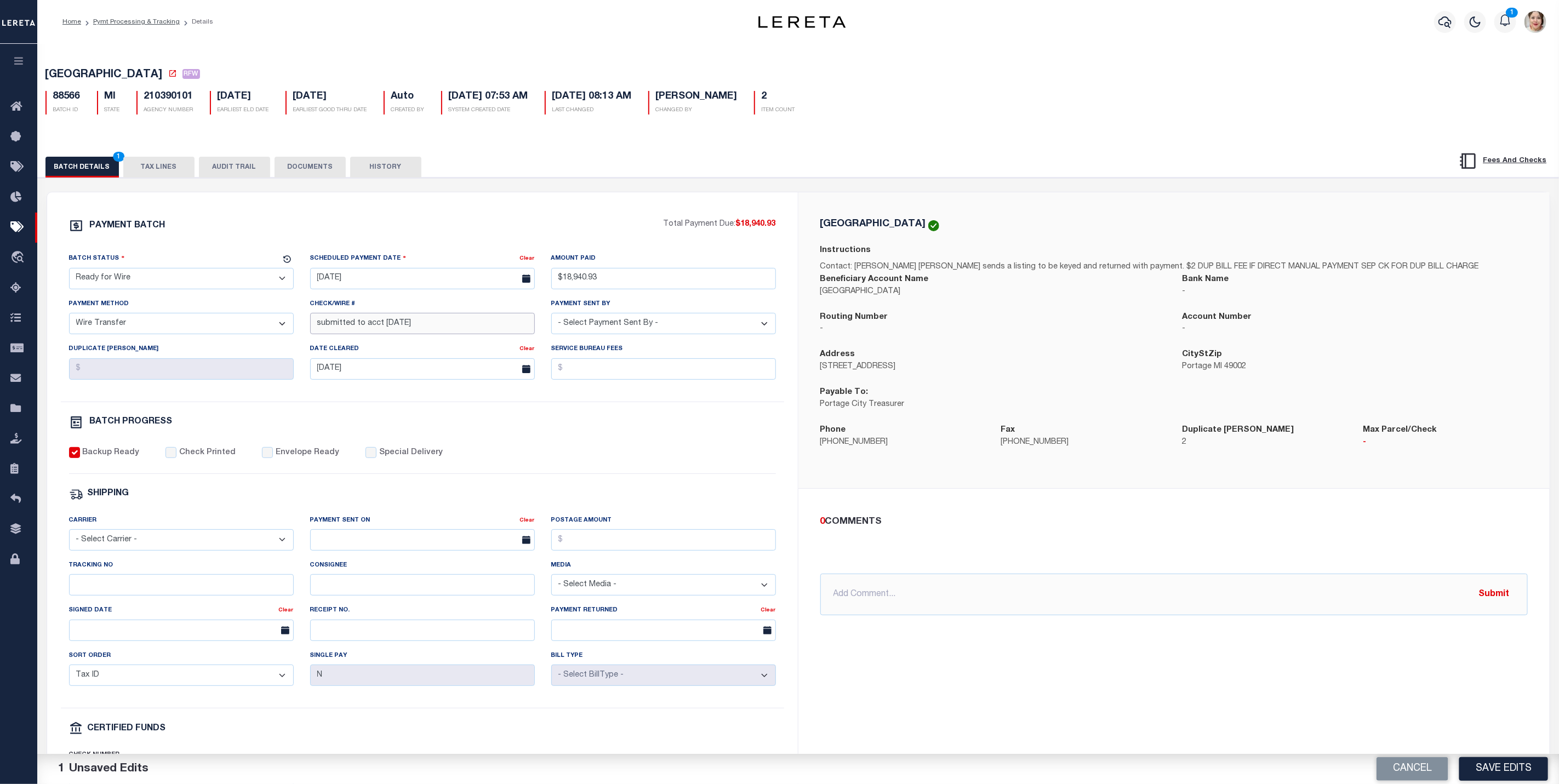
drag, startPoint x: 393, startPoint y: 326, endPoint x: 306, endPoint y: 326, distance: 87.0
click at [306, 326] on div "Check/Wire # submitted to acct 9/10/25" at bounding box center [422, 320] width 241 height 45
paste input "20250910MMQFMPNG001972091"
type input "20250910MMQFMPNG001972091"
click at [153, 283] on select "- Select Status - Scheduled for Payment Ready For Payment Payment Sent Cleared …" at bounding box center [181, 278] width 225 height 21
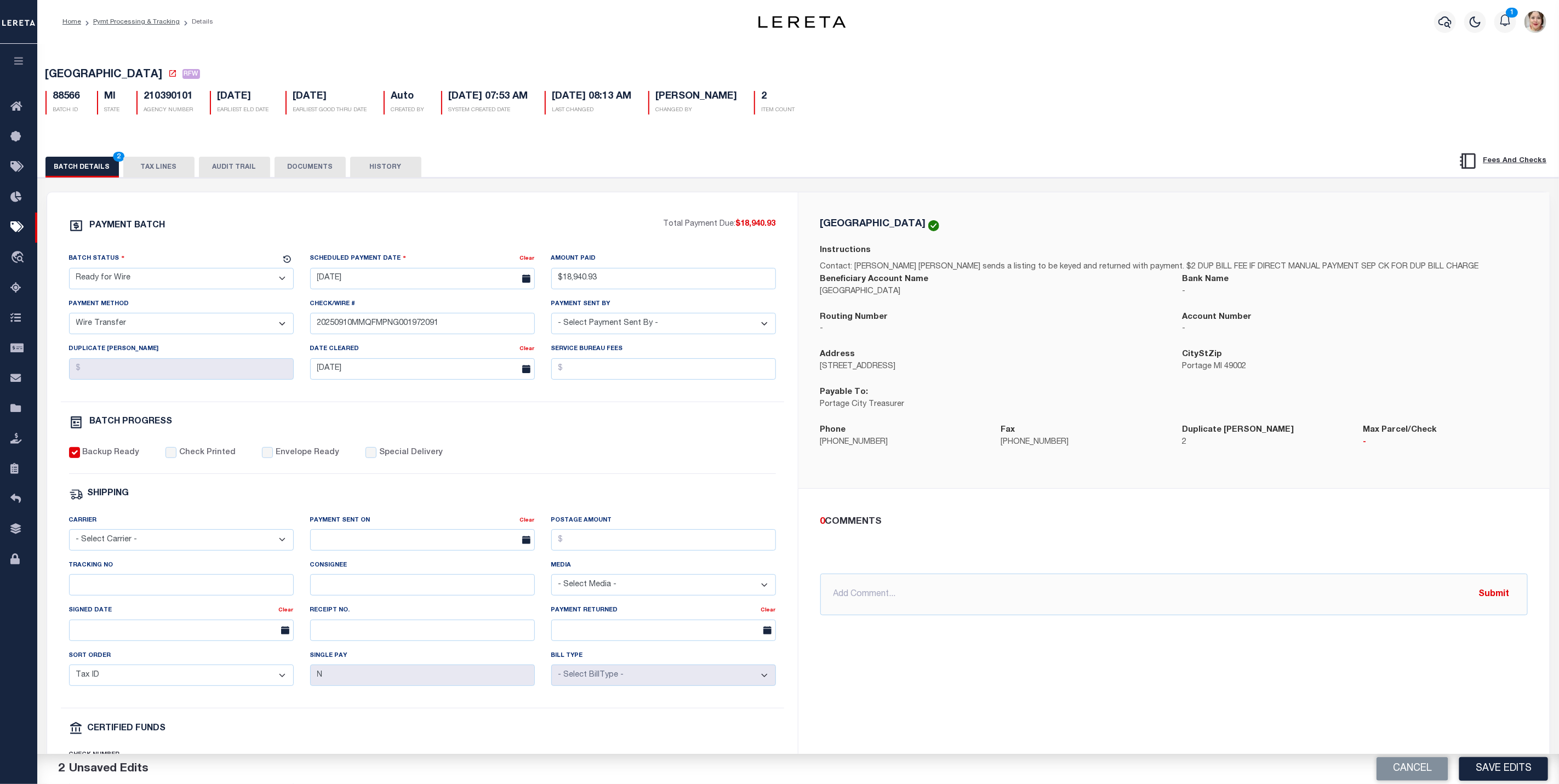
select select "CAC"
click at [69, 270] on select "- Select Status - Scheduled for Payment Ready For Payment Payment Sent Cleared …" at bounding box center [181, 278] width 225 height 21
click at [978, 550] on div "0 COMMENTS @Aakash Patel @Abdul Muzain @Adams, Pamela S @Adhikary Rinki @Agusti…" at bounding box center [1174, 565] width 725 height 101
click at [1492, 761] on button "Save Edits" at bounding box center [1503, 768] width 89 height 24
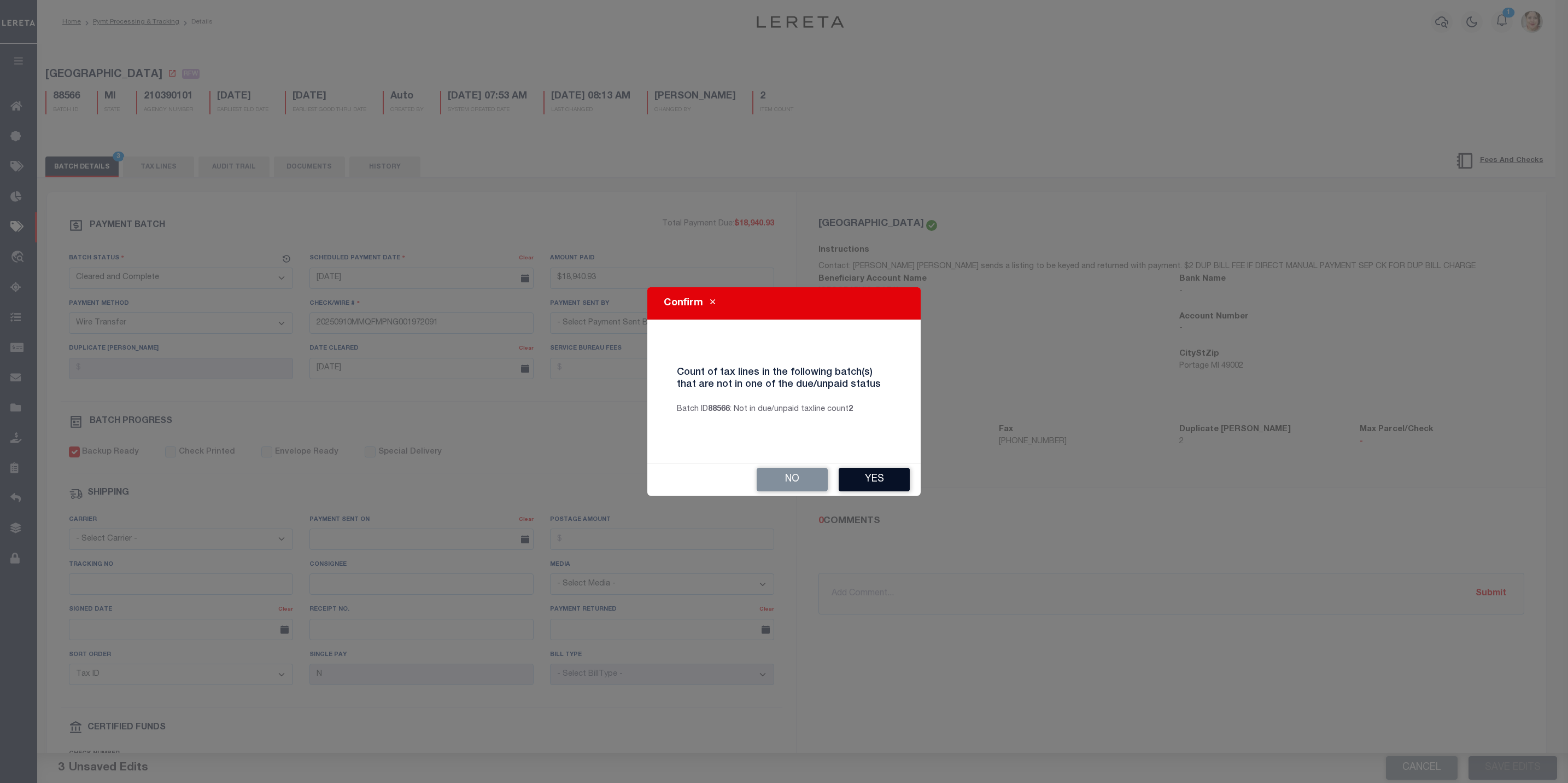
click at [858, 478] on button "Yes" at bounding box center [874, 479] width 71 height 24
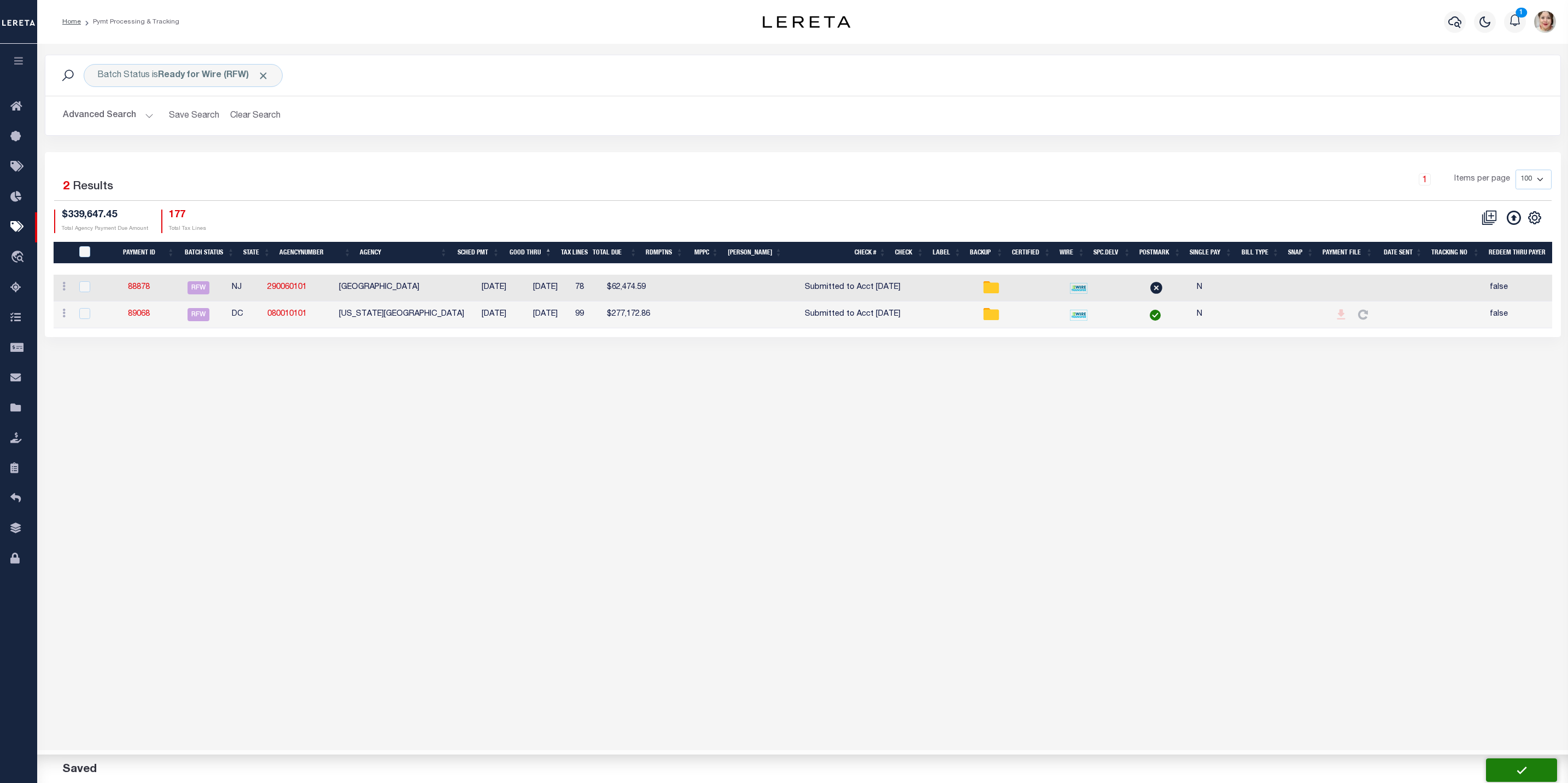
drag, startPoint x: 407, startPoint y: 414, endPoint x: 884, endPoint y: 514, distance: 487.4
click at [410, 414] on div "Batch Status is Ready for Wire (RFW) Search Advanced Search Save Search Clear S…" at bounding box center [802, 396] width 1531 height 705
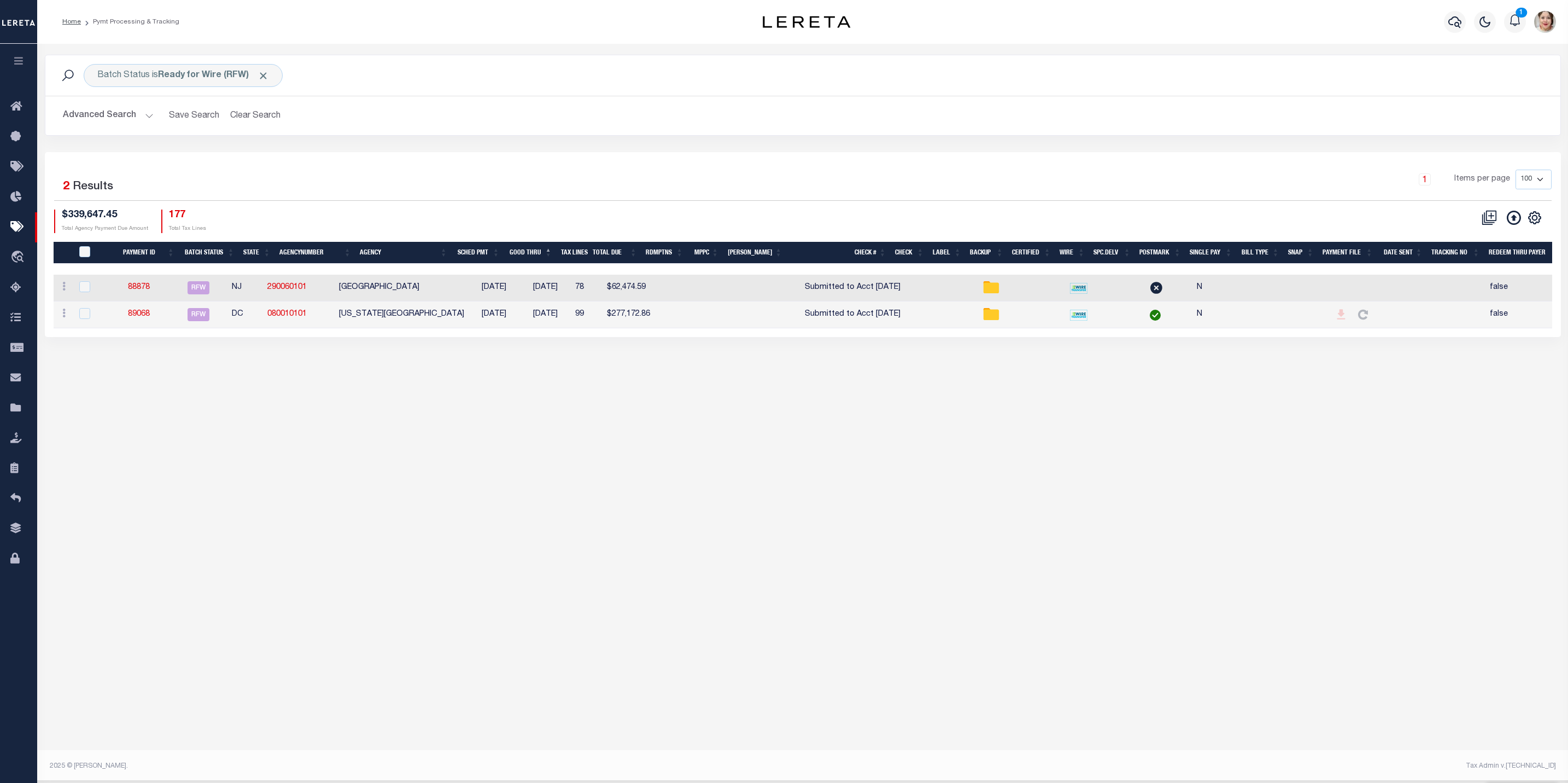
click at [900, 520] on div "Batch Status is Ready for Wire (RFW) Search Advanced Search Save Search Clear S…" at bounding box center [802, 396] width 1531 height 705
click at [800, 478] on div "Batch Status is Ready for Wire (RFW) Search Advanced Search Save Search Clear S…" at bounding box center [802, 396] width 1531 height 705
click at [9, 63] on button "button" at bounding box center [18, 62] width 37 height 37
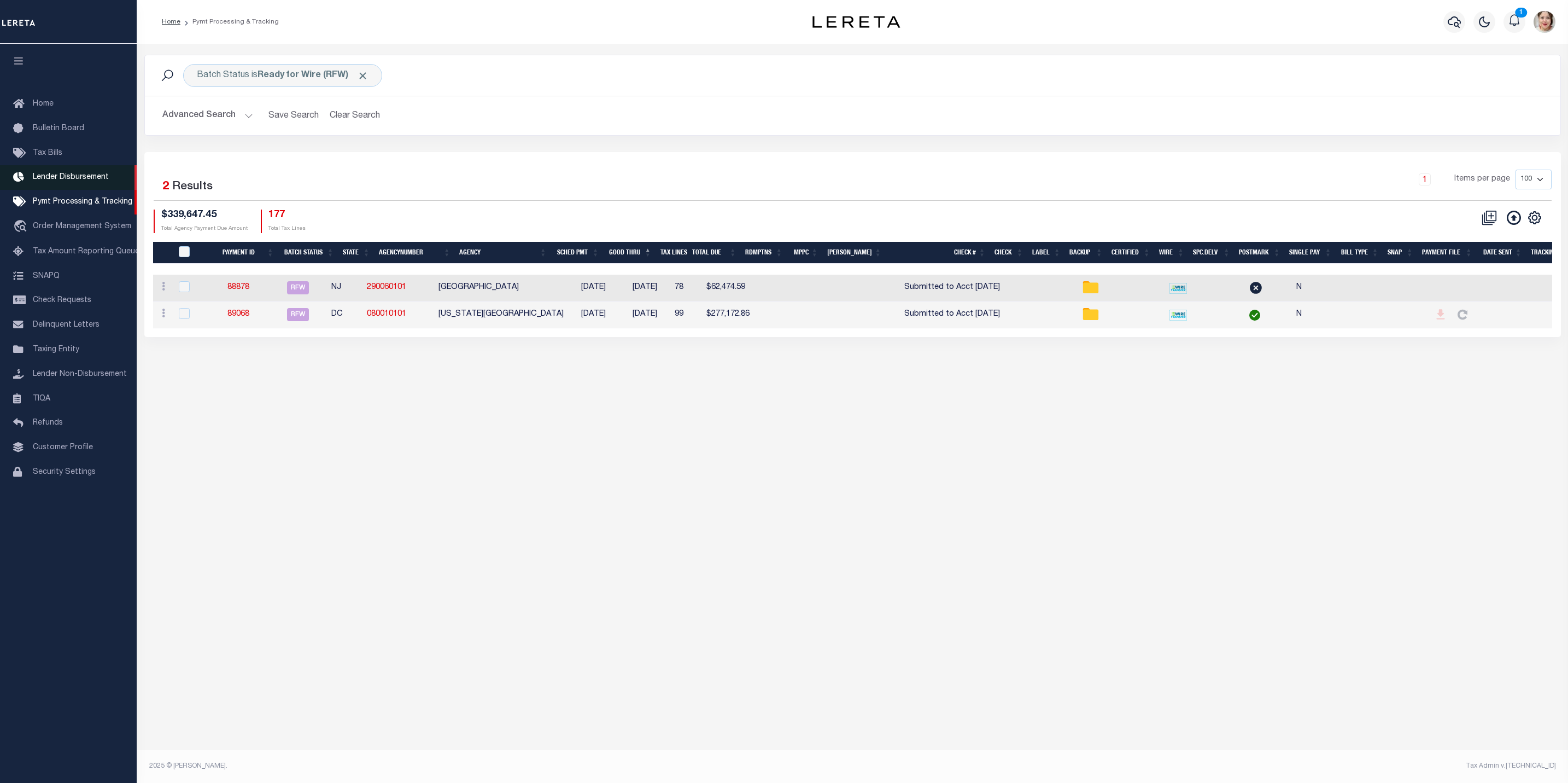
click at [78, 179] on span "Lender Disbursement" at bounding box center [71, 177] width 76 height 7
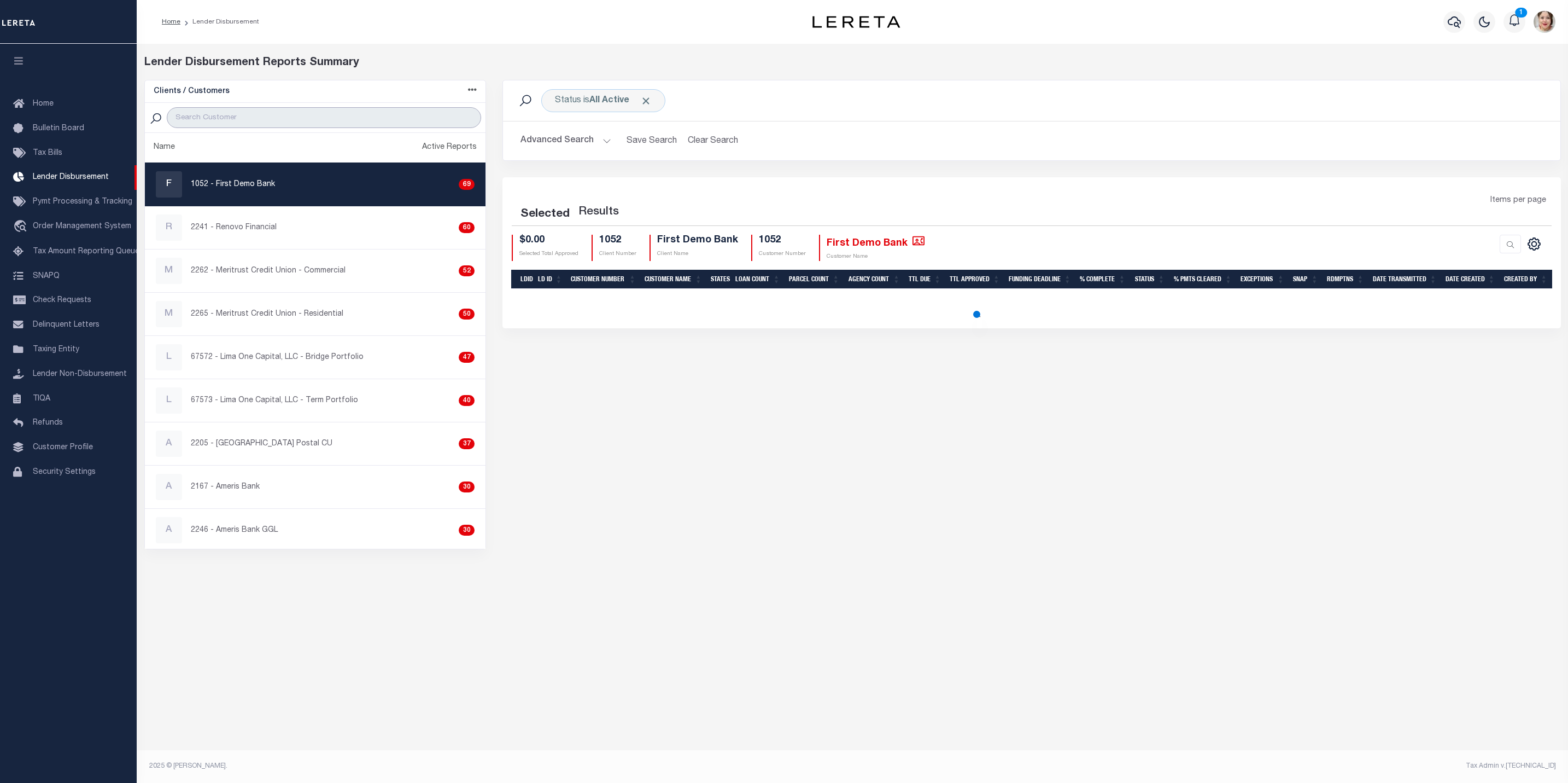
click at [299, 118] on input "search" at bounding box center [324, 118] width 314 height 21
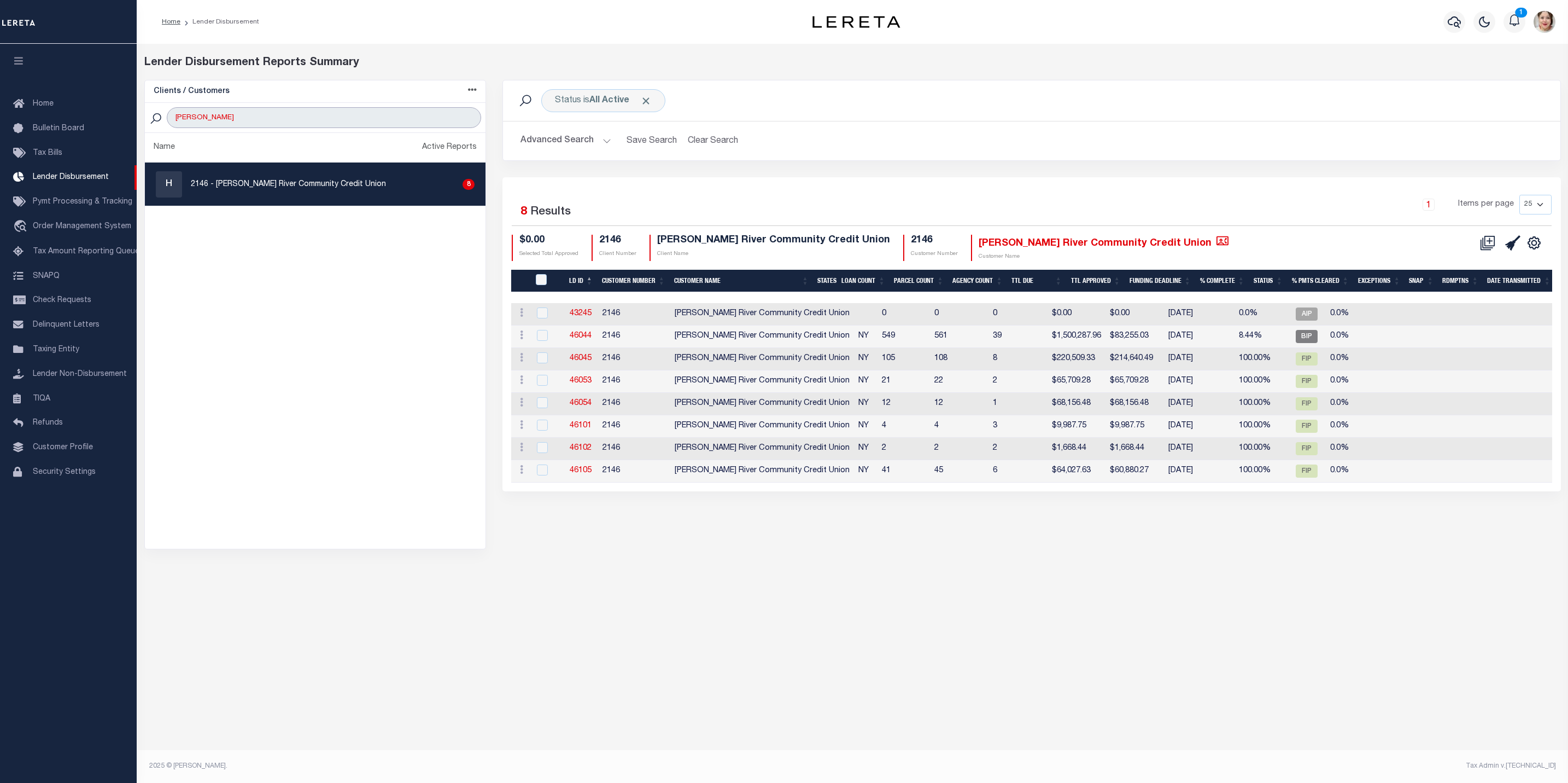
drag, startPoint x: 224, startPoint y: 116, endPoint x: 175, endPoint y: 115, distance: 49.0
click at [175, 115] on input "hudson" at bounding box center [324, 118] width 314 height 21
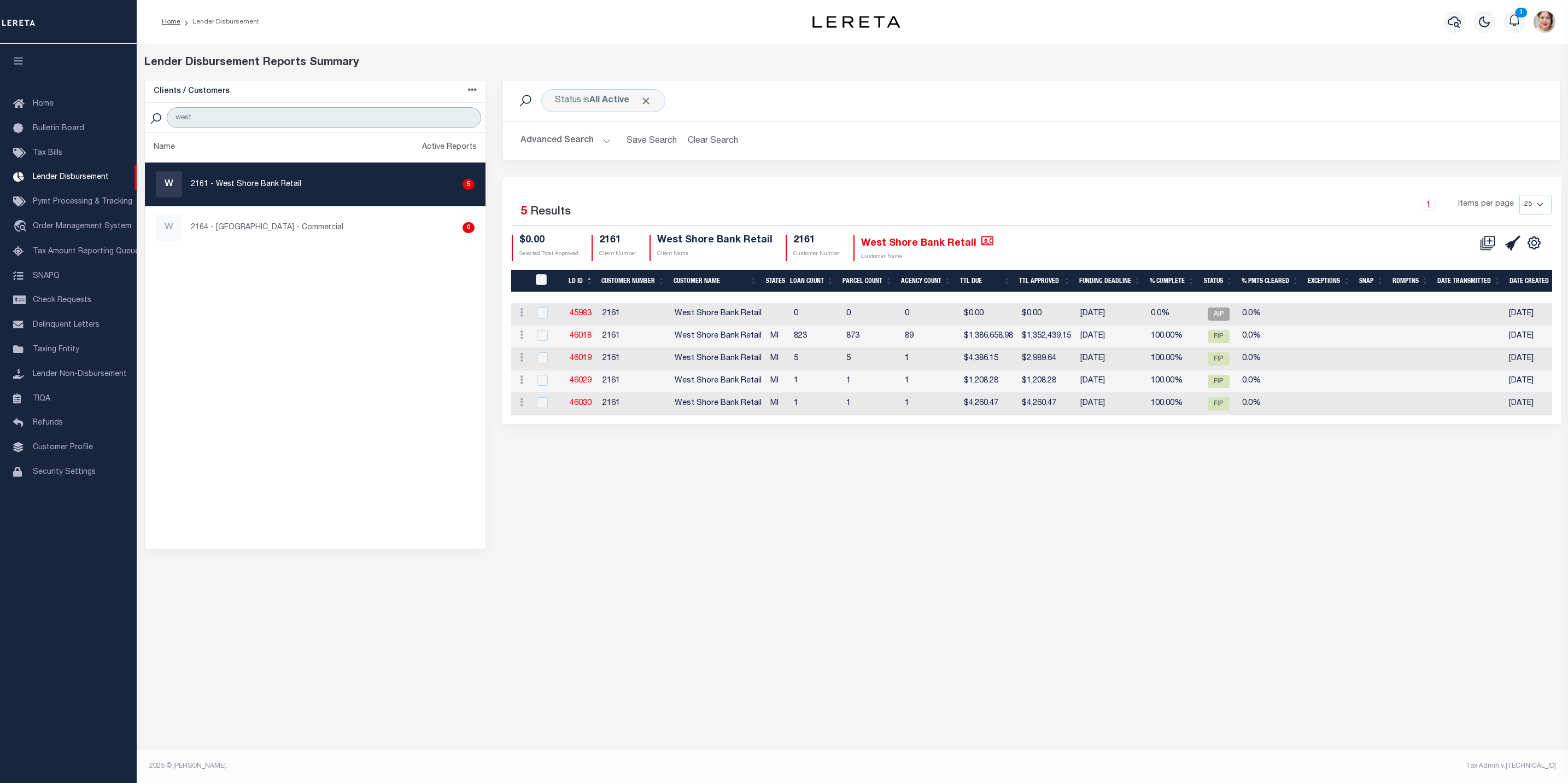
type input "west"
click at [585, 143] on button "Advanced Search" at bounding box center [565, 140] width 90 height 21
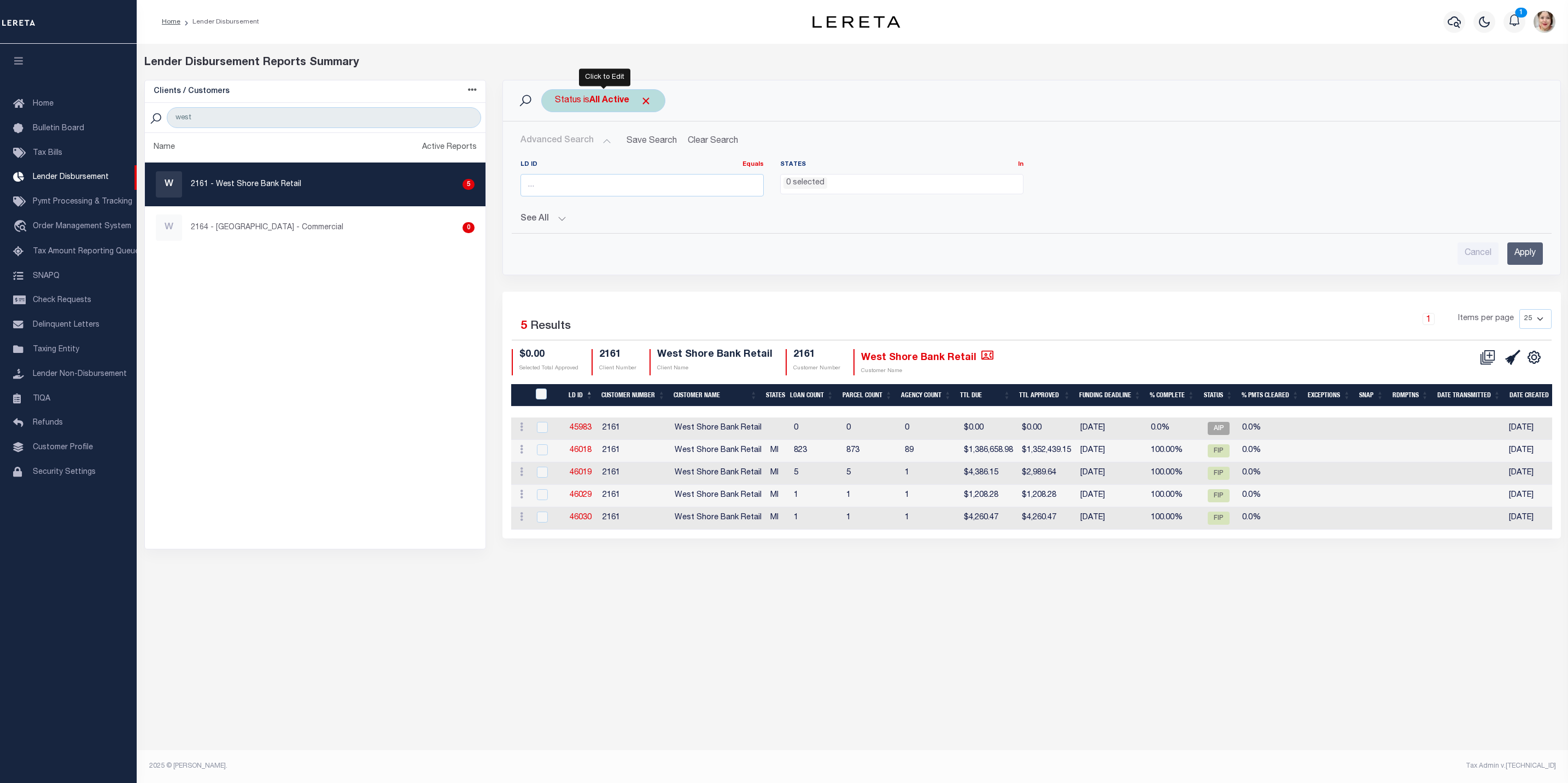
click at [611, 105] on b "All Active" at bounding box center [609, 101] width 40 height 9
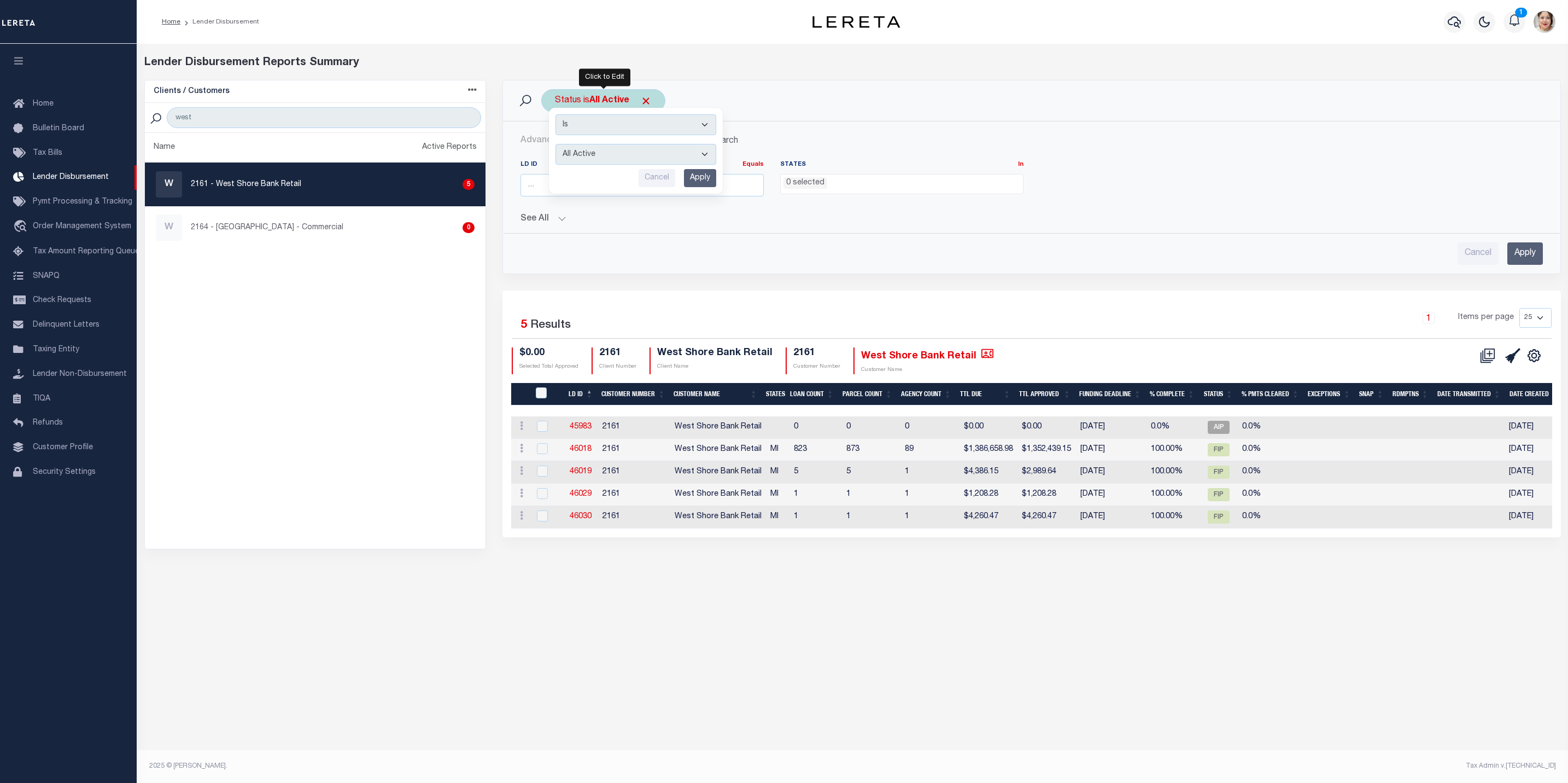
click at [606, 161] on select "All Active Approval In Progress Batching In Progress Complete Do Not Pay Escrow…" at bounding box center [636, 154] width 160 height 21
select select "REC"
click at [556, 145] on select "All Active Approval In Progress Batching In Progress Complete Do Not Pay Escrow…" at bounding box center [636, 154] width 160 height 21
click at [696, 180] on input "Apply" at bounding box center [700, 178] width 32 height 18
click at [600, 190] on input "number" at bounding box center [642, 185] width 243 height 22
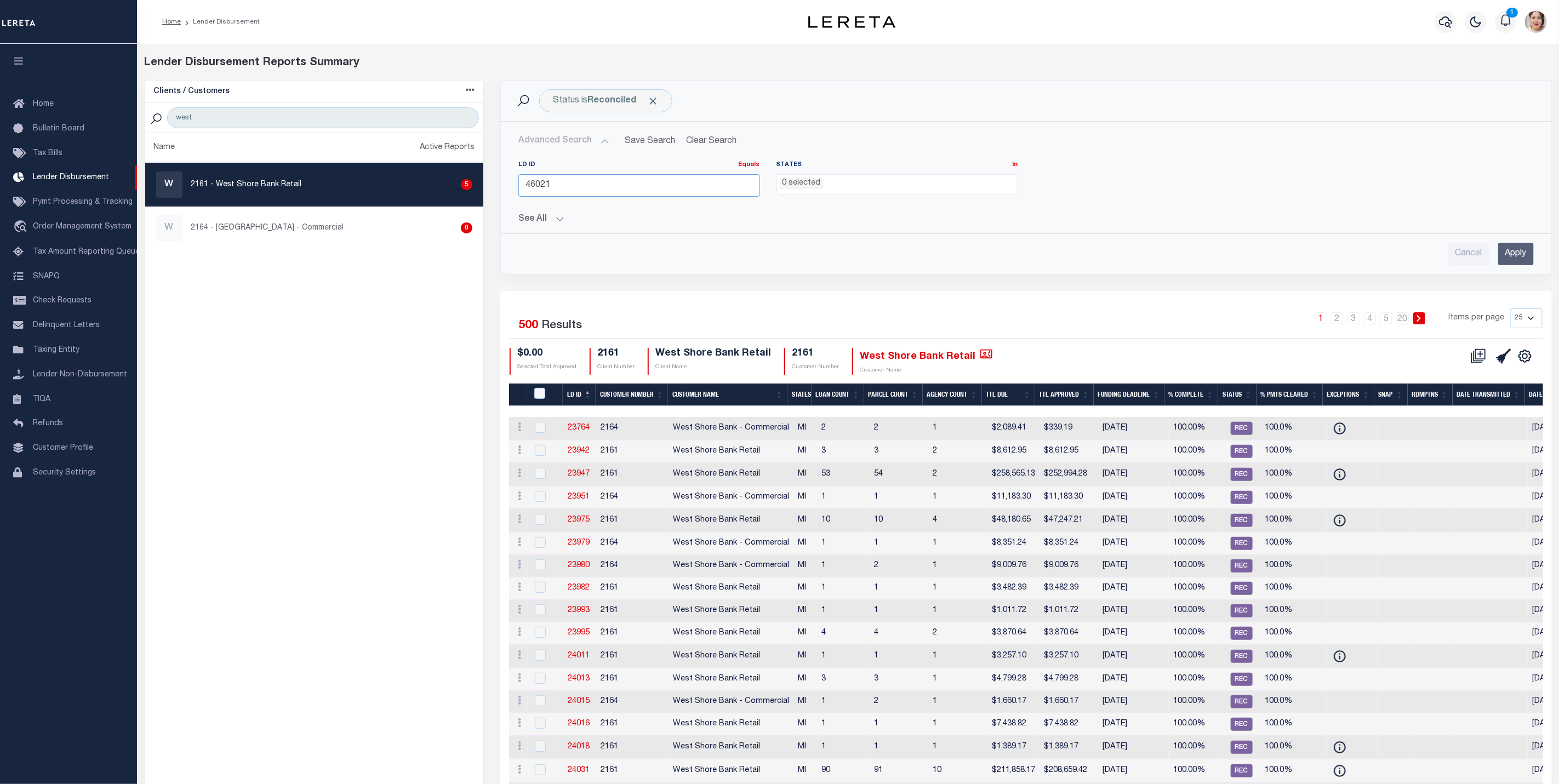
type input "46021"
click at [1515, 255] on input "Apply" at bounding box center [1515, 253] width 35 height 22
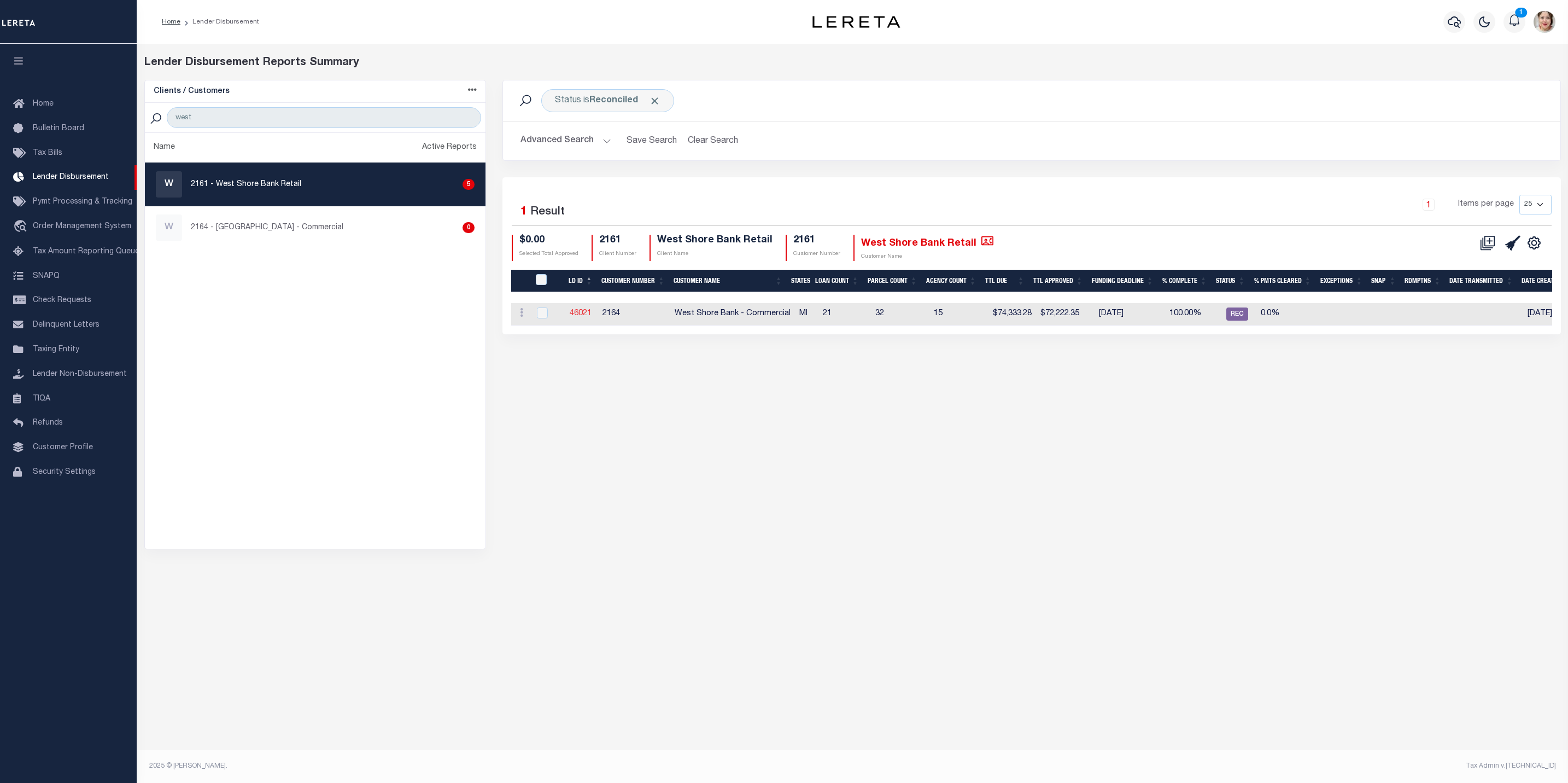
click at [577, 312] on link "46021" at bounding box center [581, 313] width 22 height 7
checkbox input "true"
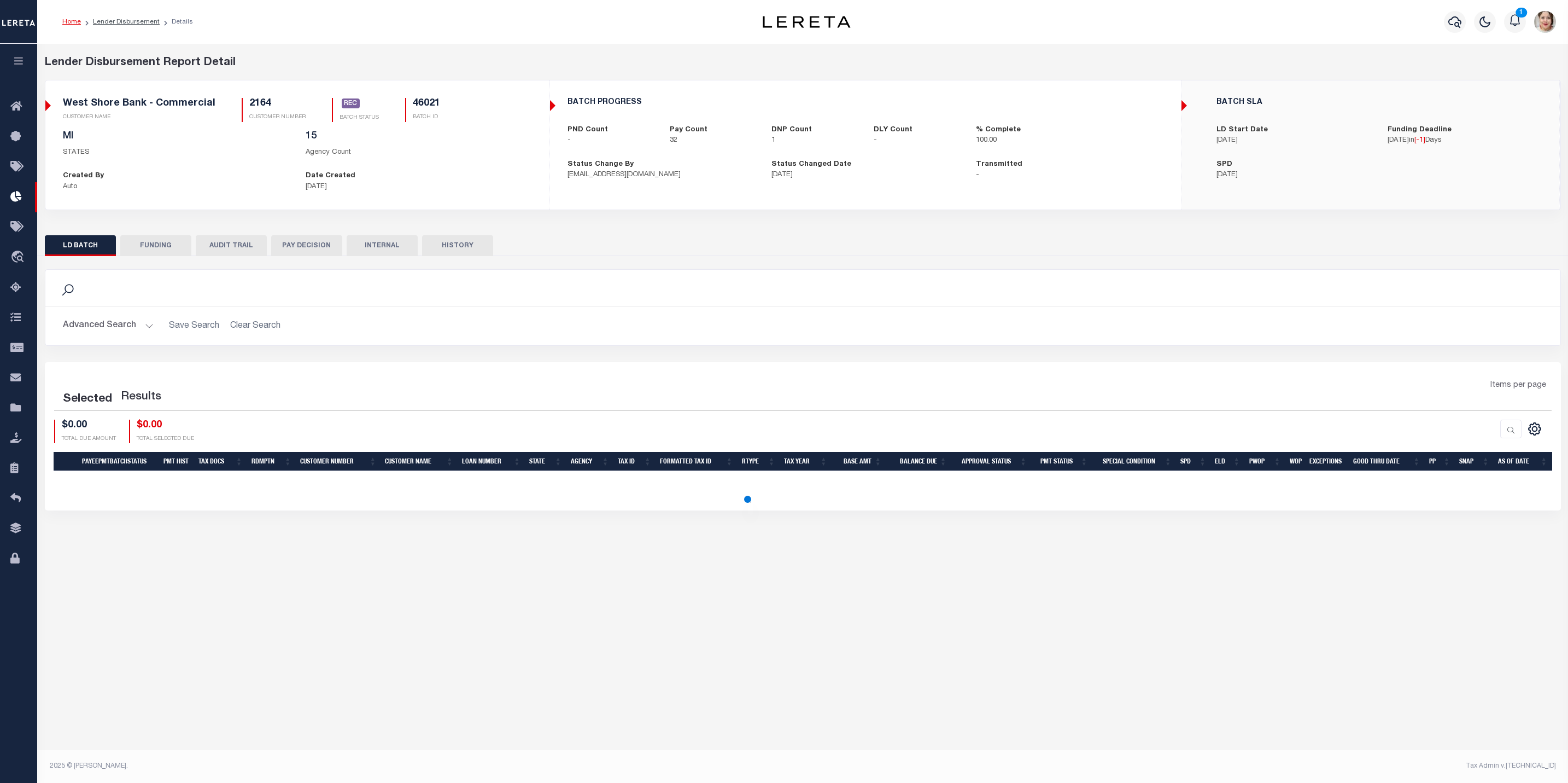
select select "200"
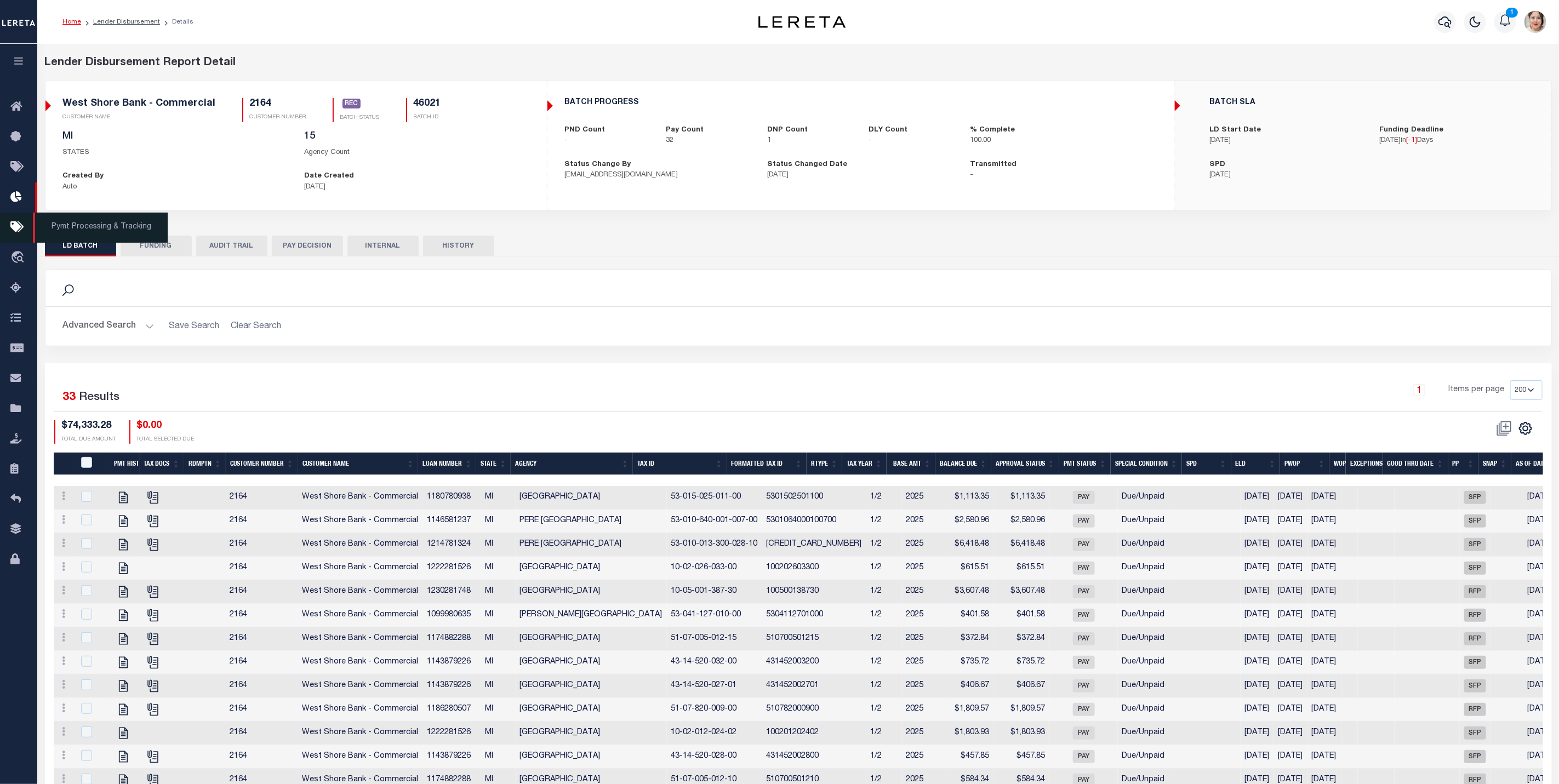
click at [10, 227] on icon at bounding box center [19, 228] width 18 height 14
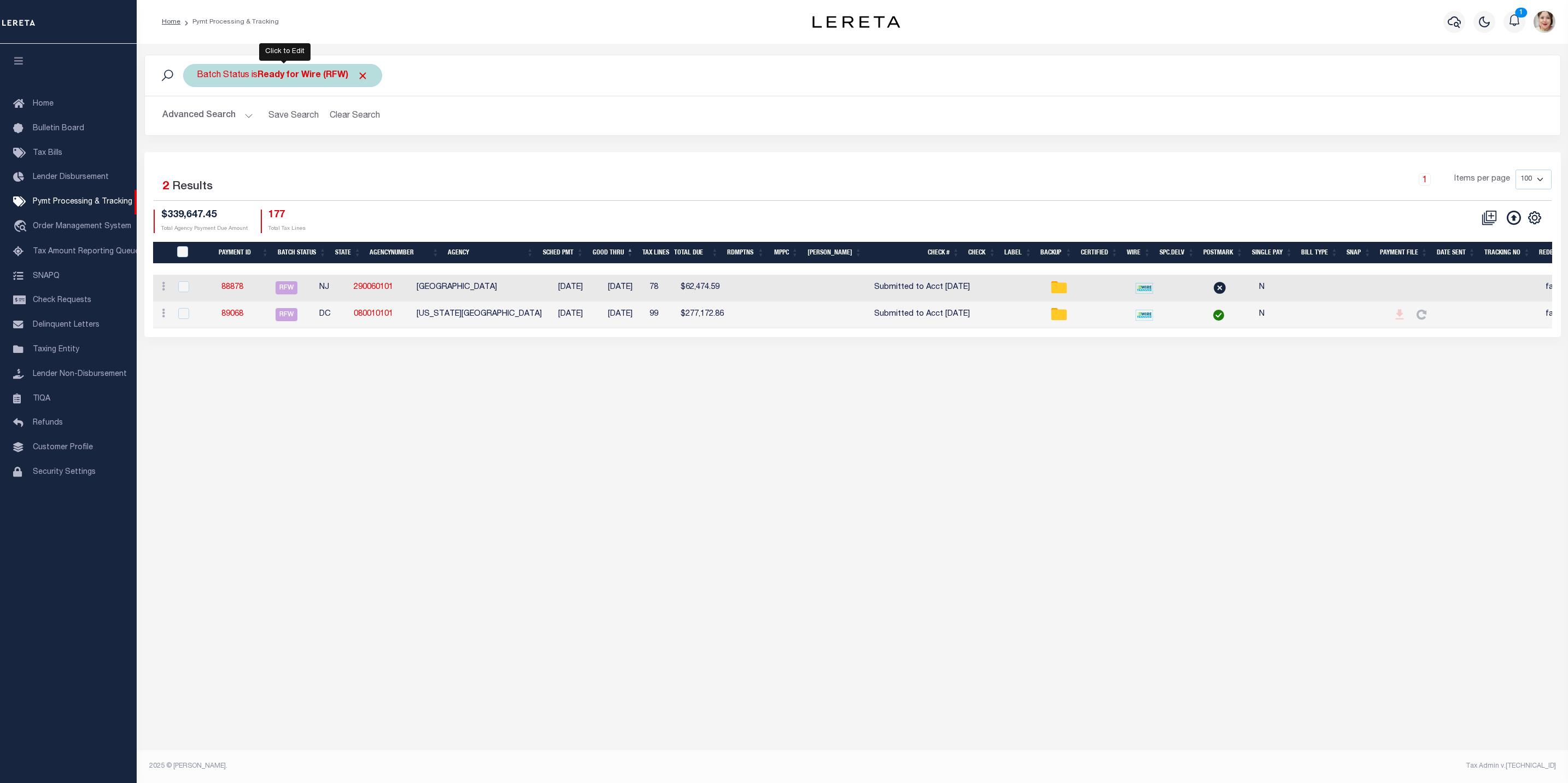
click at [262, 84] on div "Batch Status is Ready for Wire (RFW)" at bounding box center [282, 76] width 199 height 23
click at [275, 132] on select "Awaiting Funds (AWF) Cleared and Complete (CAC) New Check Needed (NCN) Payment …" at bounding box center [277, 129] width 160 height 21
select select "SFP"
click at [197, 120] on select "Awaiting Funds (AWF) Cleared and Complete (CAC) New Check Needed (NCN) Payment …" at bounding box center [277, 129] width 160 height 21
click at [347, 153] on input "Apply" at bounding box center [341, 152] width 32 height 18
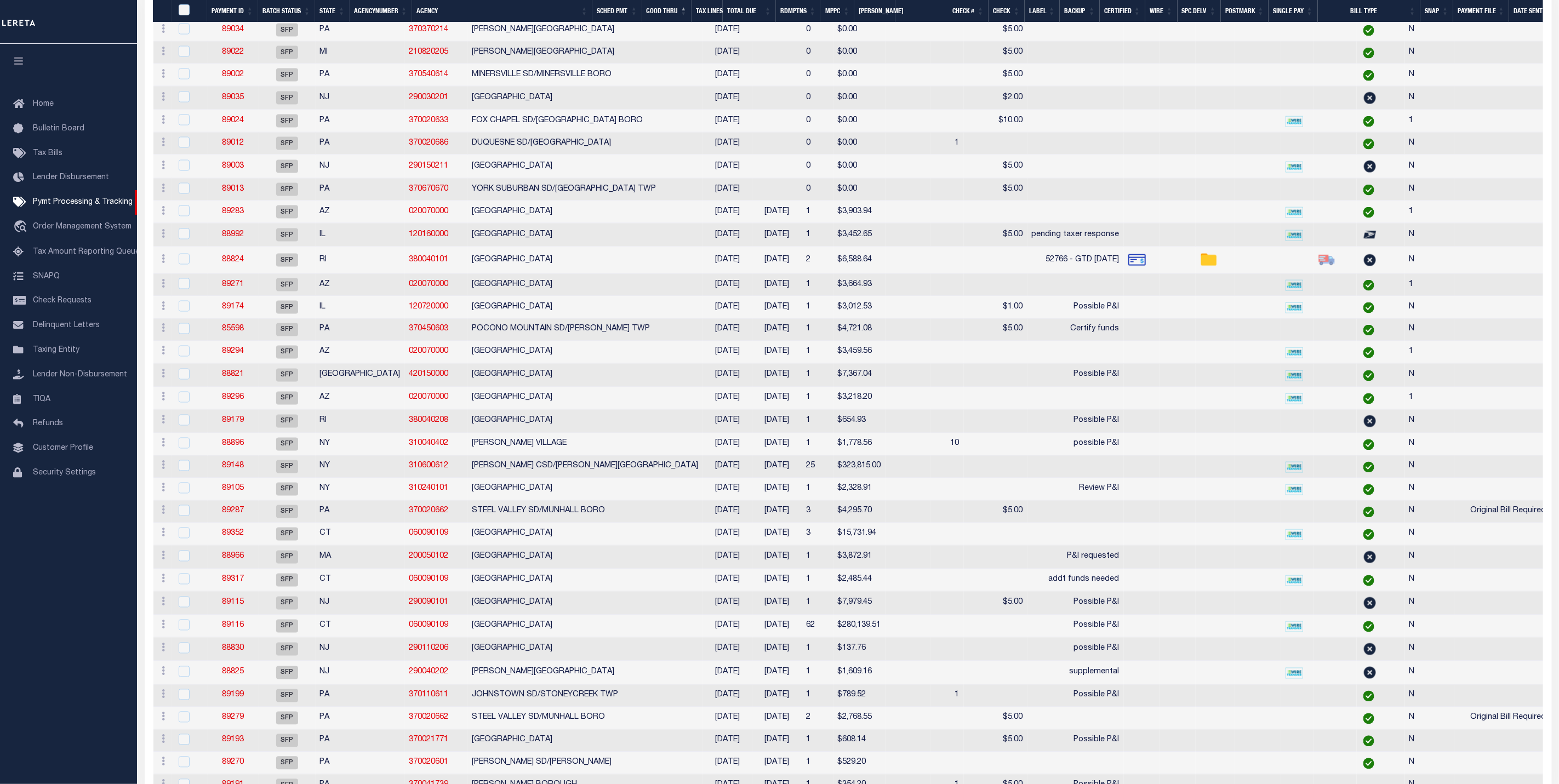
scroll to position [1882, 0]
